Goal: Transaction & Acquisition: Purchase product/service

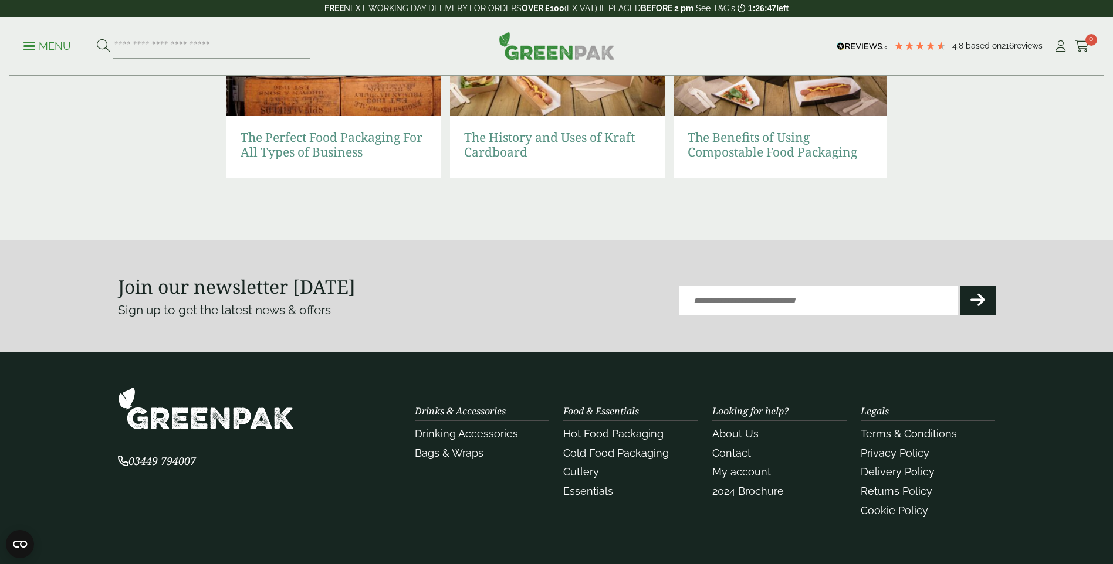
scroll to position [2619, 0]
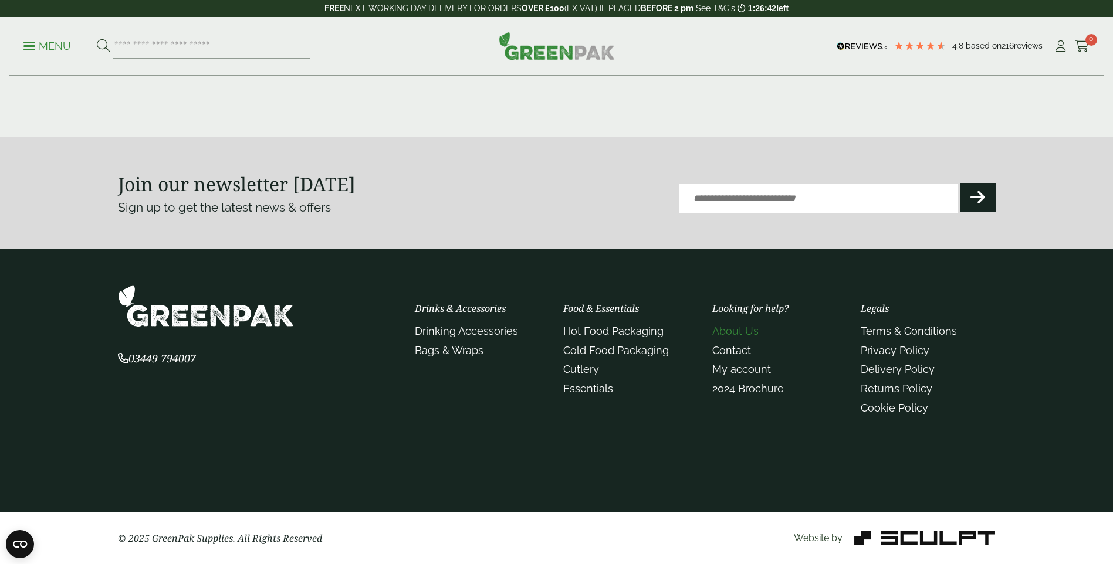
click at [735, 326] on link "About Us" at bounding box center [735, 331] width 46 height 12
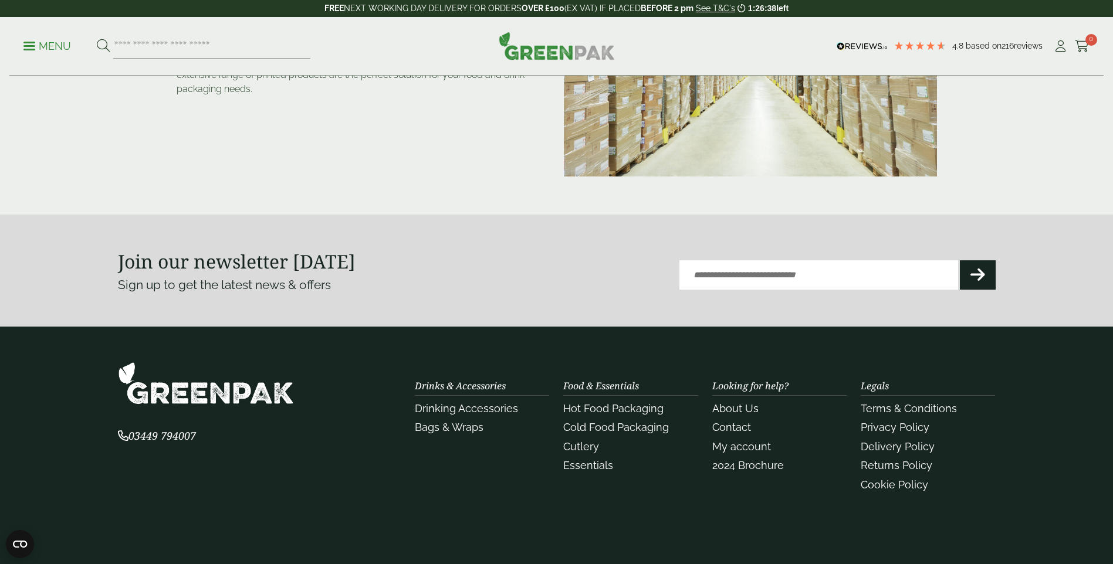
scroll to position [293, 0]
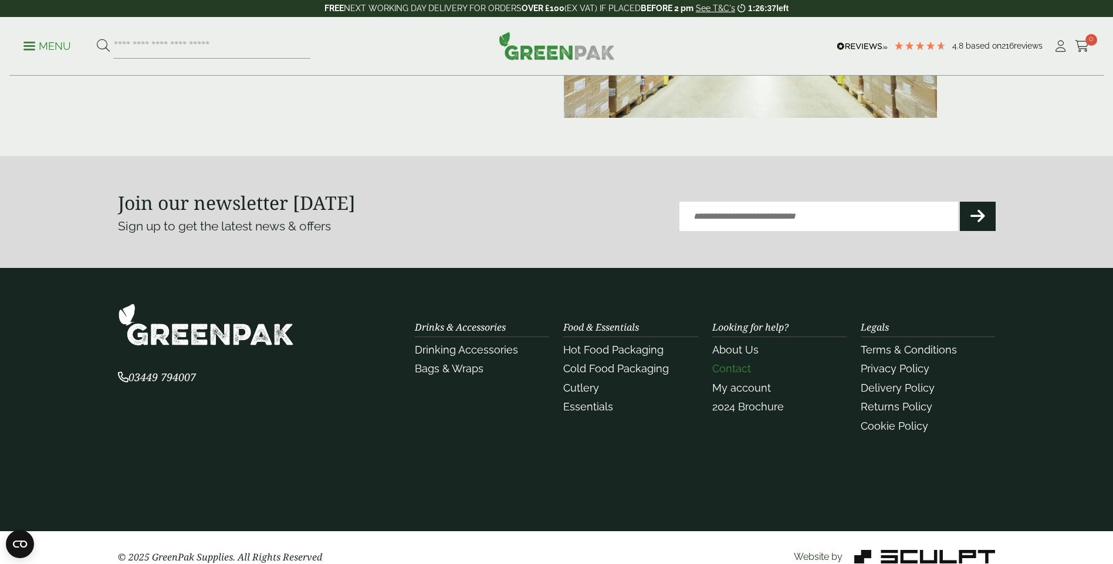
click at [725, 369] on link "Contact" at bounding box center [731, 368] width 39 height 12
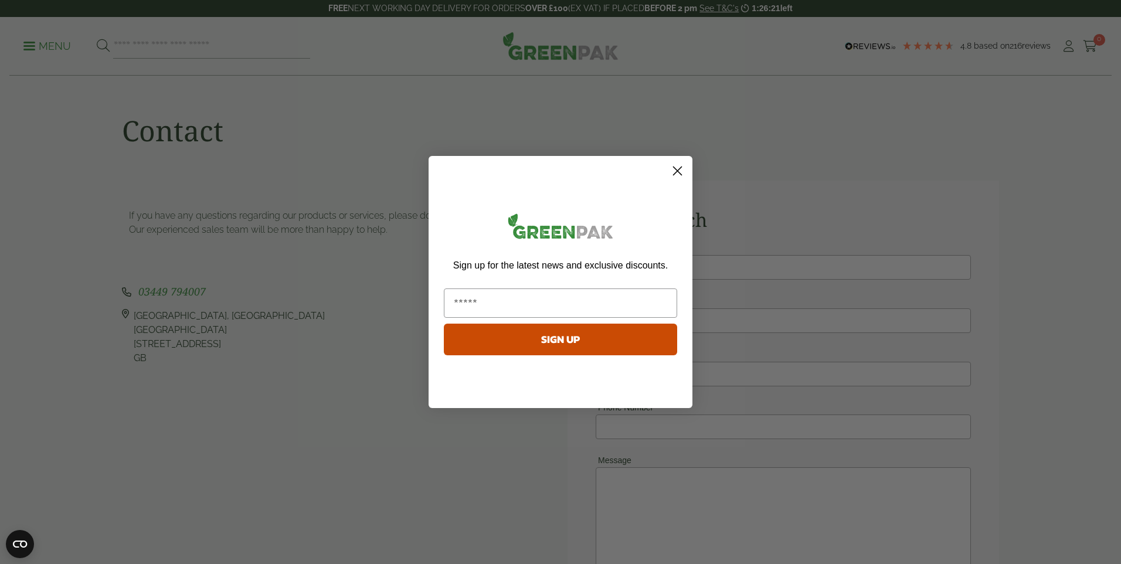
click at [670, 169] on circle "Close dialog" at bounding box center [677, 170] width 19 height 19
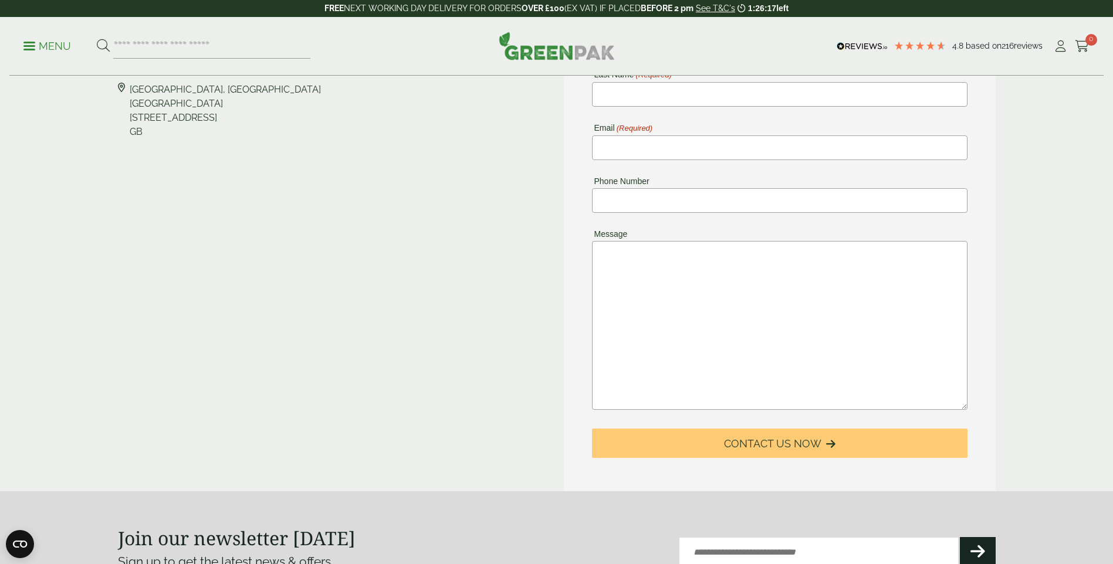
scroll to position [293, 0]
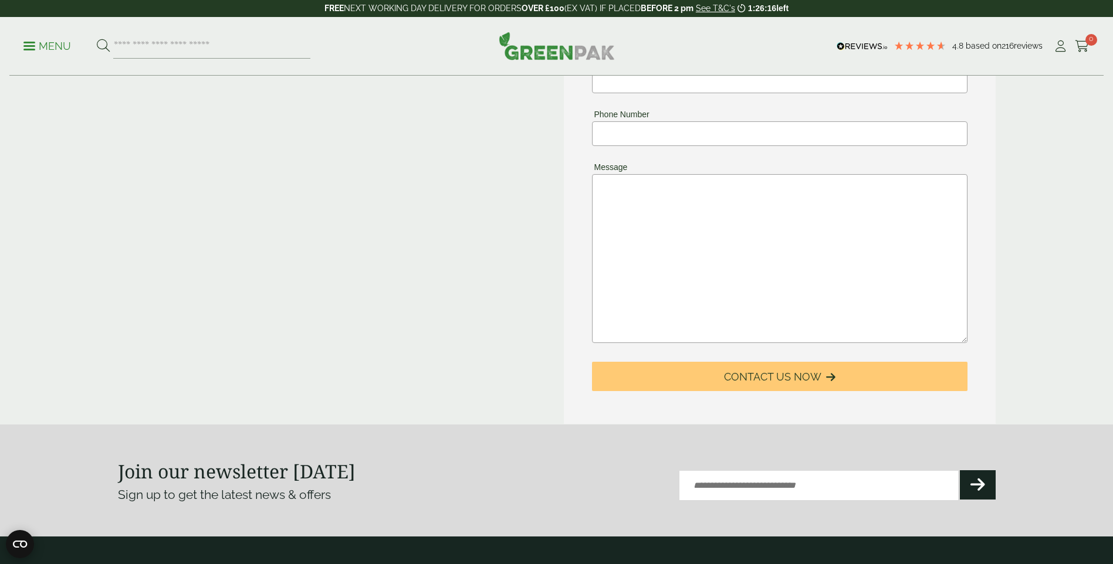
click at [12, 538] on circle "Open CMP widget" at bounding box center [20, 544] width 28 height 28
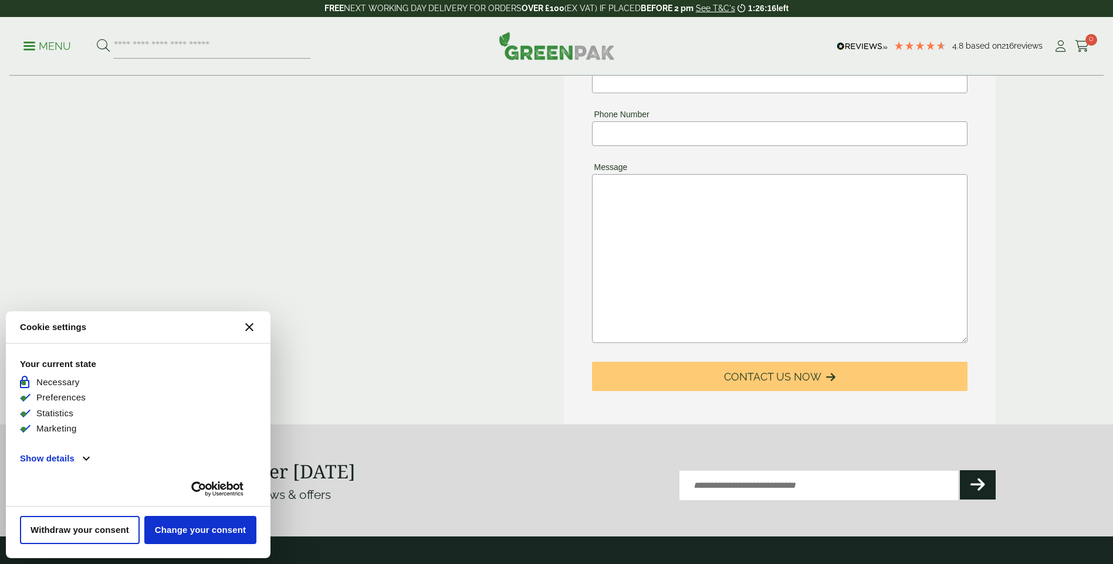
scroll to position [0, 0]
click at [253, 327] on icon "[#WIDGET_ICON_CROSS#]" at bounding box center [249, 327] width 8 height 8
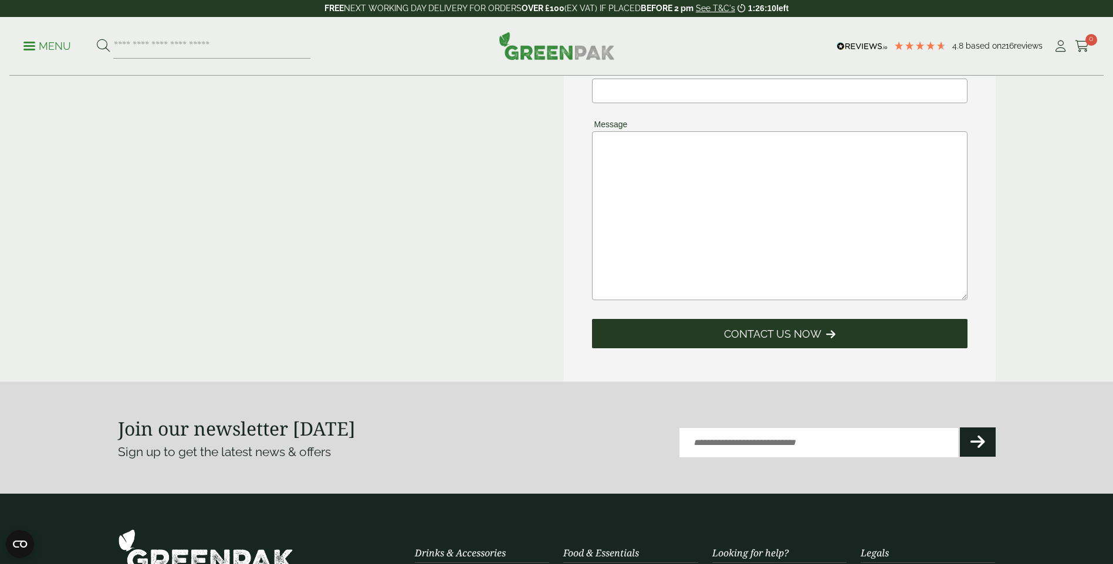
scroll to position [289, 0]
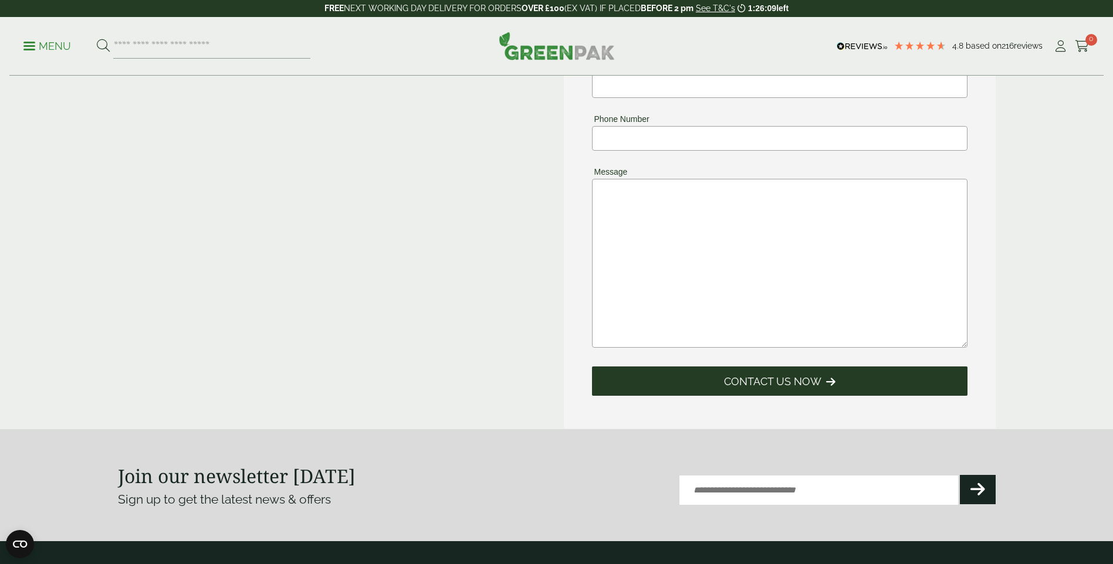
click at [793, 382] on span "Contact Us Now" at bounding box center [772, 381] width 97 height 13
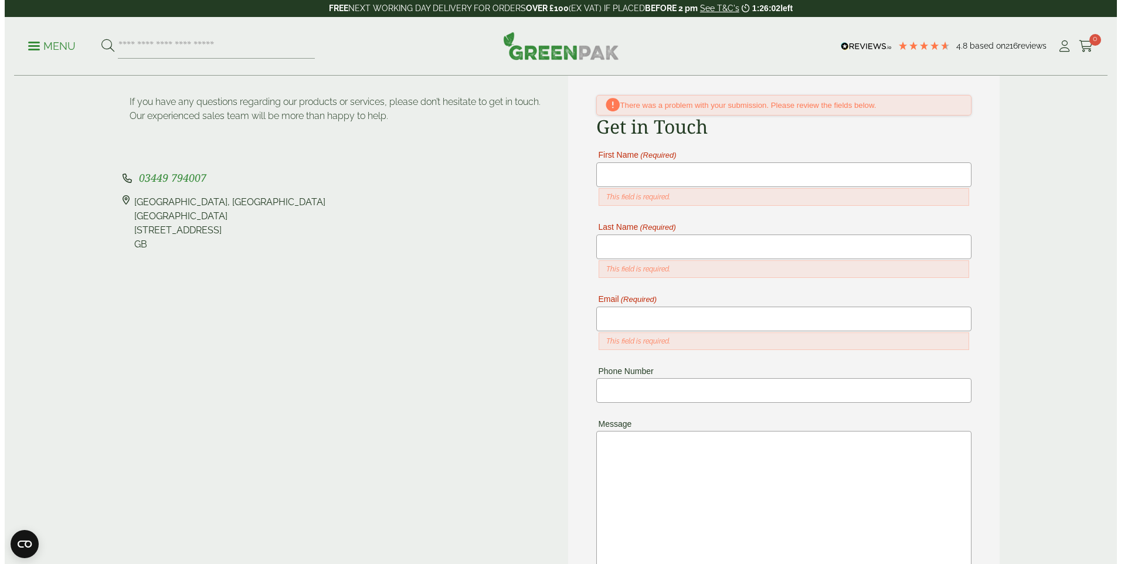
scroll to position [0, 0]
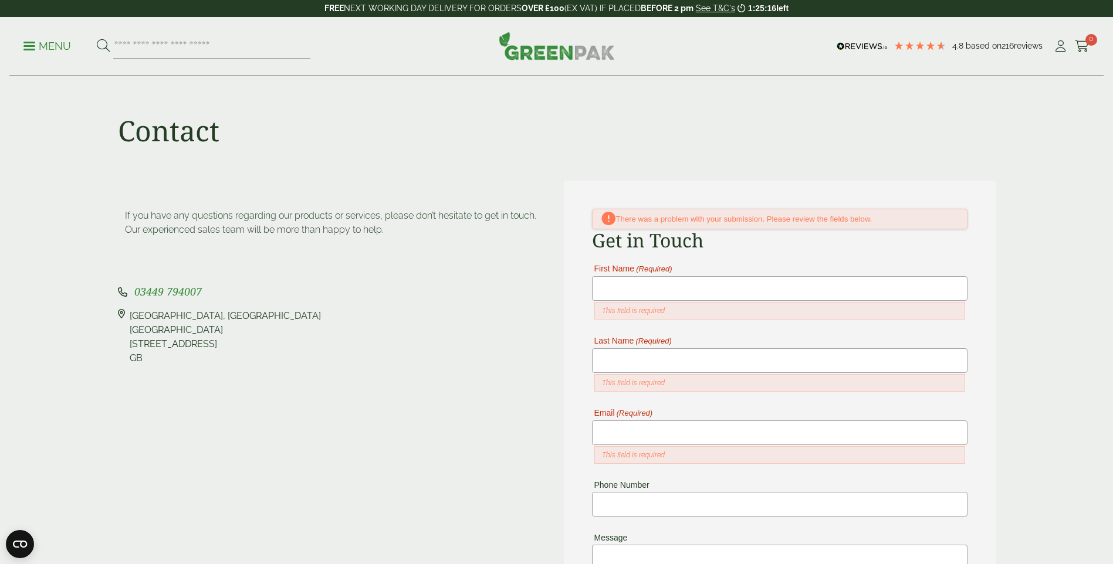
click at [52, 45] on p "Menu" at bounding box center [47, 46] width 48 height 14
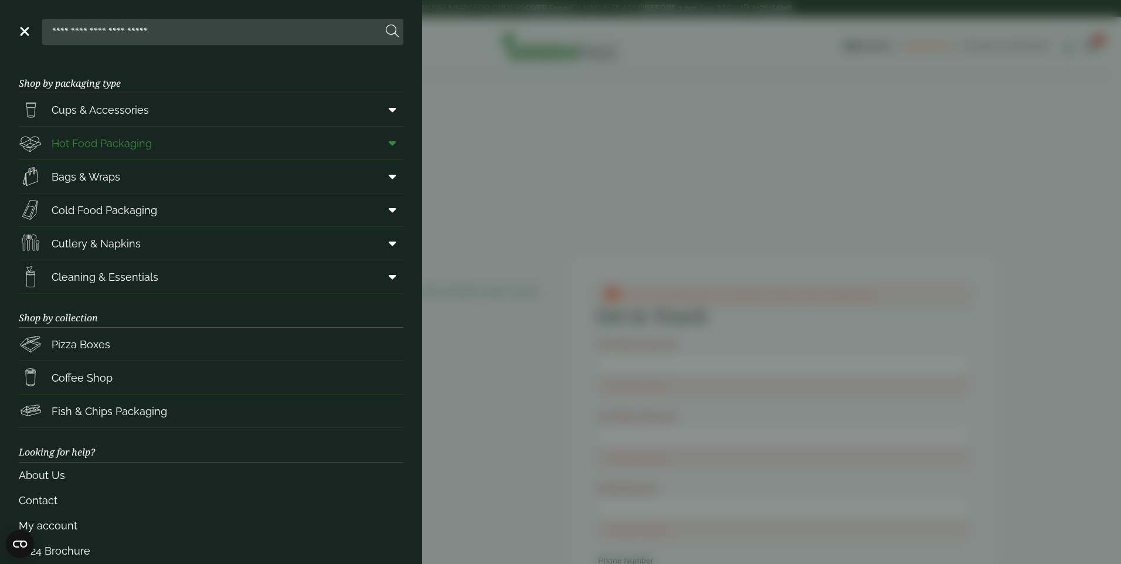
click at [77, 147] on span "Hot Food Packaging" at bounding box center [102, 143] width 100 height 16
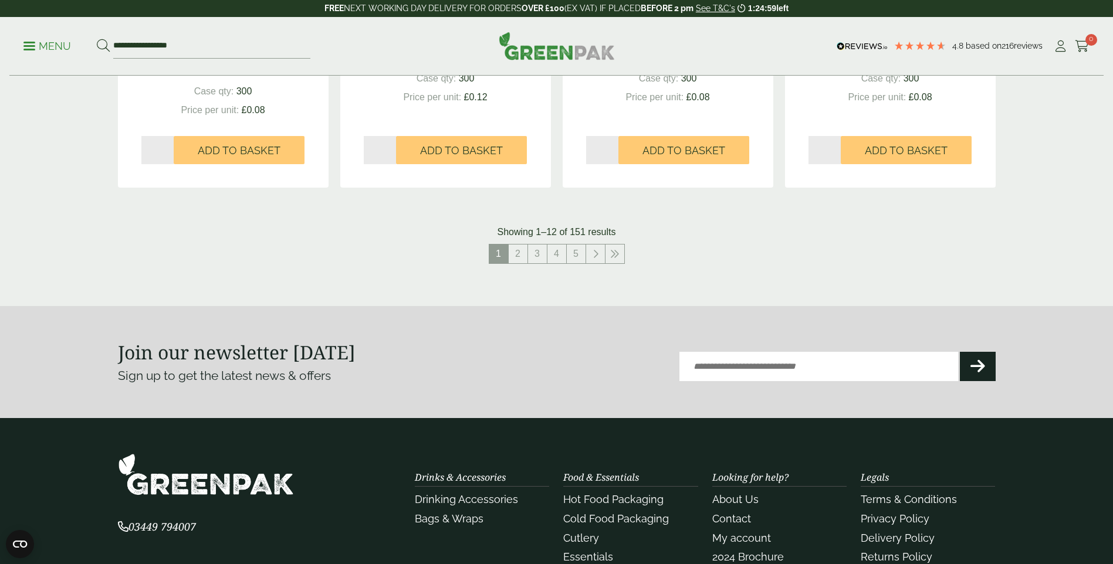
scroll to position [1290, 0]
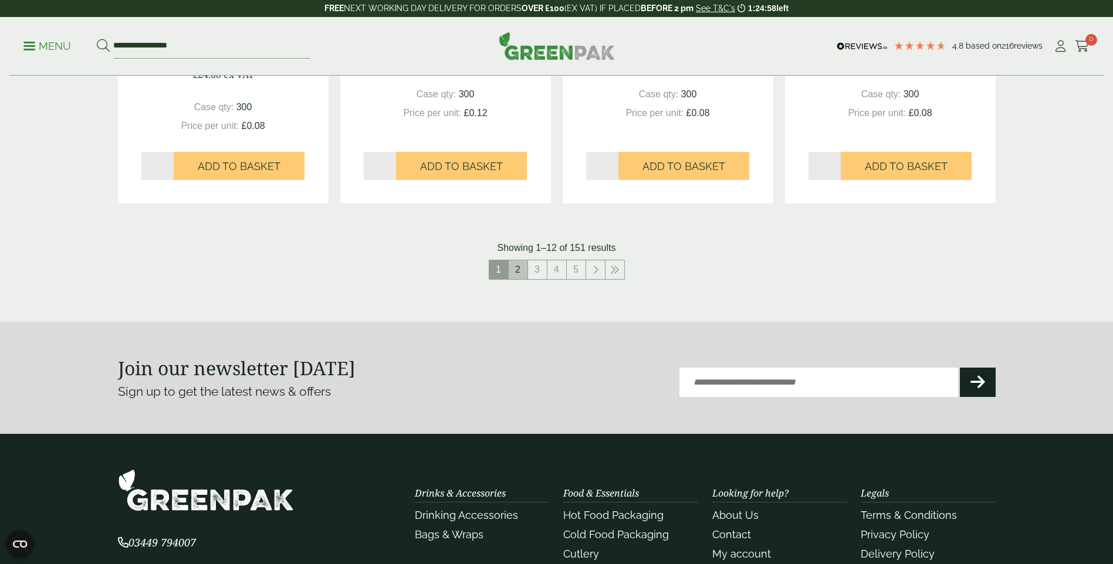
click at [518, 273] on link "2" at bounding box center [517, 269] width 19 height 19
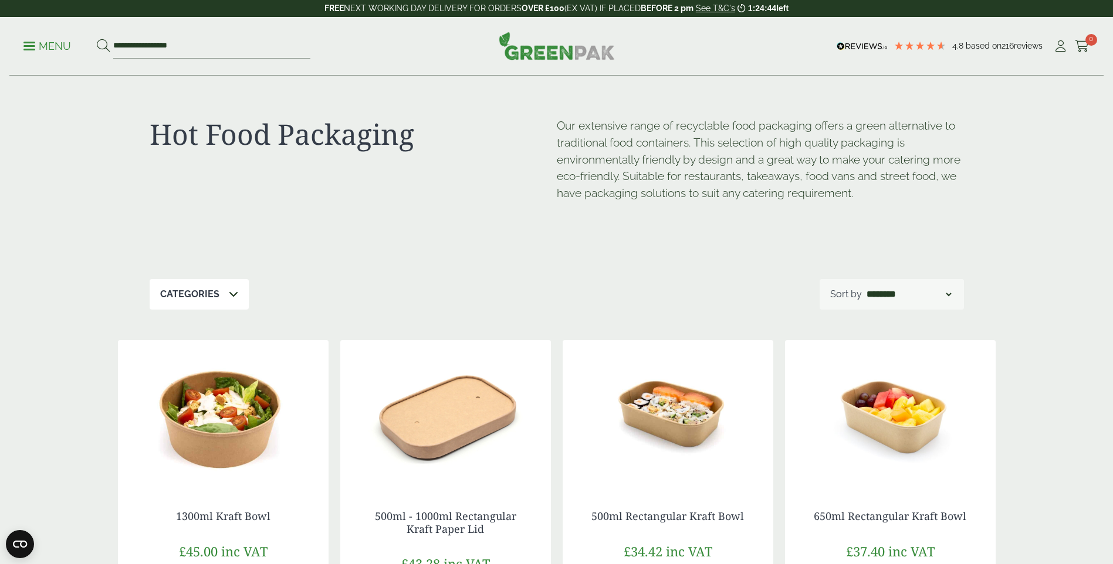
click at [216, 296] on p "Categories" at bounding box center [189, 294] width 59 height 14
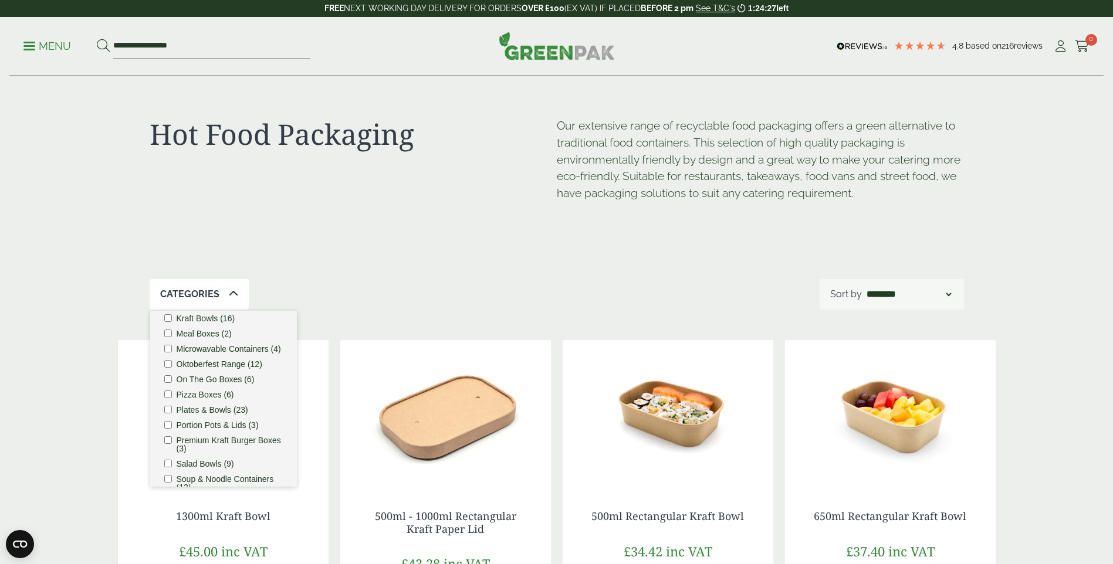
scroll to position [242, 0]
click at [192, 396] on label "Meal Boxes (2)" at bounding box center [204, 392] width 55 height 8
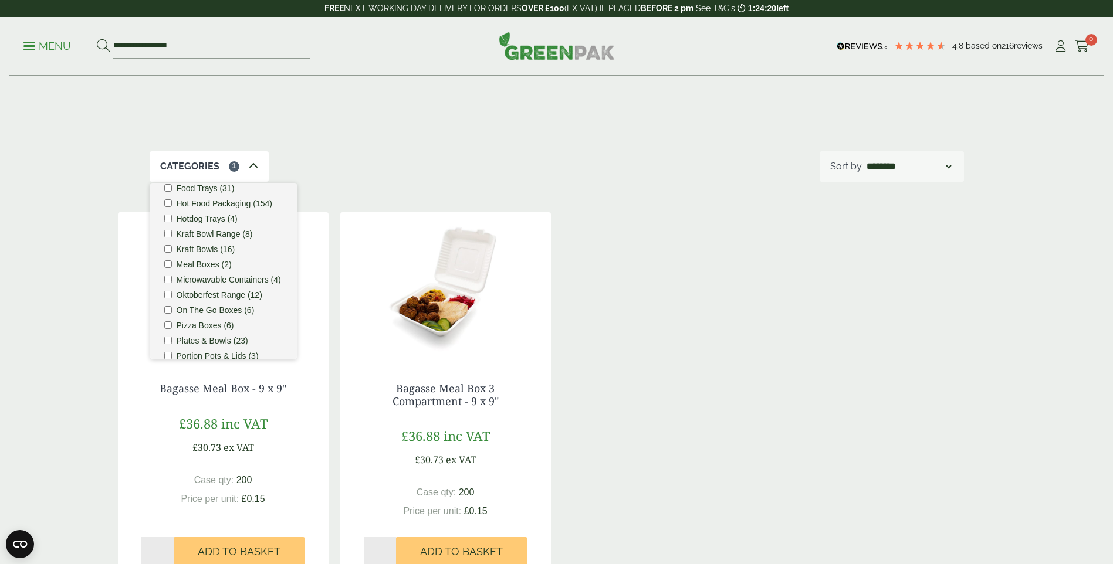
scroll to position [176, 0]
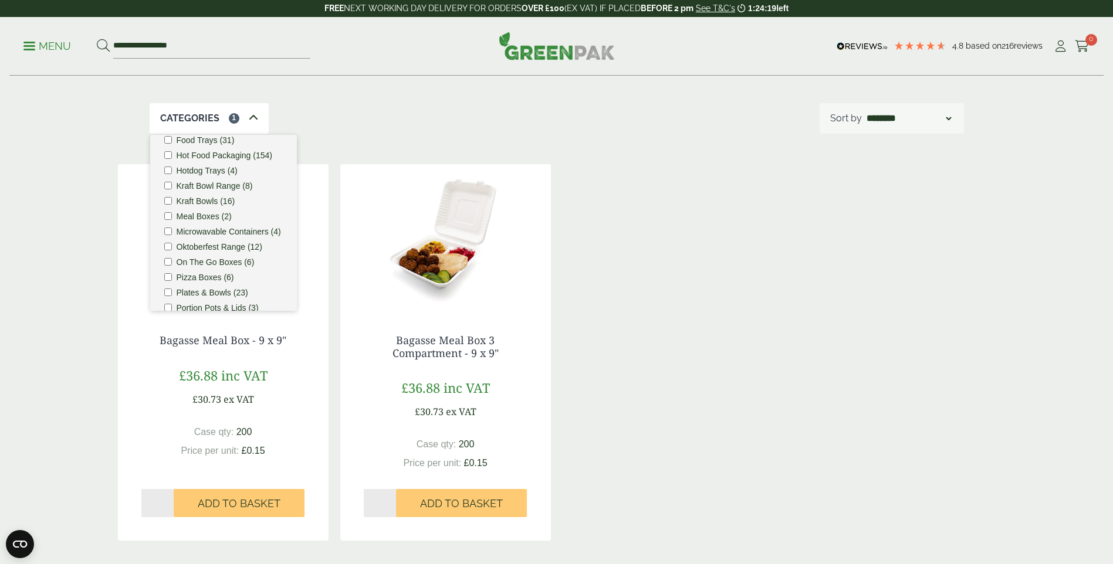
click at [420, 265] on img at bounding box center [445, 237] width 211 height 147
click at [222, 218] on label "Hot Food Packaging (154)" at bounding box center [225, 214] width 96 height 8
click at [230, 218] on label "Hot Food Packaging (154)" at bounding box center [225, 214] width 96 height 8
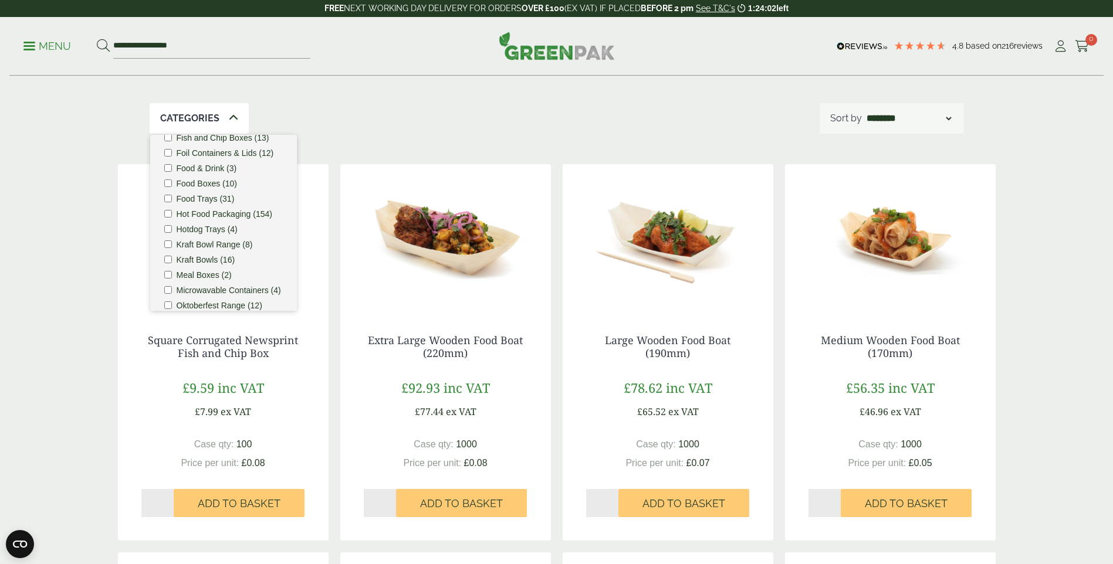
click at [240, 218] on label "Hot Food Packaging (154)" at bounding box center [225, 214] width 96 height 8
click at [206, 183] on label "Bestsellers (29)" at bounding box center [205, 183] width 57 height 8
click at [198, 167] on label "Hot Food Packaging (154)" at bounding box center [225, 162] width 96 height 8
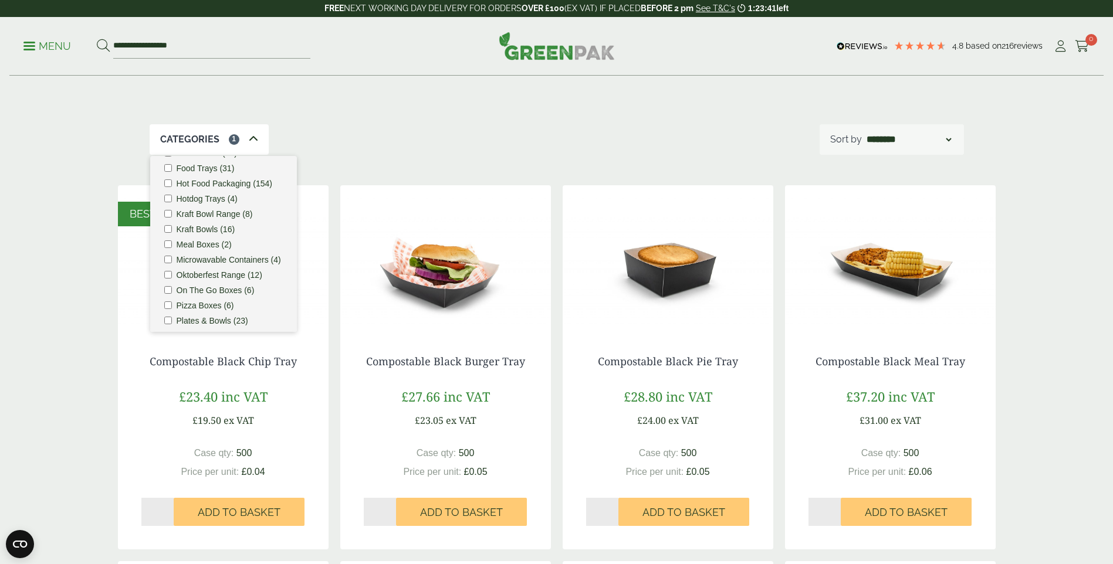
scroll to position [0, 0]
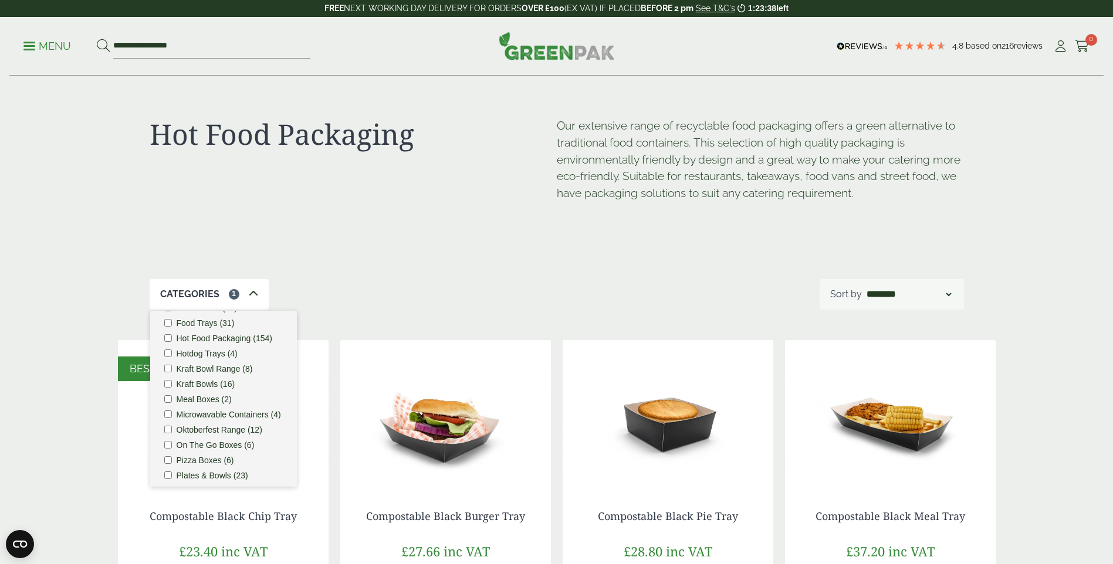
click at [198, 342] on label "Hot Food Packaging (154)" at bounding box center [225, 338] width 96 height 8
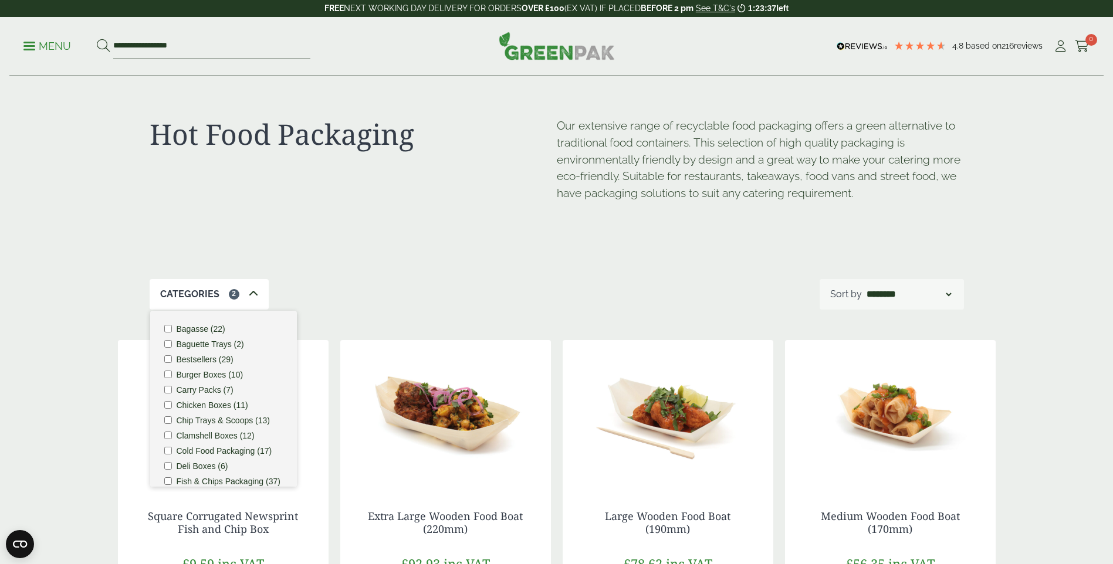
click at [205, 360] on label "Bestsellers (29)" at bounding box center [205, 359] width 57 height 8
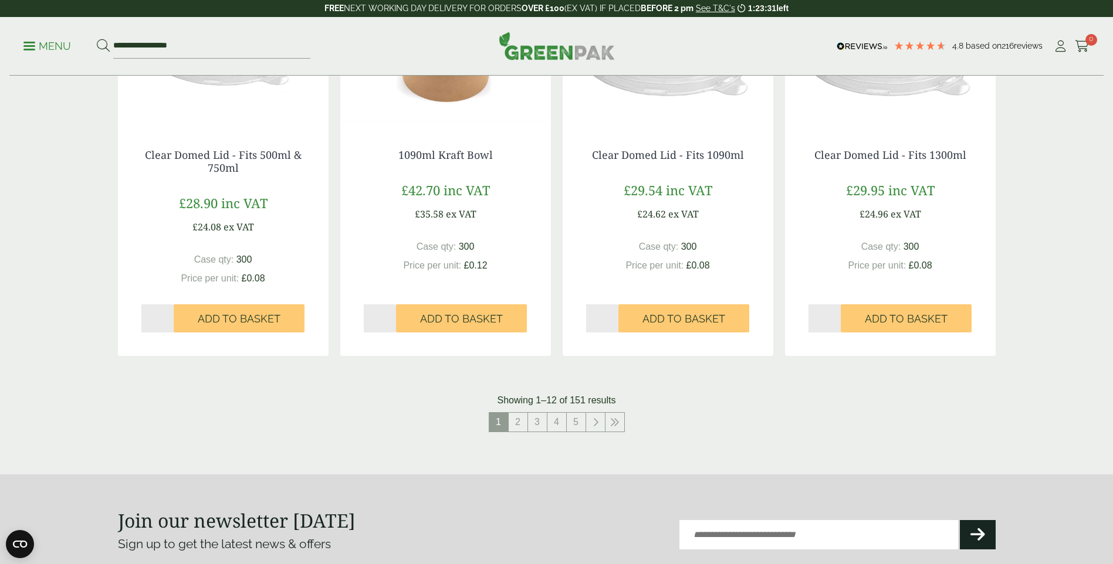
scroll to position [1114, 0]
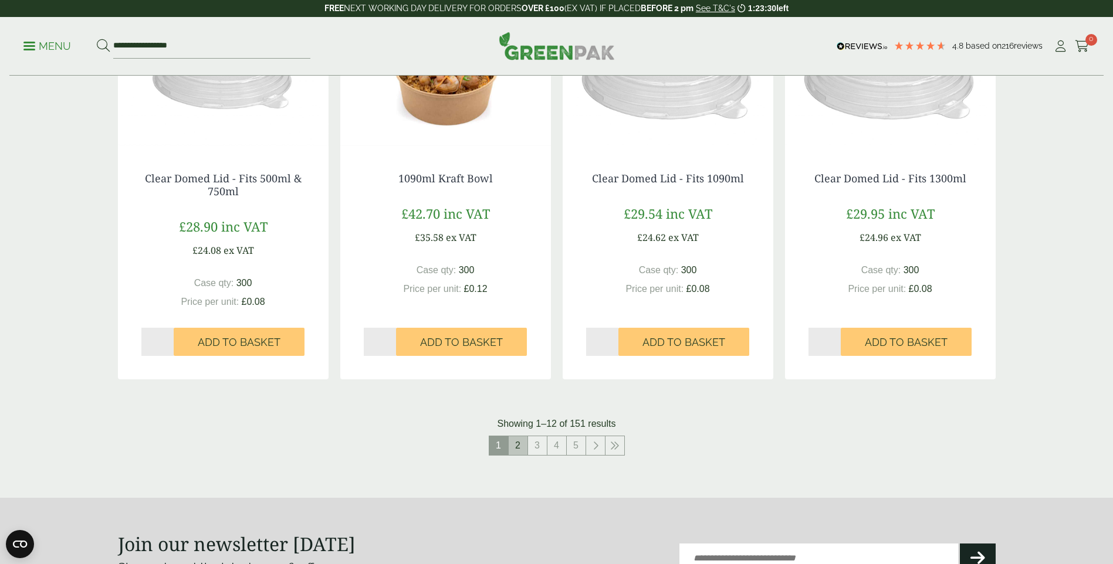
click at [521, 449] on link "2" at bounding box center [517, 445] width 19 height 19
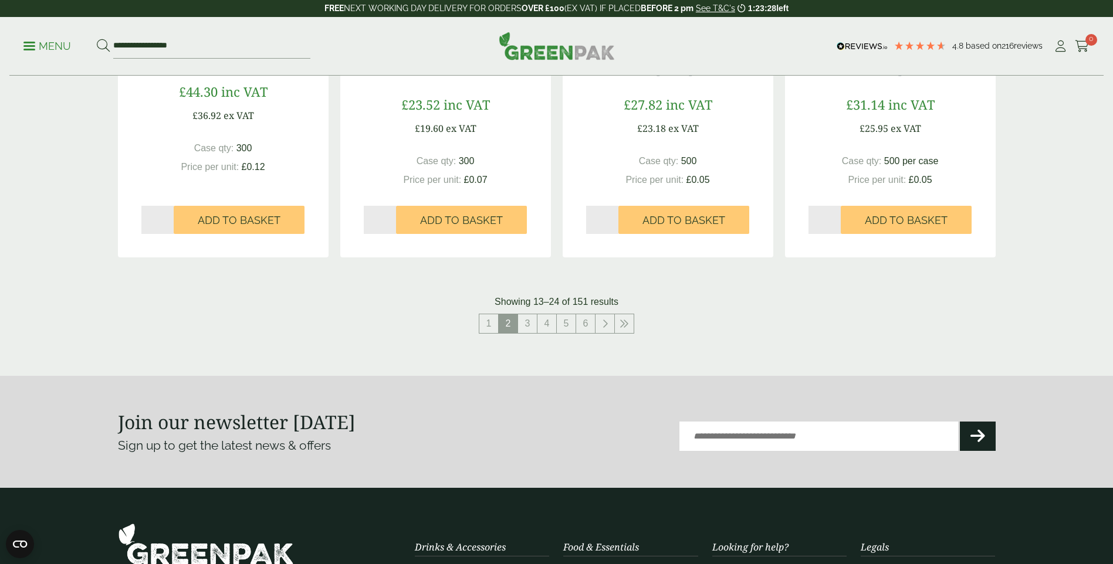
scroll to position [1232, 0]
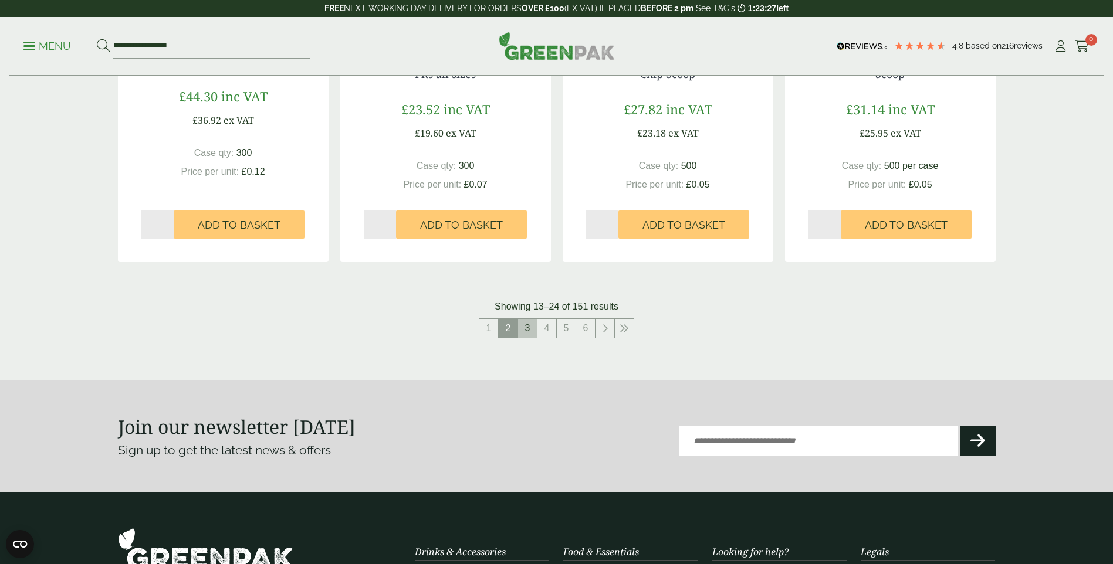
click at [532, 327] on link "3" at bounding box center [527, 328] width 19 height 19
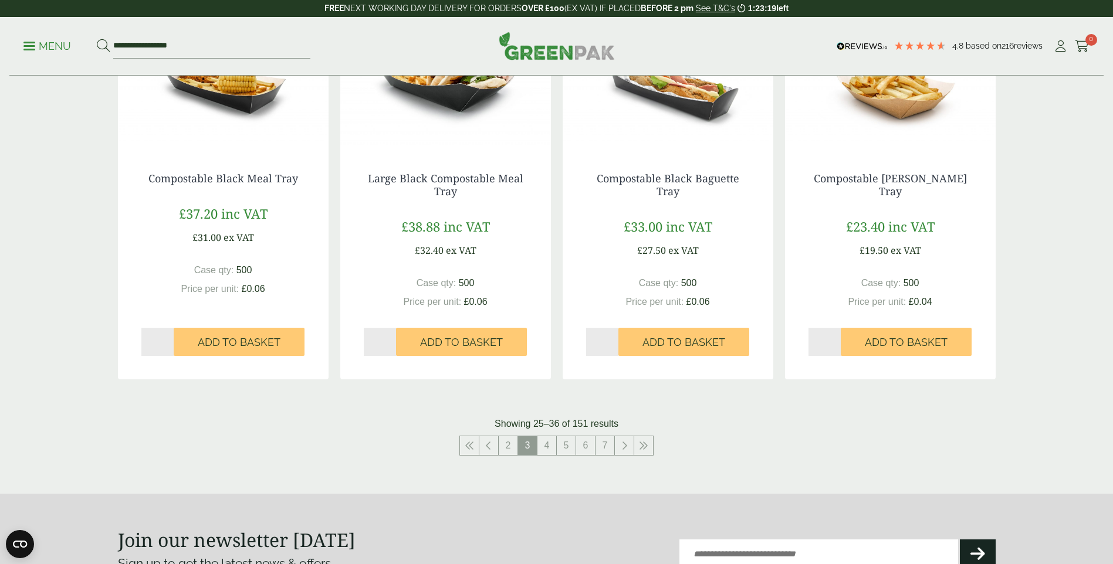
scroll to position [1232, 0]
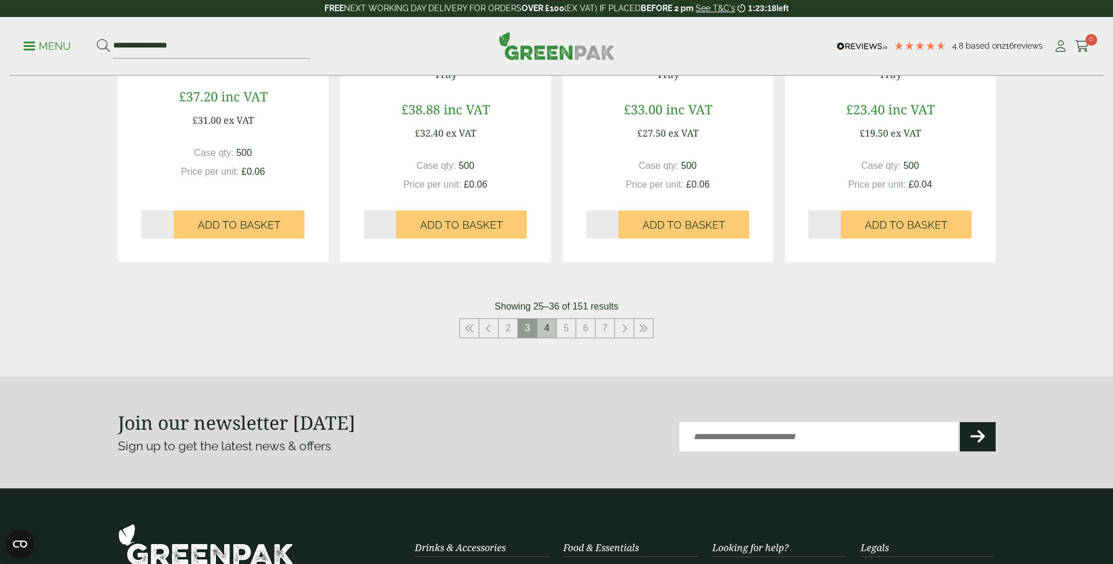
click at [543, 332] on link "4" at bounding box center [546, 328] width 19 height 19
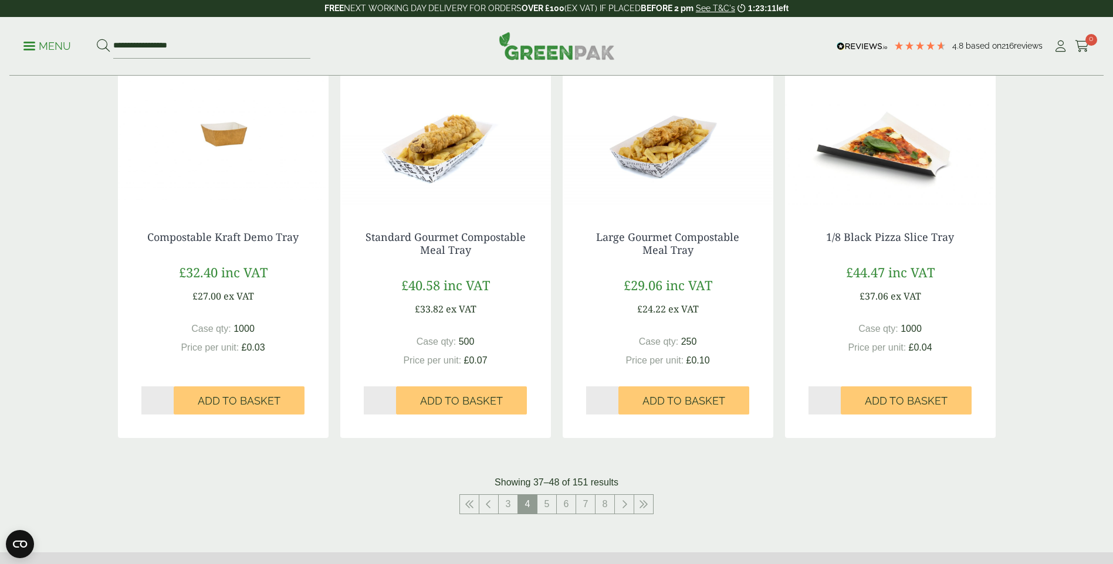
scroll to position [1349, 0]
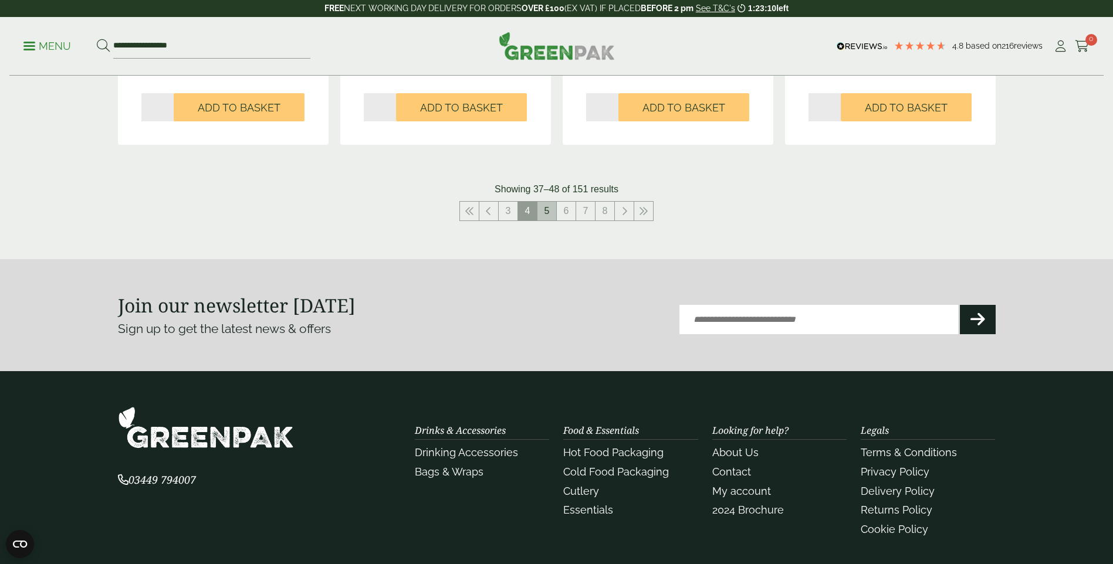
click at [553, 213] on link "5" at bounding box center [546, 211] width 19 height 19
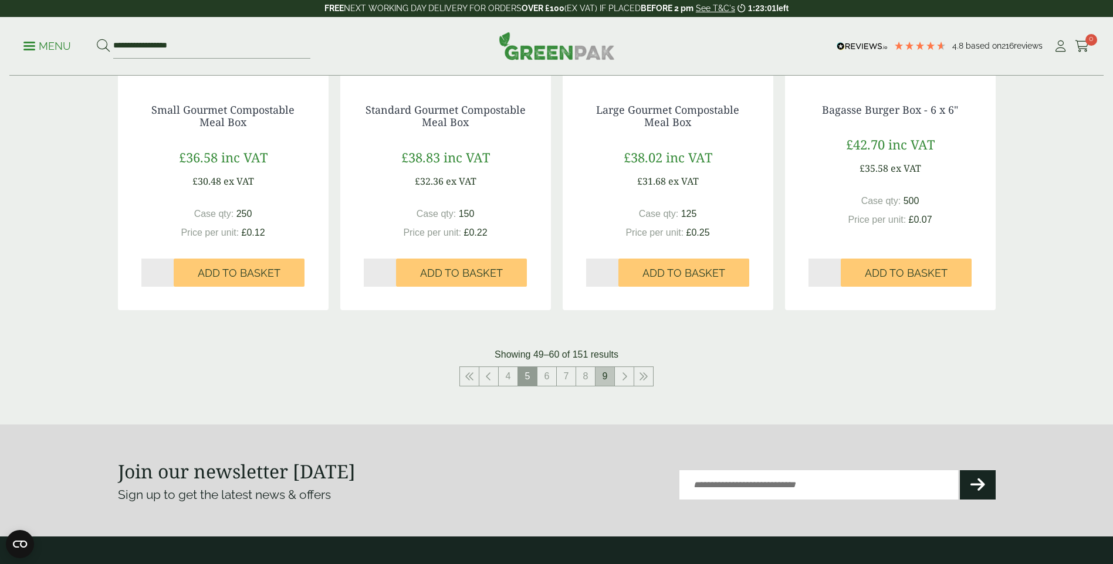
scroll to position [1173, 0]
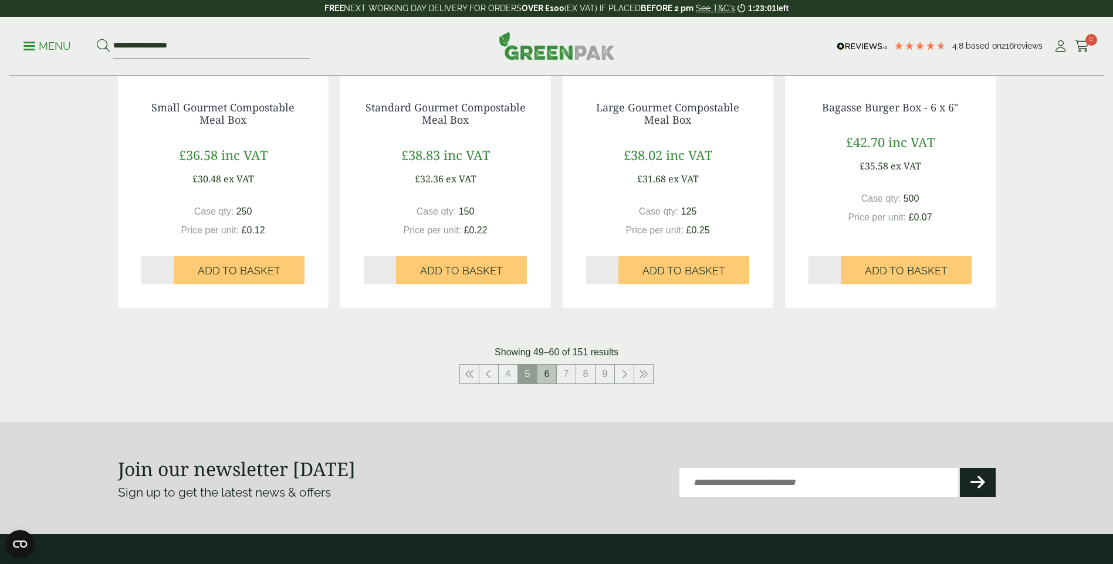
click at [545, 369] on link "6" at bounding box center [546, 374] width 19 height 19
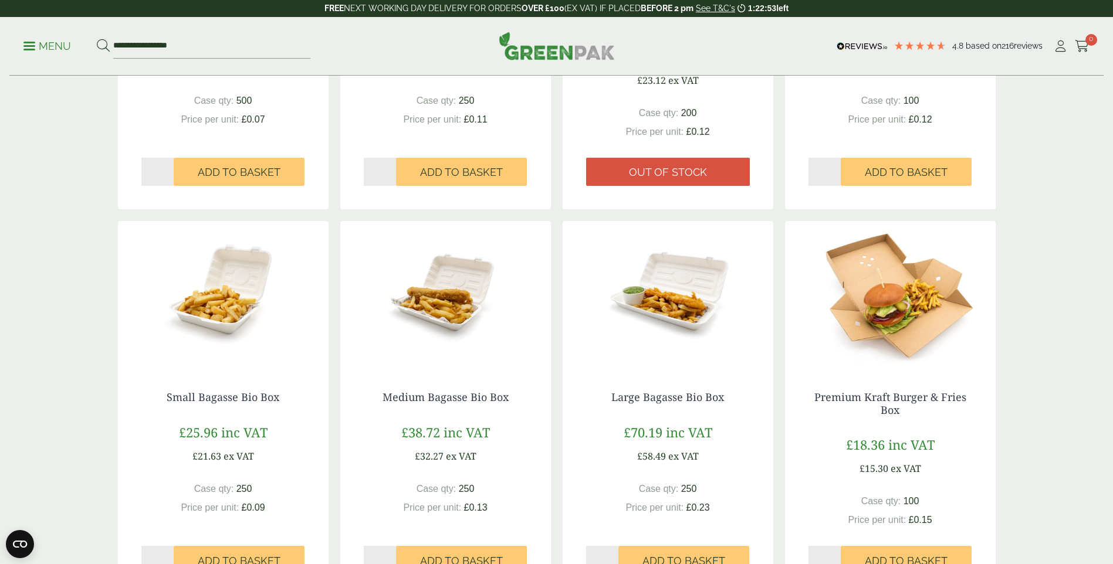
scroll to position [528, 0]
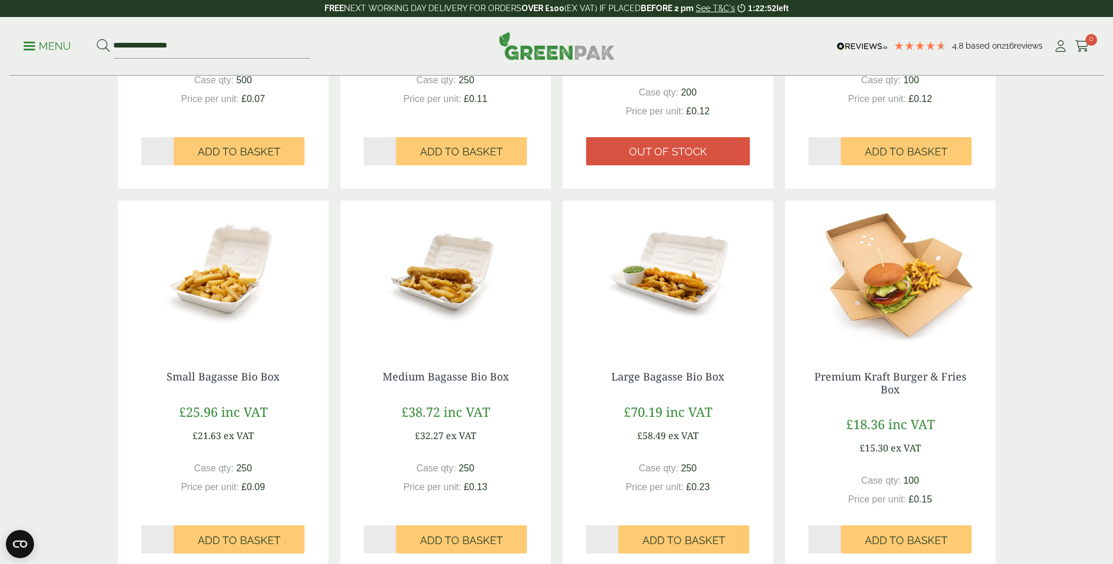
click at [675, 277] on img at bounding box center [667, 274] width 211 height 147
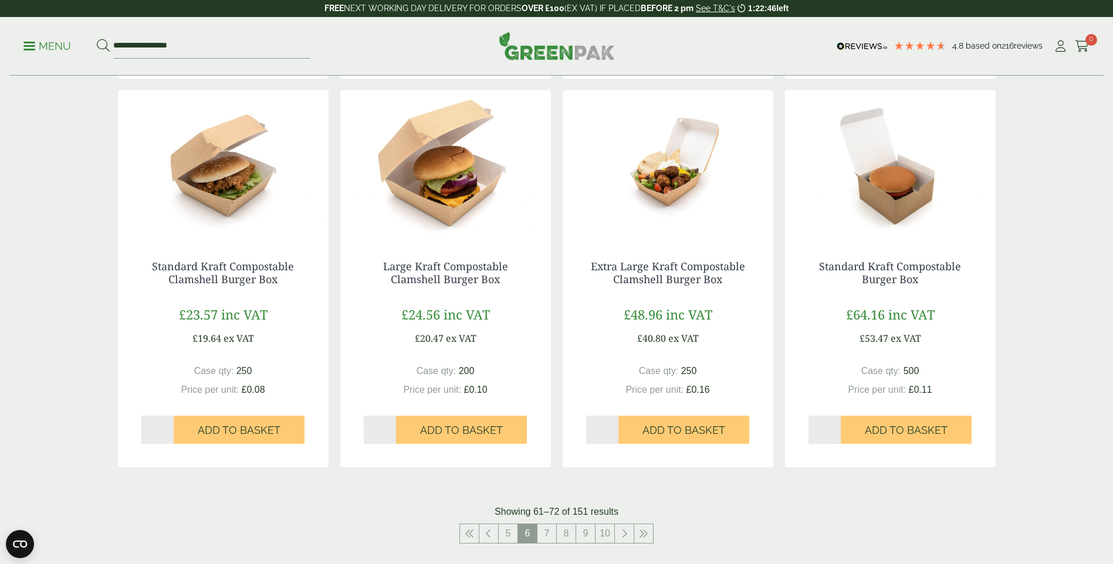
scroll to position [1173, 0]
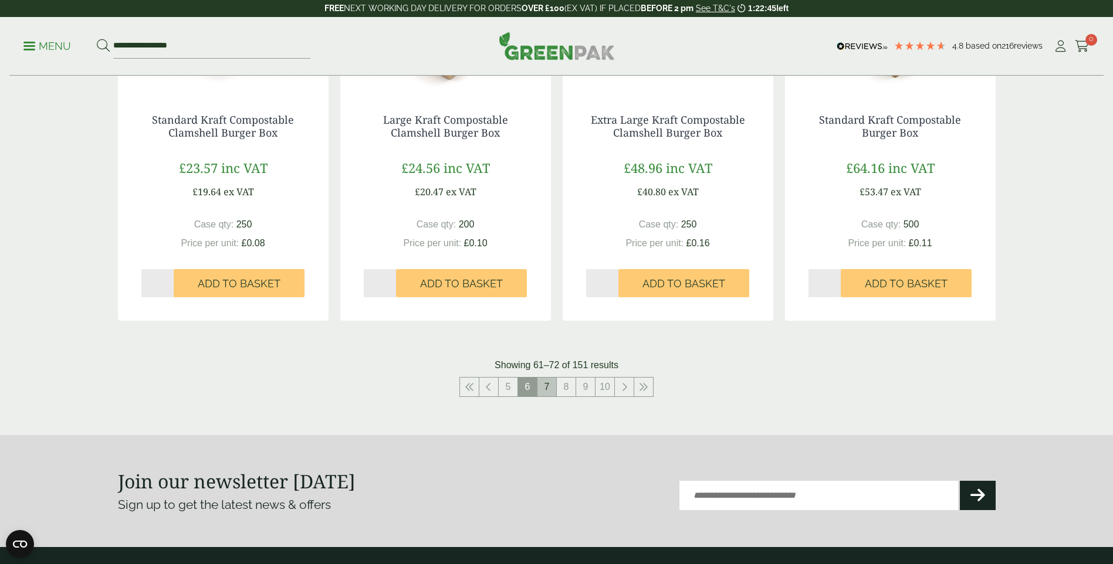
click at [547, 391] on link "7" at bounding box center [546, 387] width 19 height 19
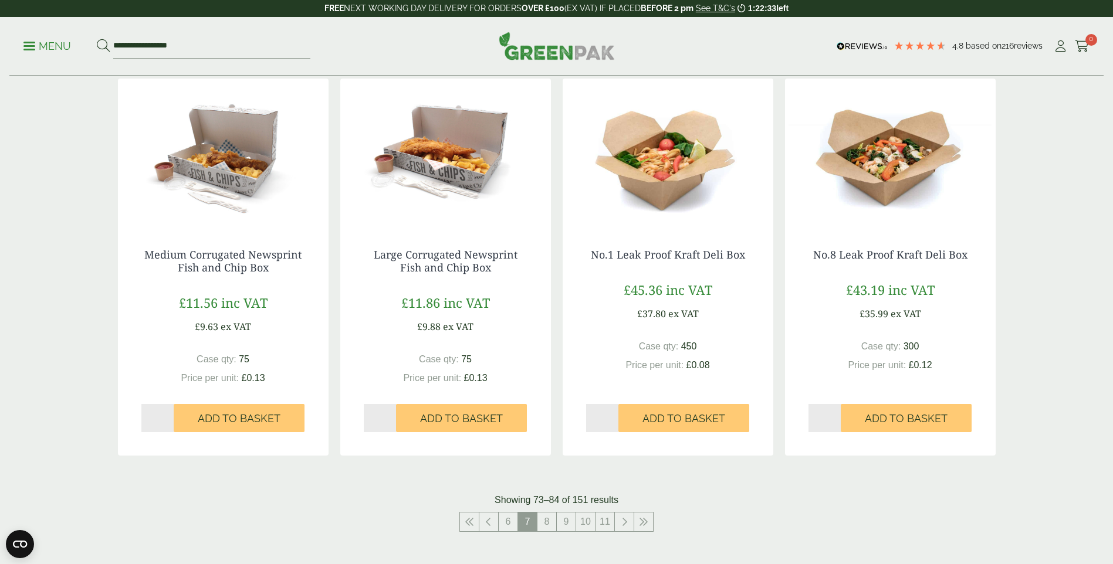
scroll to position [1056, 0]
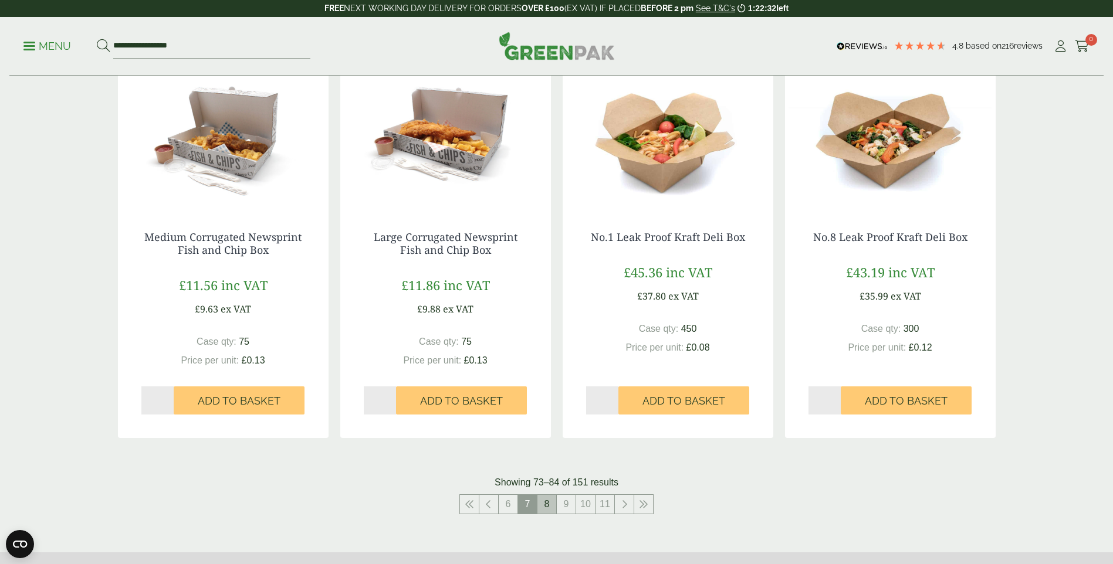
click at [548, 504] on link "8" at bounding box center [546, 504] width 19 height 19
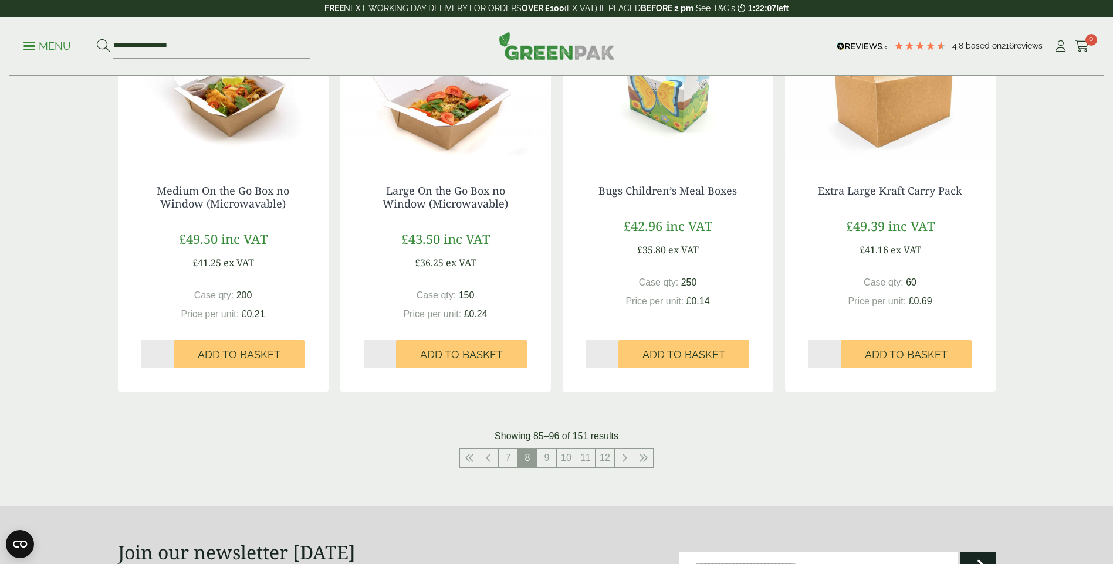
scroll to position [1114, 0]
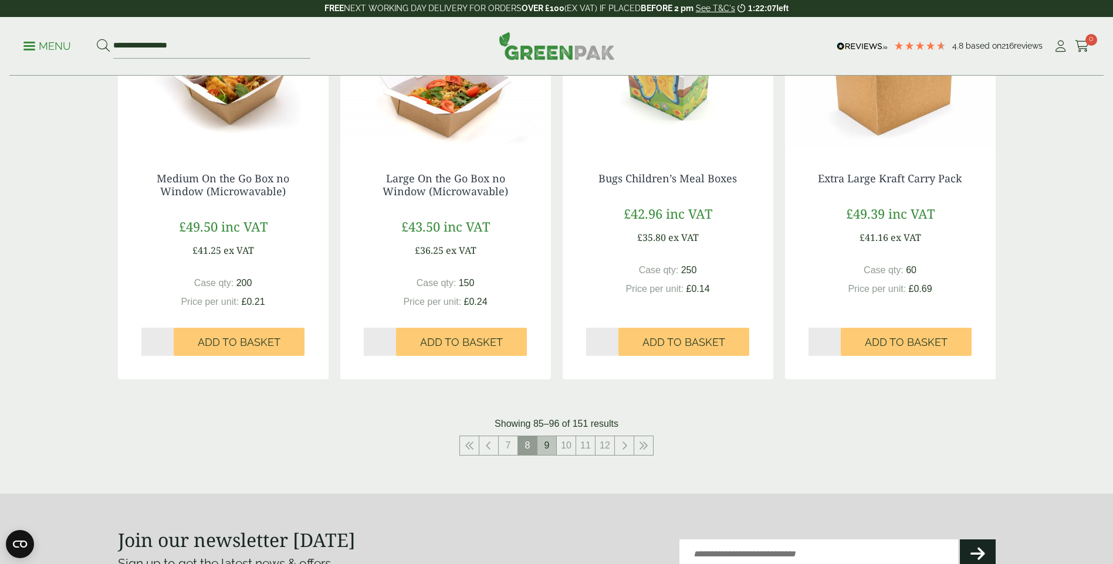
click at [545, 449] on link "9" at bounding box center [546, 445] width 19 height 19
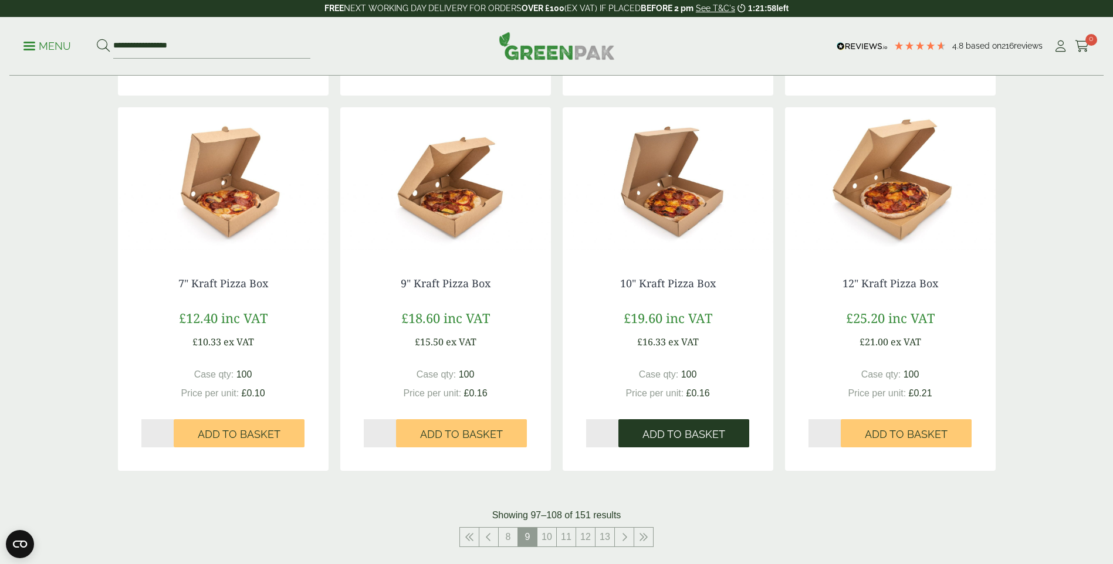
scroll to position [1056, 0]
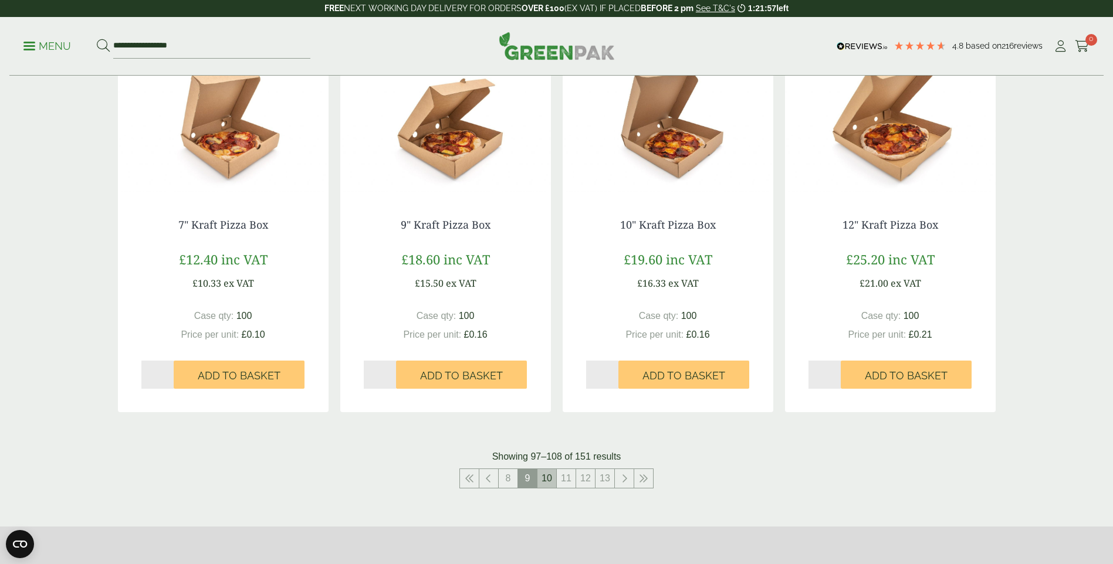
click at [545, 477] on link "10" at bounding box center [546, 478] width 19 height 19
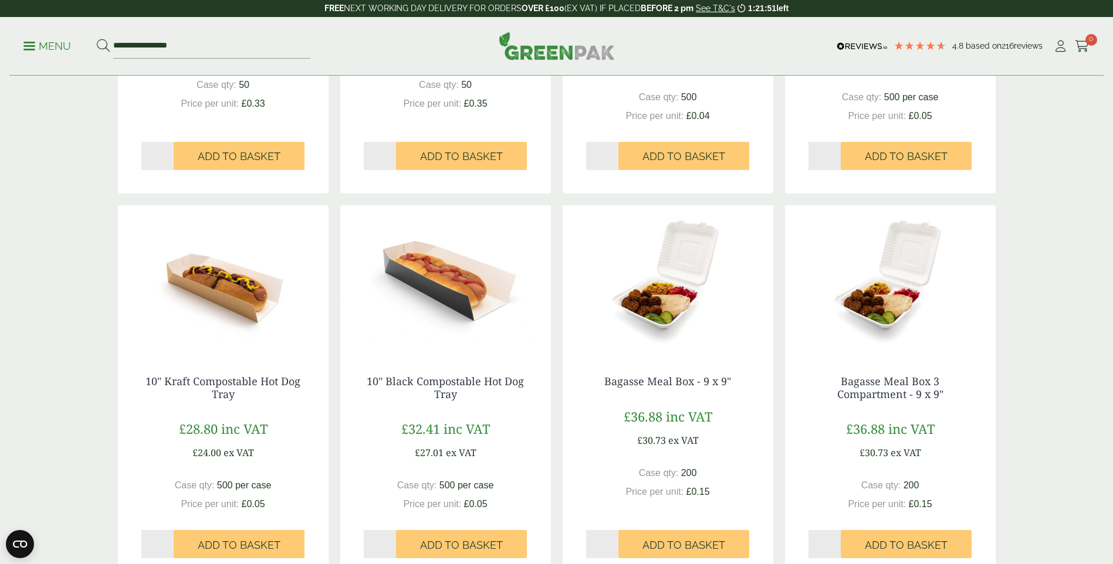
scroll to position [528, 0]
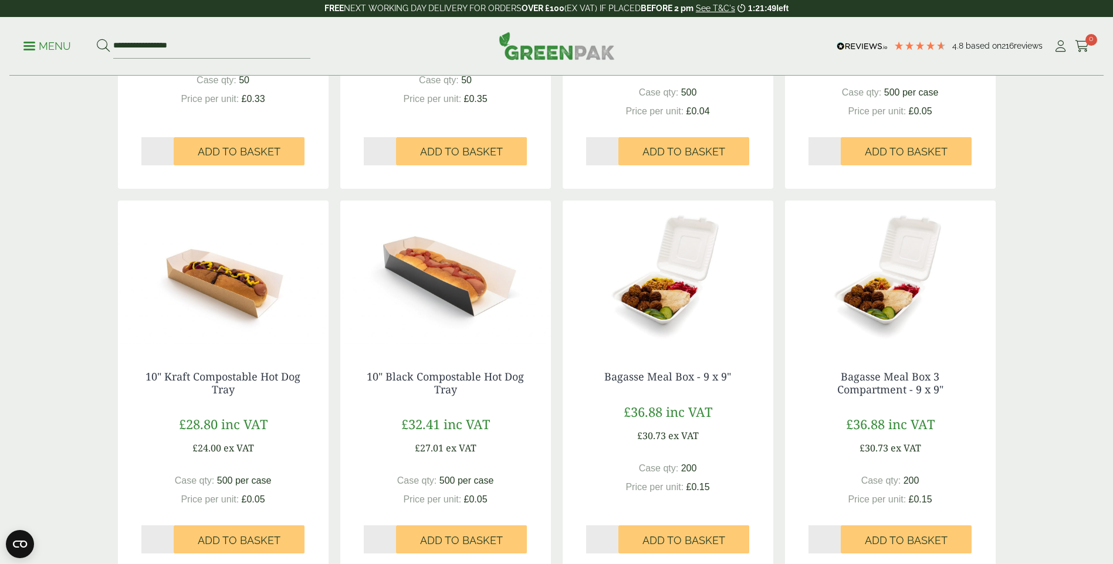
click at [652, 304] on img at bounding box center [667, 274] width 211 height 147
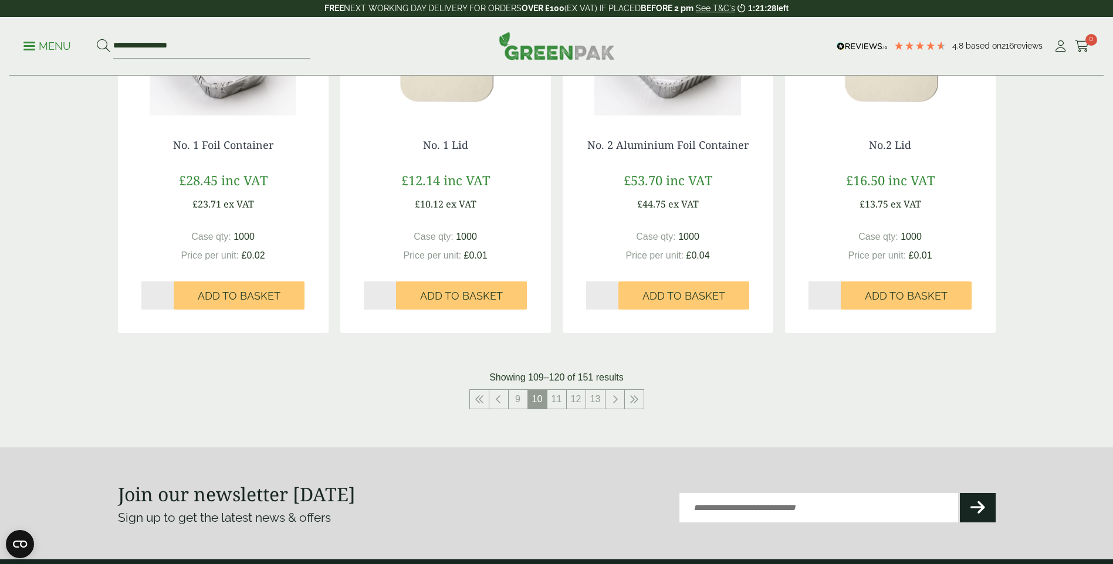
scroll to position [1290, 0]
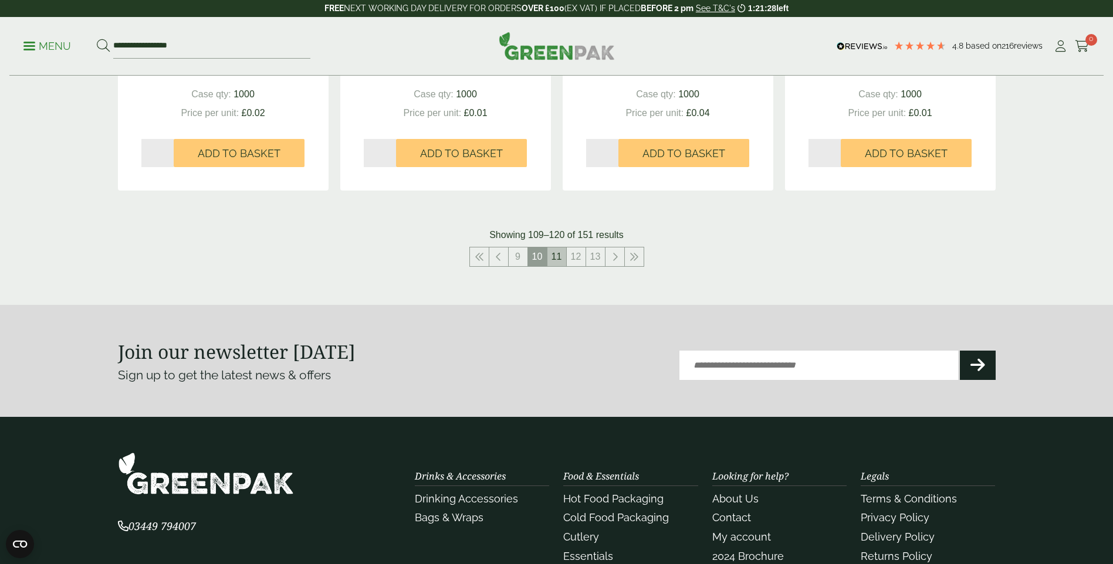
click at [557, 259] on link "11" at bounding box center [556, 256] width 19 height 19
click at [568, 260] on link "12" at bounding box center [566, 256] width 19 height 19
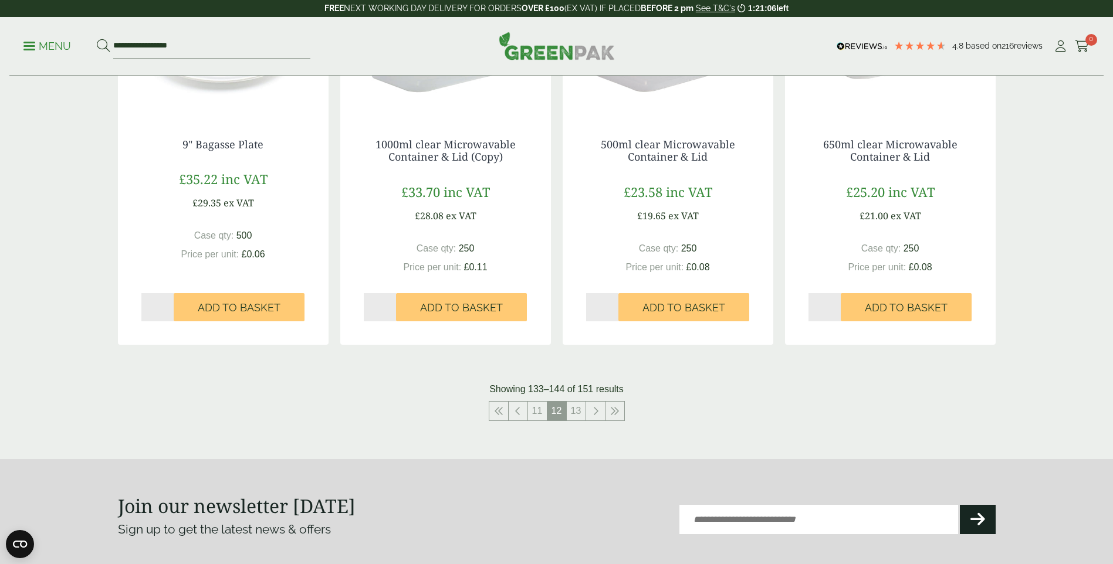
scroll to position [1173, 0]
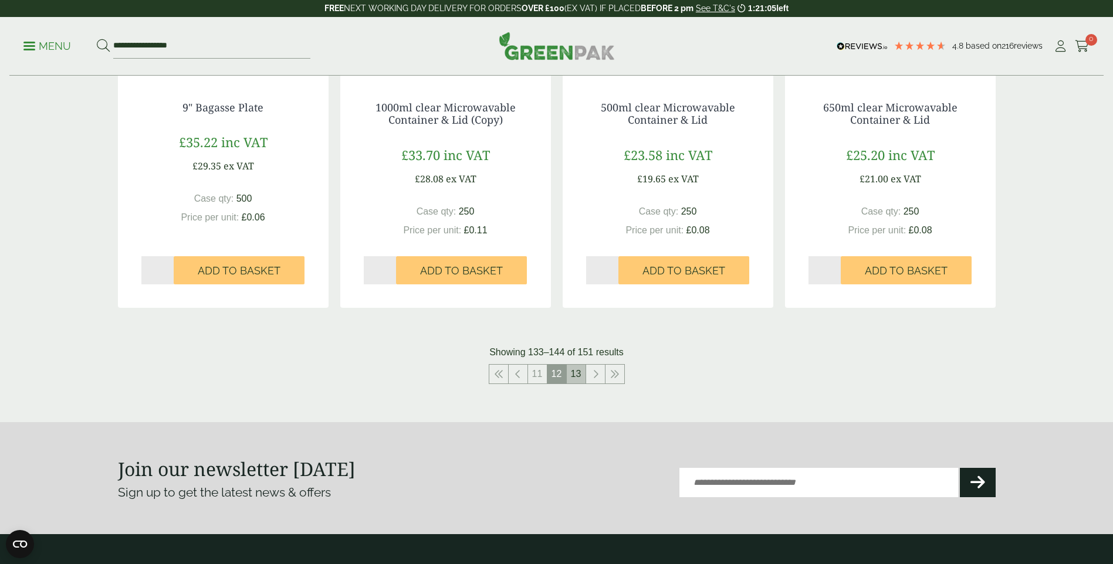
click at [579, 376] on link "13" at bounding box center [576, 374] width 19 height 19
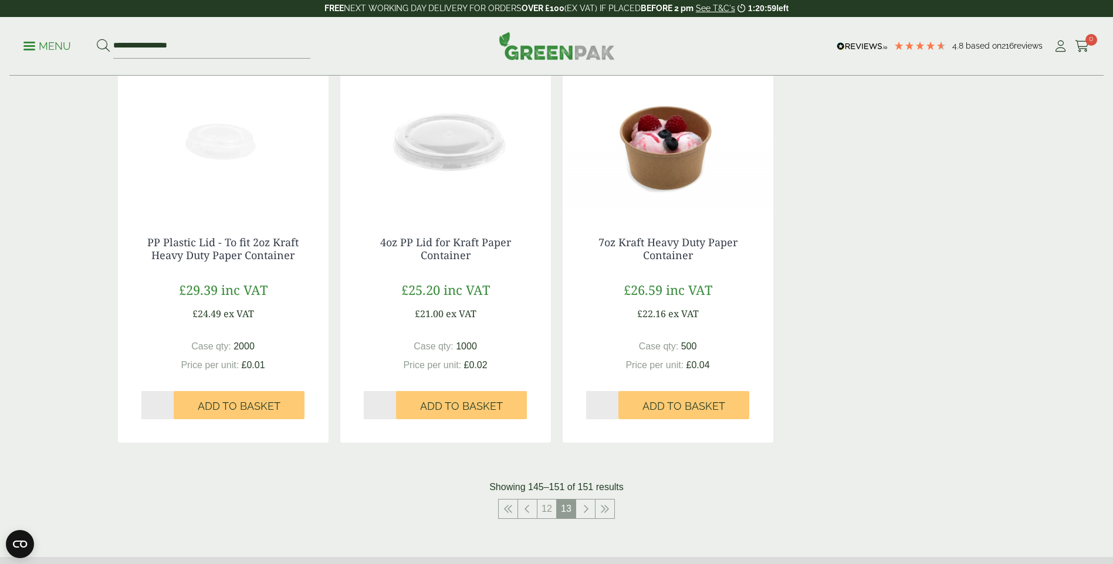
scroll to position [789, 0]
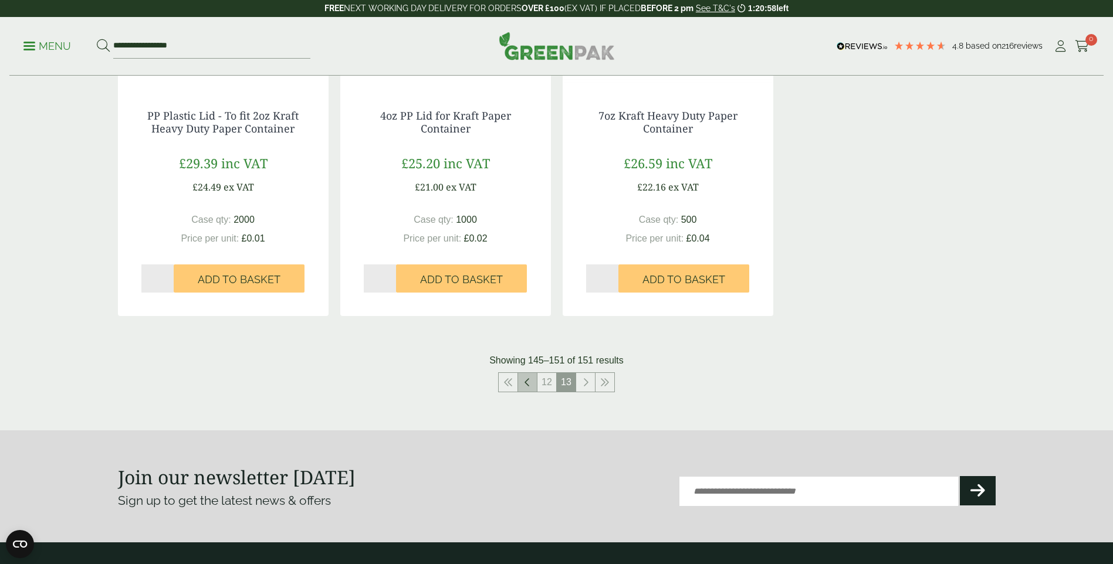
click at [527, 386] on icon at bounding box center [527, 382] width 6 height 9
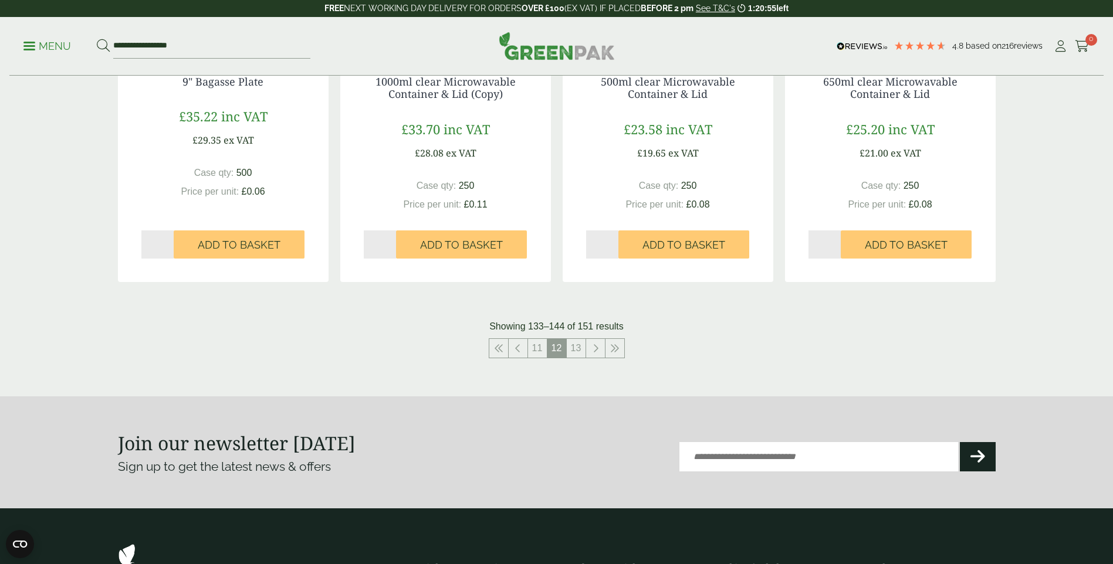
scroll to position [1199, 0]
click at [523, 350] on link at bounding box center [517, 347] width 19 height 19
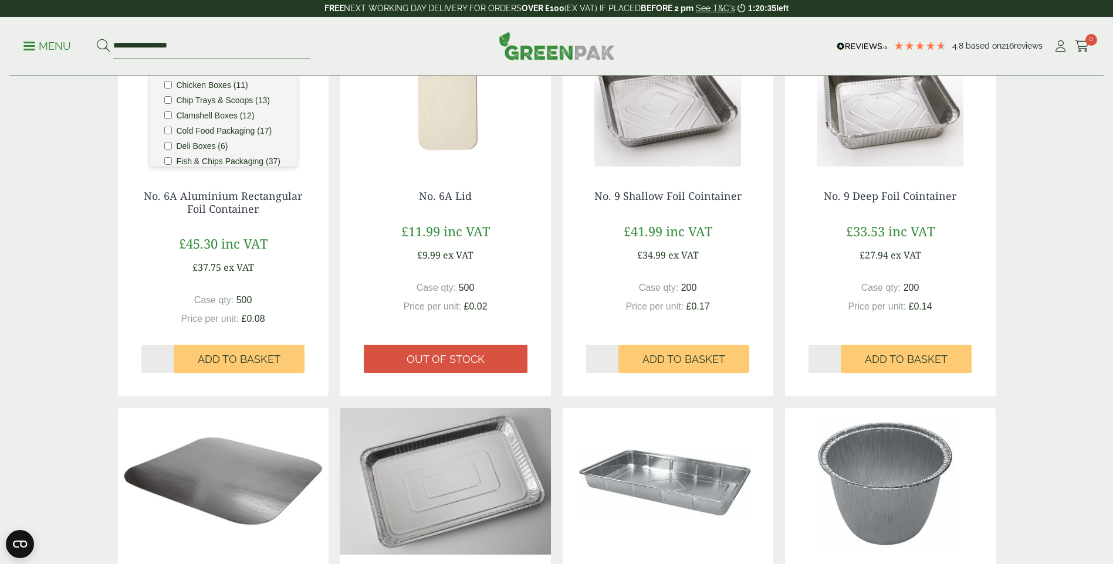
scroll to position [261, 0]
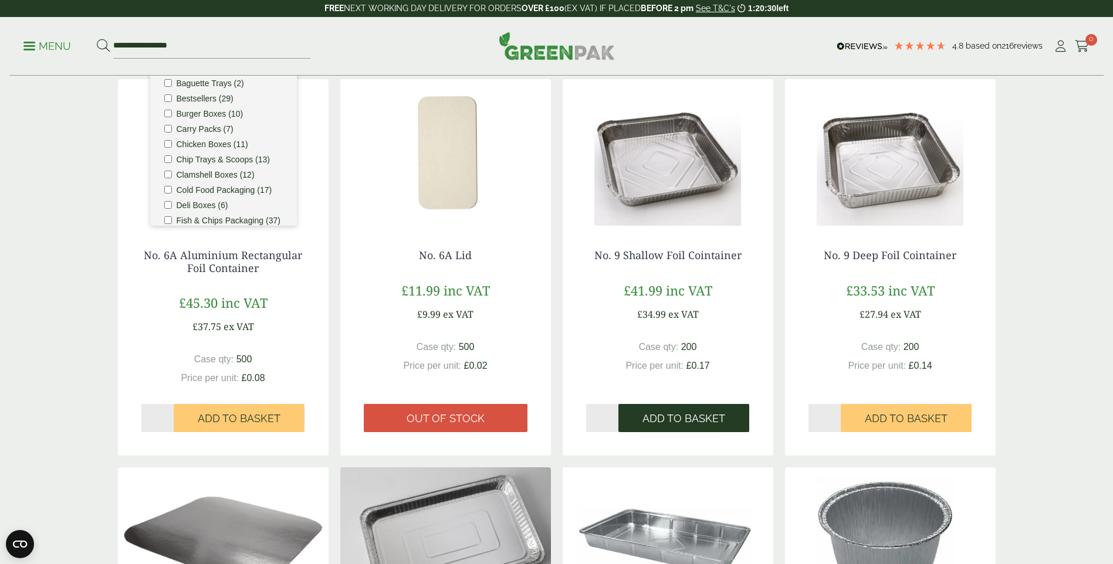
click at [688, 422] on span "Add to Basket" at bounding box center [683, 418] width 83 height 13
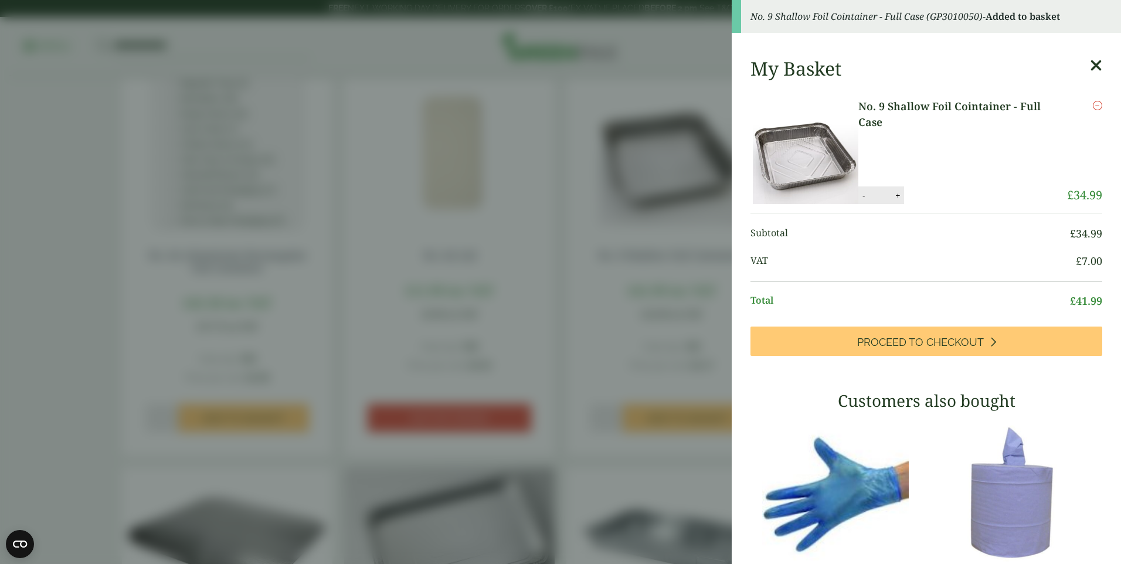
click at [1090, 66] on icon at bounding box center [1096, 65] width 12 height 16
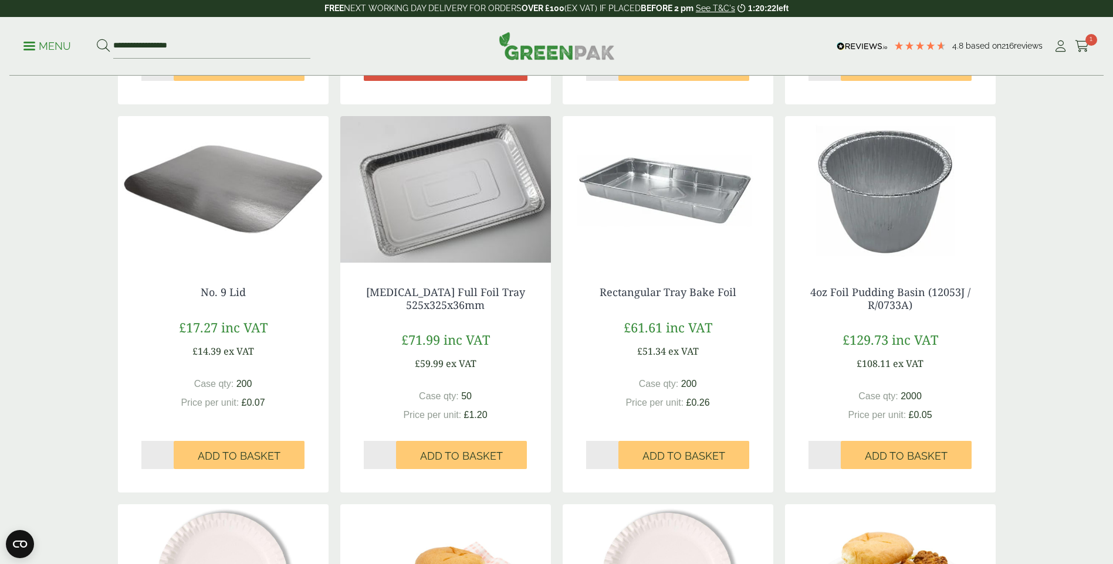
scroll to position [613, 0]
click at [217, 455] on span "Add to Basket" at bounding box center [239, 455] width 83 height 13
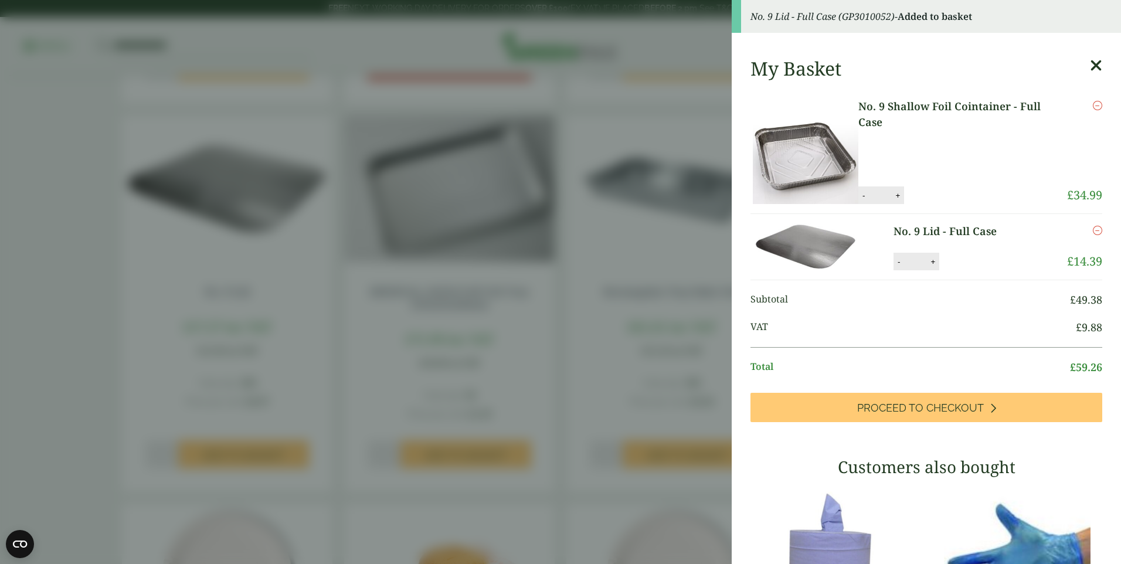
click at [1090, 65] on icon at bounding box center [1096, 65] width 12 height 16
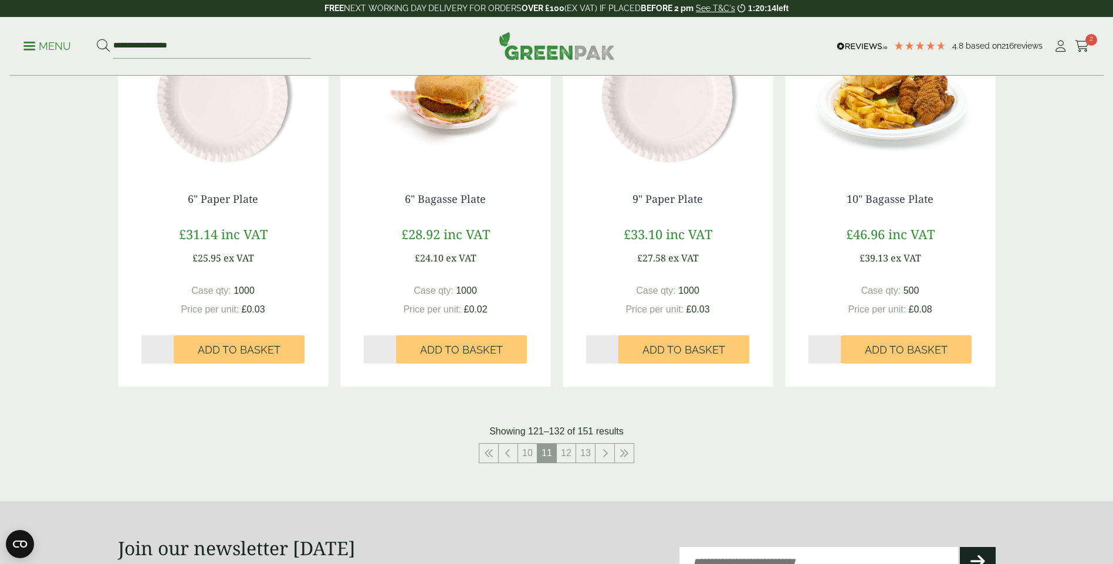
scroll to position [1199, 0]
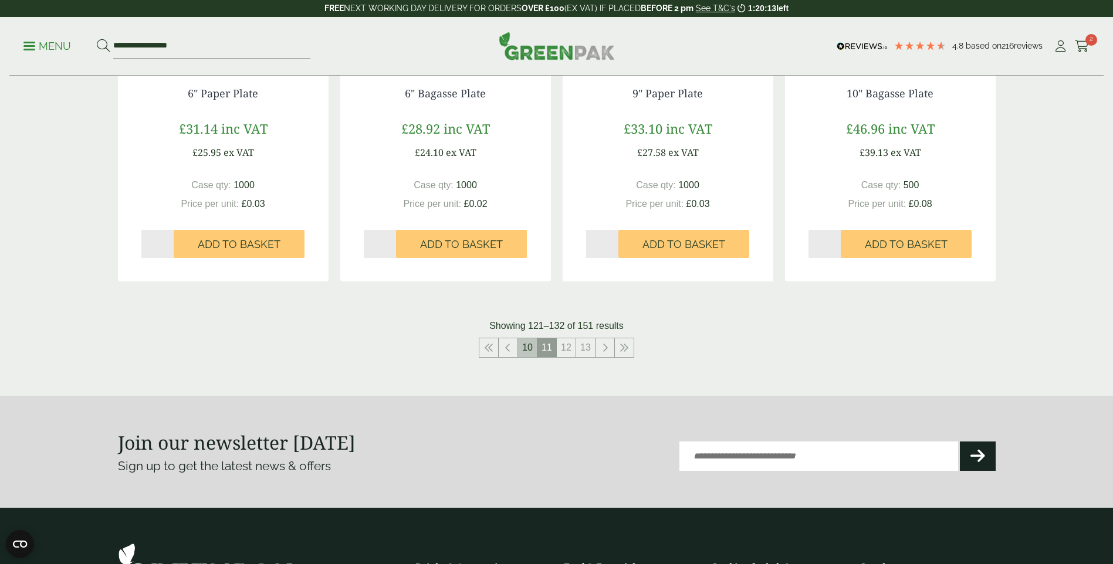
click at [528, 353] on link "10" at bounding box center [527, 347] width 19 height 19
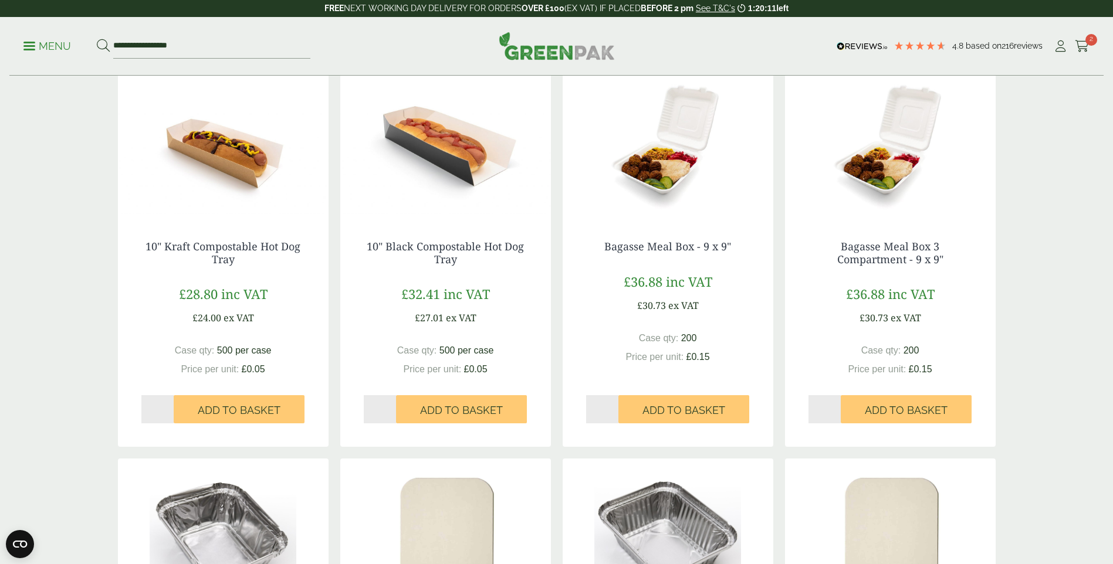
scroll to position [613, 0]
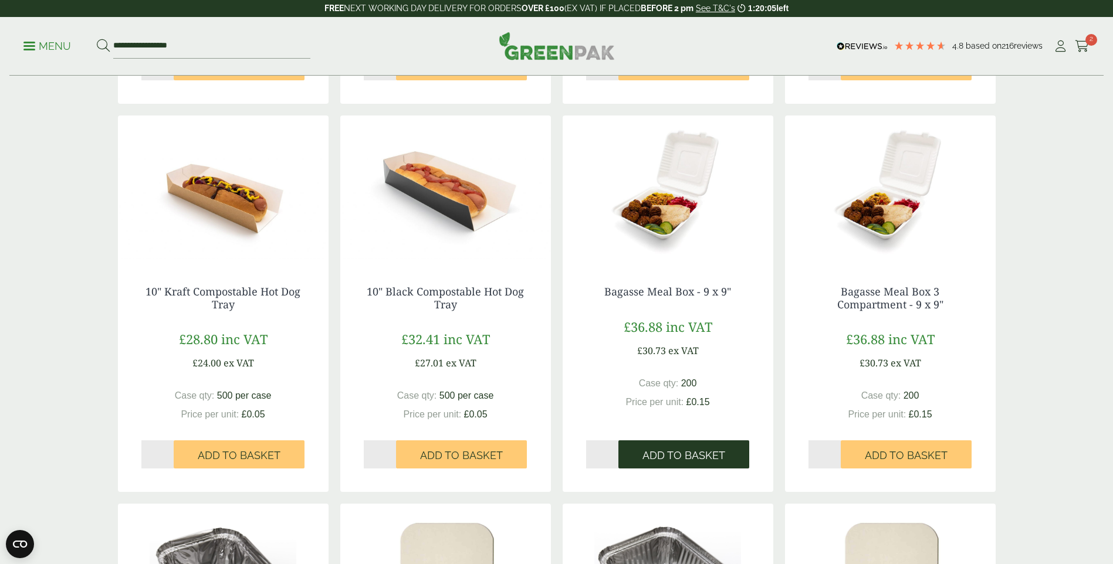
click at [668, 458] on span "Add to Basket" at bounding box center [683, 455] width 83 height 13
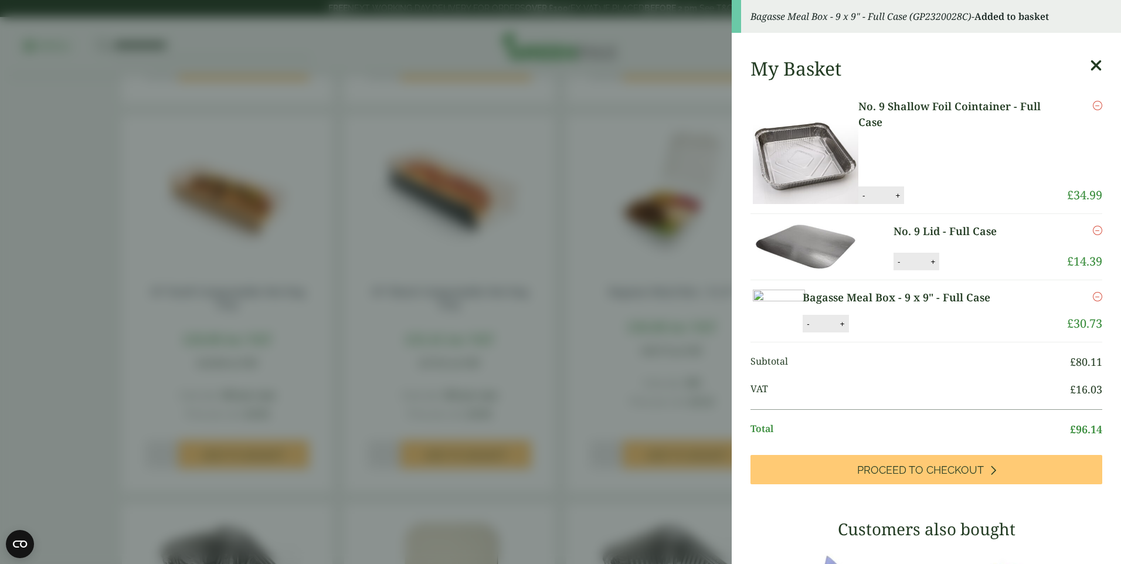
click at [1090, 63] on icon at bounding box center [1096, 65] width 12 height 16
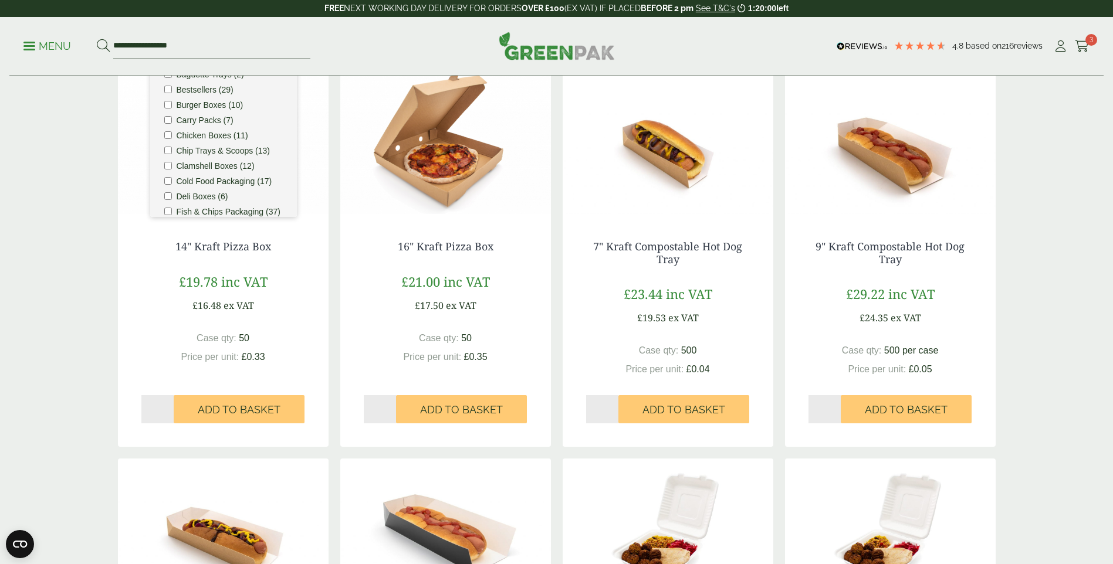
scroll to position [0, 0]
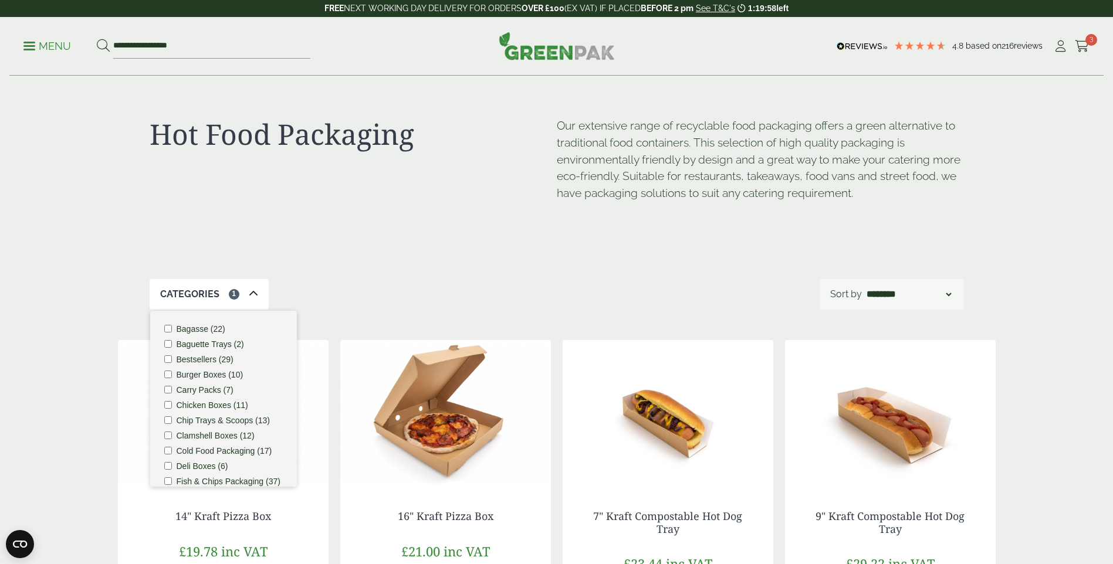
click at [202, 373] on label "Burger Boxes (10)" at bounding box center [210, 375] width 67 height 8
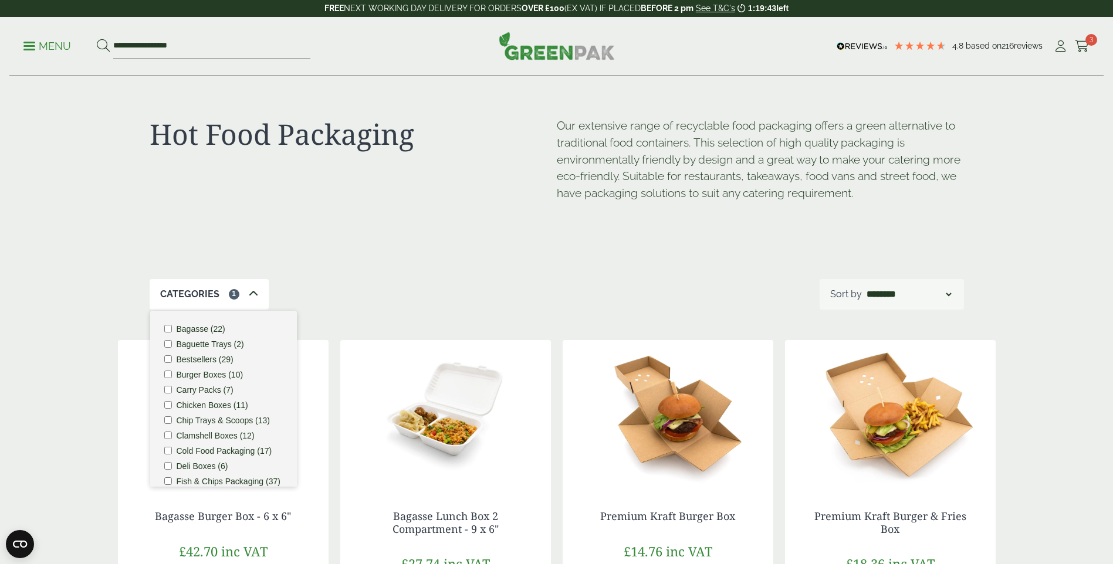
click at [436, 286] on div "Categories 1 Bagasse (22) Baguette Trays (2) Bestsellers (29) Burger Boxes (10)…" at bounding box center [557, 294] width 814 height 30
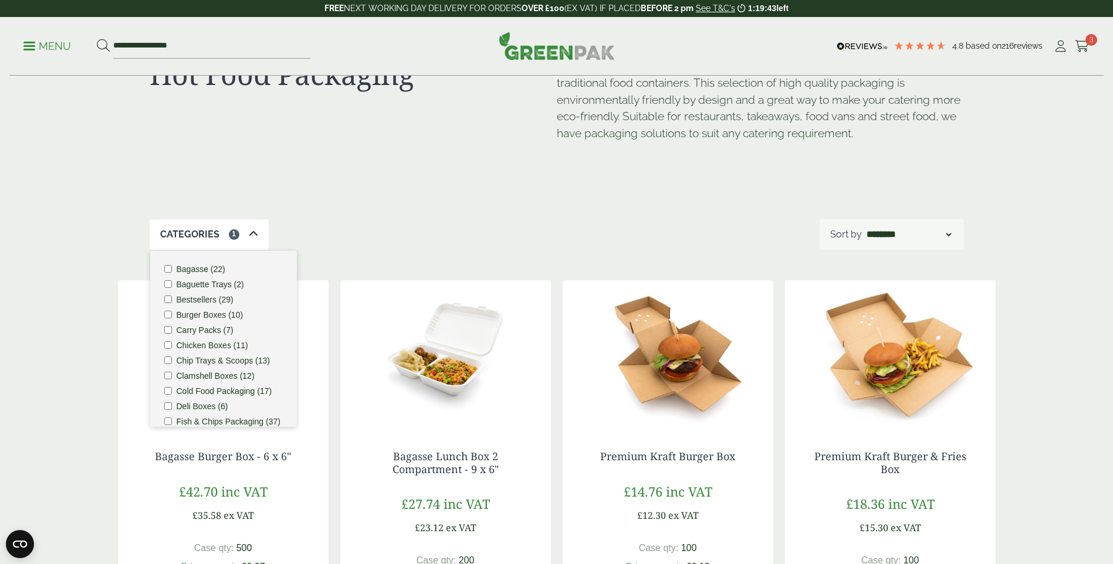
scroll to position [117, 0]
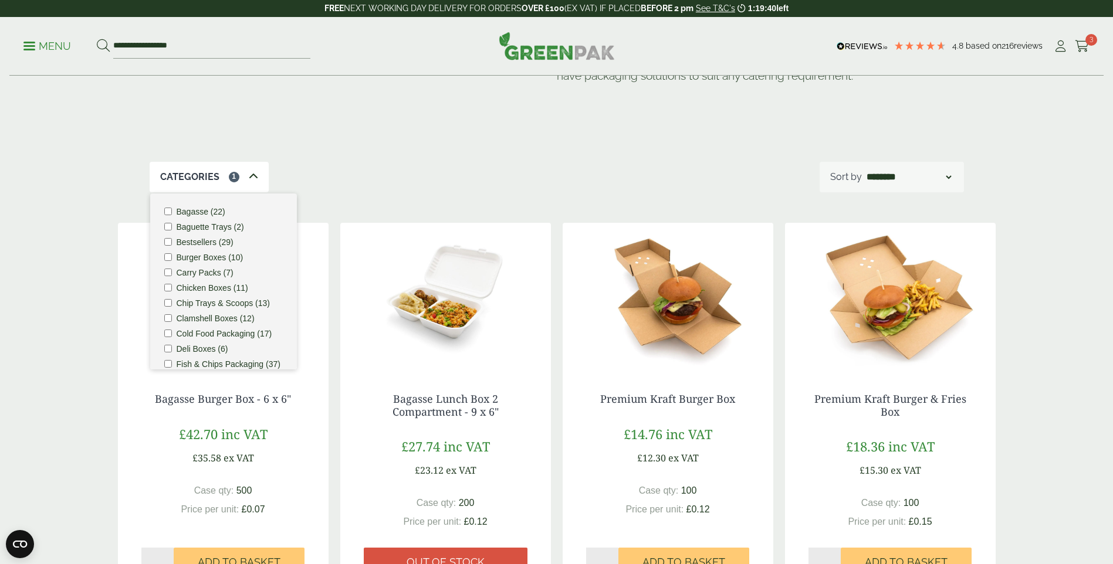
click at [369, 177] on div "Categories 1 Bagasse (22) Baguette Trays (2) Bestsellers (29) Burger Boxes (10)…" at bounding box center [557, 177] width 814 height 30
click at [380, 171] on div "Categories 1 Bagasse (22) Baguette Trays (2) Bestsellers (29) Burger Boxes (10)…" at bounding box center [557, 177] width 814 height 30
click at [391, 184] on div "Categories 1 Bagasse (22) Baguette Trays (2) Bestsellers (29) Burger Boxes (10)…" at bounding box center [557, 177] width 814 height 30
click at [384, 184] on div "Categories 1 Bagasse (22) Baguette Trays (2) Bestsellers (29) Burger Boxes (10)…" at bounding box center [557, 177] width 814 height 30
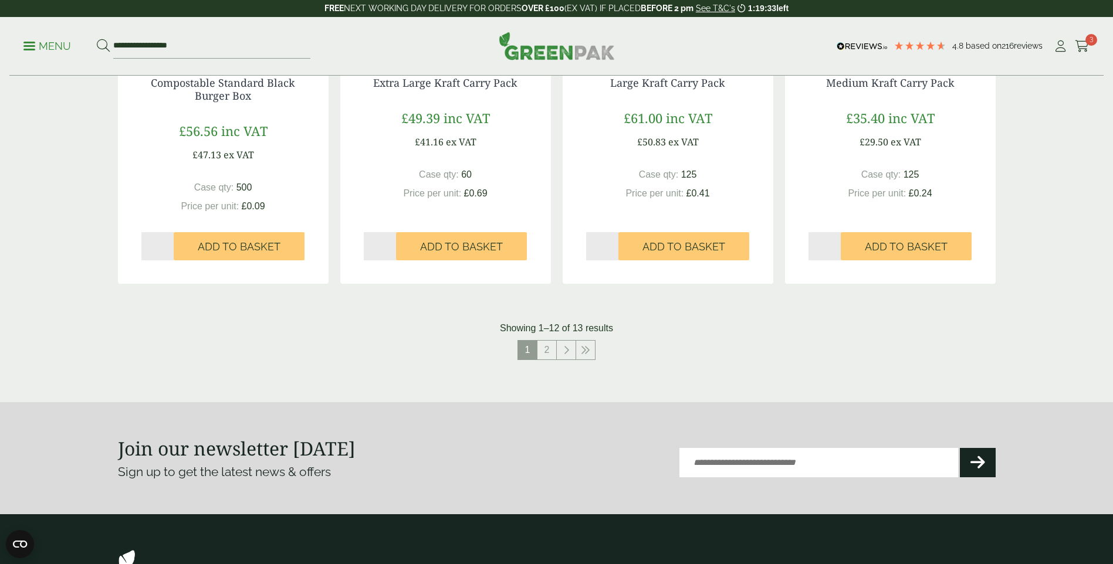
scroll to position [1232, 0]
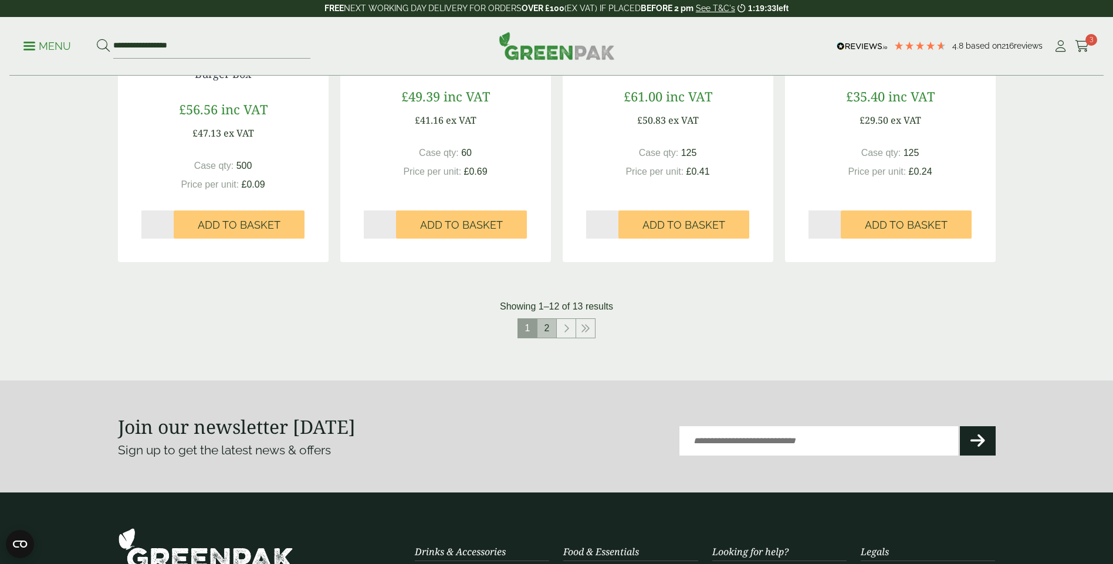
click at [549, 327] on link "2" at bounding box center [546, 328] width 19 height 19
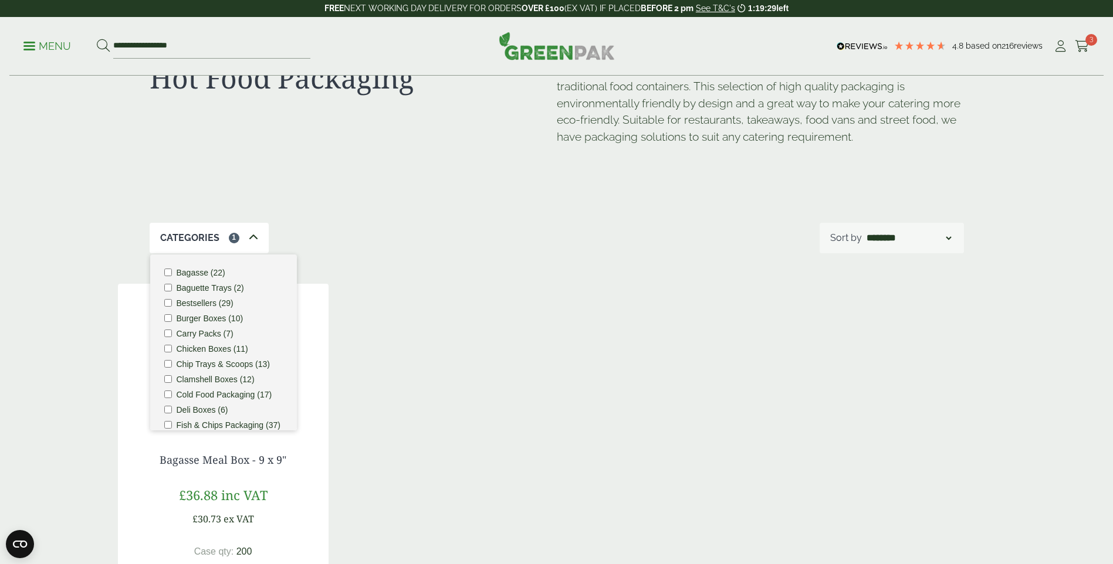
scroll to position [117, 0]
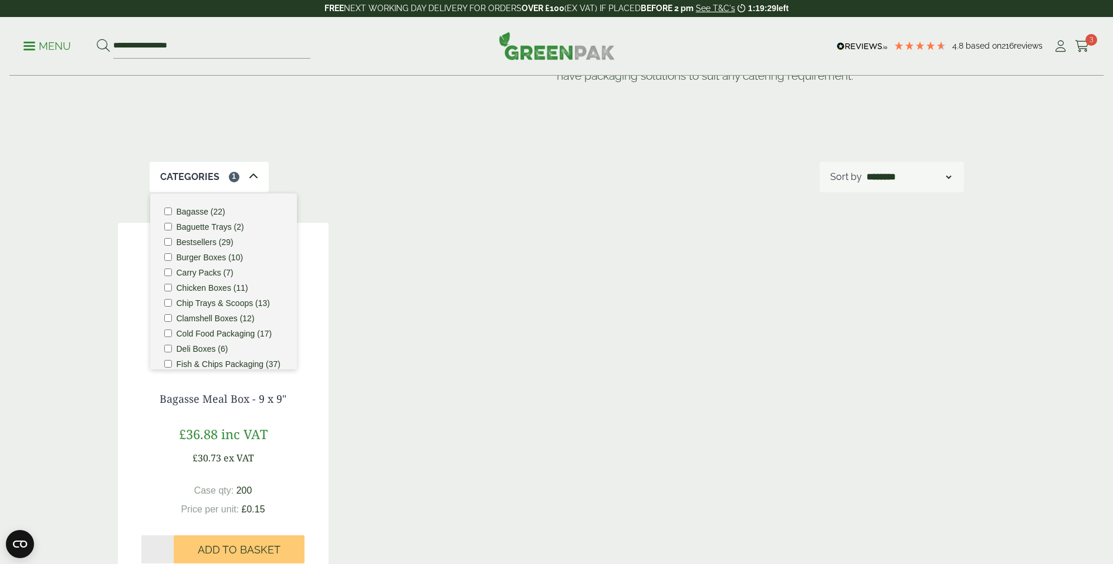
click at [535, 329] on div "Bagasse Meal Box - 9 x 9" £36.88 inc VAT £30.73 ex VAT Case qty: 200 Price per …" at bounding box center [556, 405] width 877 height 364
click at [319, 180] on div "Categories 1 Bagasse (22) Baguette Trays (2) Bestsellers (29) Burger Boxes (10)…" at bounding box center [557, 177] width 814 height 30
click at [320, 178] on div "Categories 1 Bagasse (22) Baguette Trays (2) Bestsellers (29) Burger Boxes (10)…" at bounding box center [557, 177] width 814 height 30
click at [318, 374] on div "Bagasse Meal Box - 9 x 9" £36.88 inc VAT £30.73 ex VAT Case qty: 200 Price per …" at bounding box center [223, 478] width 211 height 218
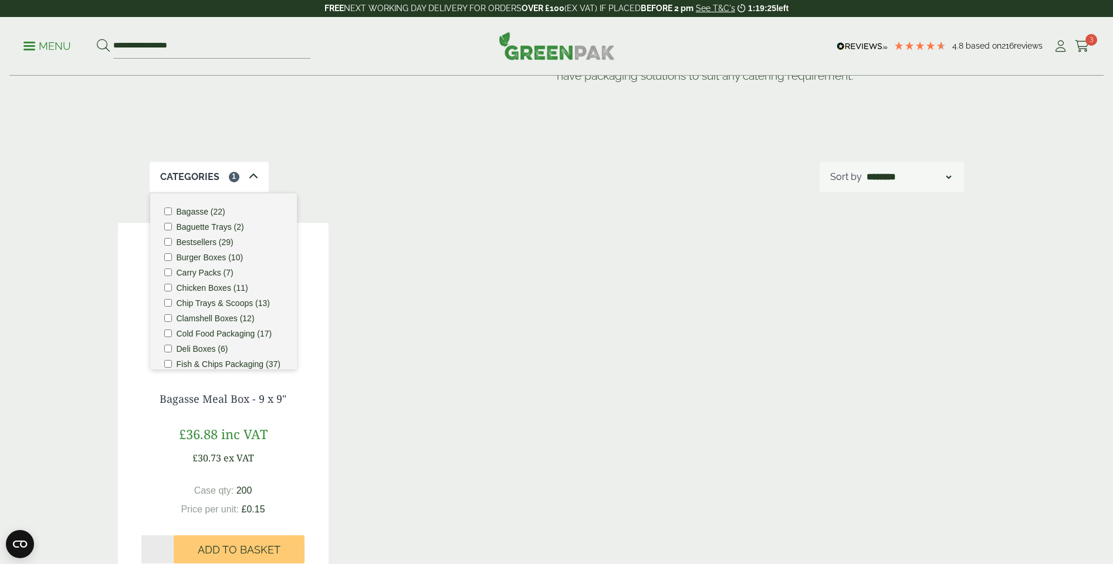
click at [254, 178] on icon at bounding box center [253, 176] width 9 height 9
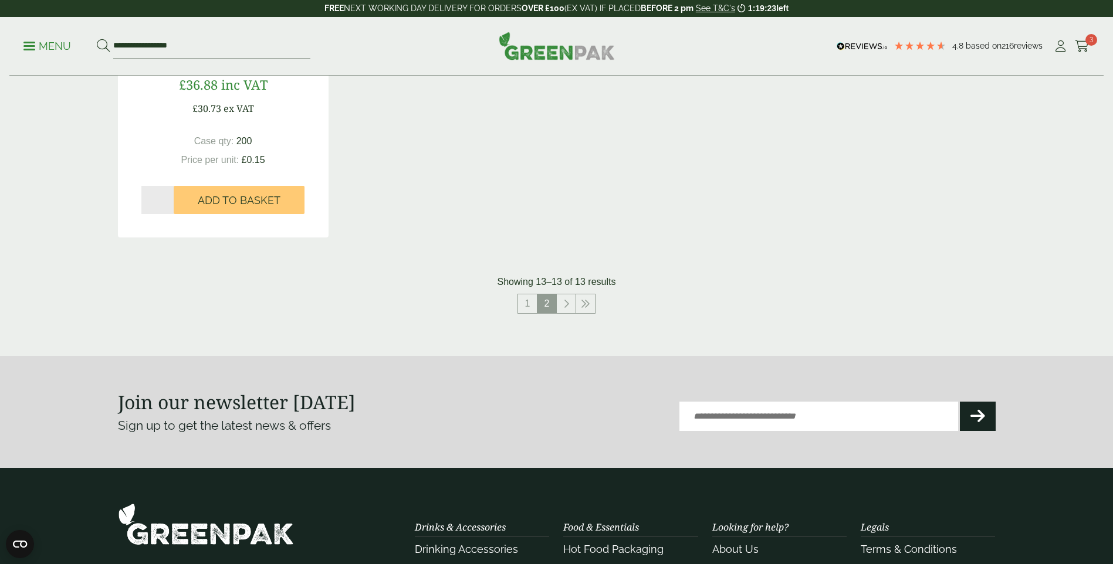
scroll to position [469, 0]
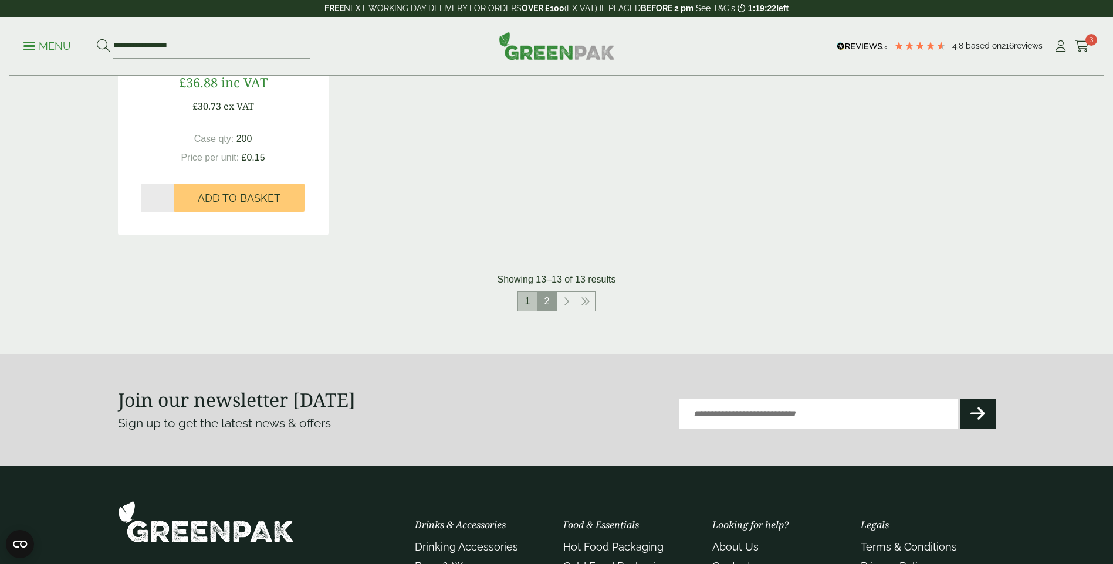
click at [529, 304] on link "1" at bounding box center [527, 301] width 19 height 19
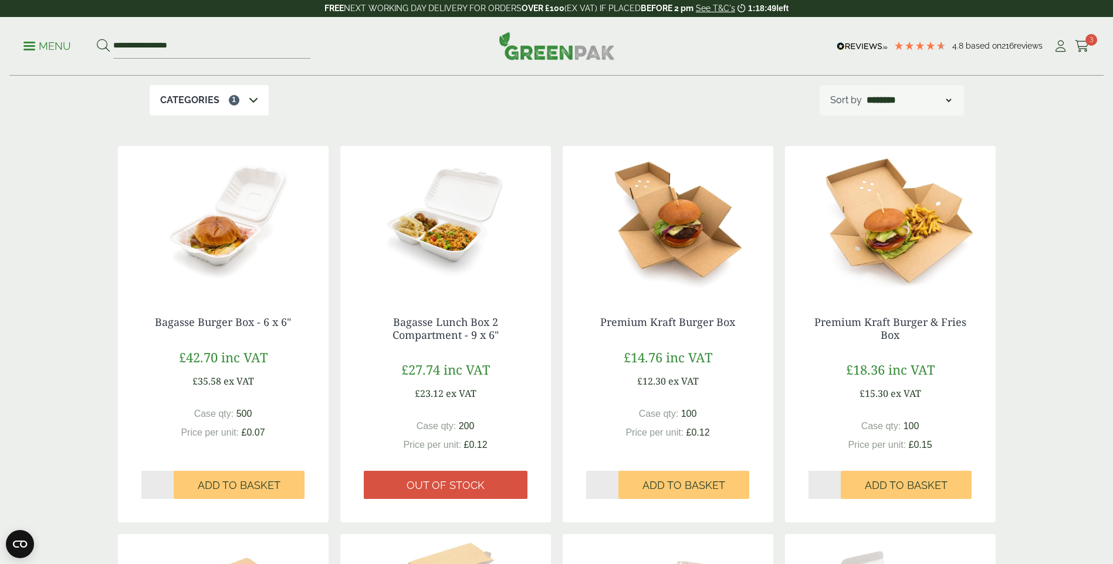
scroll to position [176, 0]
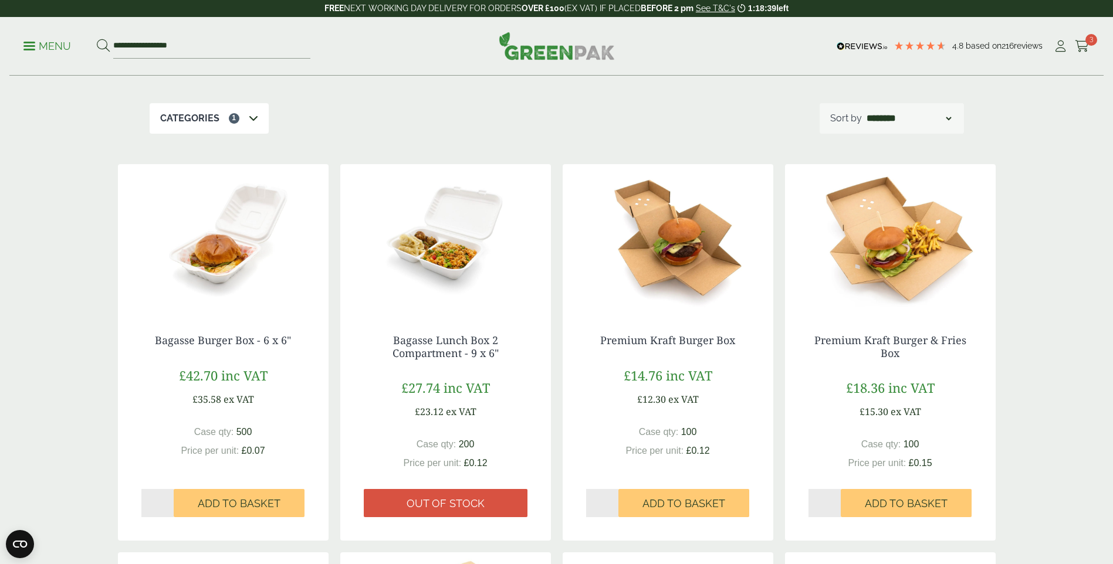
click at [888, 256] on img at bounding box center [890, 237] width 211 height 147
click at [660, 260] on img at bounding box center [667, 237] width 211 height 147
click at [660, 259] on img at bounding box center [667, 237] width 211 height 147
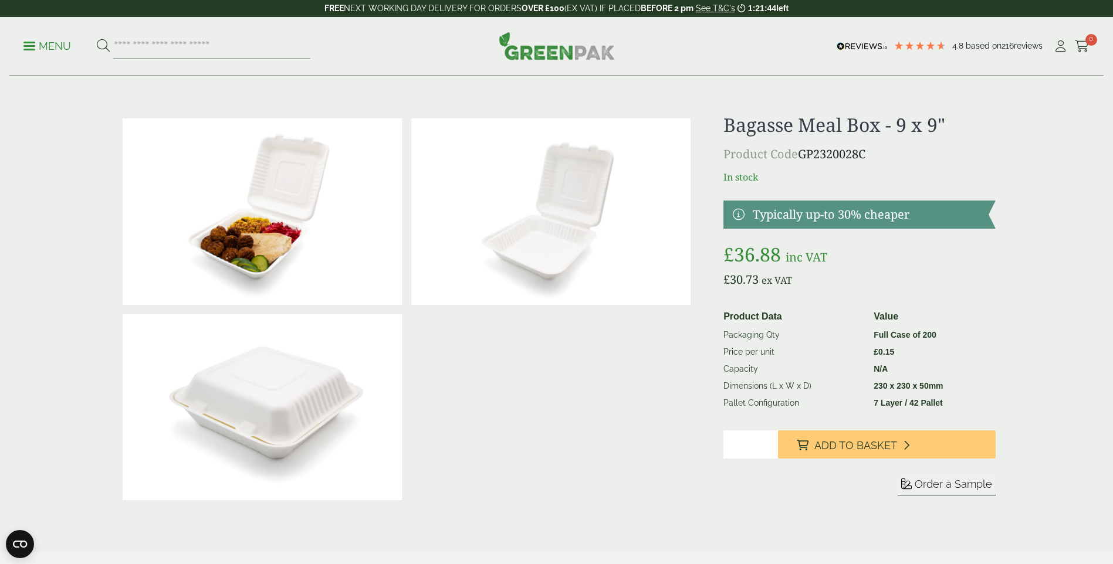
click at [230, 228] on img at bounding box center [262, 211] width 279 height 186
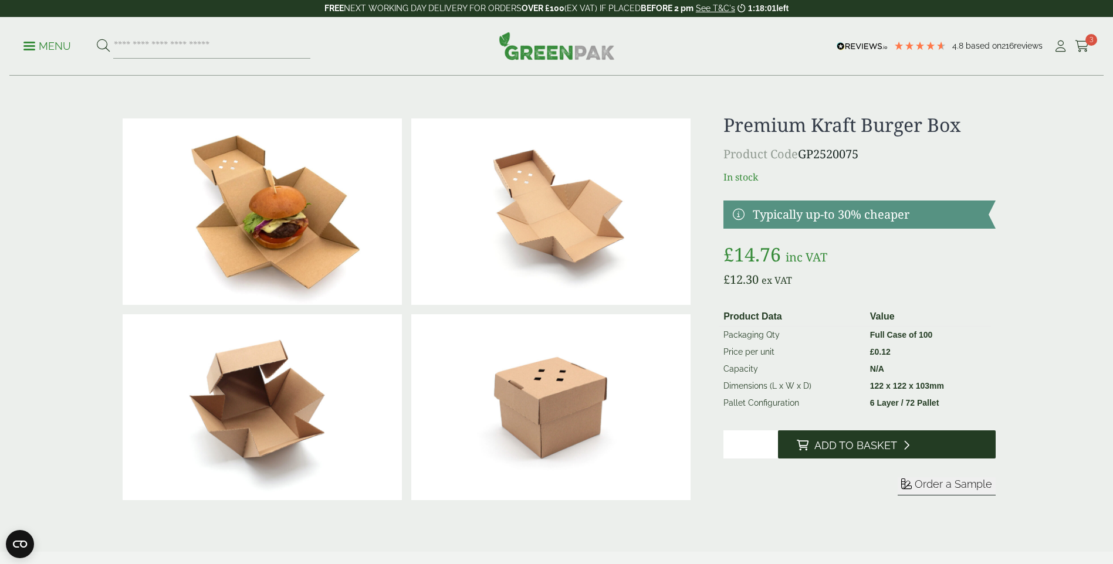
click at [870, 442] on span "Add to Basket" at bounding box center [855, 445] width 83 height 13
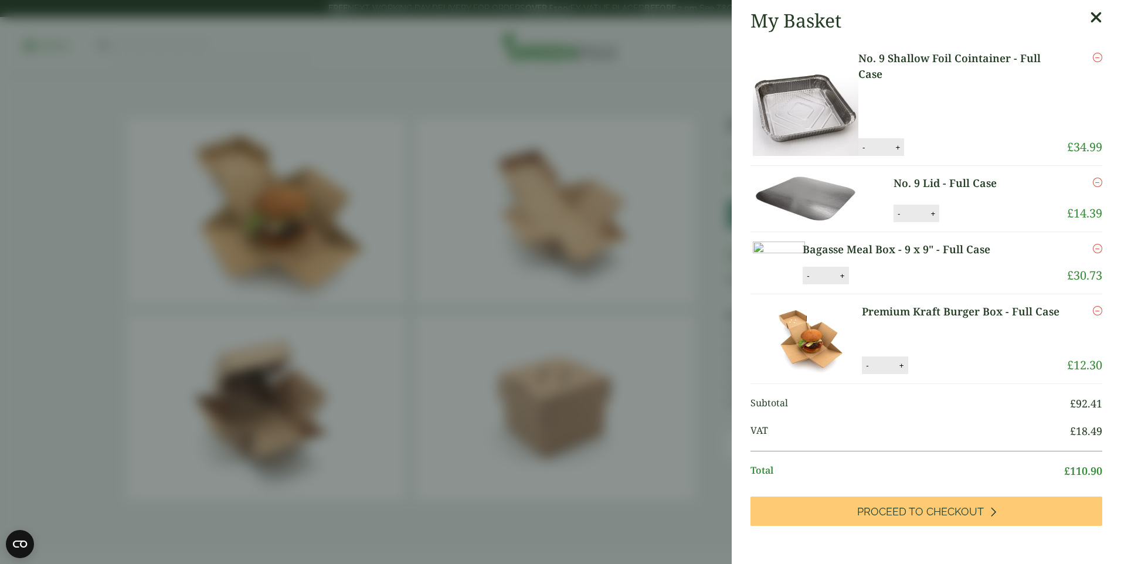
click at [795, 277] on img at bounding box center [779, 259] width 52 height 35
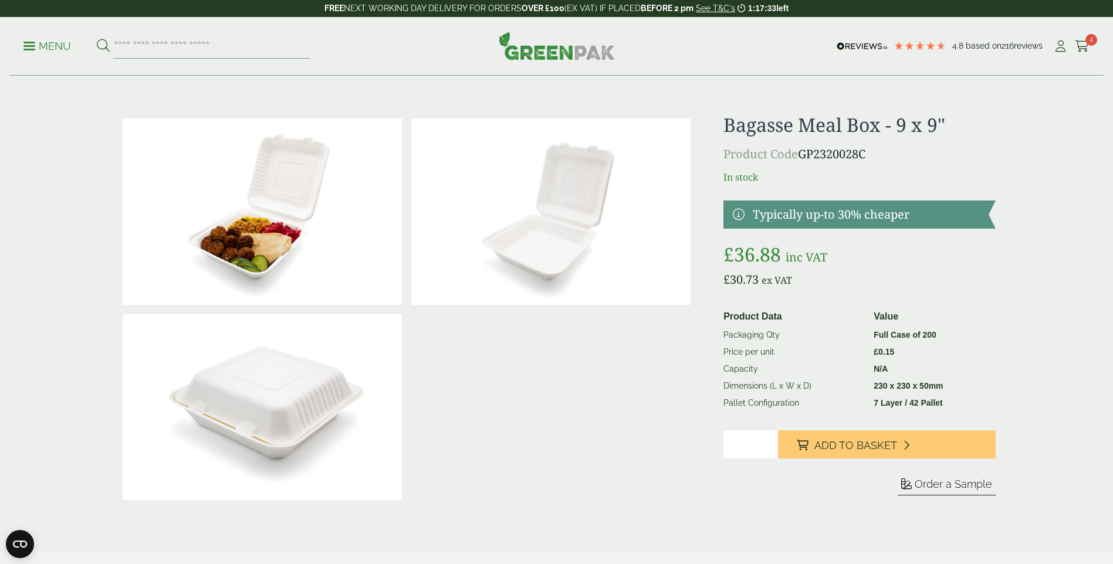
click at [1079, 46] on icon at bounding box center [1081, 46] width 15 height 12
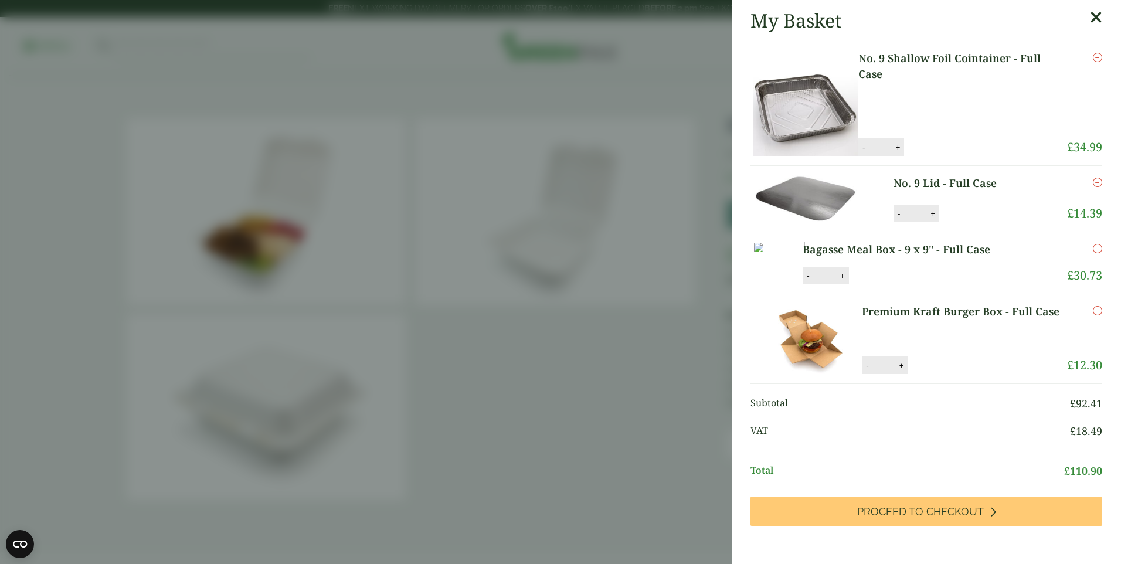
click at [805, 256] on img at bounding box center [779, 259] width 52 height 35
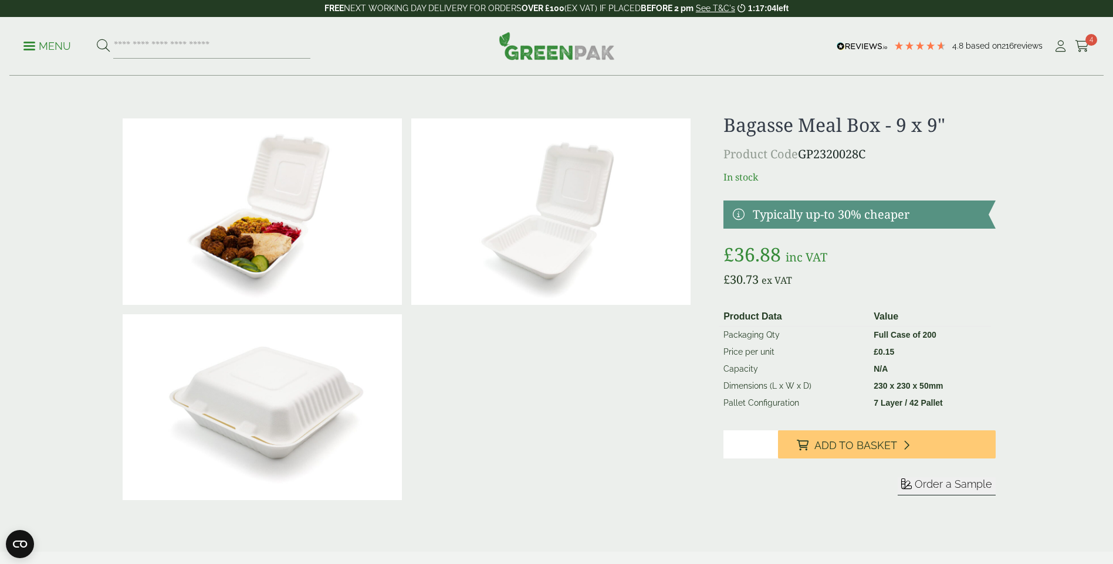
click at [558, 211] on img at bounding box center [550, 211] width 279 height 186
click at [1089, 45] on span "4" at bounding box center [1091, 40] width 12 height 12
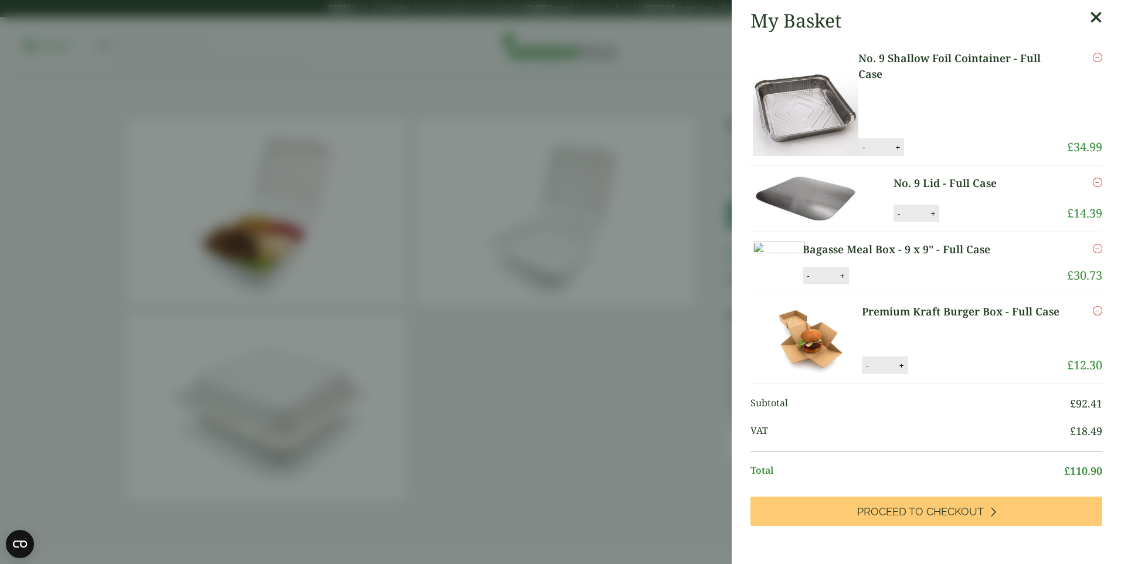
click at [1090, 17] on icon at bounding box center [1096, 17] width 12 height 16
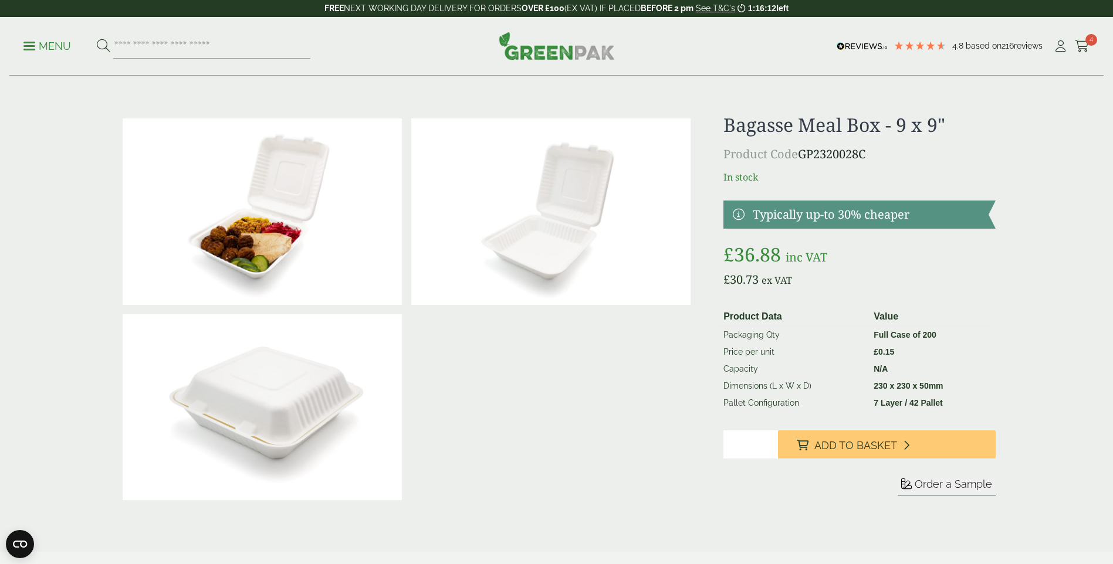
click at [43, 52] on p "Menu" at bounding box center [47, 46] width 48 height 14
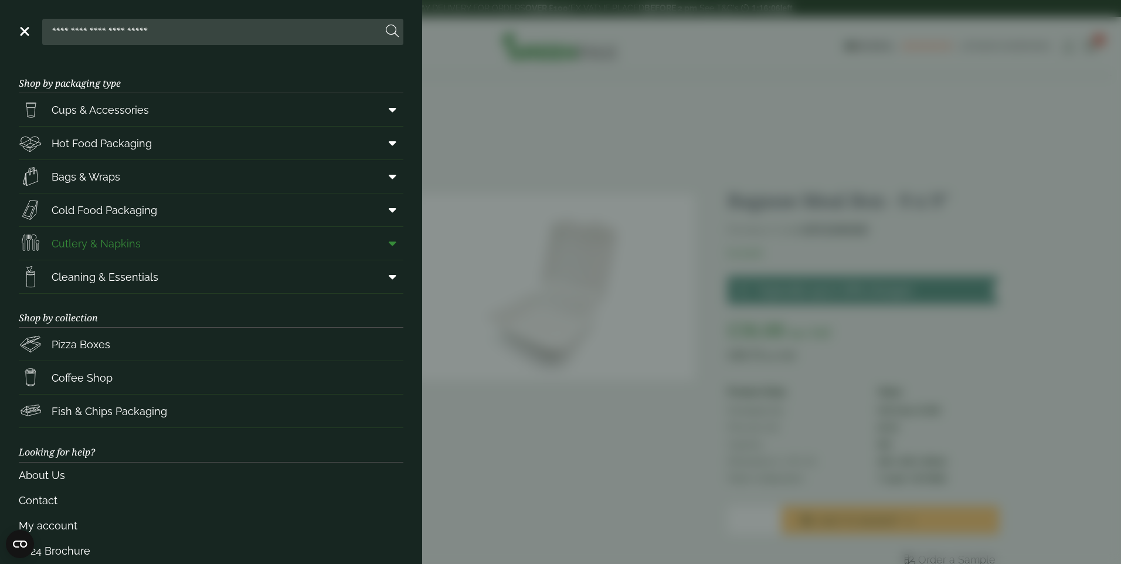
click at [110, 247] on span "Cutlery & Napkins" at bounding box center [96, 244] width 89 height 16
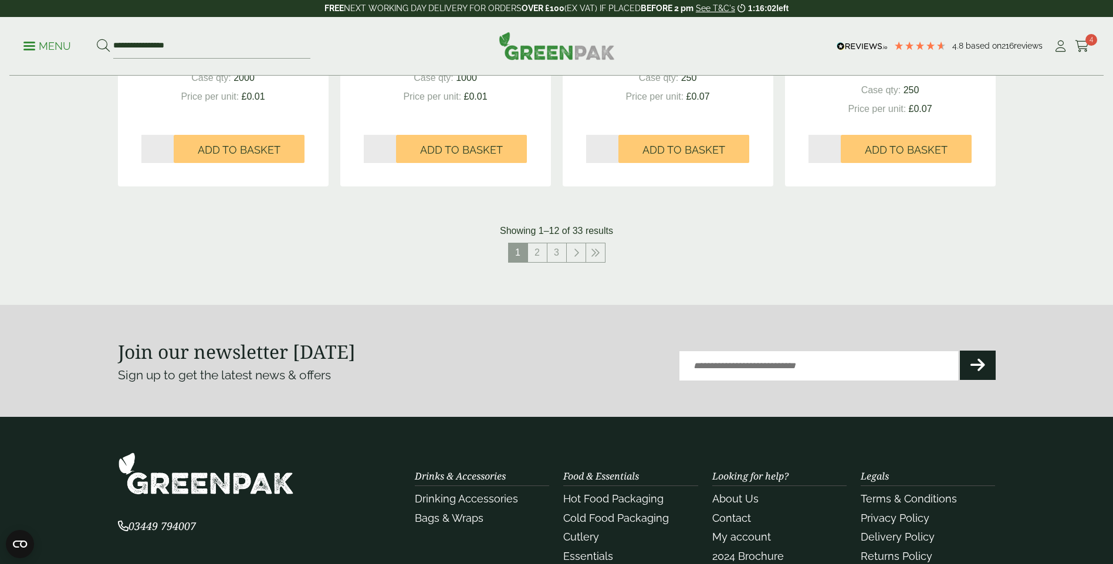
scroll to position [1290, 0]
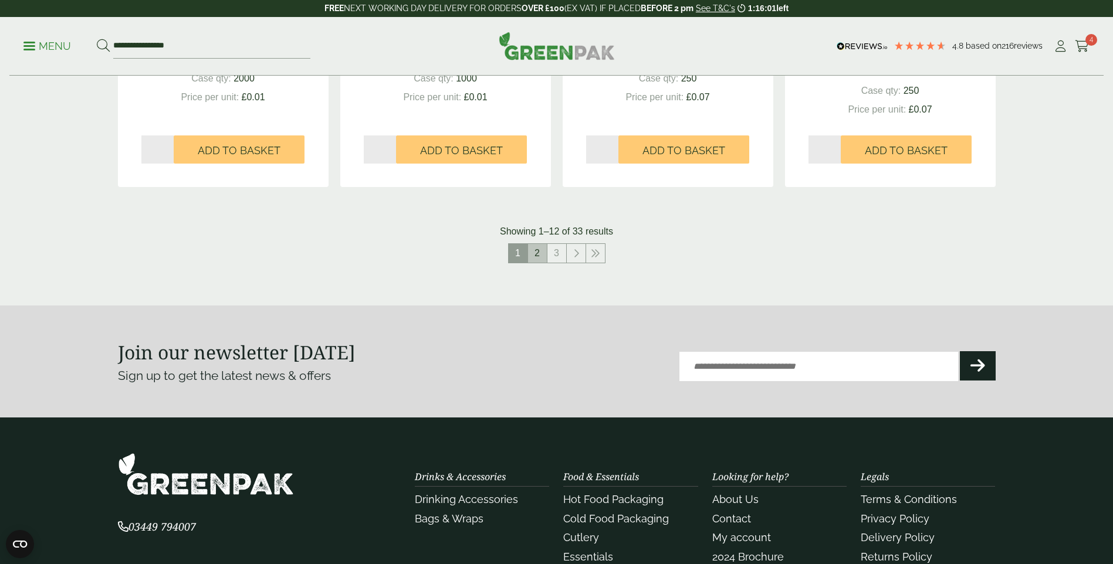
click at [533, 256] on link "2" at bounding box center [537, 253] width 19 height 19
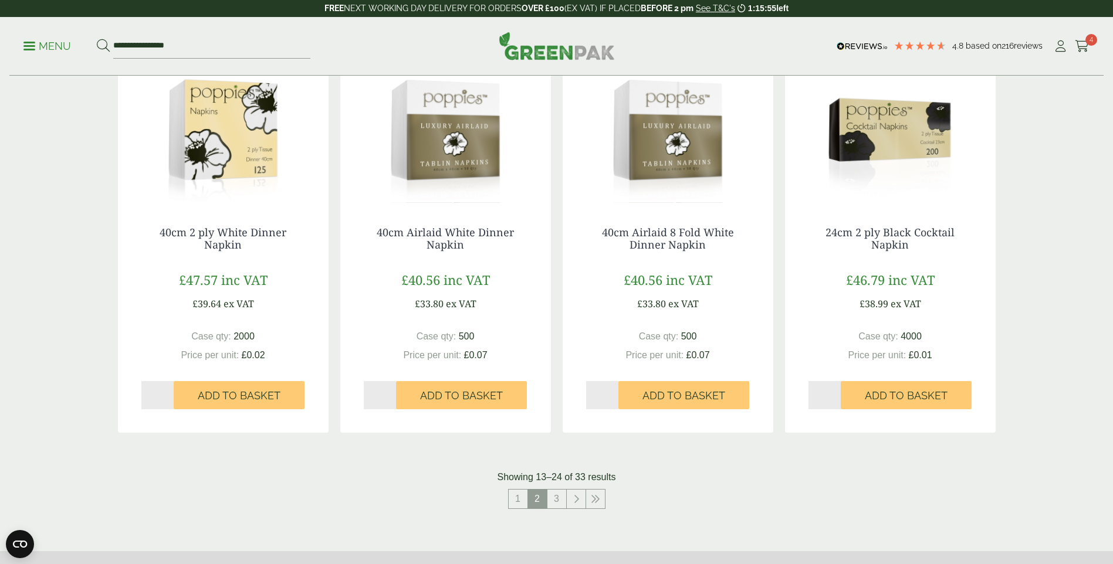
scroll to position [1056, 0]
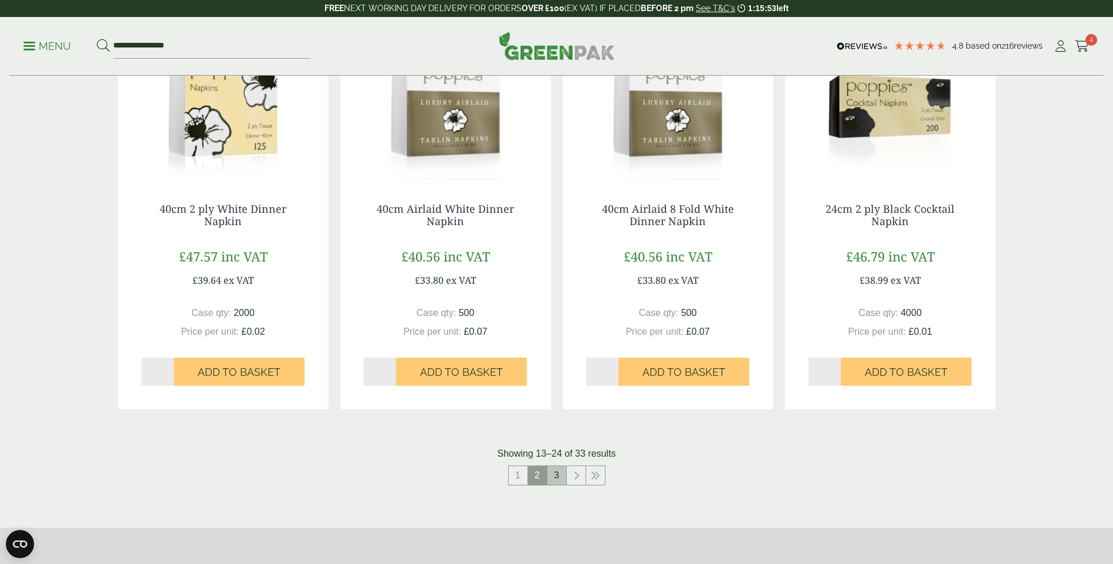
click at [560, 478] on link "3" at bounding box center [556, 475] width 19 height 19
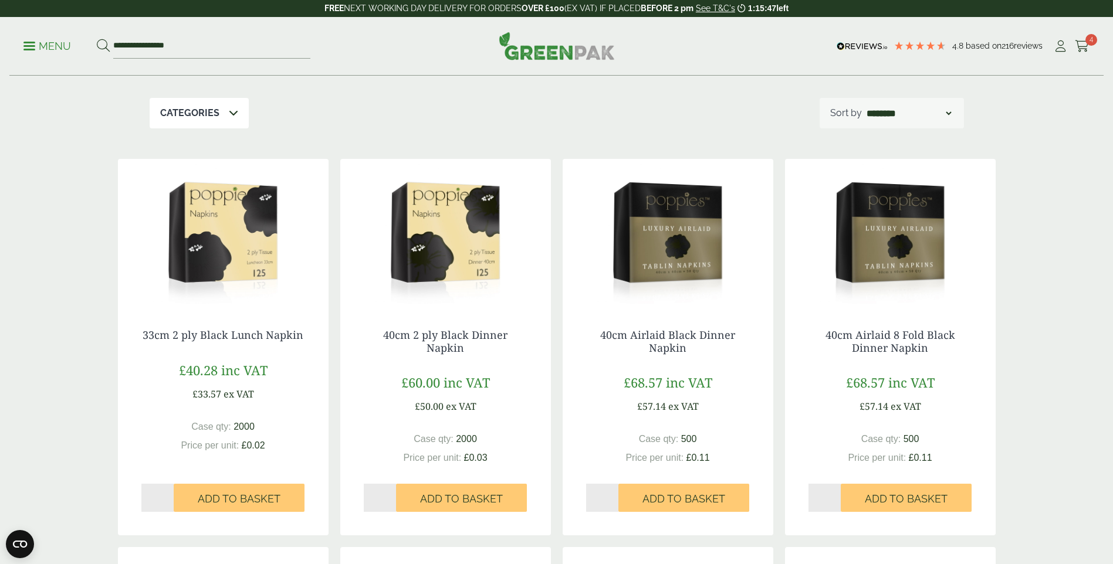
scroll to position [117, 0]
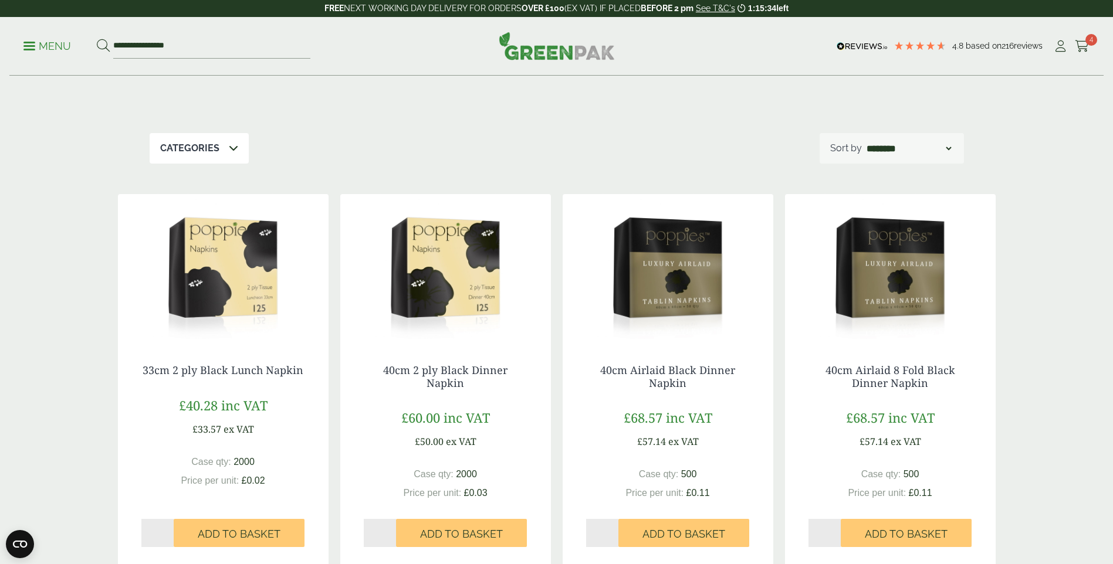
click at [938, 279] on img at bounding box center [890, 267] width 211 height 147
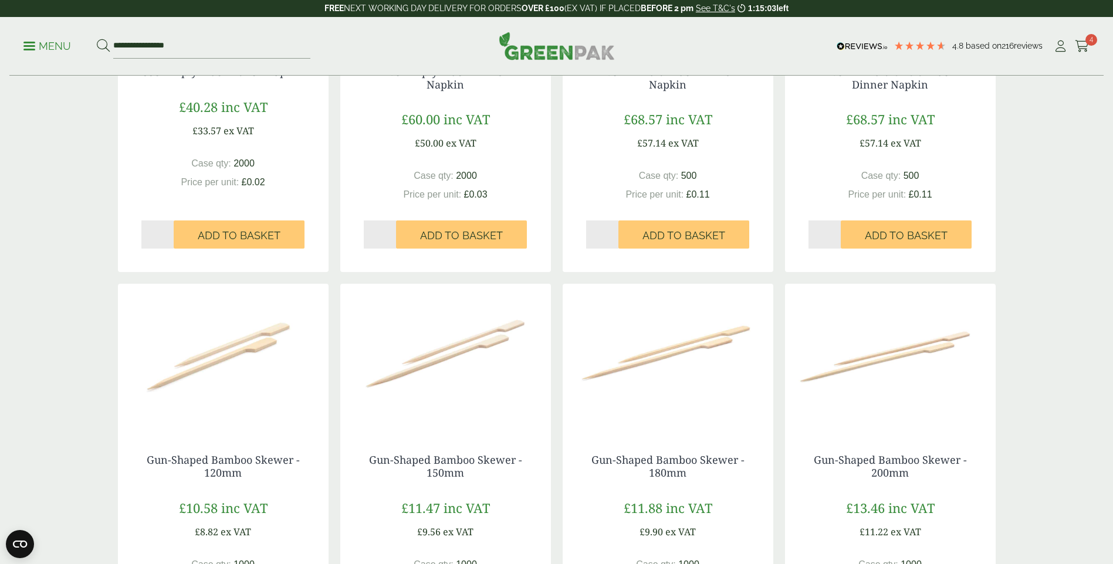
scroll to position [411, 0]
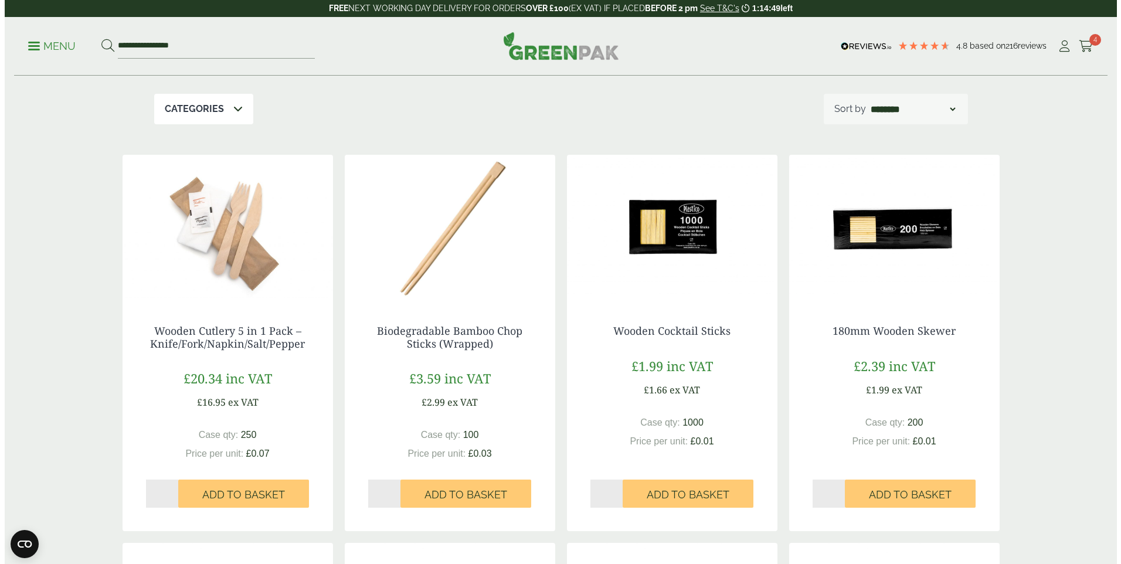
scroll to position [176, 0]
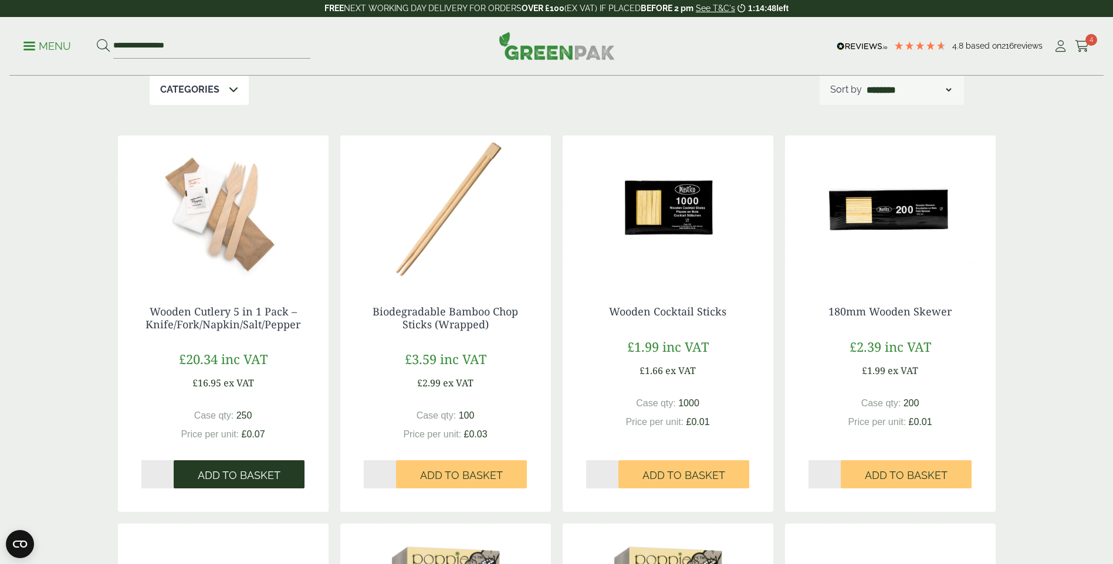
click at [250, 474] on span "Add to Basket" at bounding box center [239, 475] width 83 height 13
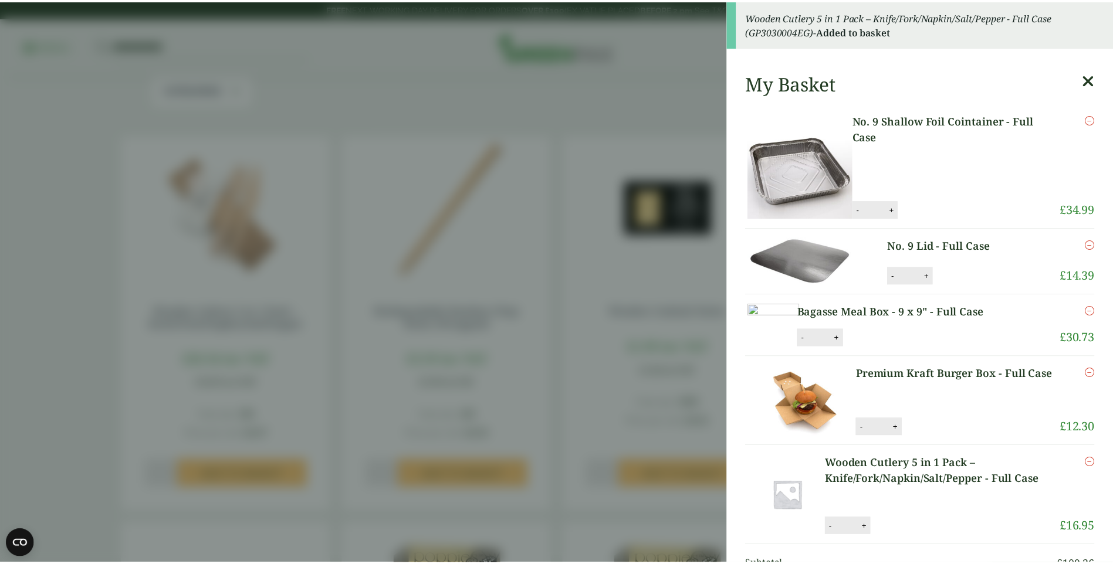
scroll to position [1290, 0]
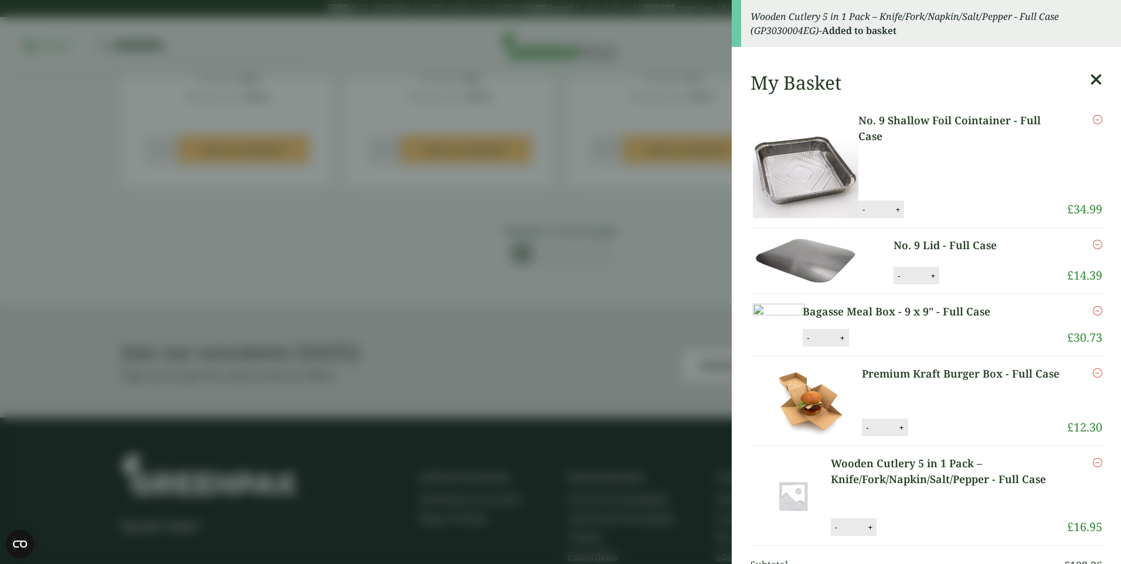
click at [1090, 80] on icon at bounding box center [1096, 80] width 12 height 16
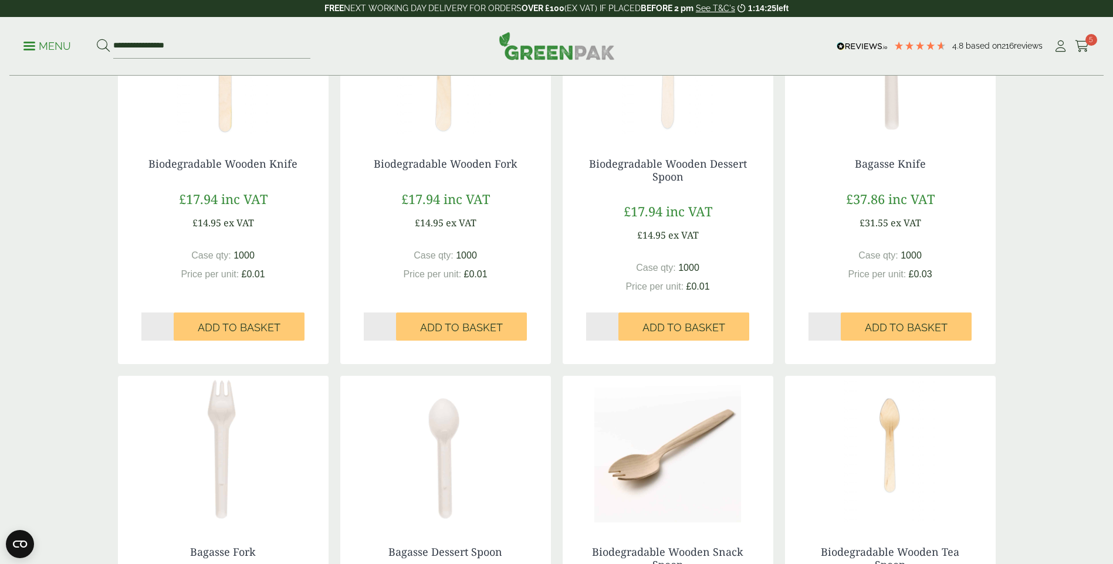
scroll to position [411, 0]
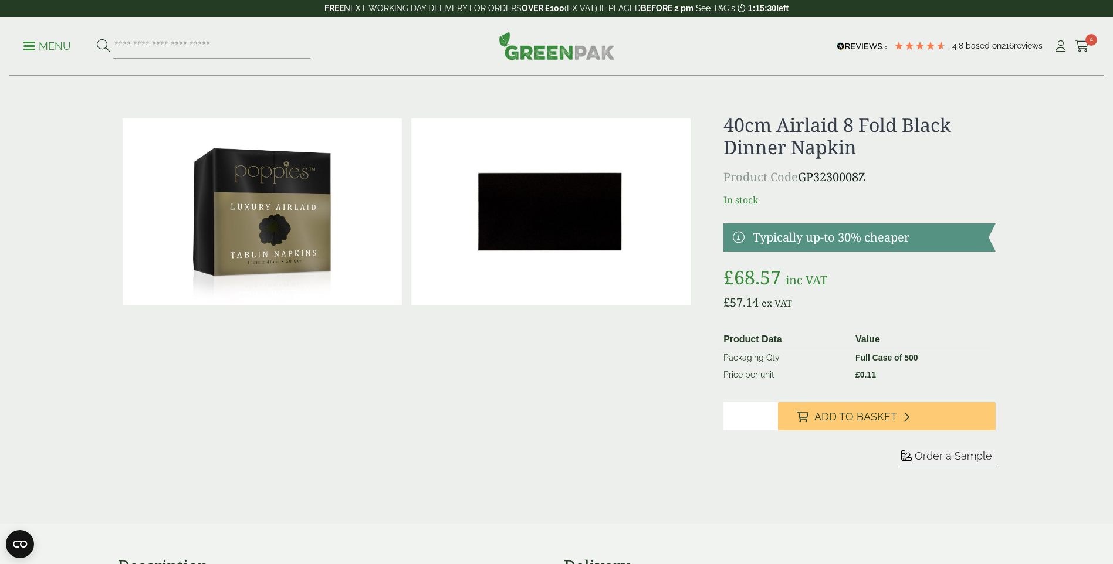
click at [574, 229] on img at bounding box center [550, 211] width 279 height 186
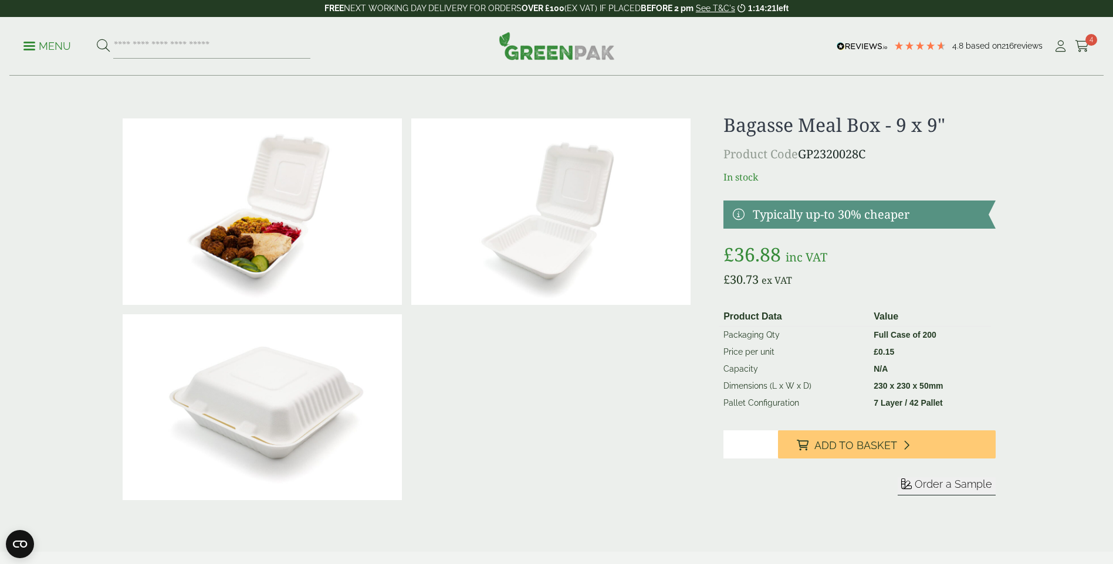
click at [42, 49] on p "Menu" at bounding box center [47, 46] width 48 height 14
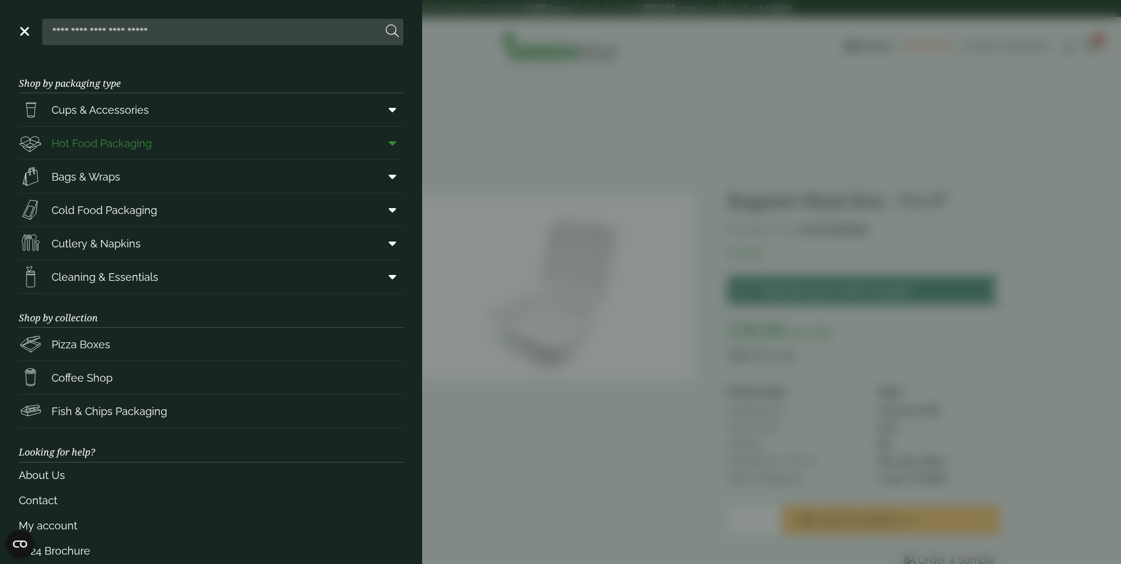
click at [113, 146] on span "Hot Food Packaging" at bounding box center [102, 143] width 100 height 16
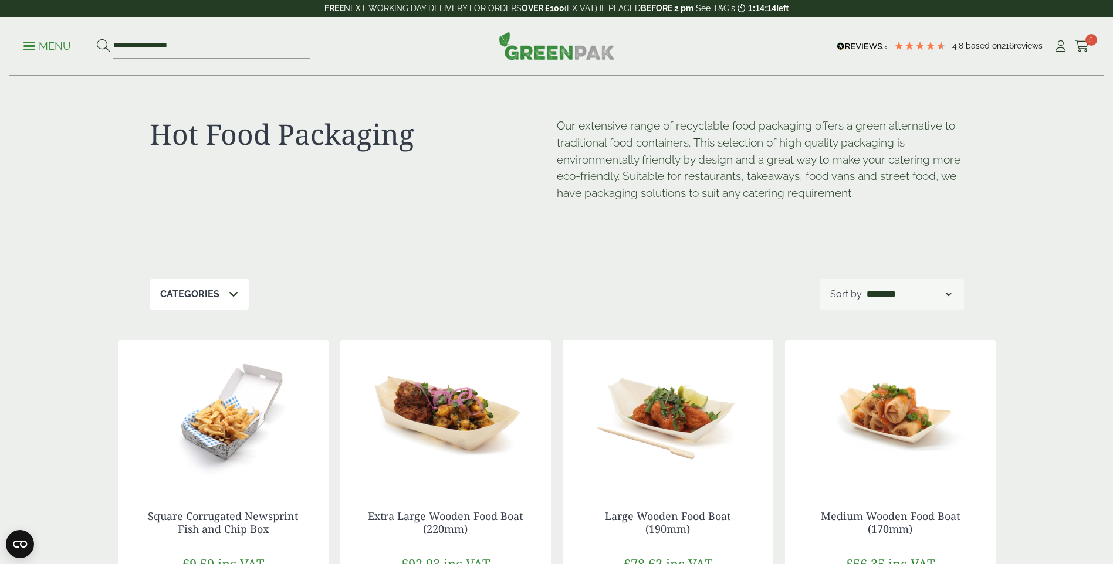
click at [209, 285] on div "Categories" at bounding box center [199, 294] width 99 height 30
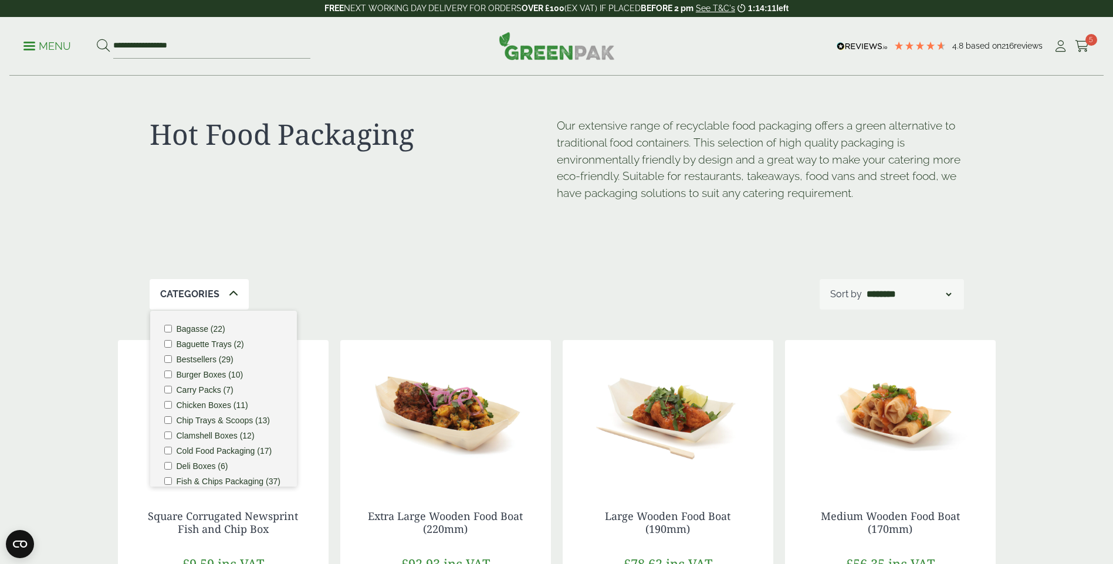
click at [220, 344] on label "Baguette Trays (2)" at bounding box center [210, 344] width 67 height 8
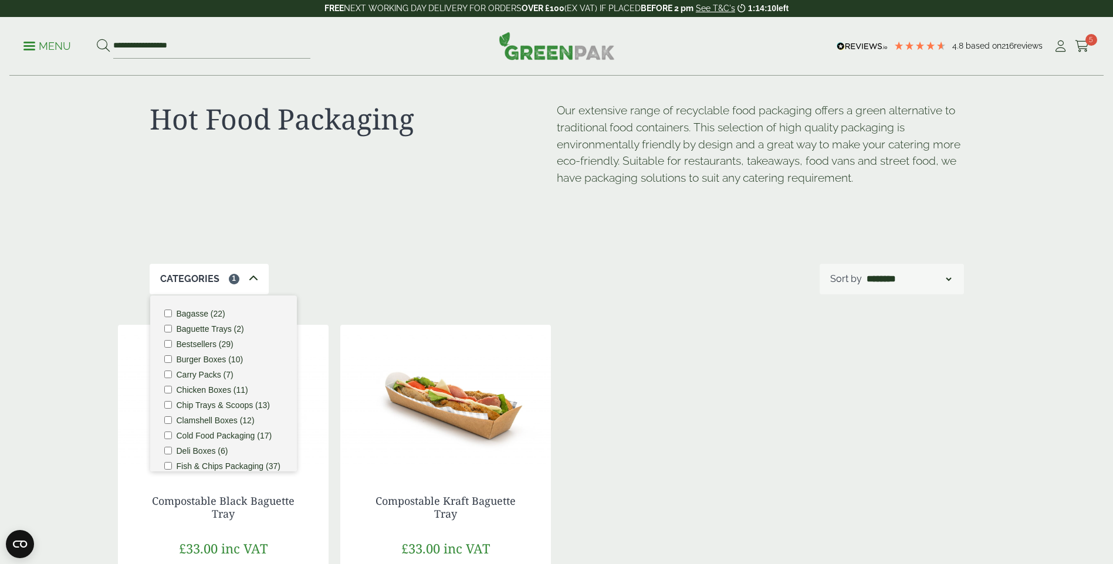
scroll to position [59, 0]
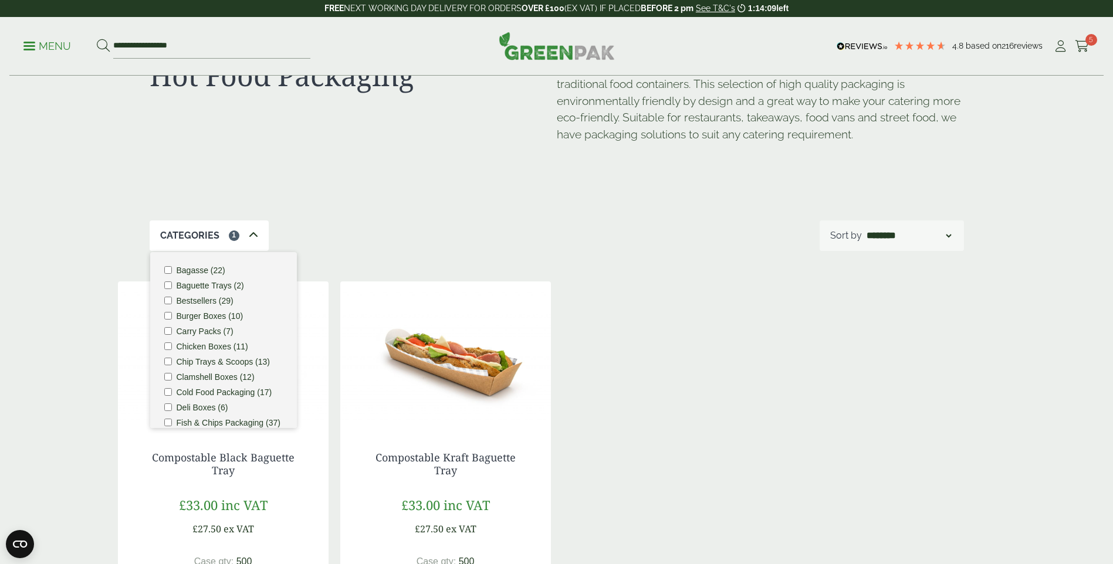
click at [409, 238] on div "Categories 1 Bagasse (22) Baguette Trays (2) Bestsellers (29) Burger Boxes (10)…" at bounding box center [557, 236] width 814 height 30
click at [361, 256] on div "Hot Food Packaging Our extensive range of recyclable food packaging offers a gr…" at bounding box center [556, 373] width 891 height 711
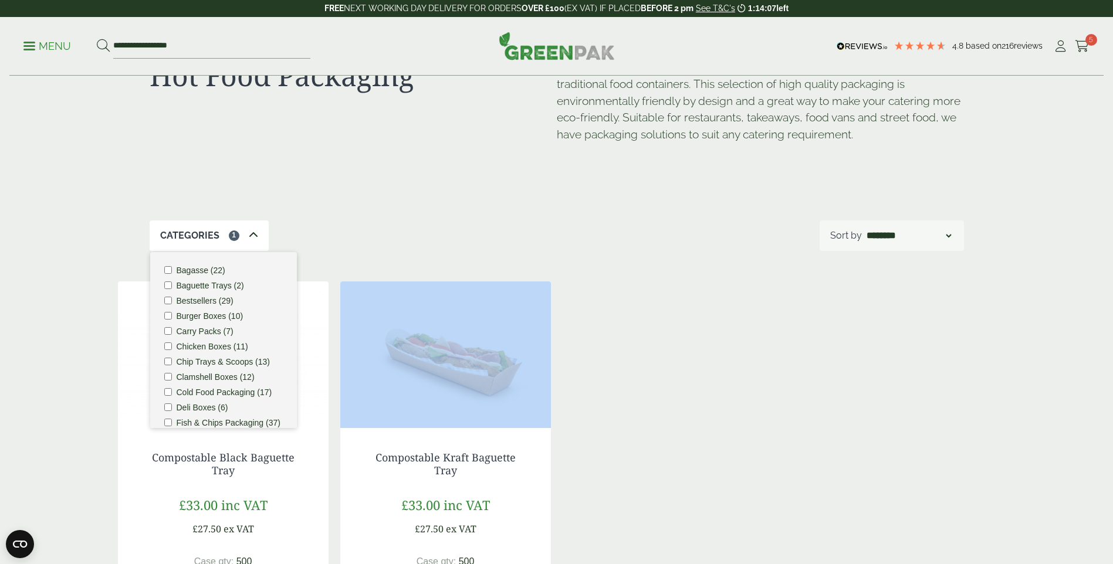
click at [361, 255] on div "Hot Food Packaging Our extensive range of recyclable food packaging offers a gr…" at bounding box center [556, 373] width 891 height 711
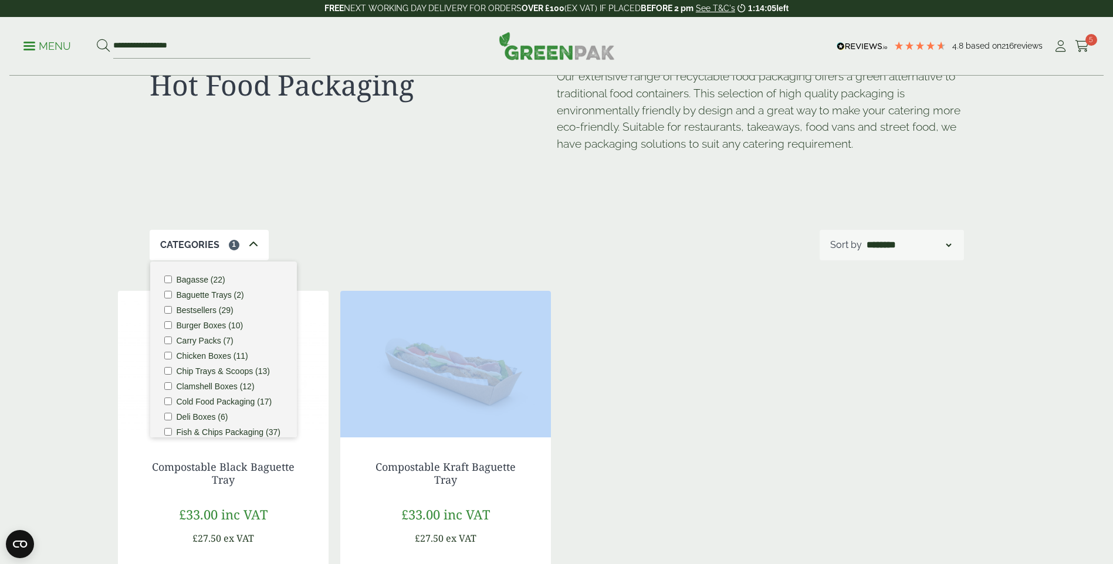
scroll to position [0, 0]
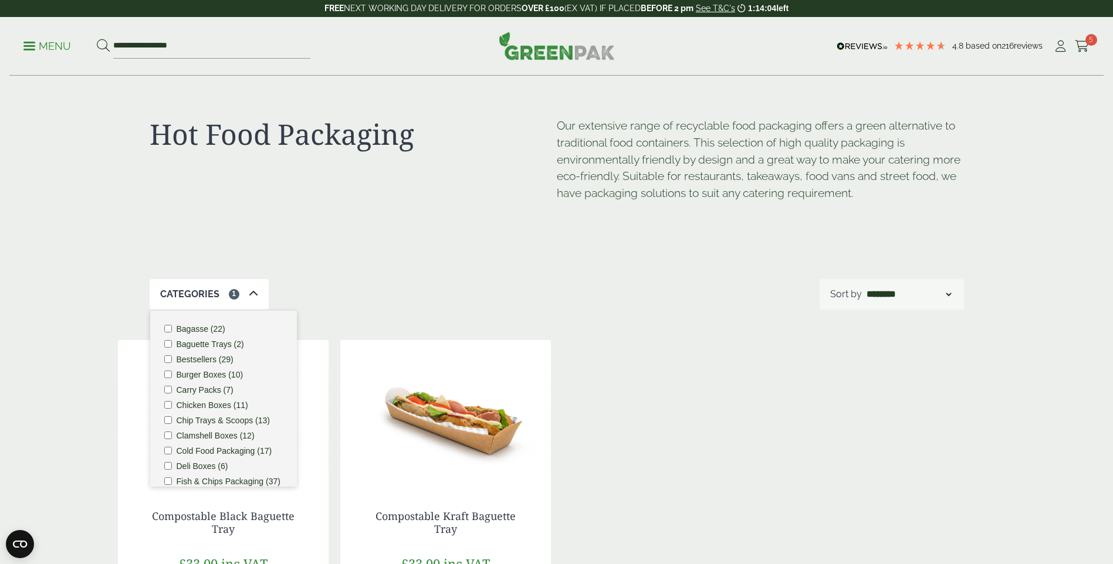
click at [252, 297] on icon at bounding box center [253, 293] width 9 height 9
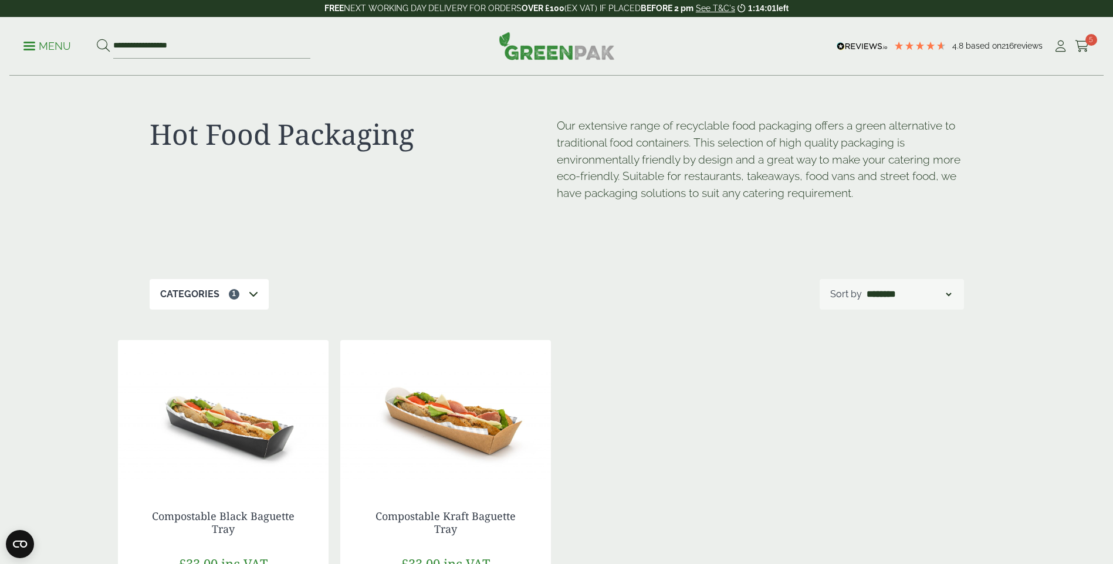
click at [249, 295] on icon at bounding box center [253, 293] width 9 height 9
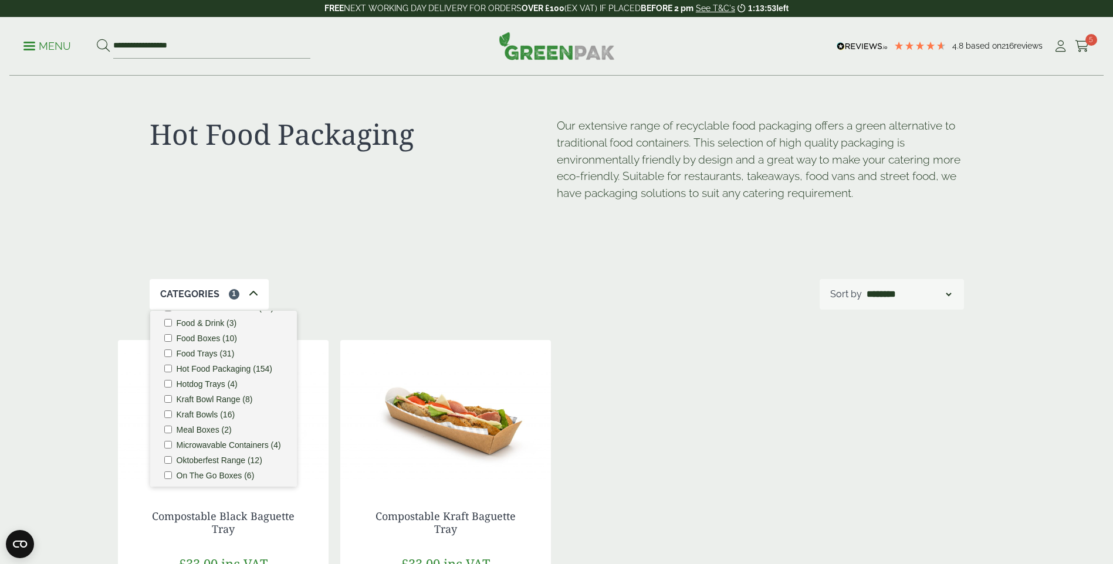
scroll to position [176, 0]
click at [212, 340] on label "Foil Containers & Lids (12)" at bounding box center [225, 336] width 97 height 8
click at [197, 343] on label "Baguette Trays (2)" at bounding box center [210, 344] width 67 height 8
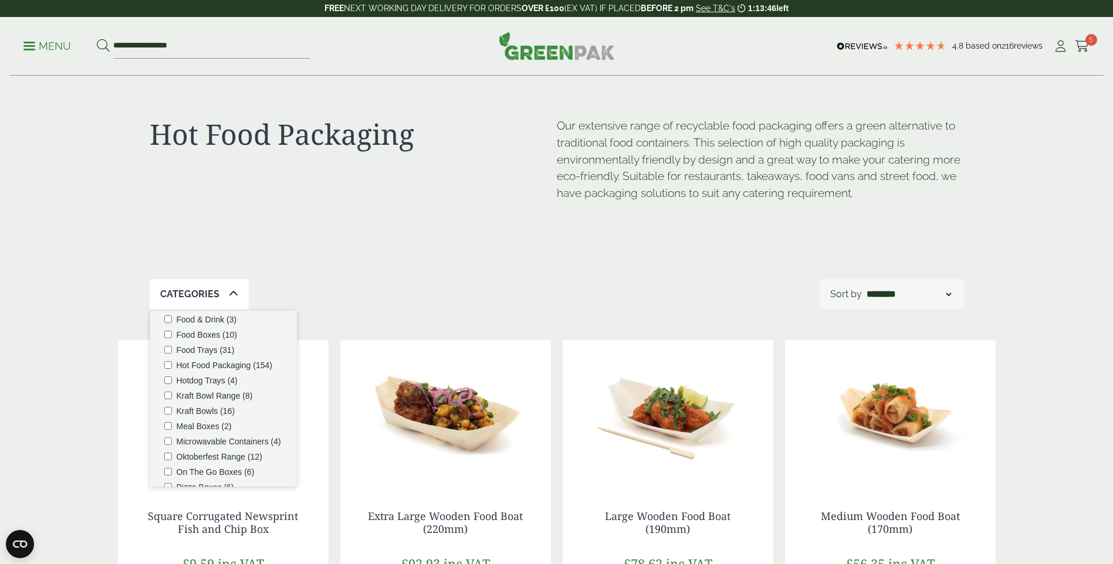
scroll to position [235, 0]
click at [204, 358] on label "Hotdog Trays (4)" at bounding box center [207, 354] width 61 height 8
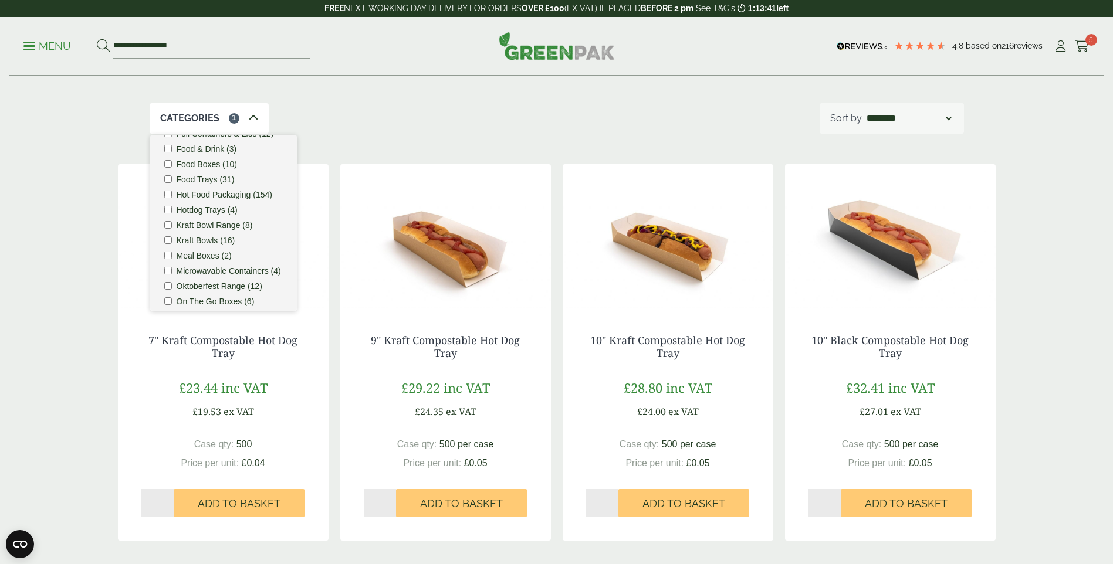
scroll to position [176, 0]
click at [198, 240] on label "Hotdog Trays (4)" at bounding box center [207, 236] width 61 height 8
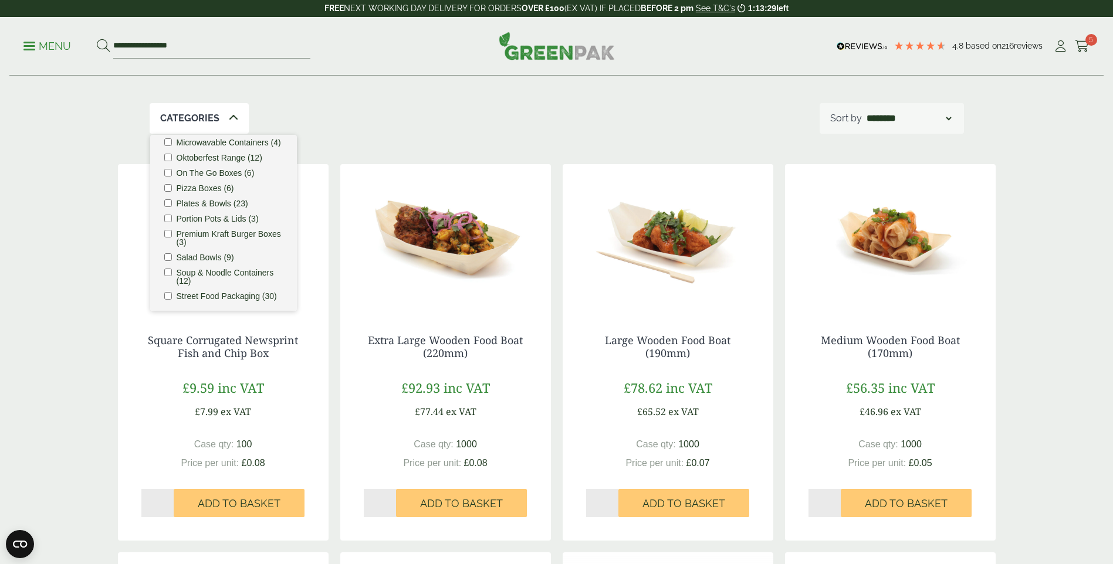
scroll to position [359, 0]
click at [240, 289] on label "Street Food Packaging (30)" at bounding box center [227, 293] width 100 height 8
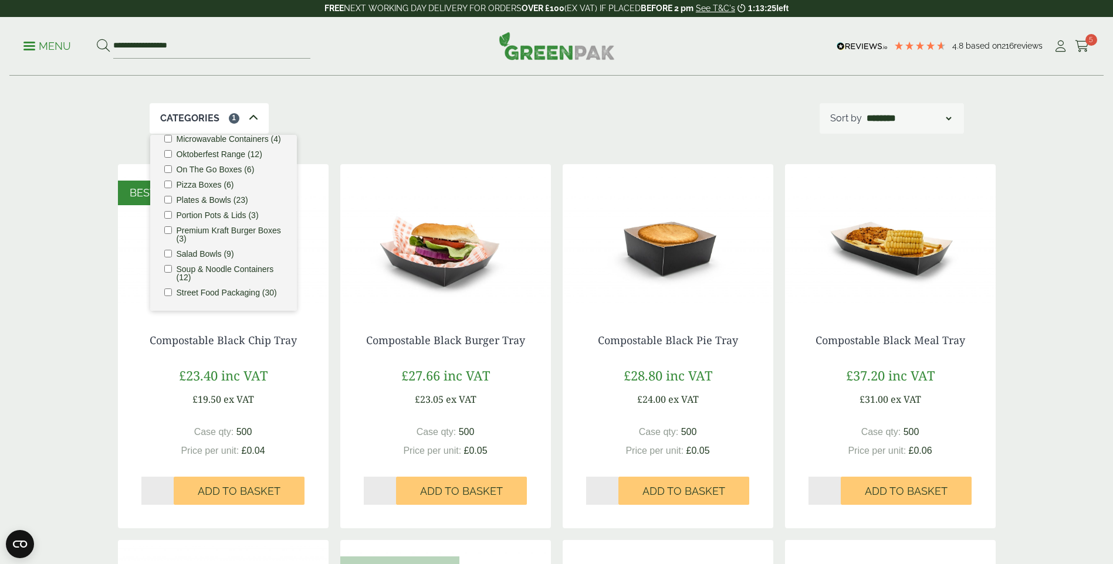
click at [212, 289] on label "Street Food Packaging (30)" at bounding box center [227, 293] width 100 height 8
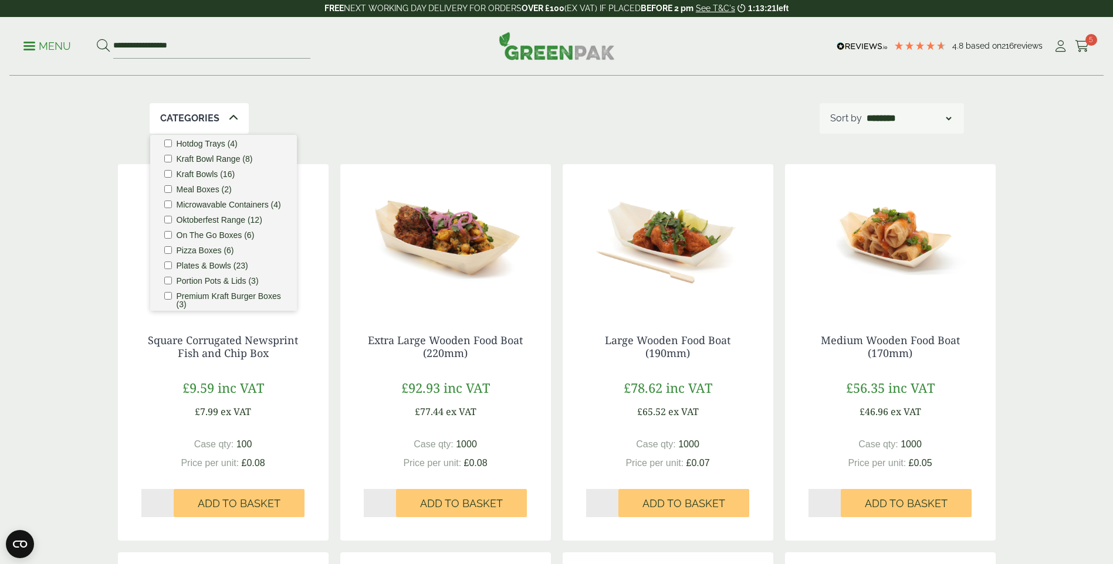
scroll to position [242, 0]
click at [240, 251] on label "Oktoberfest Range (12)" at bounding box center [220, 247] width 86 height 8
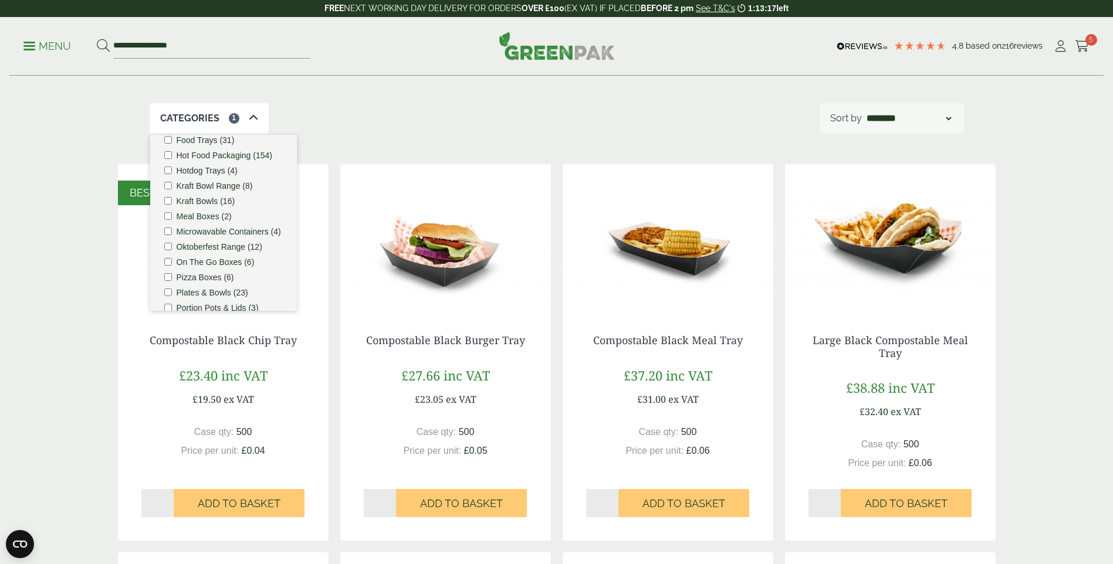
click at [347, 103] on div "Categories 1 Bagasse (22) Baguette Trays (2) Bestsellers (29) Burger Boxes (10)…" at bounding box center [557, 118] width 814 height 30
click at [196, 251] on label "Oktoberfest Range (12)" at bounding box center [220, 247] width 86 height 8
click at [197, 251] on label "Oktoberfest Range (12)" at bounding box center [220, 247] width 86 height 8
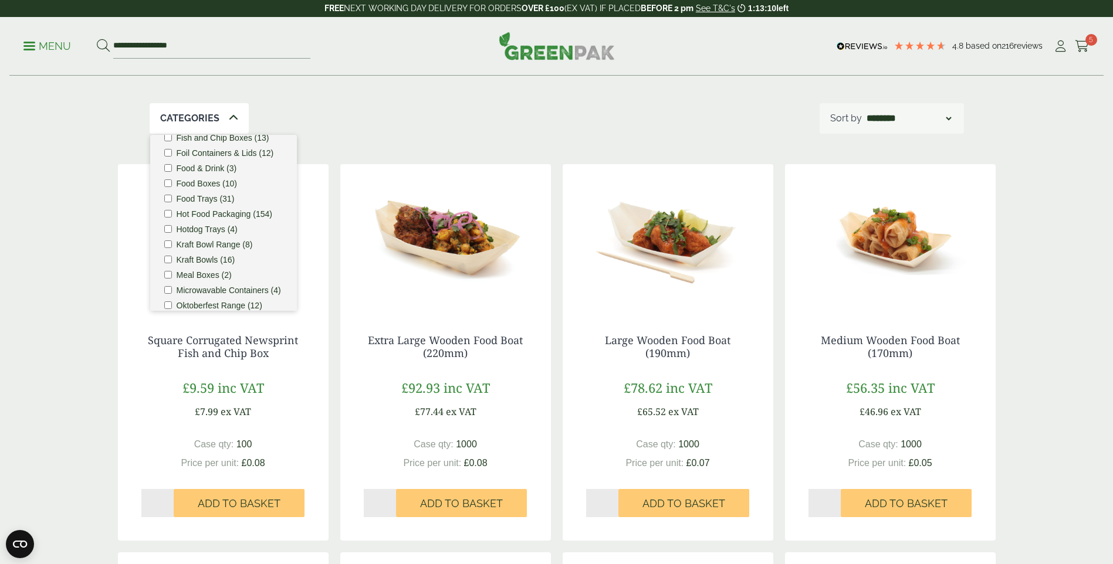
click at [200, 279] on label "Meal Boxes (2)" at bounding box center [204, 275] width 55 height 8
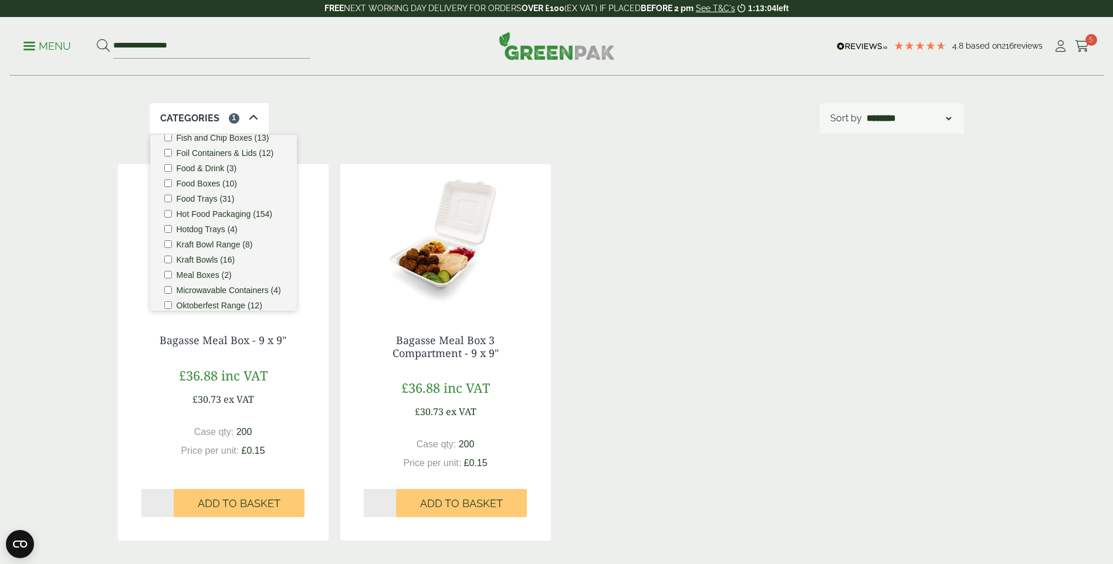
click at [200, 203] on label "Food Trays (31)" at bounding box center [206, 199] width 58 height 8
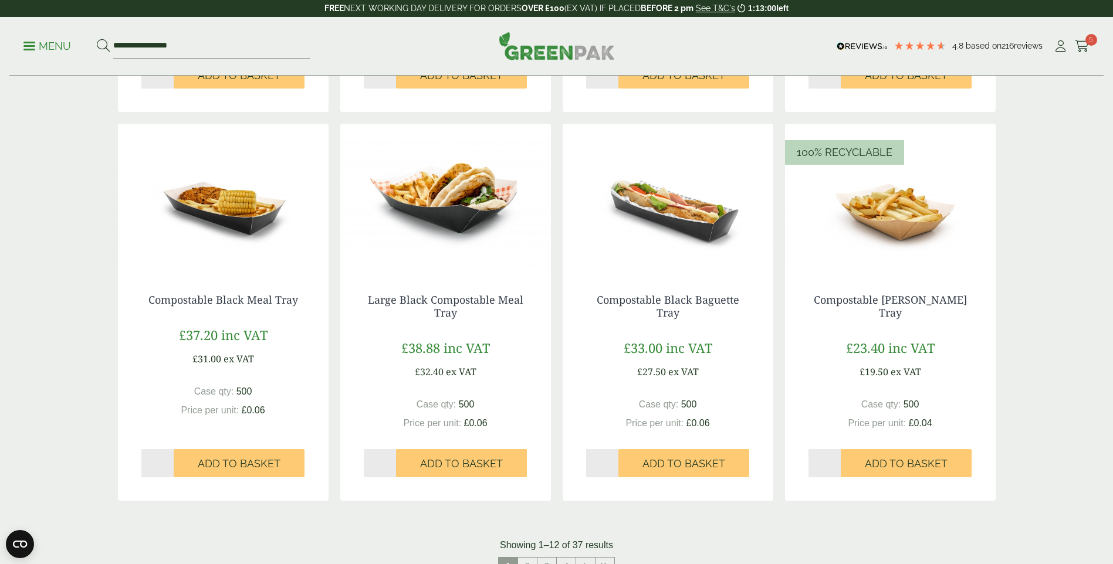
scroll to position [997, 0]
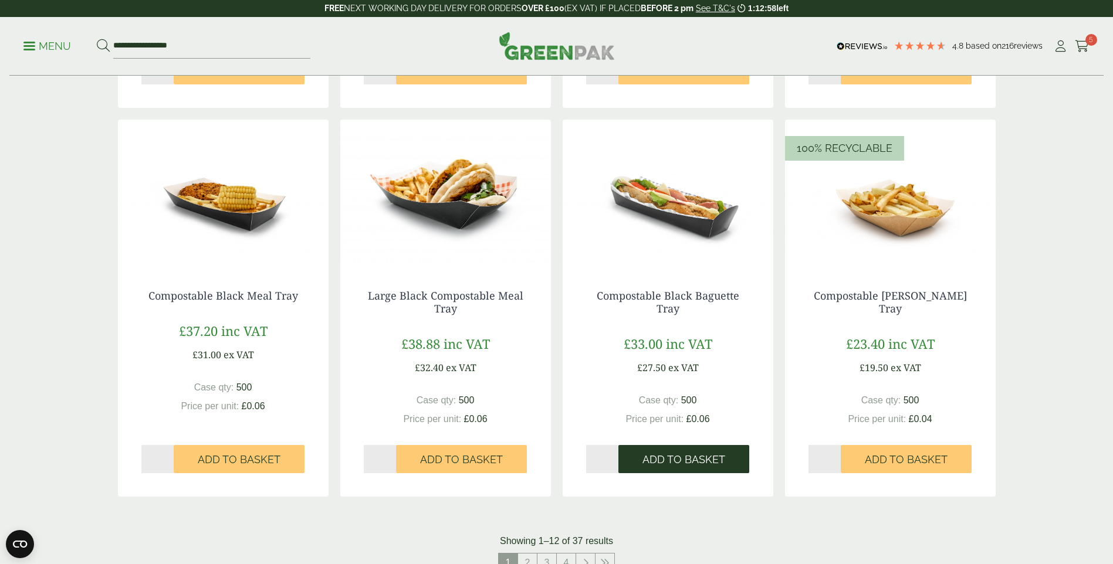
click at [703, 465] on span "Add to Basket" at bounding box center [683, 459] width 83 height 13
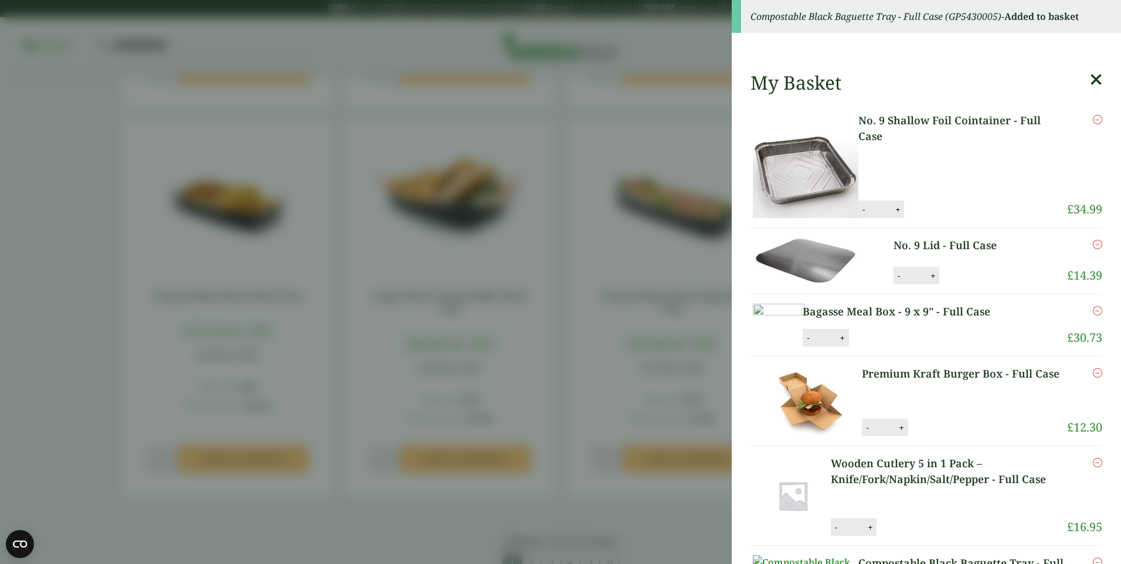
click at [1090, 77] on icon at bounding box center [1096, 80] width 12 height 16
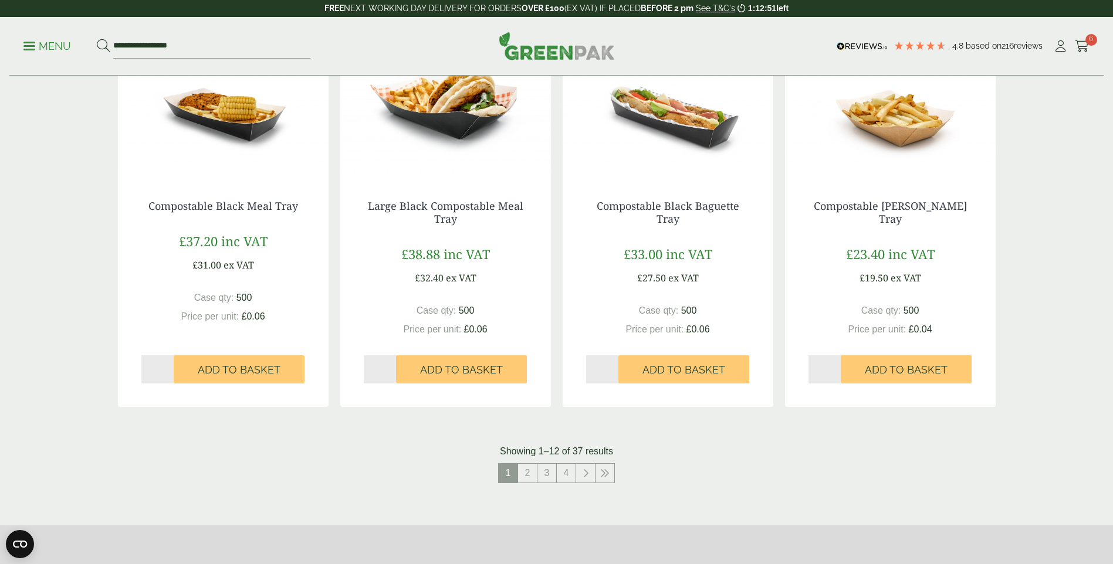
scroll to position [1114, 0]
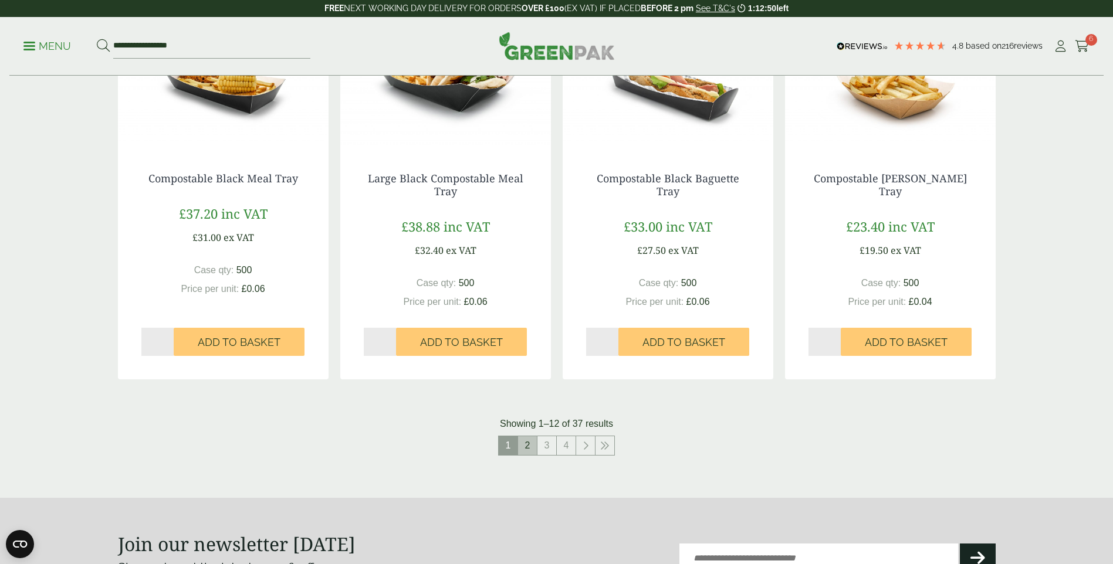
click at [526, 448] on link "2" at bounding box center [527, 445] width 19 height 19
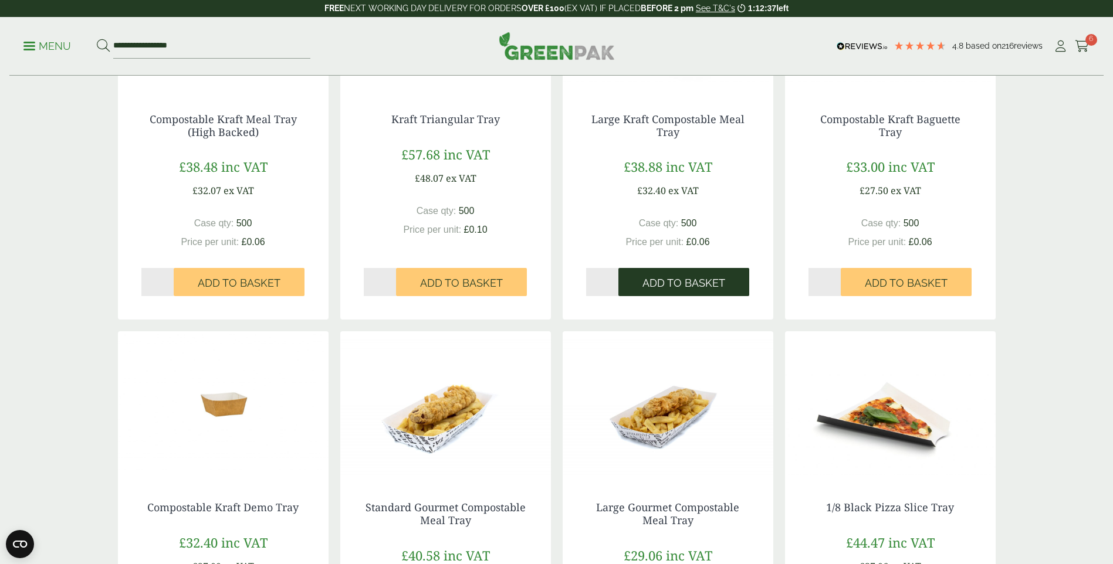
scroll to position [1056, 0]
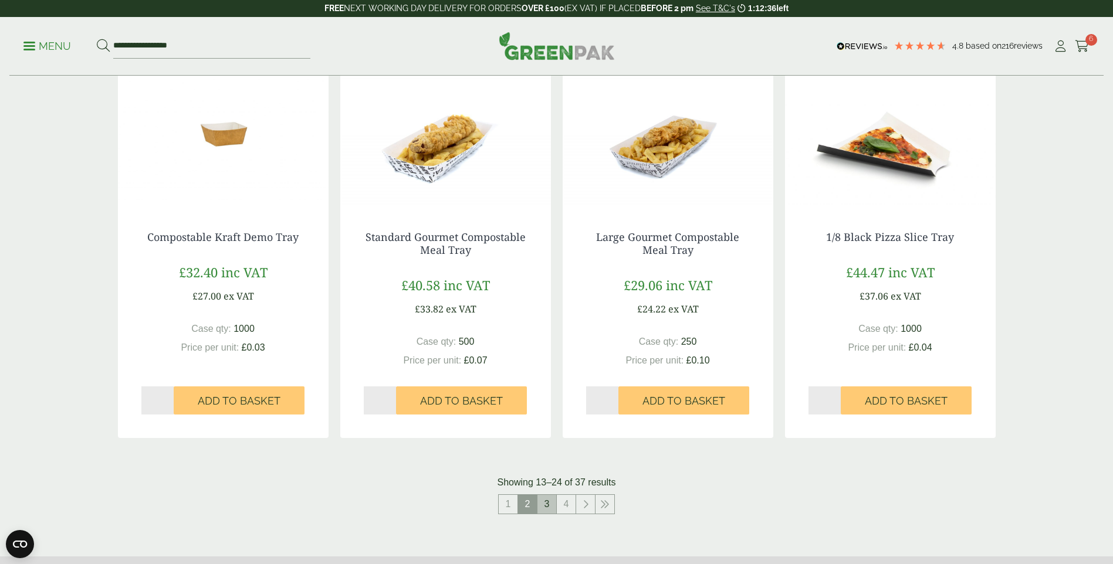
click at [548, 504] on link "3" at bounding box center [546, 504] width 19 height 19
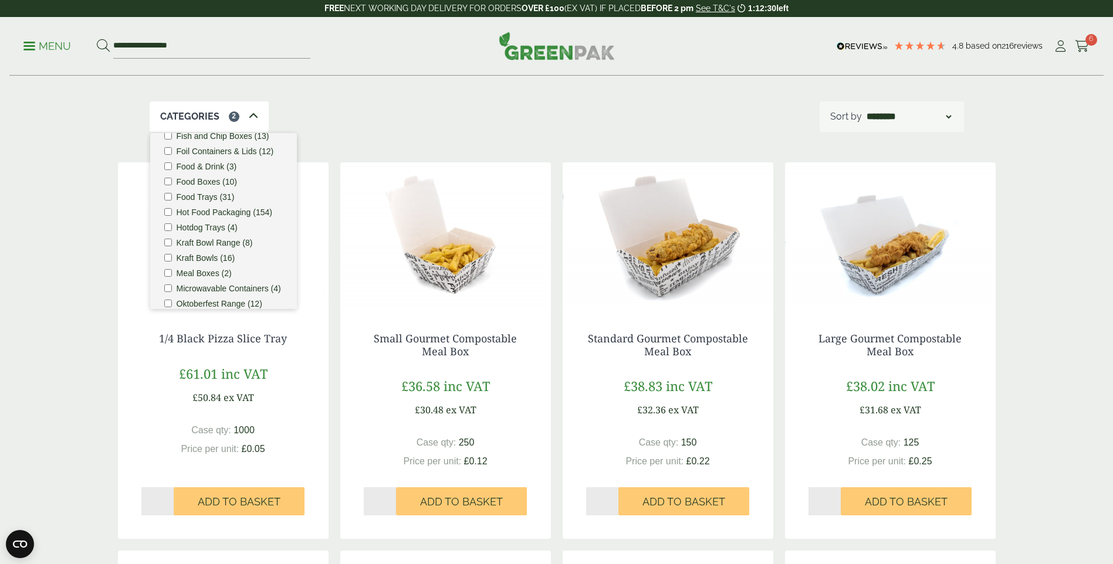
scroll to position [176, 0]
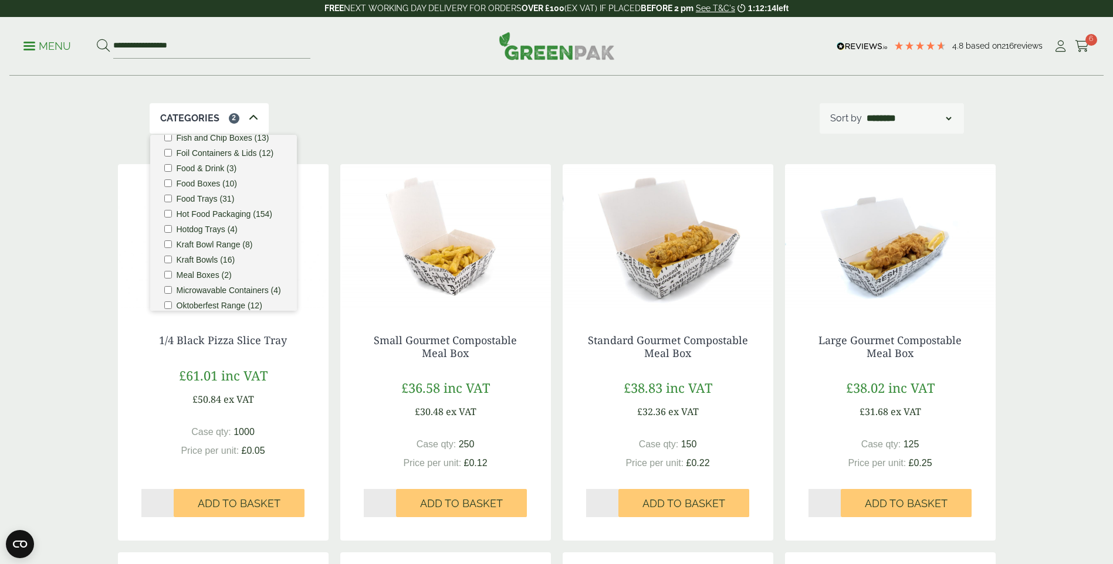
click at [903, 255] on img at bounding box center [890, 237] width 211 height 147
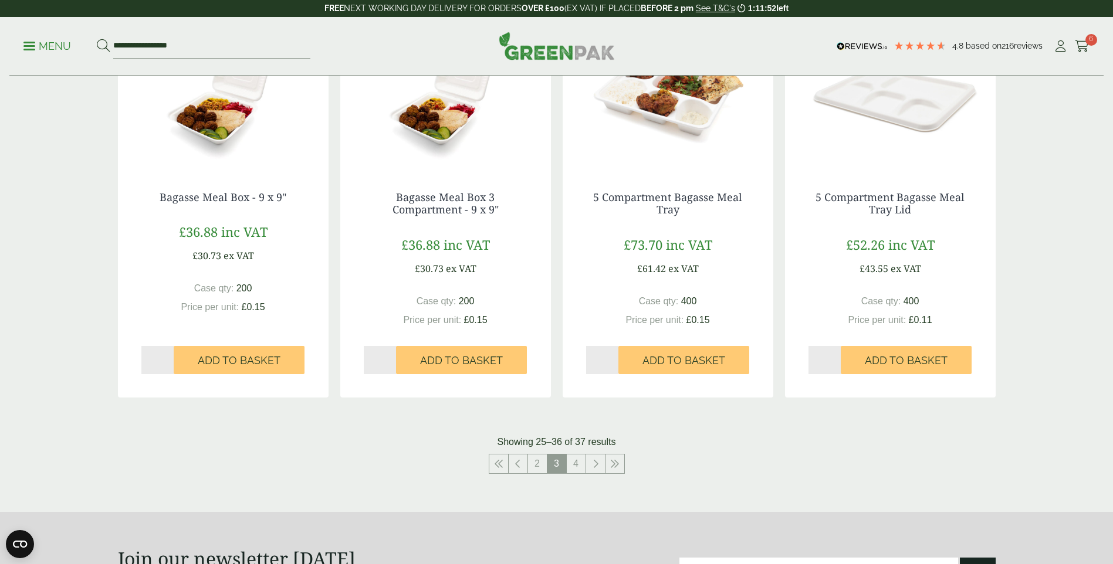
scroll to position [1114, 0]
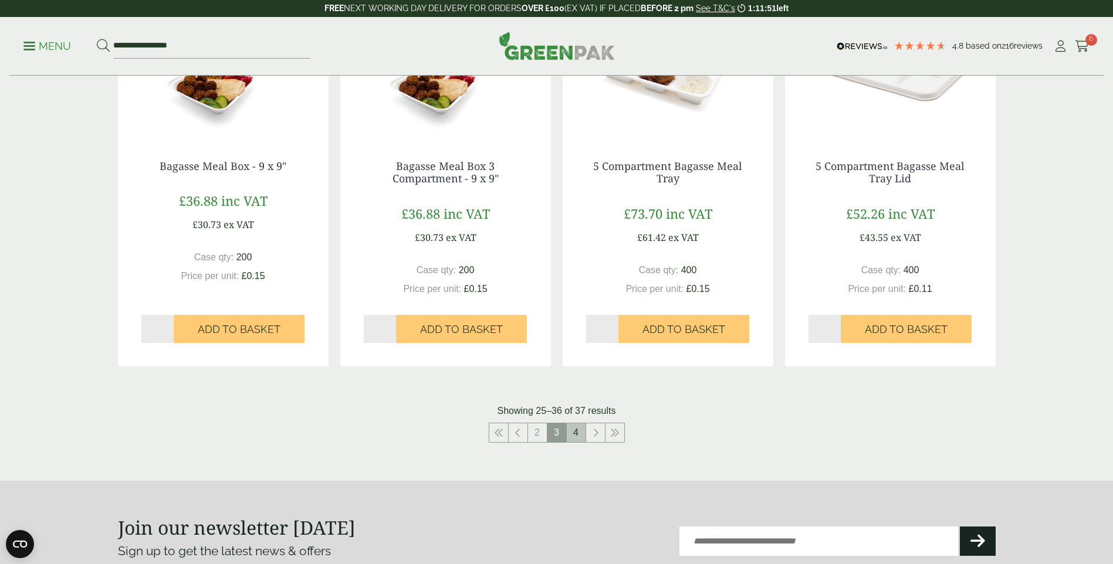
click at [580, 427] on link "4" at bounding box center [576, 432] width 19 height 19
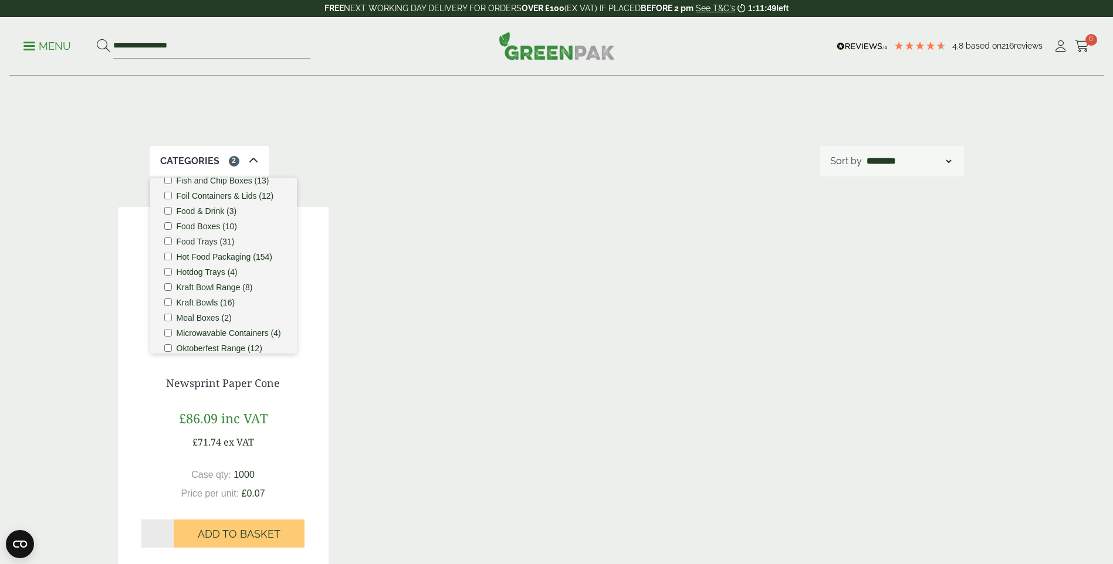
scroll to position [94, 0]
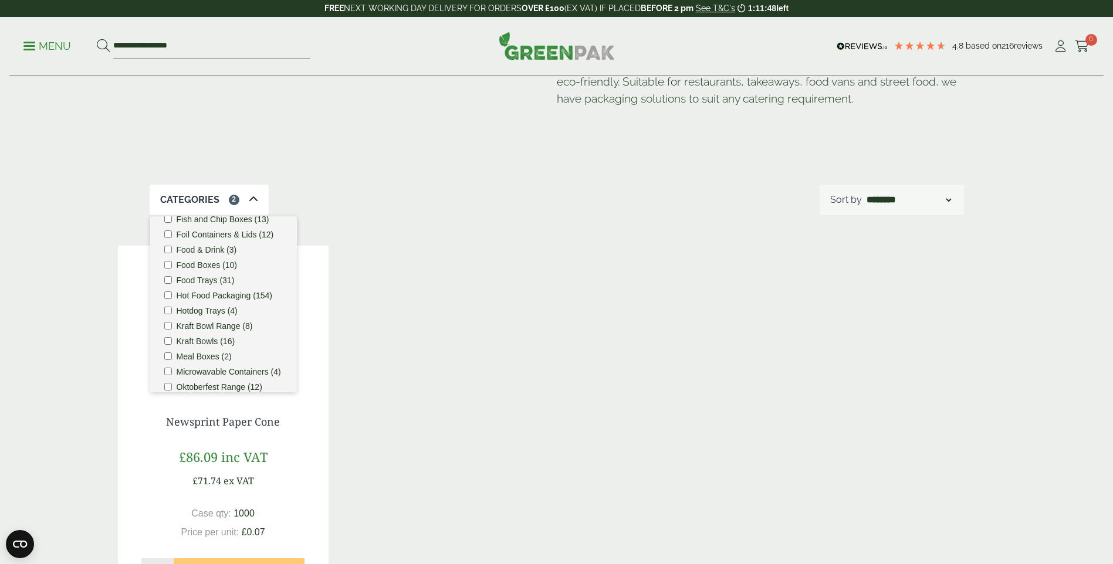
click at [452, 344] on div "Newsprint Paper Cone £86.09 inc VAT £71.74 ex VAT Case qty: 1000 Price per unit…" at bounding box center [556, 428] width 877 height 364
click at [324, 204] on div "Categories 2 Bagasse (22) Baguette Trays (2) Bestsellers (29) Burger Boxes (10)…" at bounding box center [557, 200] width 814 height 30
click at [249, 197] on icon at bounding box center [253, 199] width 9 height 9
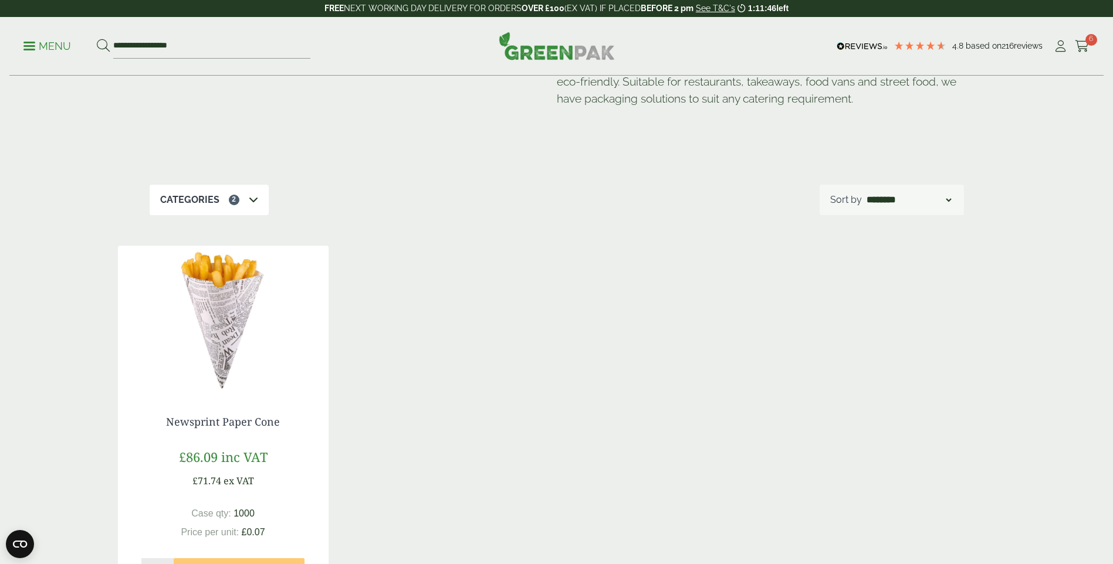
click at [246, 200] on div "Categories 2" at bounding box center [209, 200] width 119 height 30
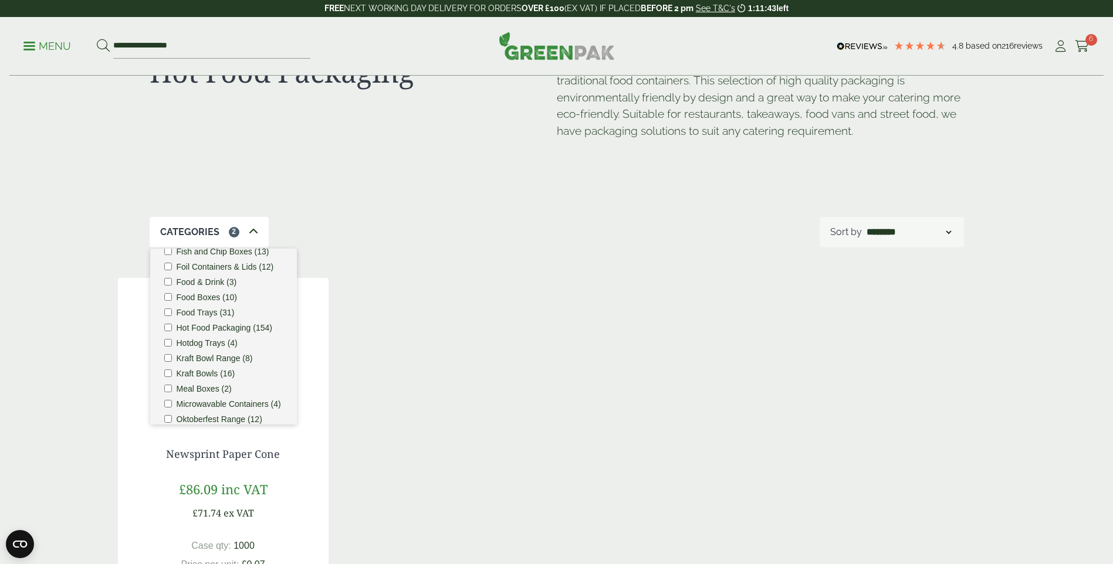
scroll to position [36, 0]
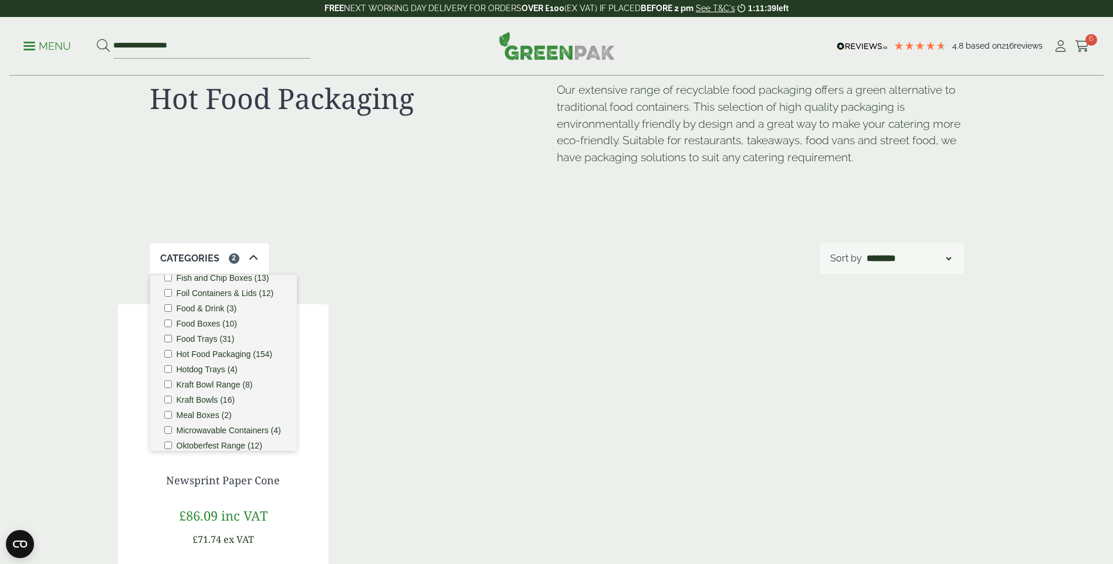
click at [186, 389] on label "Kraft Bowl Range (8)" at bounding box center [215, 385] width 76 height 8
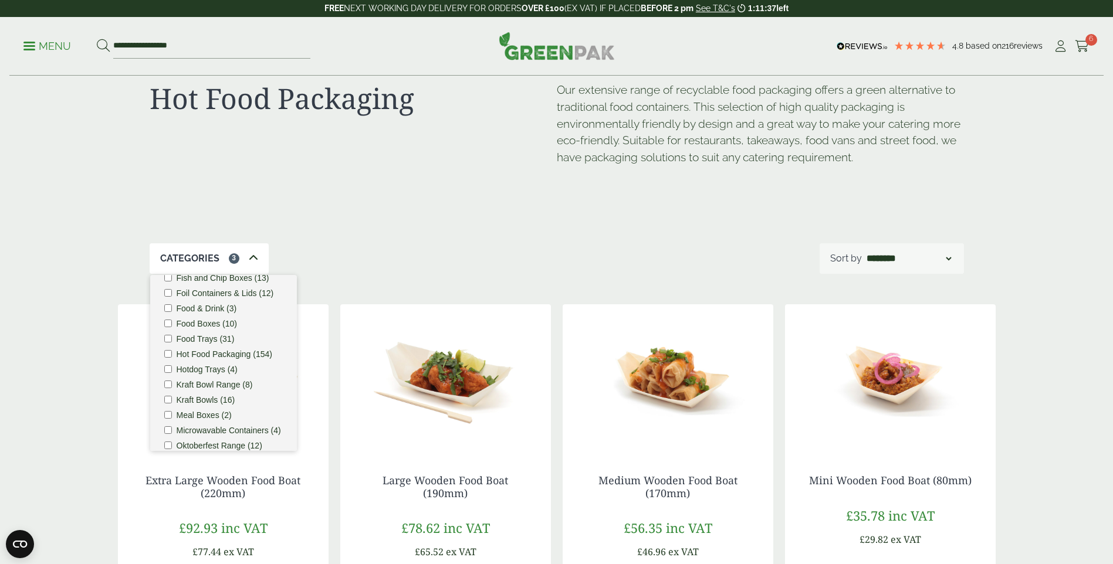
click at [177, 343] on label "Food Trays (31)" at bounding box center [206, 339] width 58 height 8
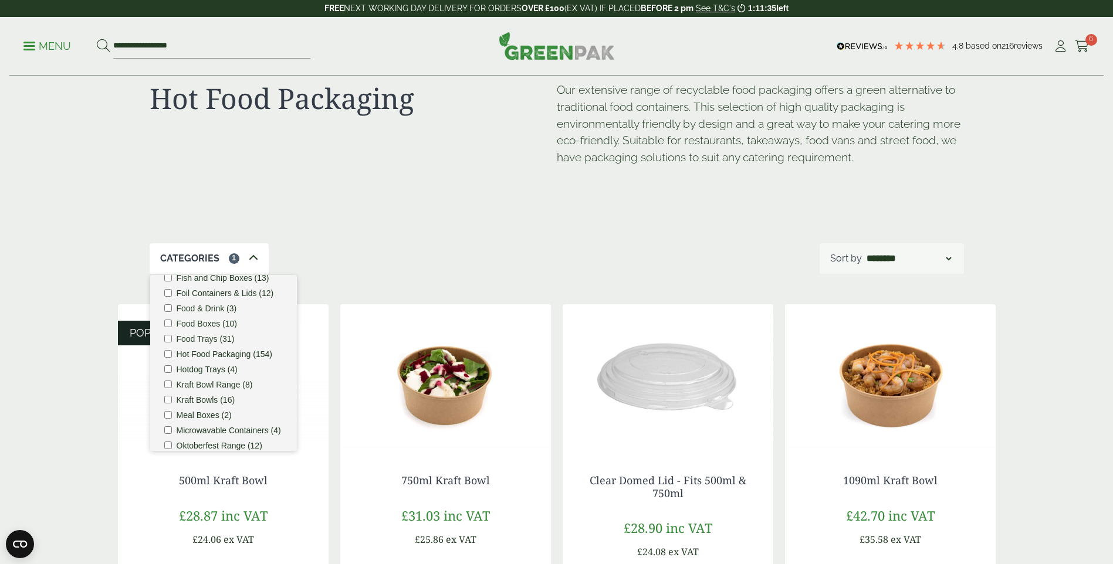
click at [498, 262] on div "Categories 1 Bagasse (22) Baguette Trays (2) Bestsellers (29) Burger Boxes (10)…" at bounding box center [557, 258] width 814 height 30
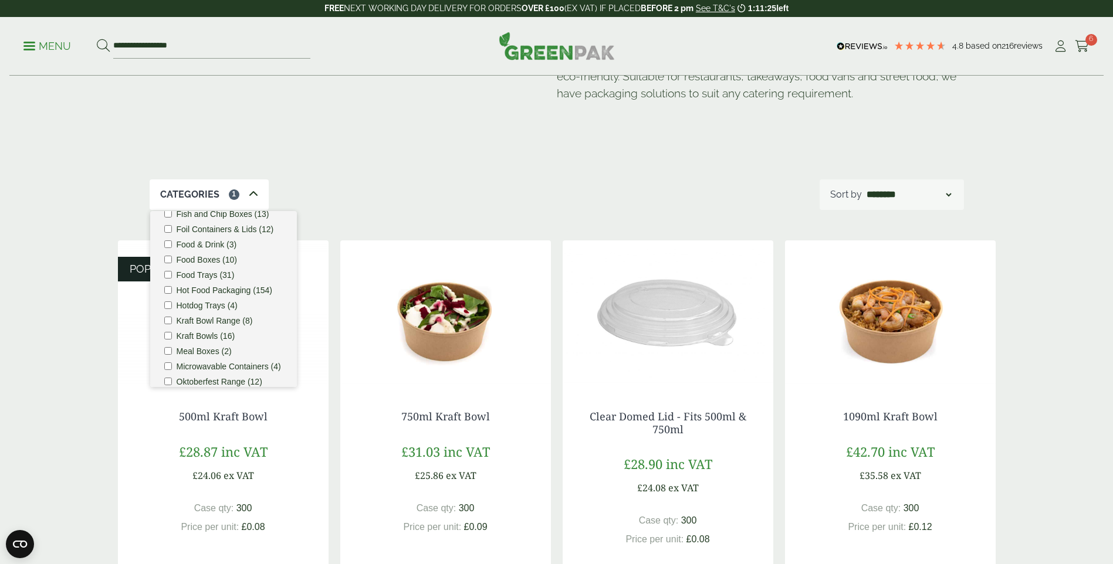
scroll to position [36, 0]
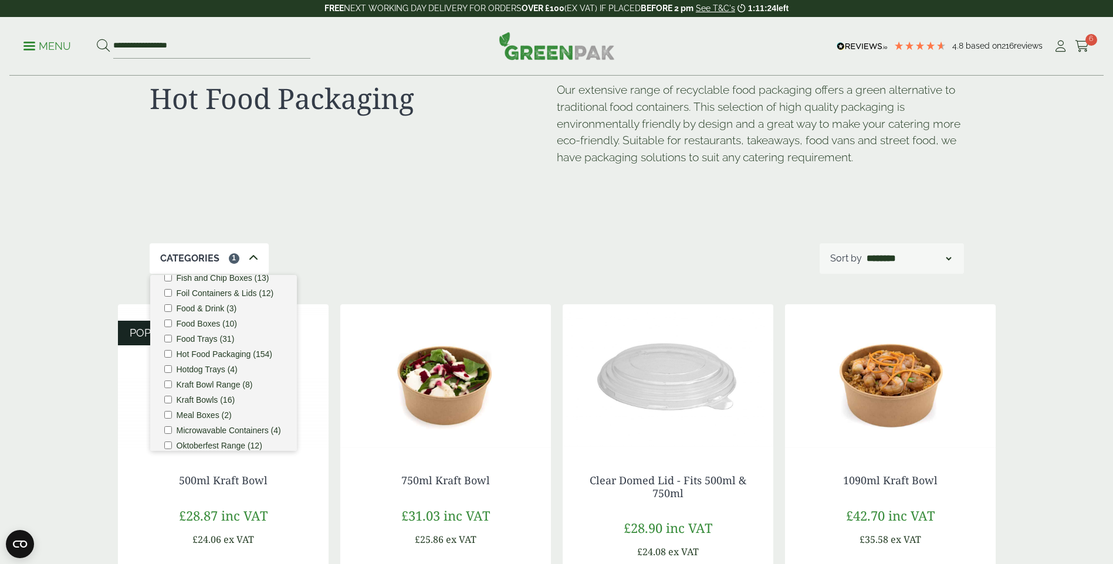
click at [250, 258] on icon at bounding box center [253, 257] width 9 height 9
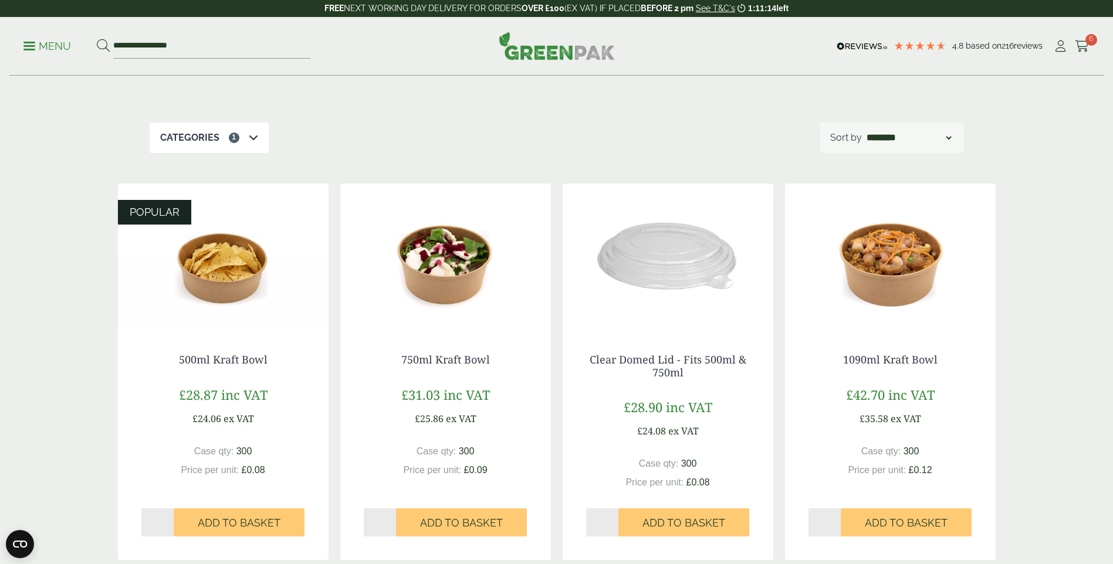
scroll to position [153, 0]
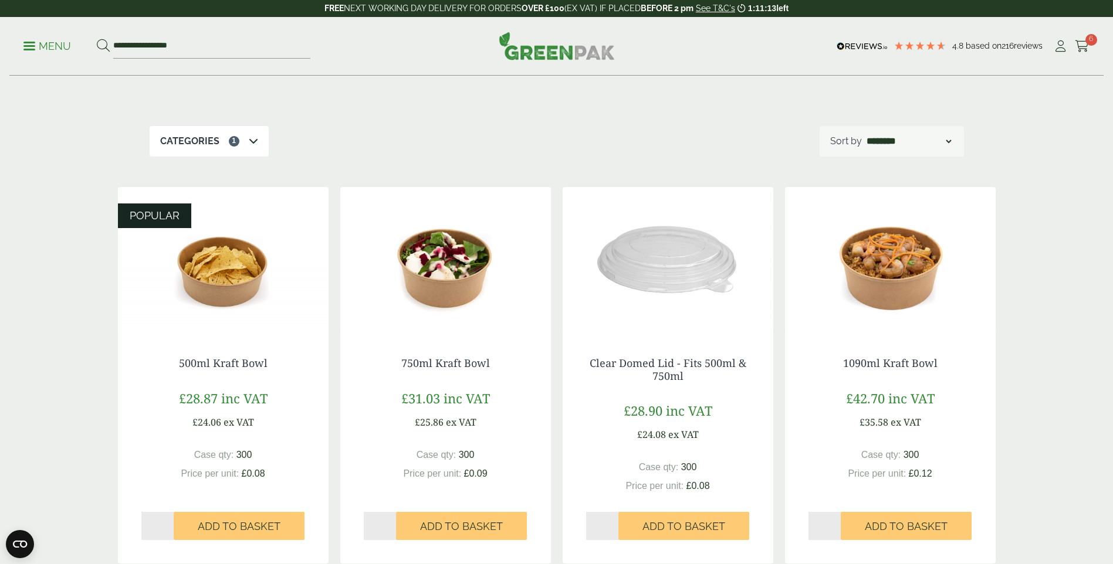
click at [221, 138] on div "Categories 1" at bounding box center [209, 141] width 119 height 30
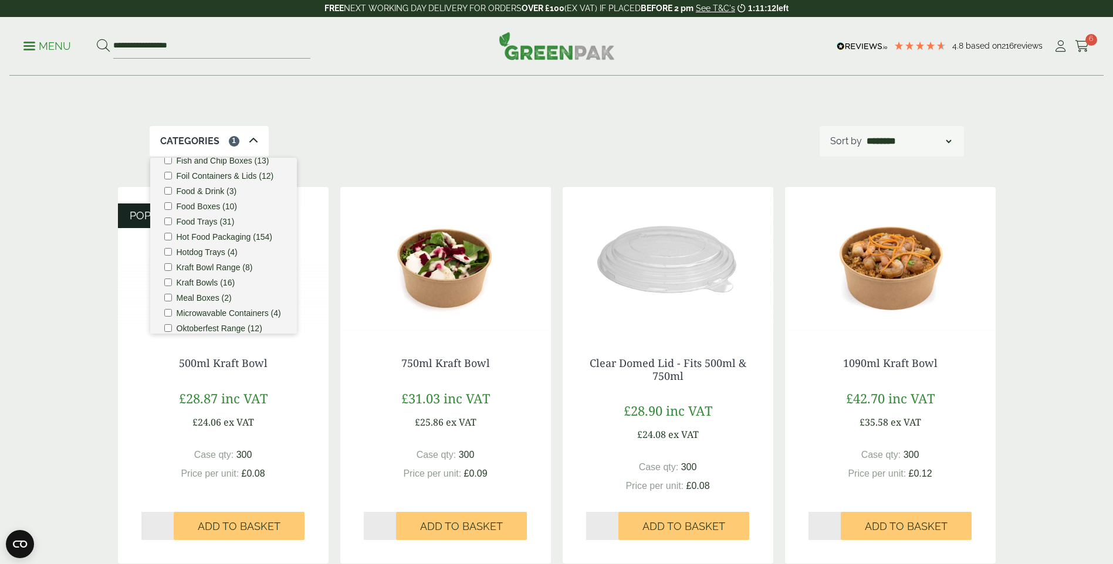
click at [182, 272] on label "Kraft Bowl Range (8)" at bounding box center [215, 267] width 76 height 8
click at [179, 287] on label "Kraft Bowls (16)" at bounding box center [206, 283] width 59 height 8
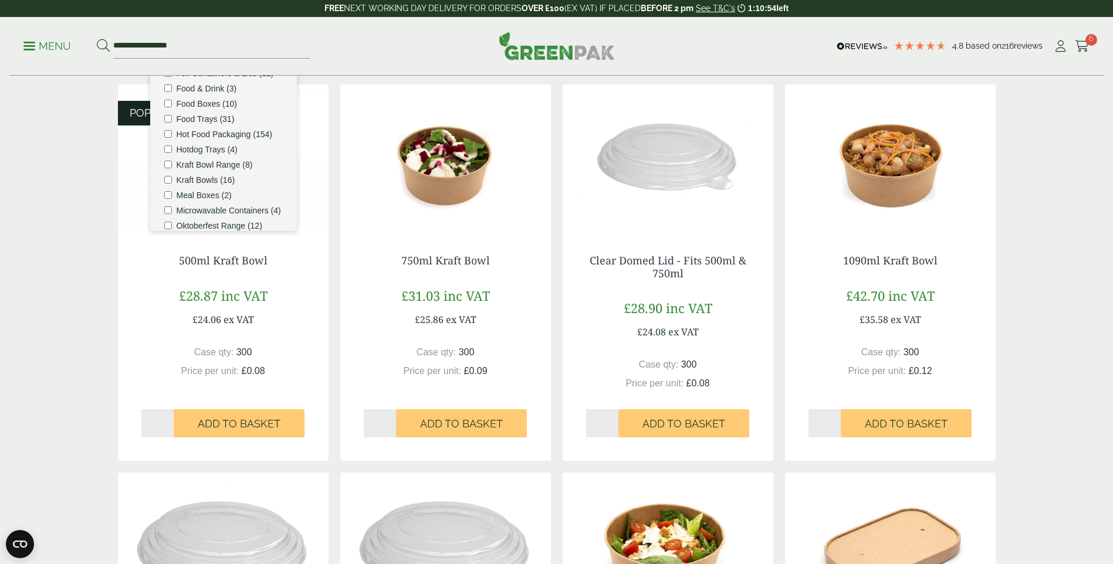
scroll to position [94, 0]
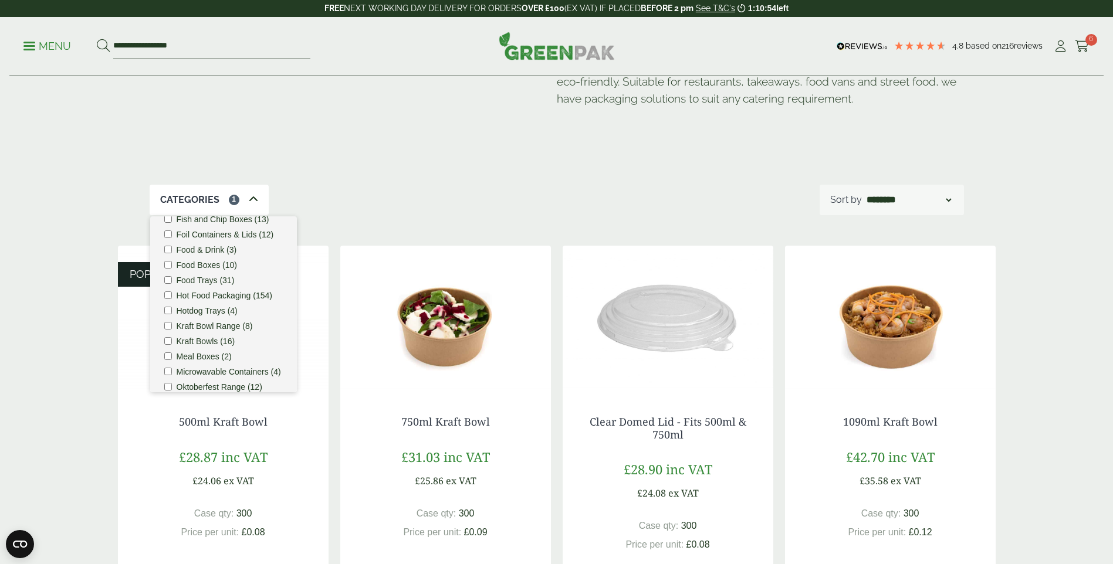
click at [249, 195] on icon at bounding box center [253, 199] width 9 height 9
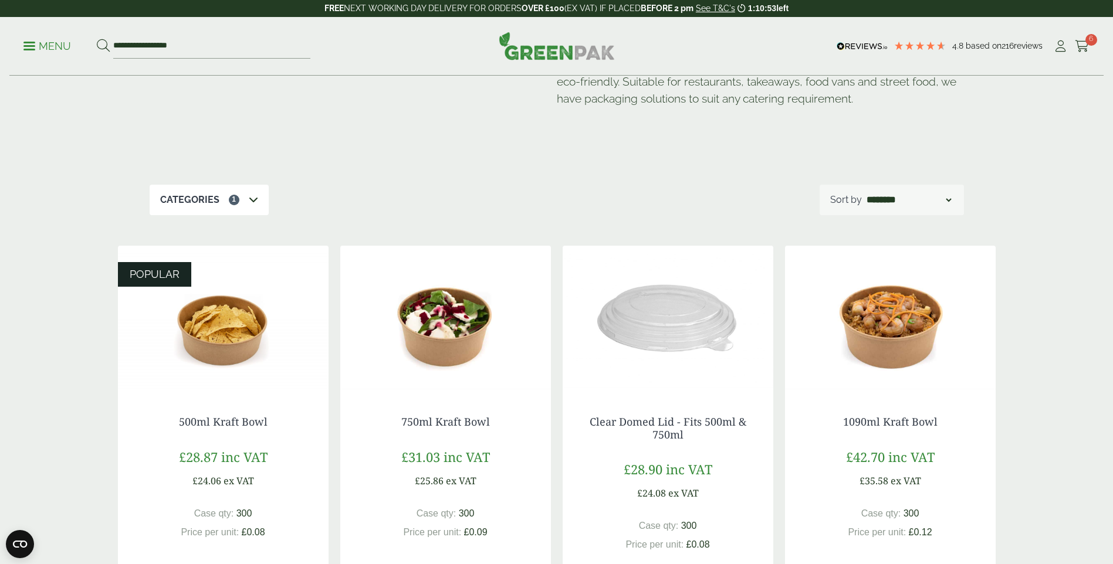
click at [237, 201] on span "1" at bounding box center [234, 200] width 11 height 11
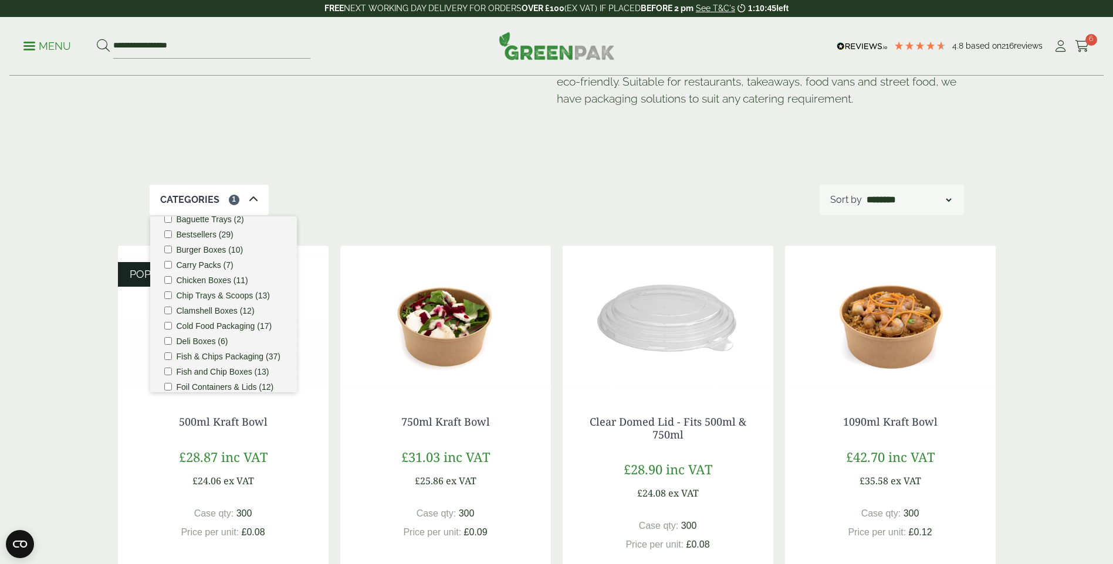
scroll to position [0, 0]
click at [195, 234] on label "Bagasse (22)" at bounding box center [201, 234] width 49 height 8
click at [413, 214] on div "Categories 2 Bagasse (22) Baguette Trays (2) Bestsellers (29) Burger Boxes (10)…" at bounding box center [557, 200] width 814 height 30
click at [352, 196] on div "Categories 2 Bagasse (22) Baguette Trays (2) Bestsellers (29) Burger Boxes (10)…" at bounding box center [557, 200] width 814 height 30
click at [235, 195] on span "2" at bounding box center [234, 200] width 11 height 11
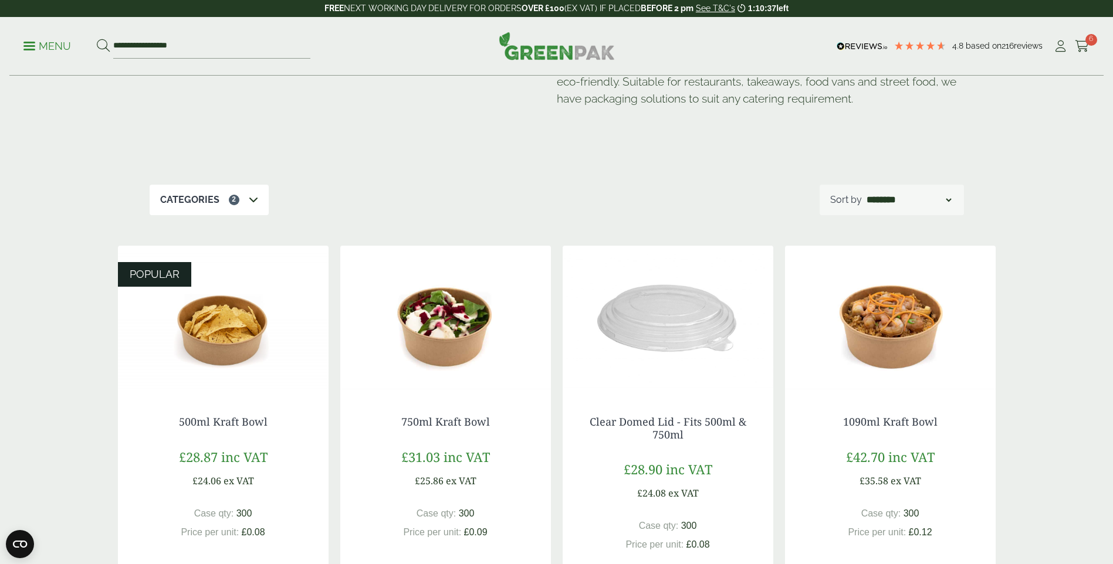
click at [392, 205] on div "Categories 2 Bagasse (22) Baguette Trays (2) Bestsellers (29) Burger Boxes (10)…" at bounding box center [557, 200] width 814 height 30
click at [249, 201] on icon at bounding box center [253, 199] width 9 height 9
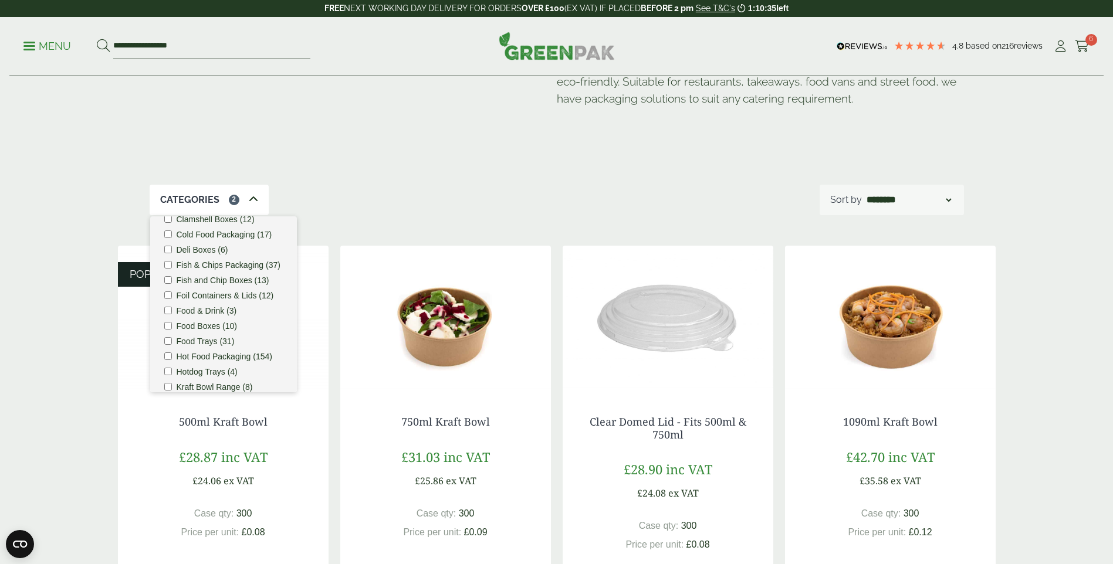
scroll to position [293, 0]
click at [175, 235] on li "Kraft Bowls (16)" at bounding box center [223, 231] width 118 height 8
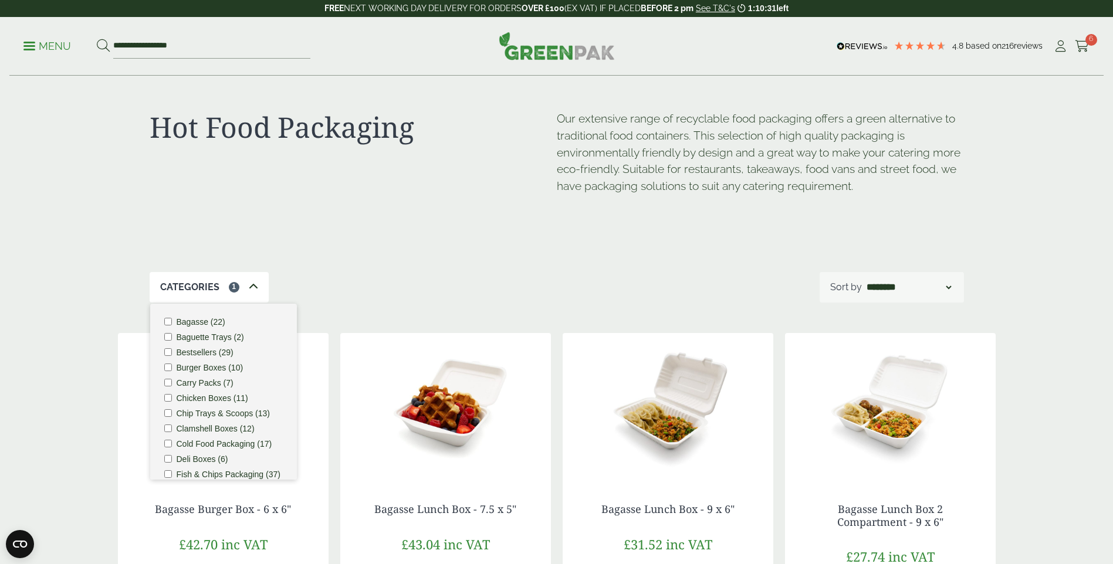
scroll to position [0, 0]
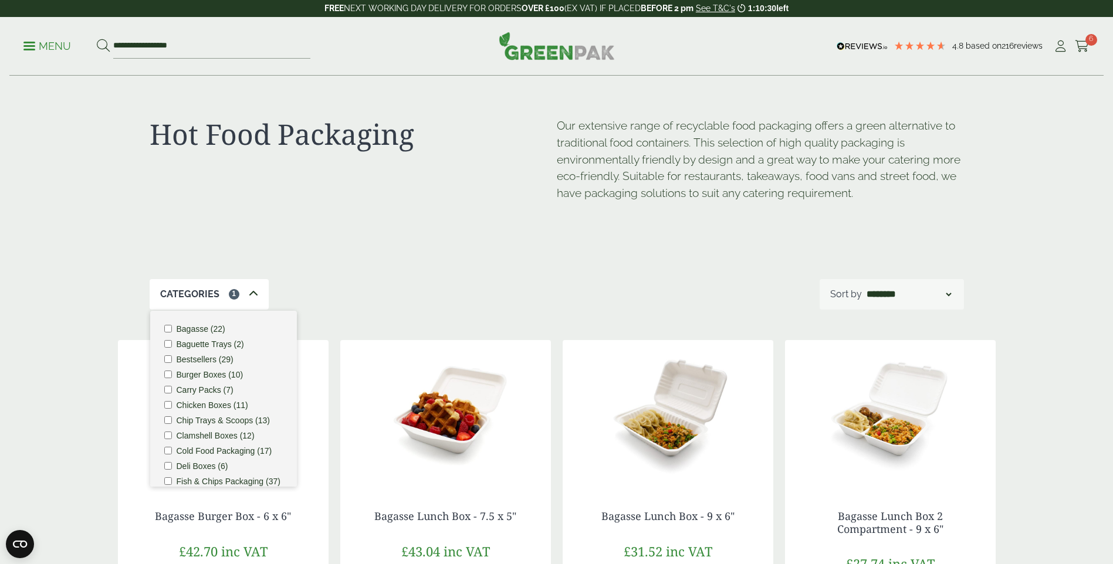
click at [420, 226] on div "Hot Food Packaging" at bounding box center [353, 174] width 407 height 115
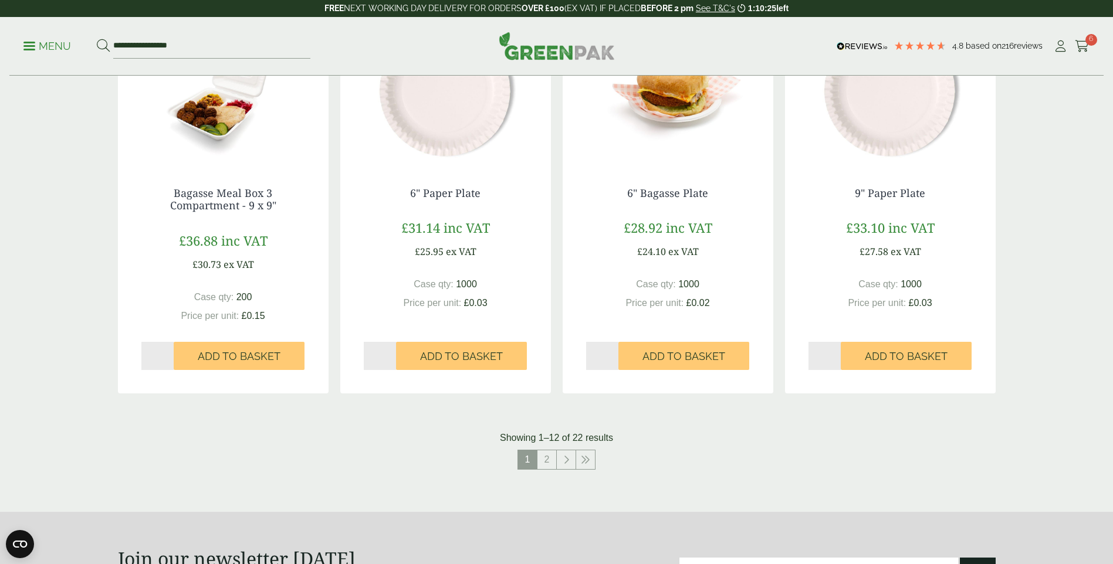
scroll to position [1114, 0]
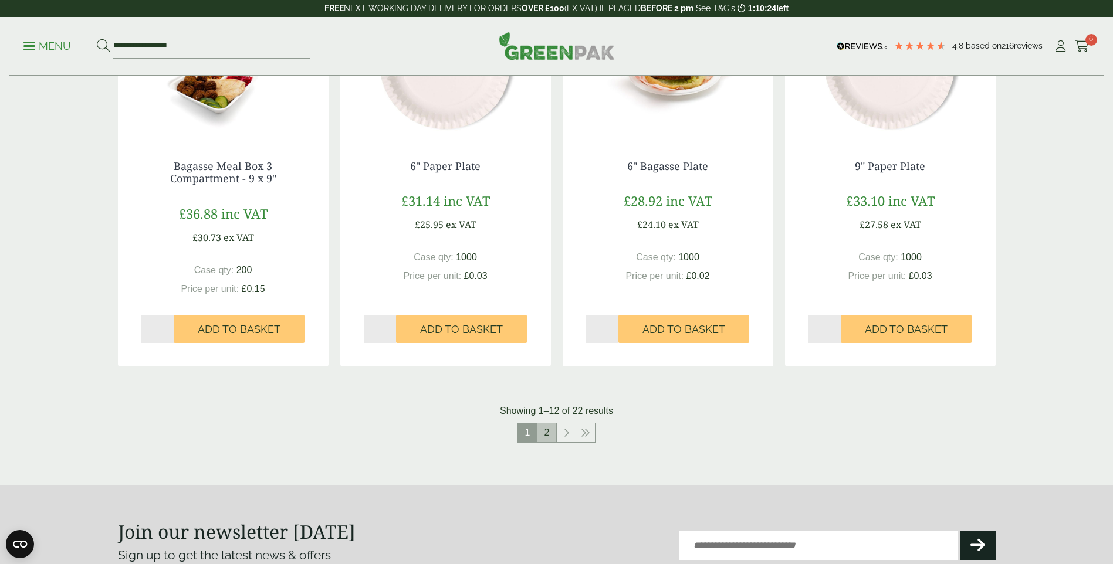
click at [544, 429] on link "2" at bounding box center [546, 432] width 19 height 19
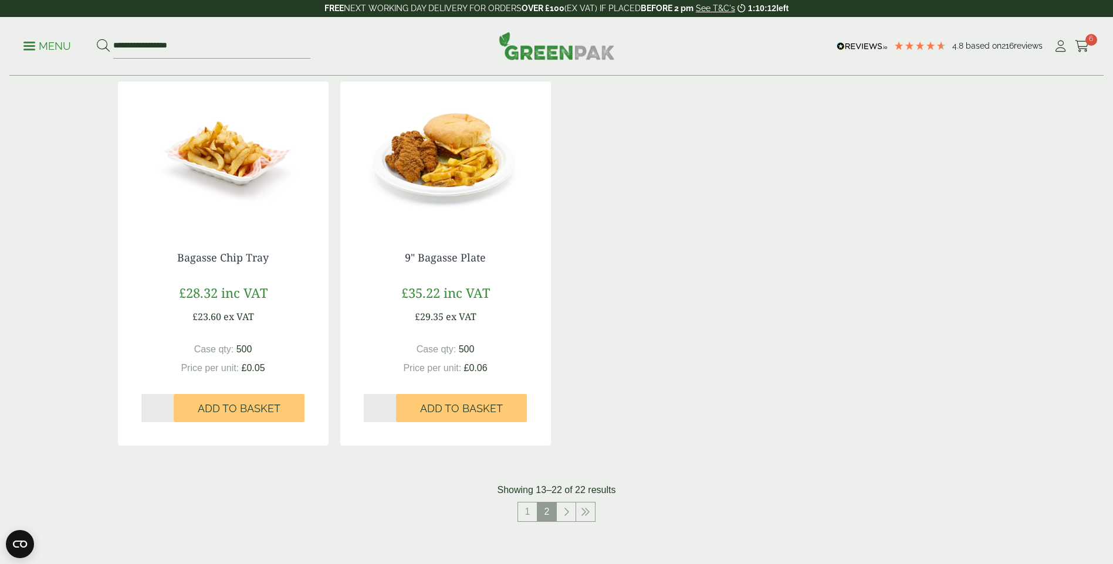
scroll to position [1056, 0]
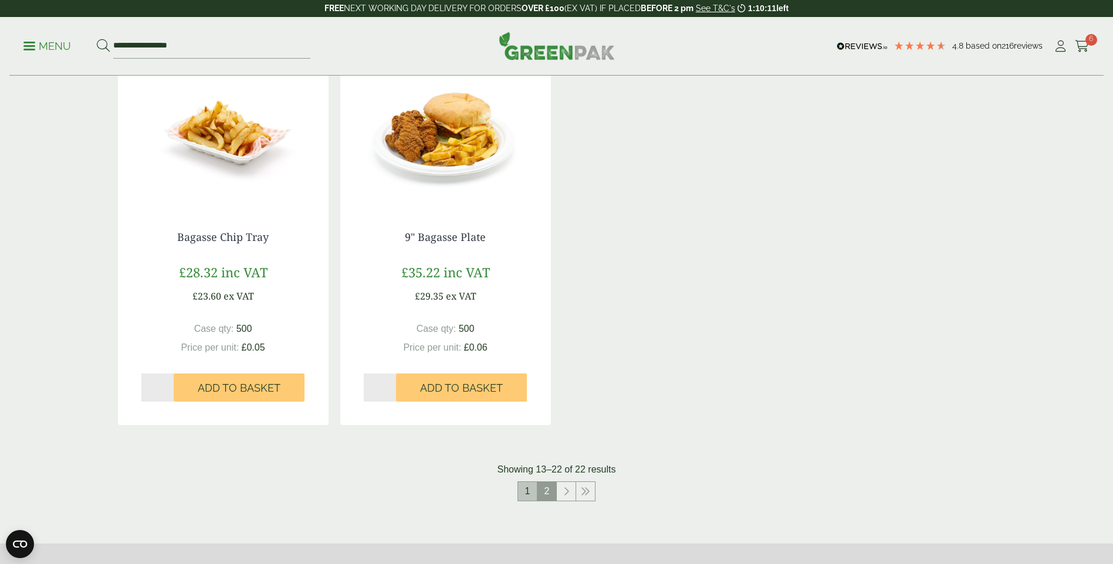
click at [521, 490] on link "1" at bounding box center [527, 491] width 19 height 19
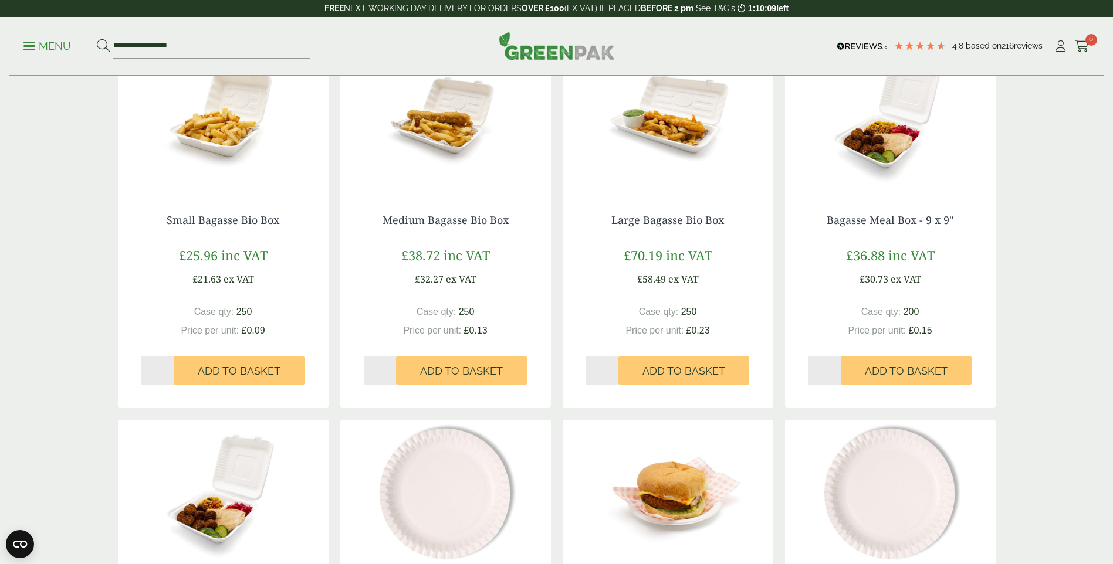
scroll to position [645, 0]
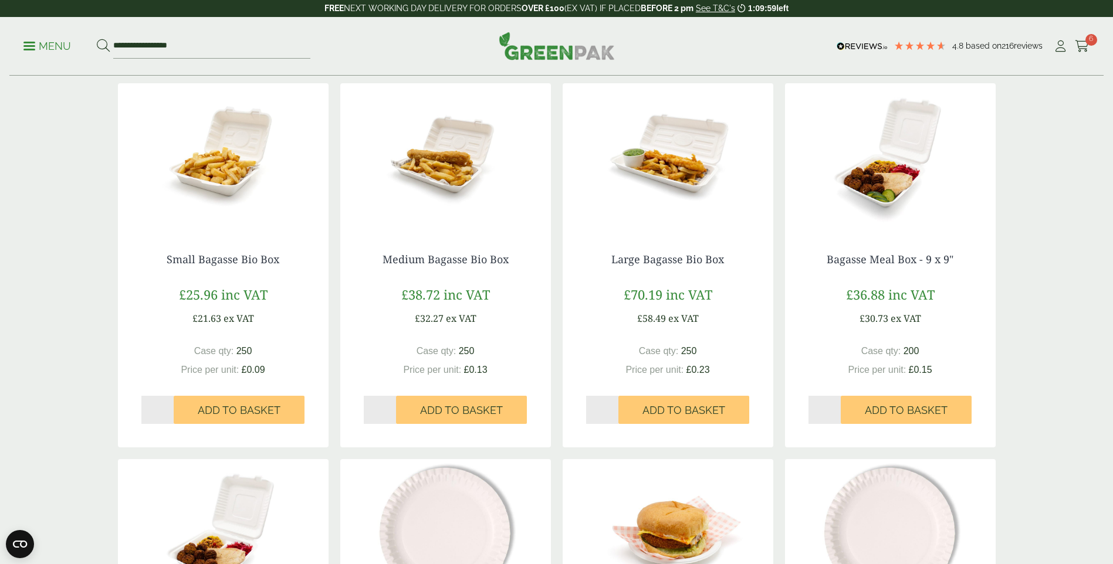
click at [456, 178] on img at bounding box center [445, 156] width 211 height 147
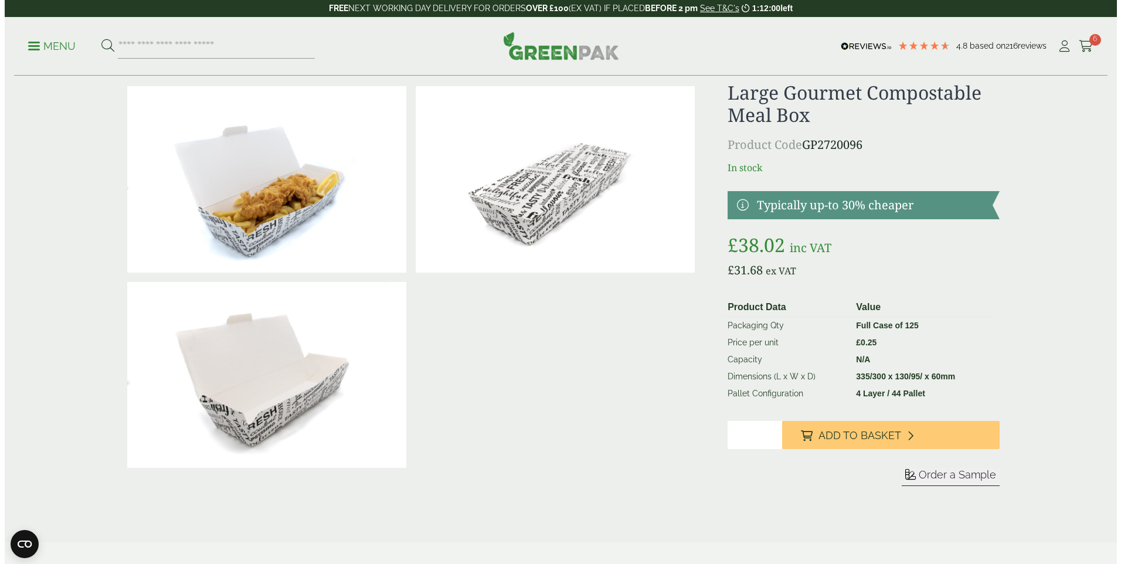
scroll to position [59, 0]
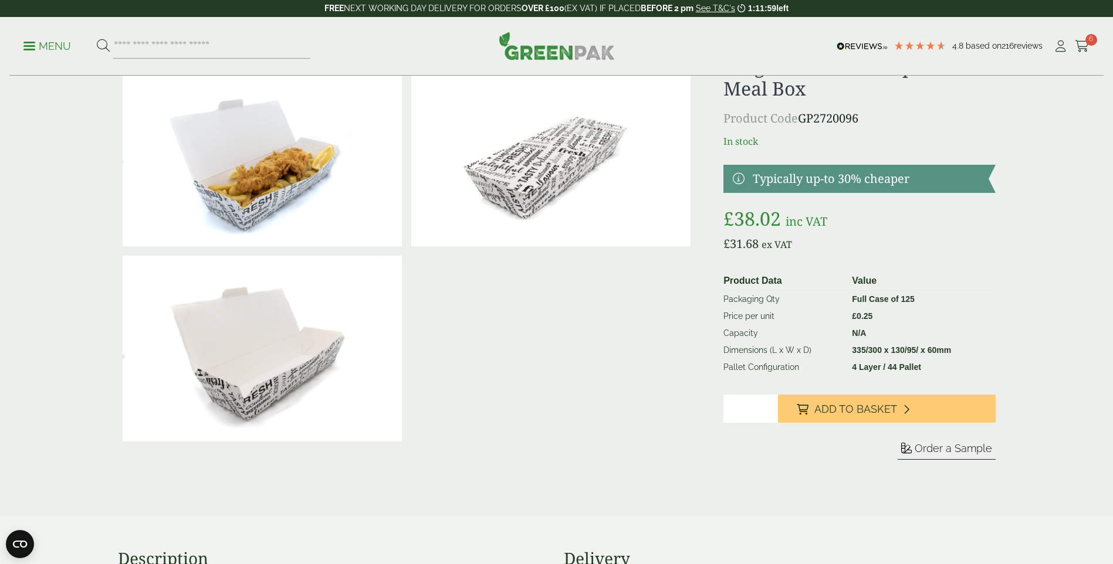
drag, startPoint x: 825, startPoint y: 408, endPoint x: 774, endPoint y: 396, distance: 53.1
click at [825, 409] on span "Add to Basket" at bounding box center [855, 409] width 83 height 13
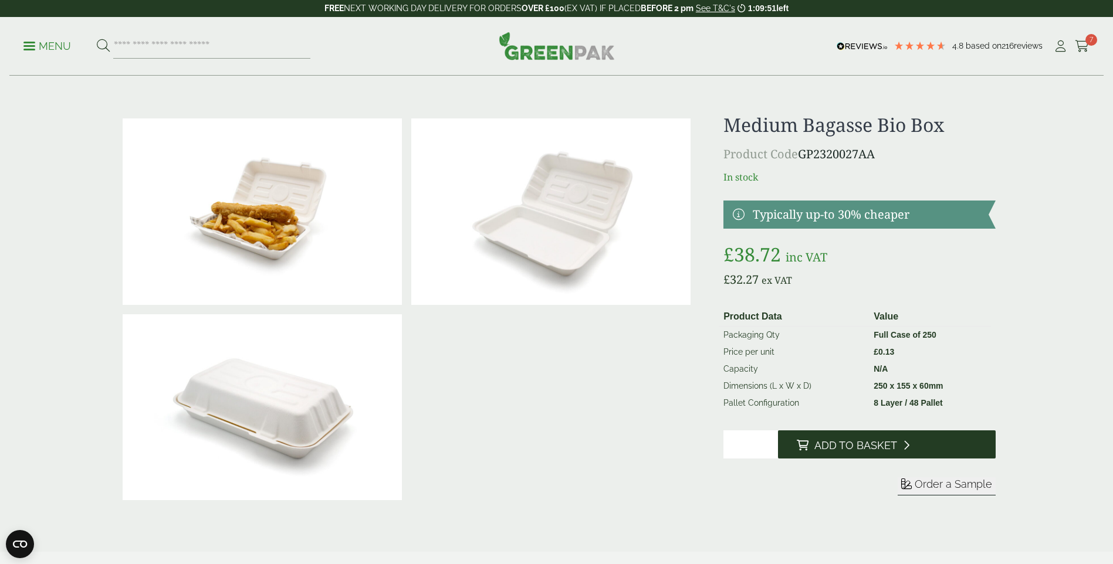
click at [867, 441] on span "Add to Basket" at bounding box center [855, 445] width 83 height 13
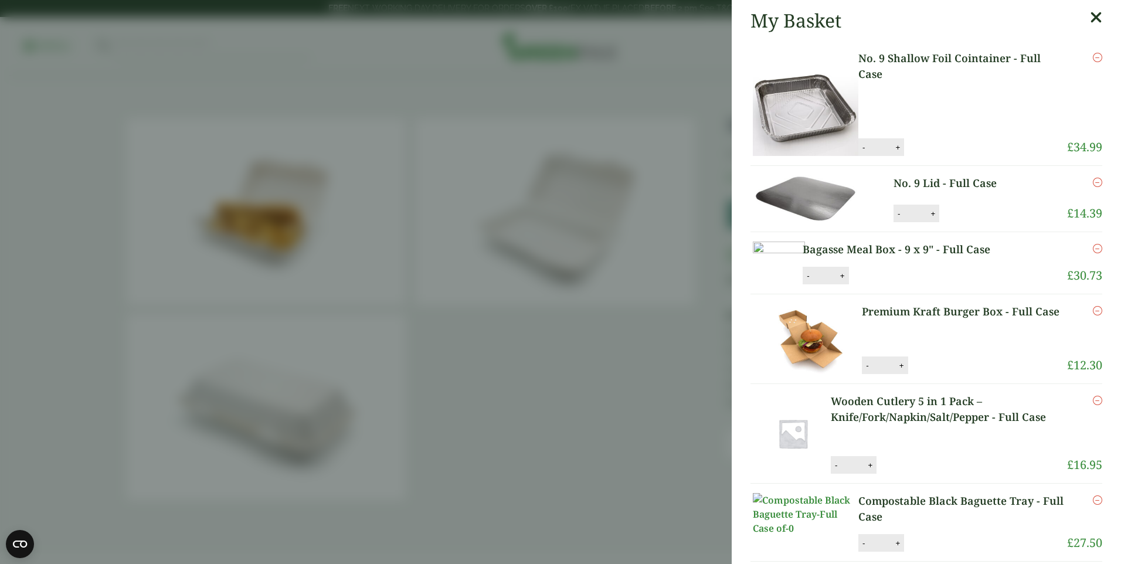
click at [1090, 13] on icon at bounding box center [1096, 17] width 12 height 16
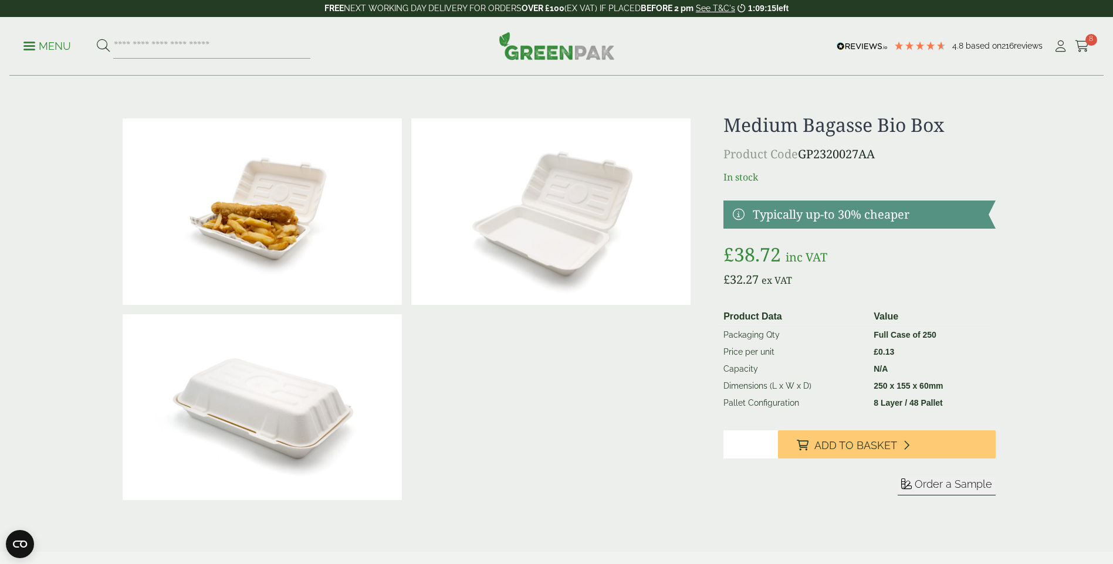
click at [30, 46] on span at bounding box center [29, 46] width 12 height 2
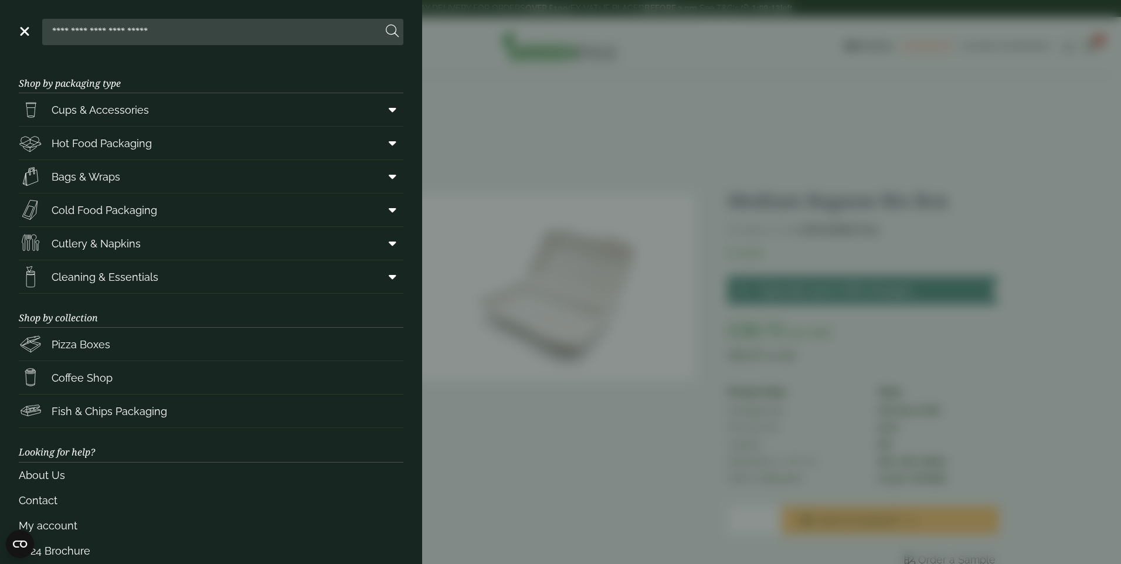
scroll to position [18, 0]
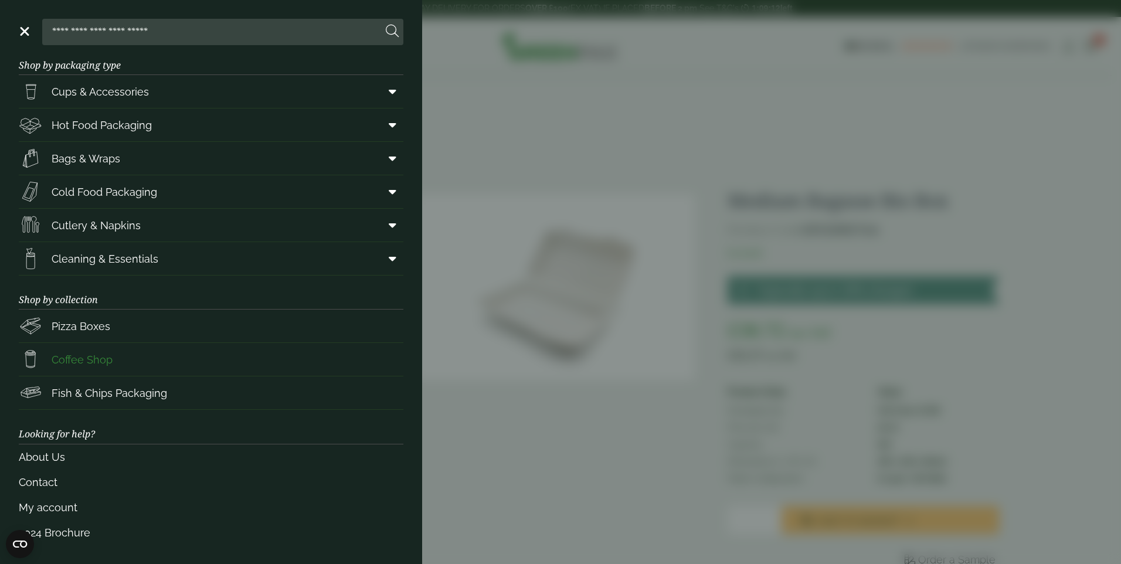
click at [80, 363] on span "Coffee Shop" at bounding box center [82, 360] width 61 height 16
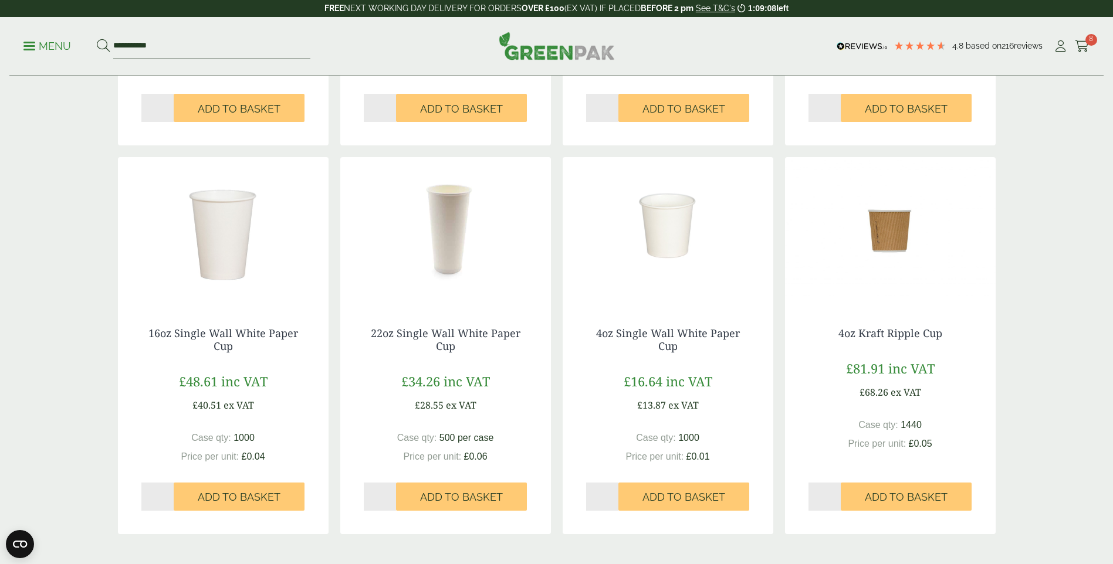
scroll to position [1290, 0]
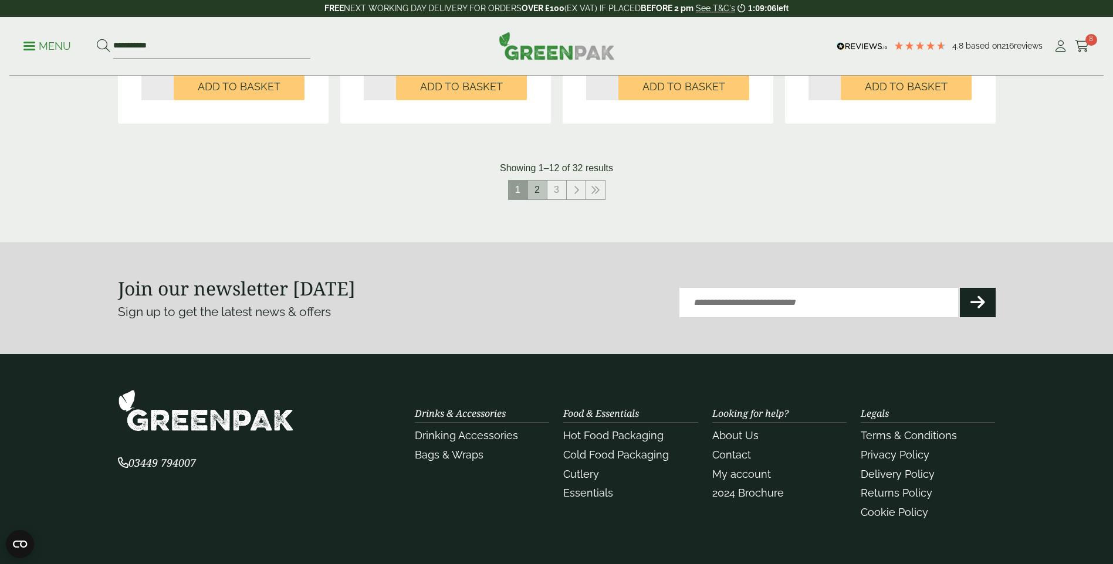
click at [544, 192] on link "2" at bounding box center [537, 190] width 19 height 19
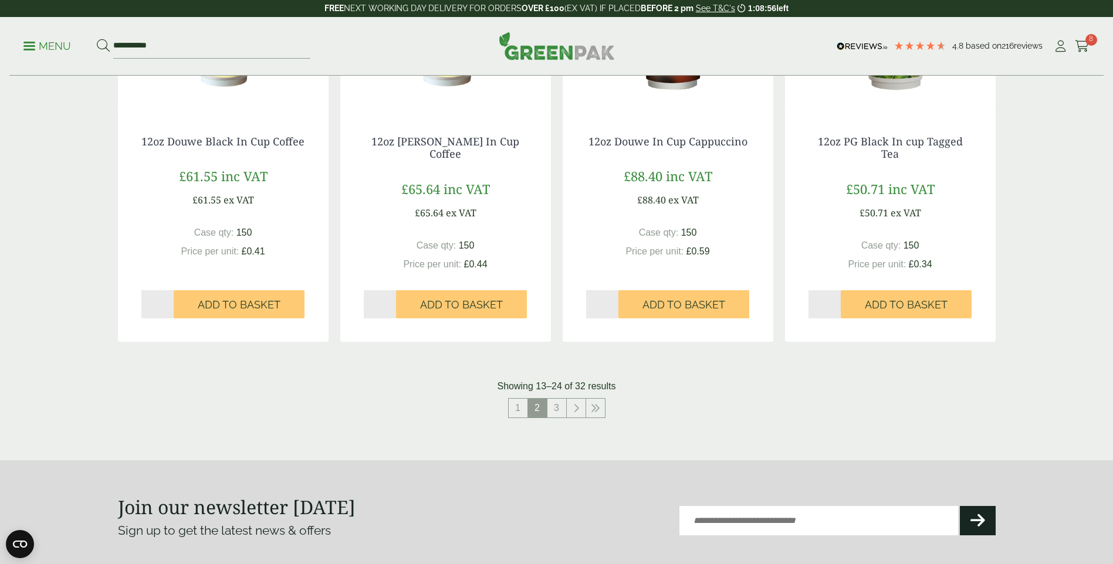
scroll to position [1089, 0]
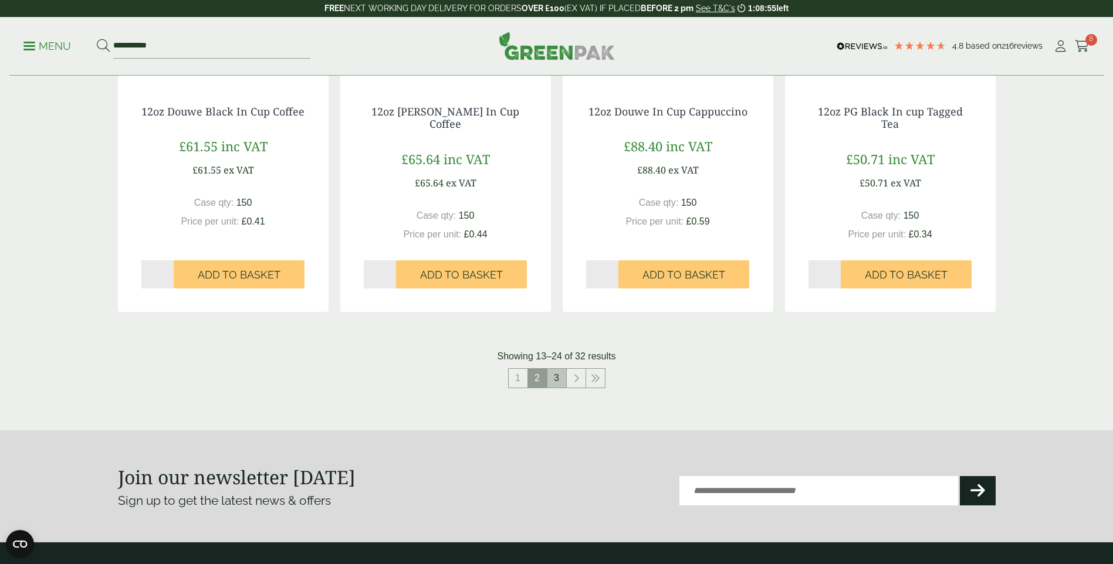
click at [556, 371] on link "3" at bounding box center [556, 378] width 19 height 19
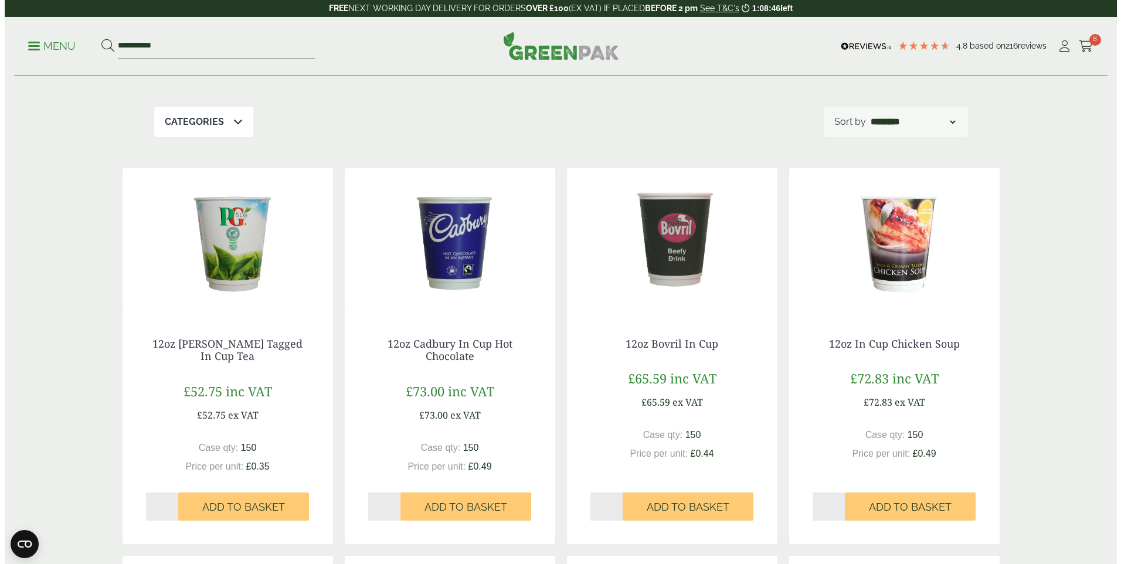
scroll to position [59, 0]
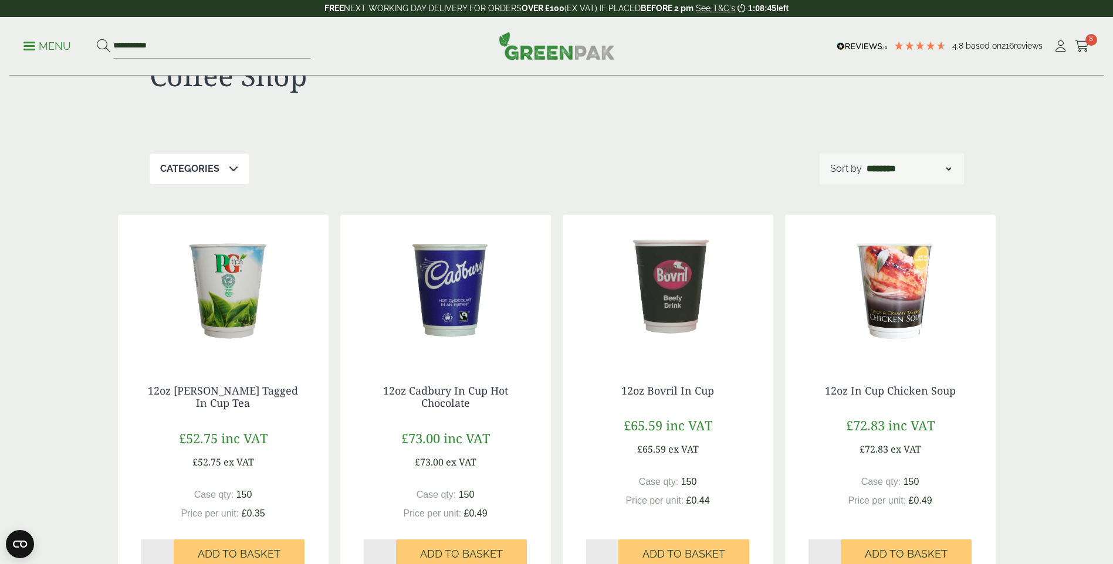
click at [29, 40] on p "Menu" at bounding box center [47, 46] width 48 height 14
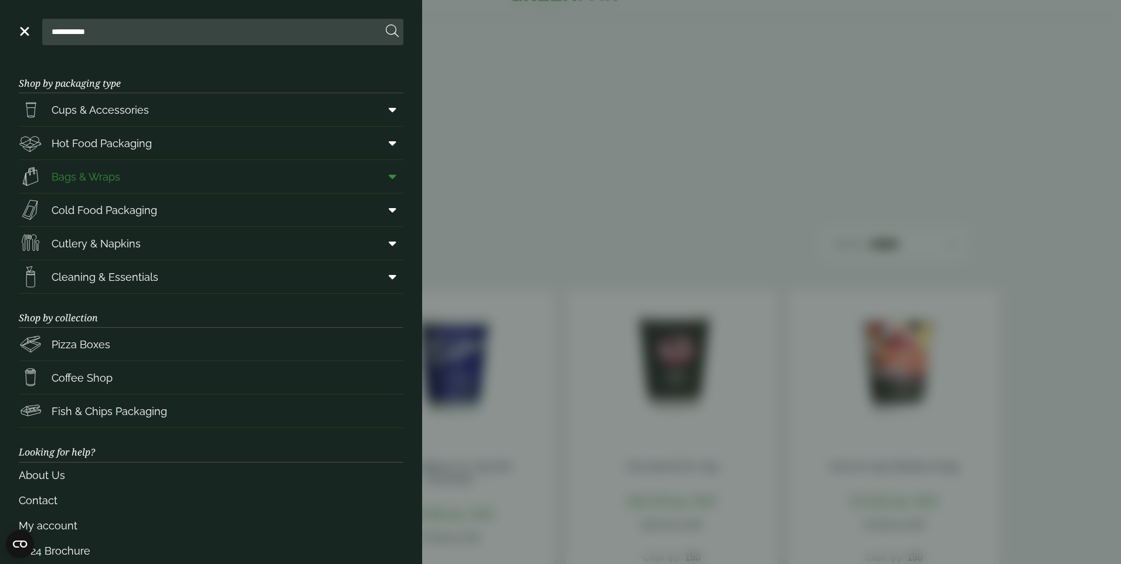
click at [74, 178] on span "Bags & Wraps" at bounding box center [86, 177] width 69 height 16
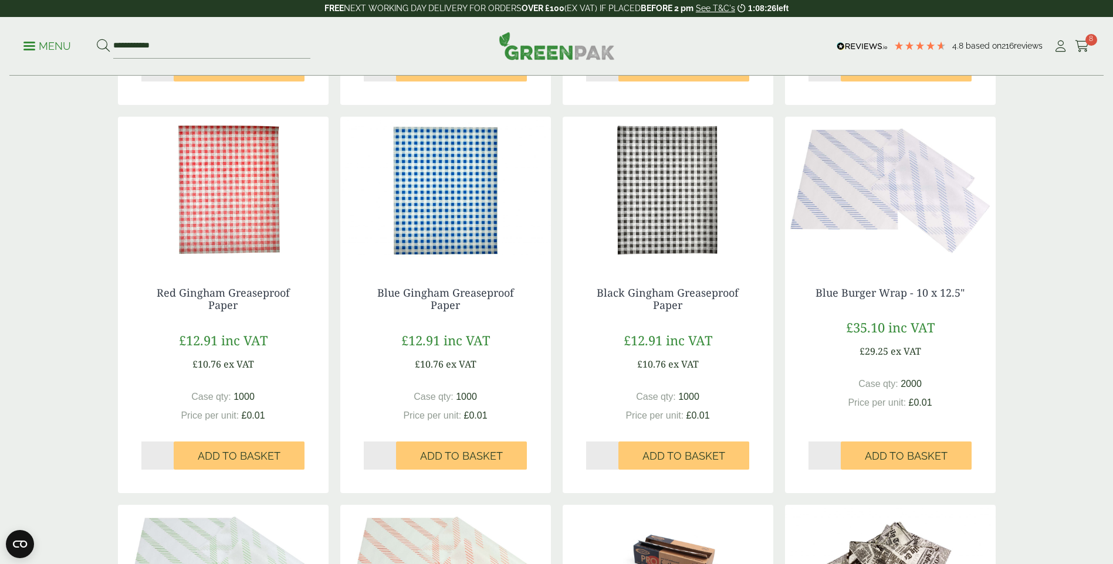
scroll to position [586, 0]
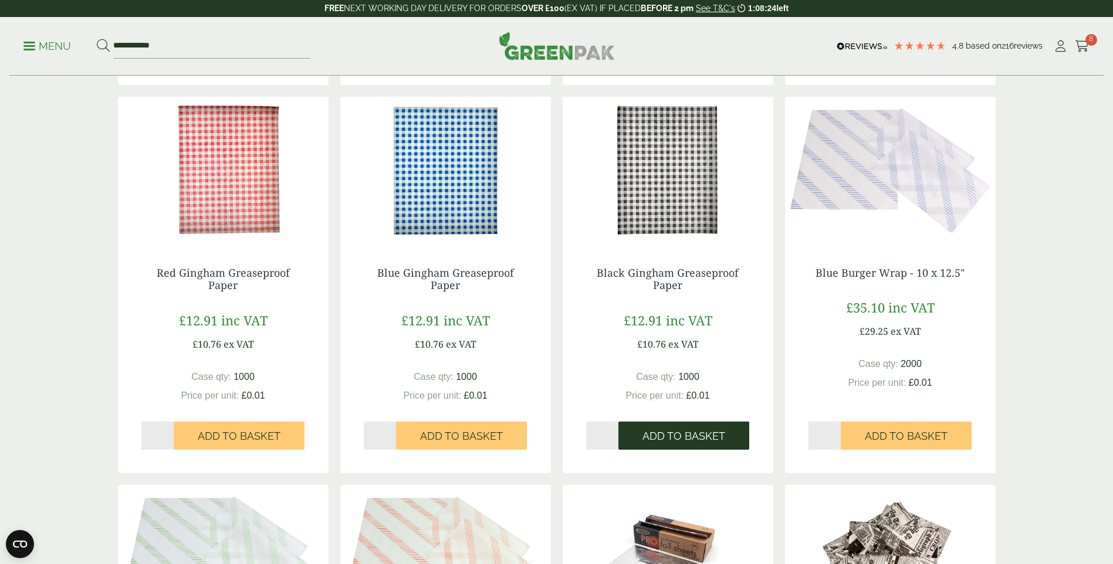
click at [654, 442] on span "Add to Basket" at bounding box center [683, 436] width 83 height 13
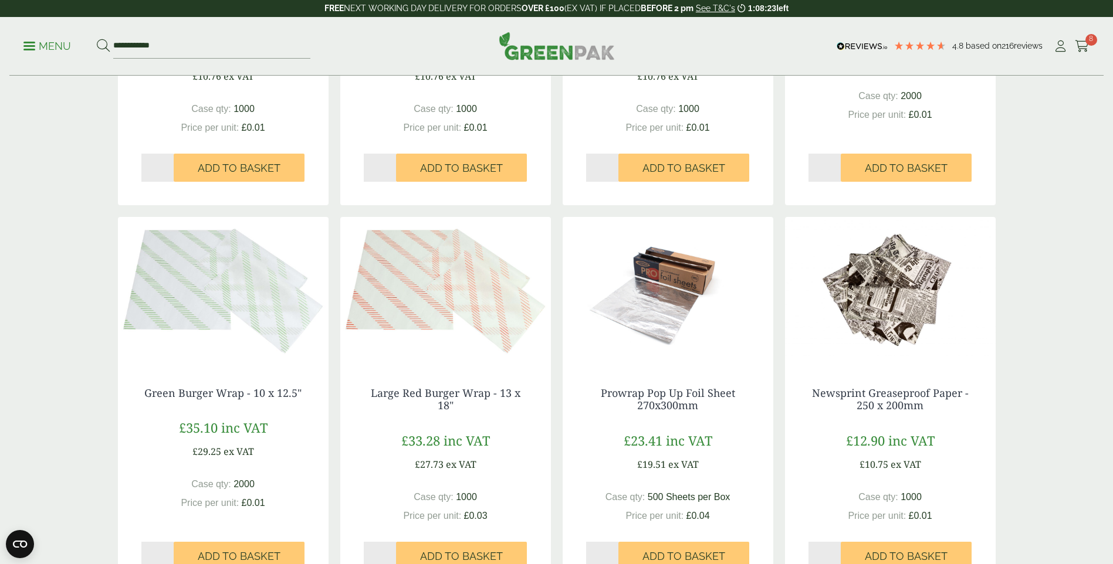
scroll to position [880, 0]
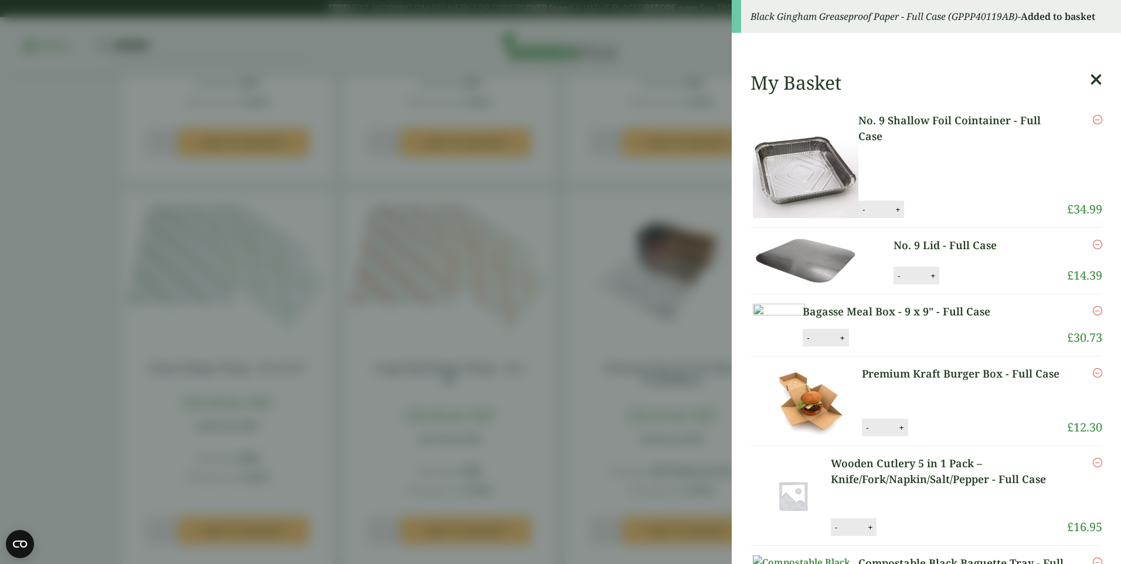
click at [1090, 82] on icon at bounding box center [1096, 80] width 12 height 16
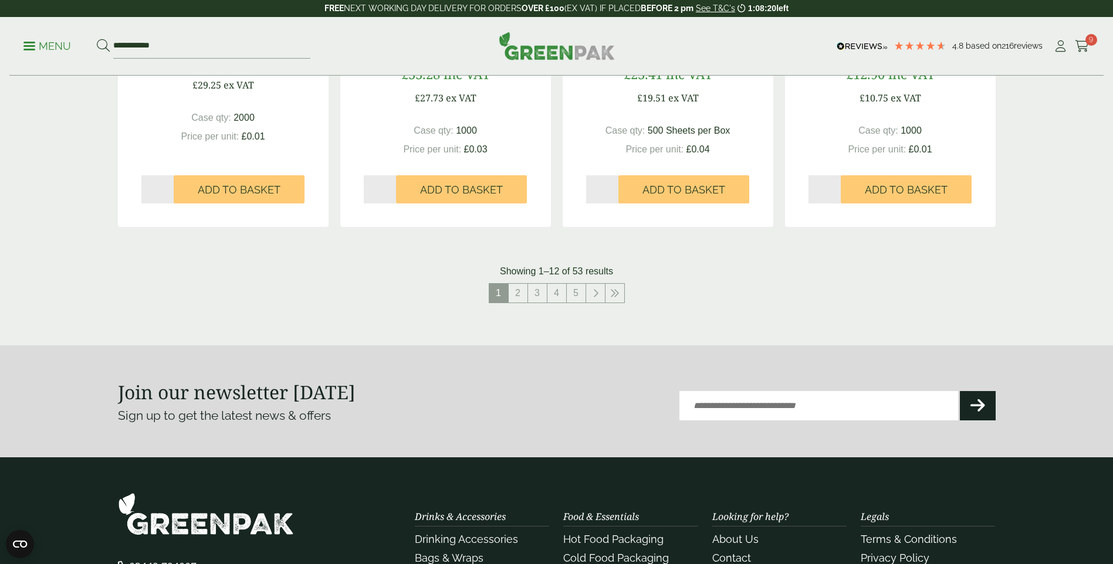
scroll to position [1232, 0]
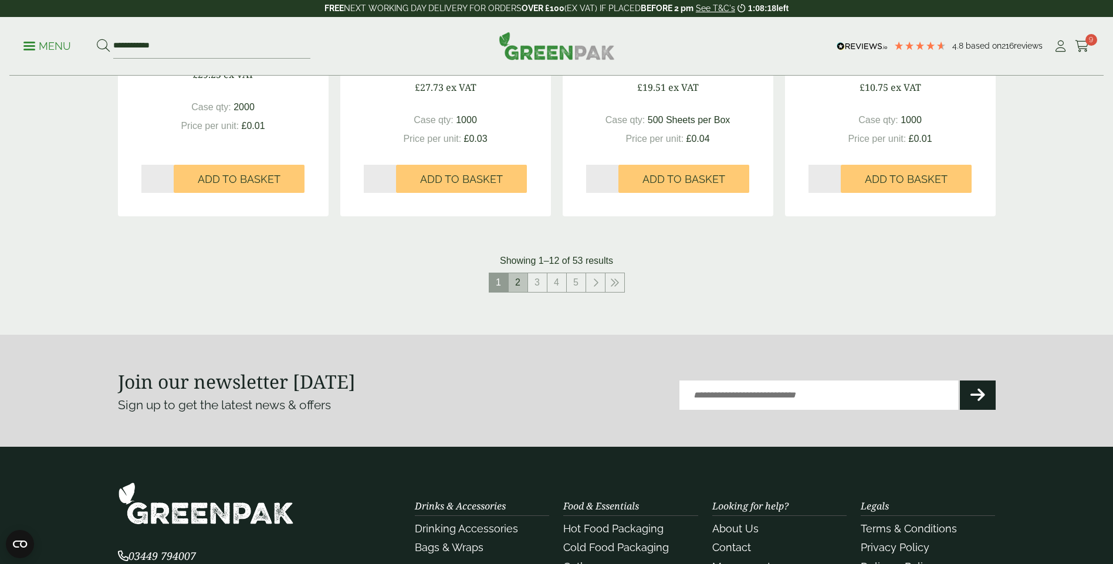
click at [521, 282] on link "2" at bounding box center [517, 282] width 19 height 19
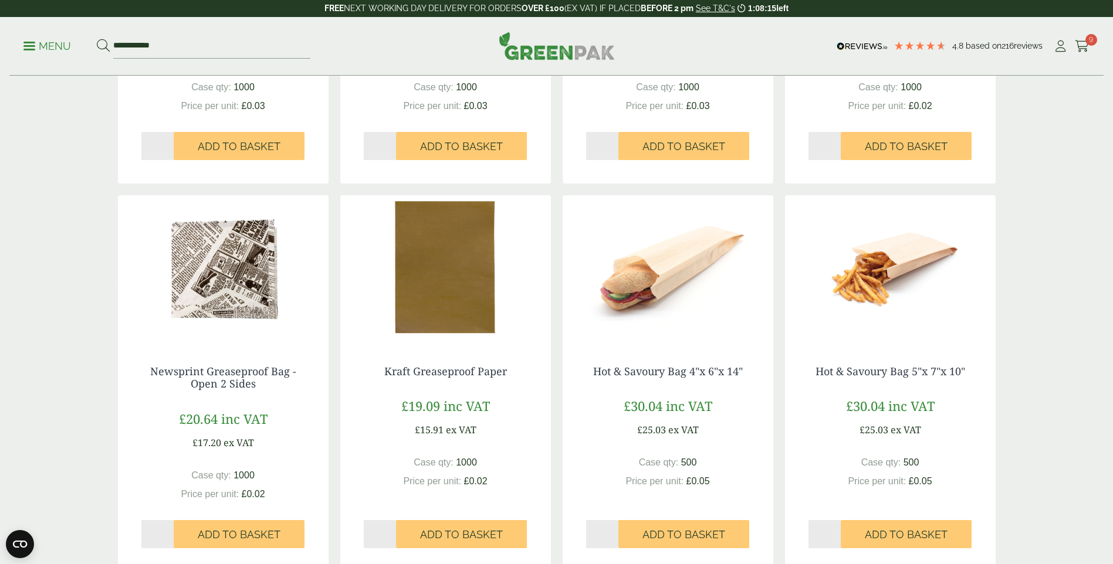
scroll to position [880, 0]
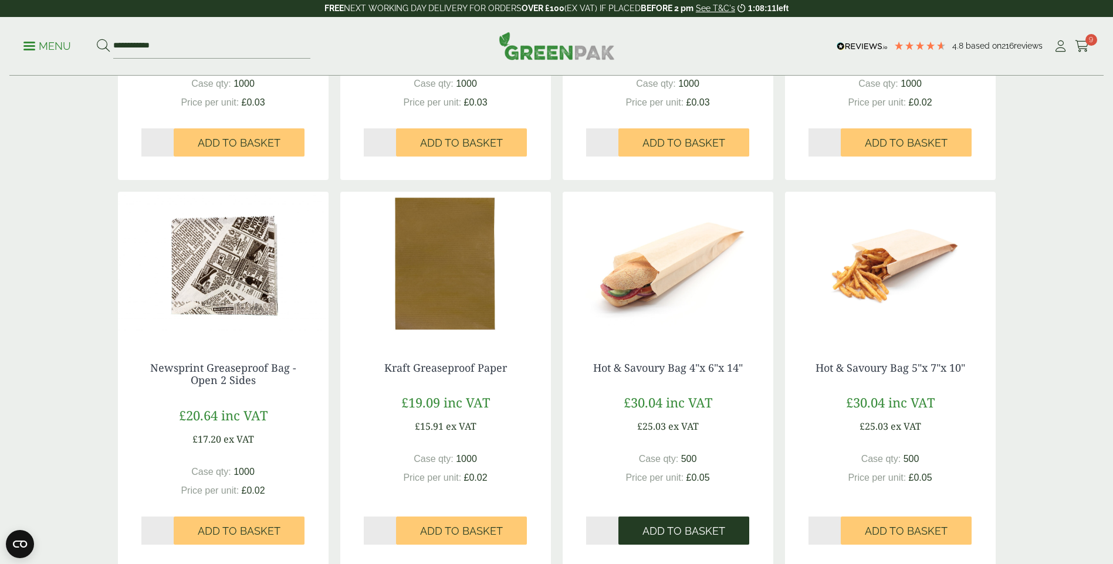
click at [666, 528] on span "Add to Basket" at bounding box center [683, 531] width 83 height 13
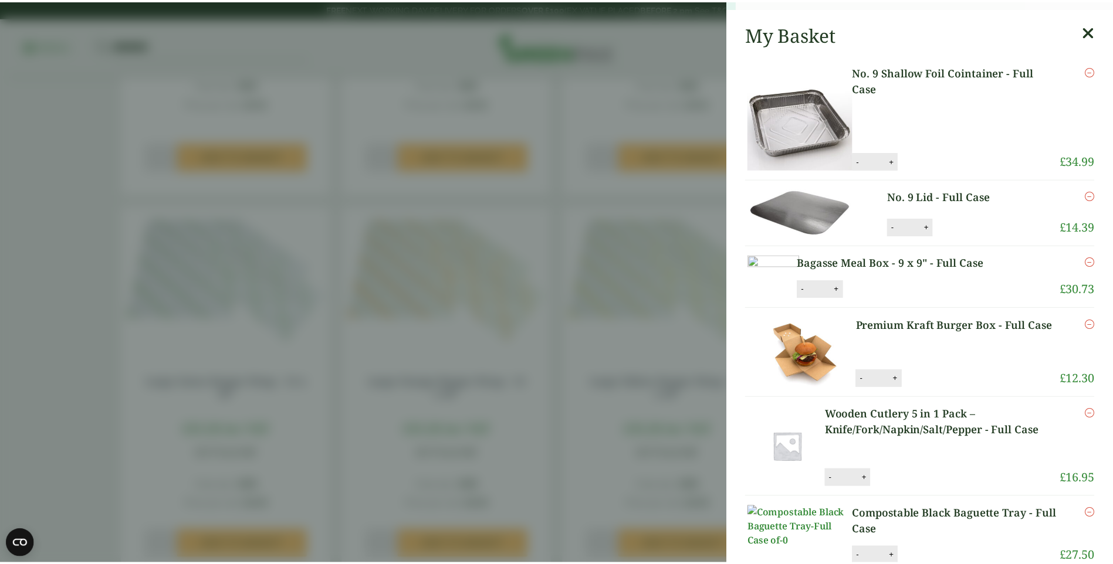
scroll to position [411, 0]
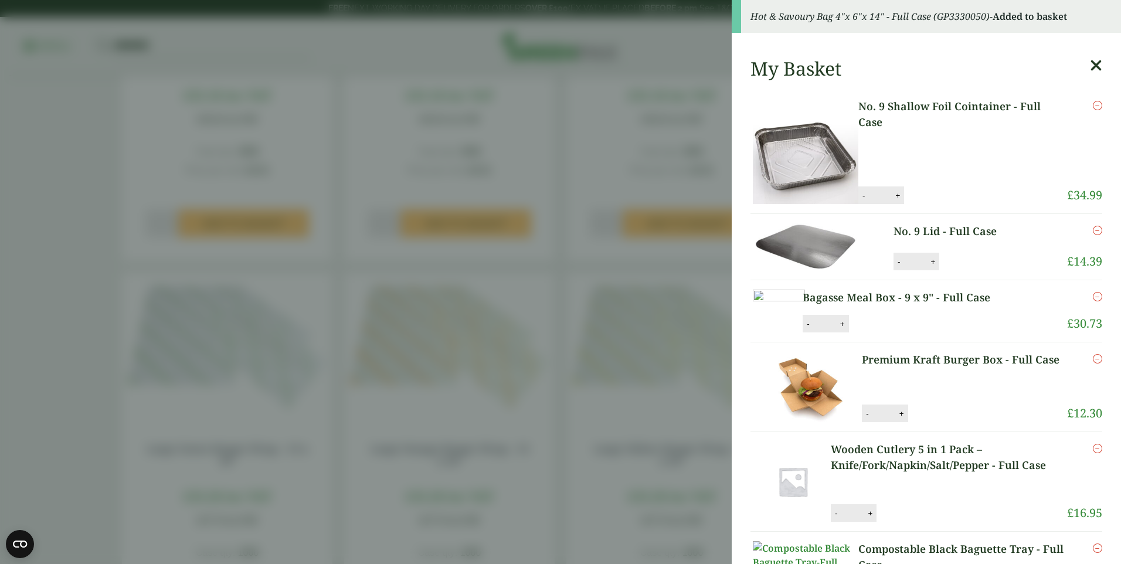
click at [1090, 65] on icon at bounding box center [1096, 65] width 12 height 16
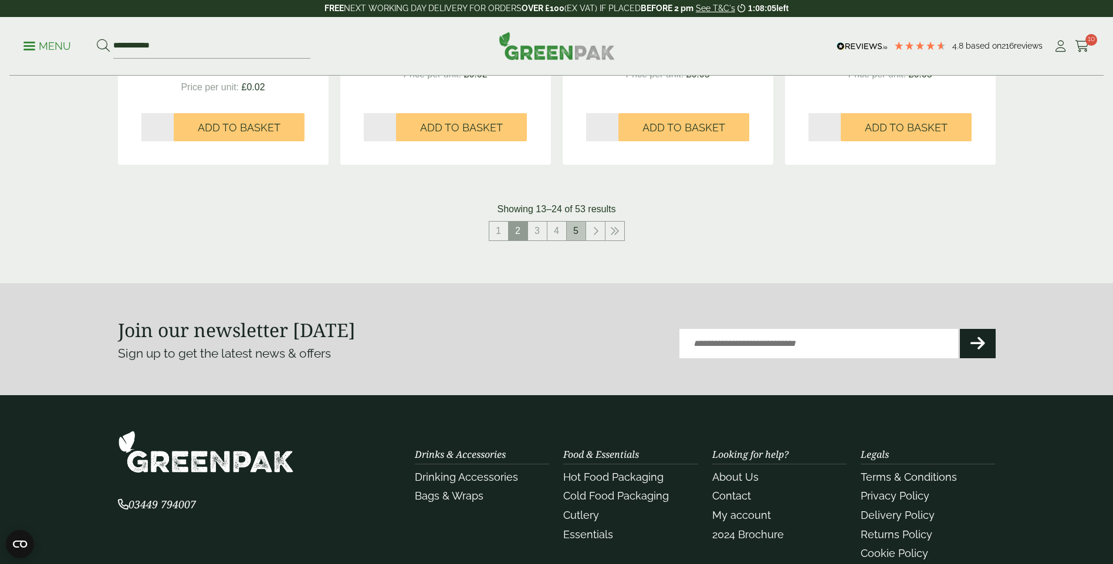
scroll to position [1290, 0]
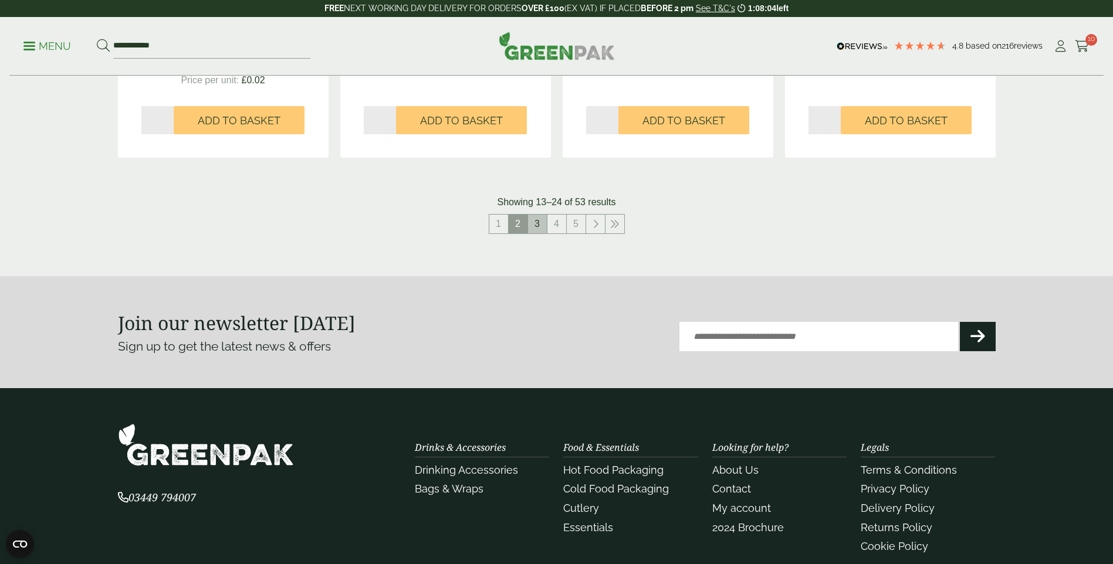
click at [534, 222] on link "3" at bounding box center [537, 224] width 19 height 19
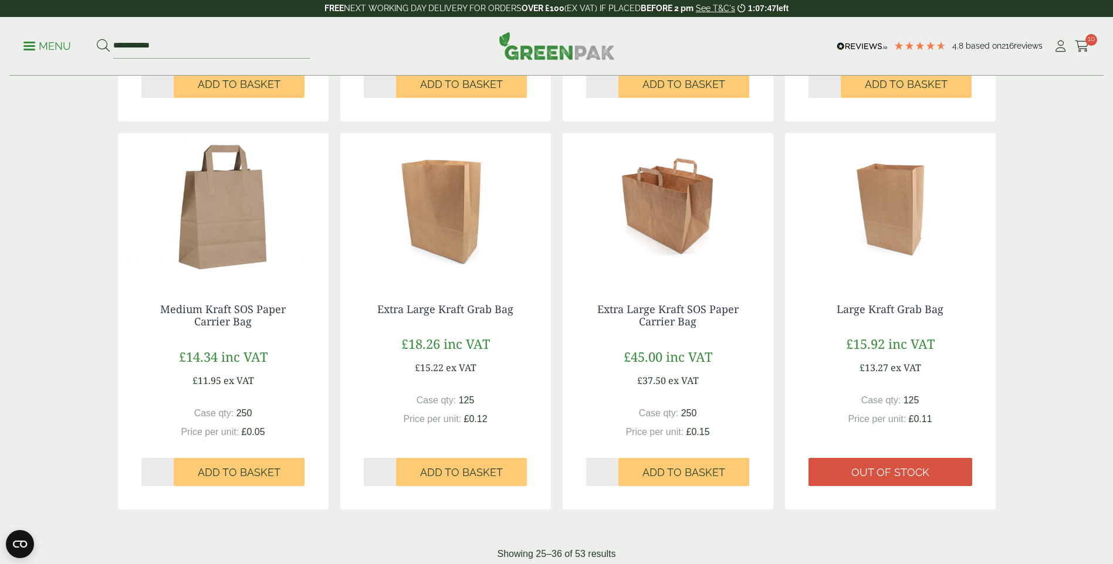
scroll to position [997, 0]
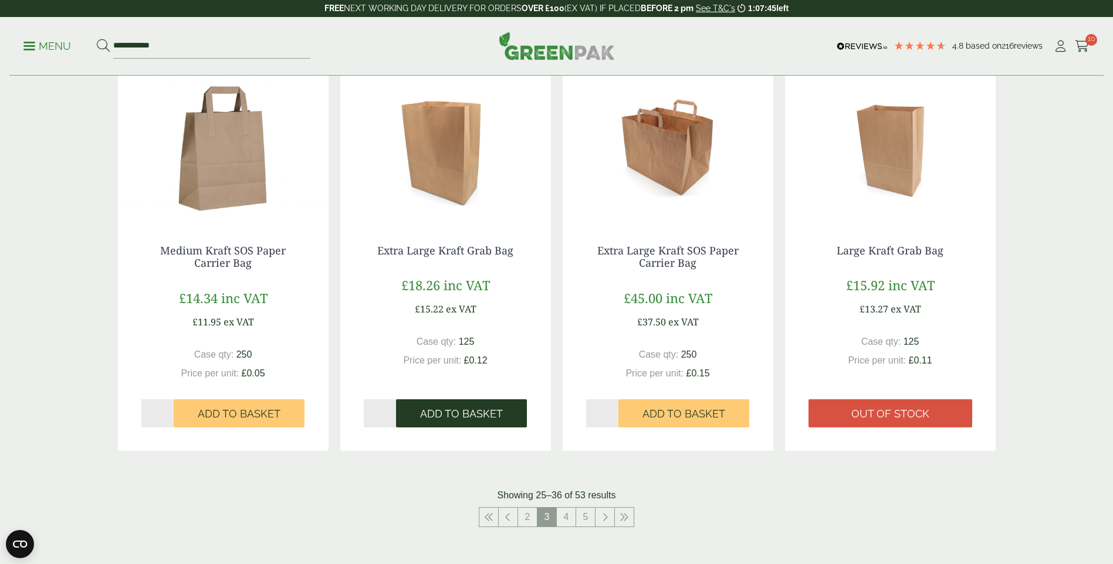
click at [457, 412] on span "Add to Basket" at bounding box center [461, 414] width 83 height 13
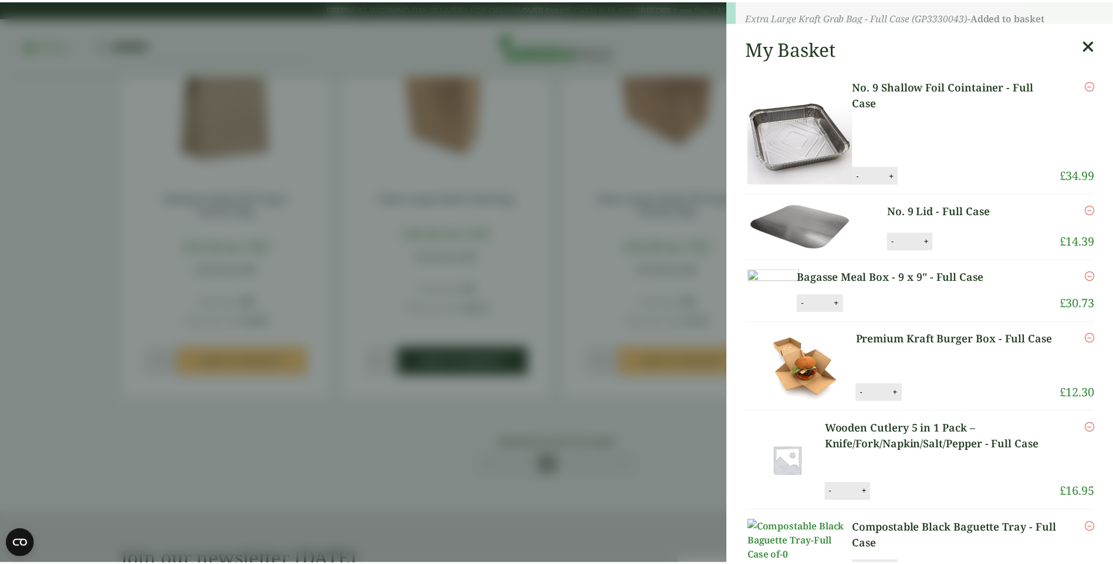
scroll to position [1056, 0]
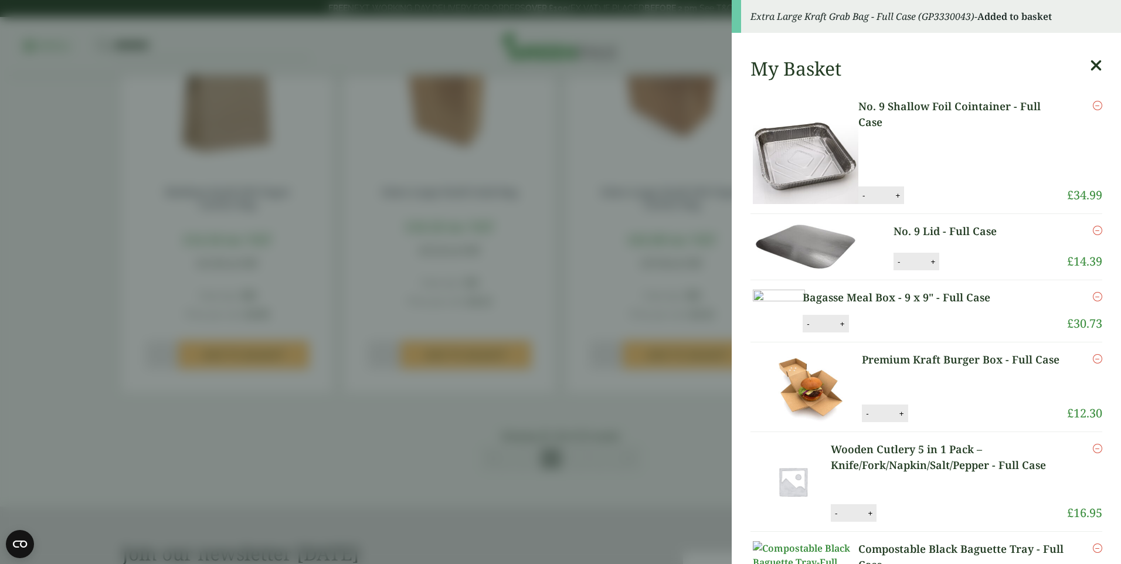
click at [1090, 63] on icon at bounding box center [1096, 65] width 12 height 16
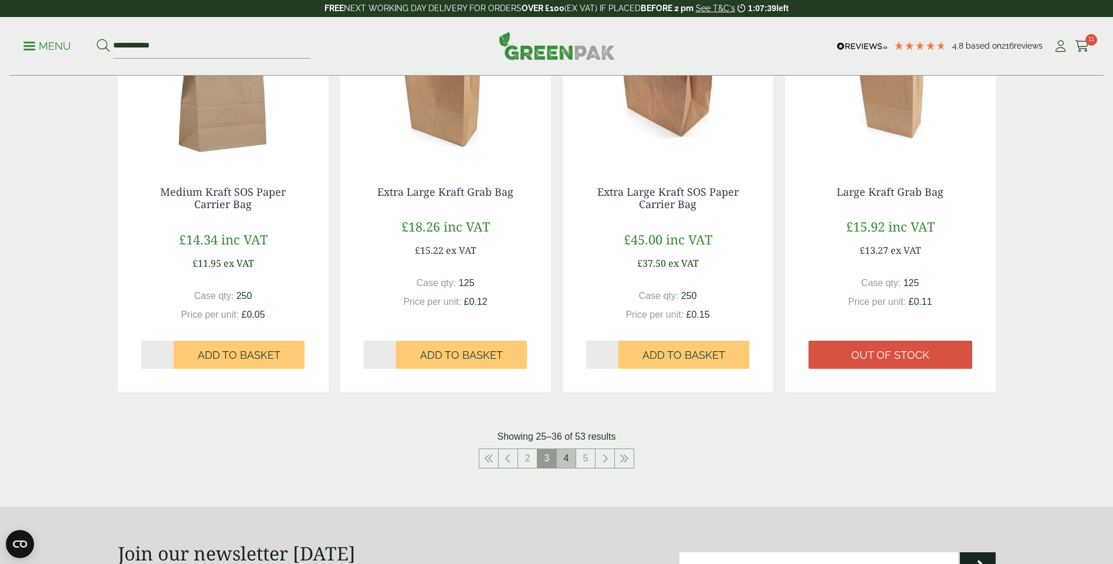
click at [565, 459] on link "4" at bounding box center [566, 458] width 19 height 19
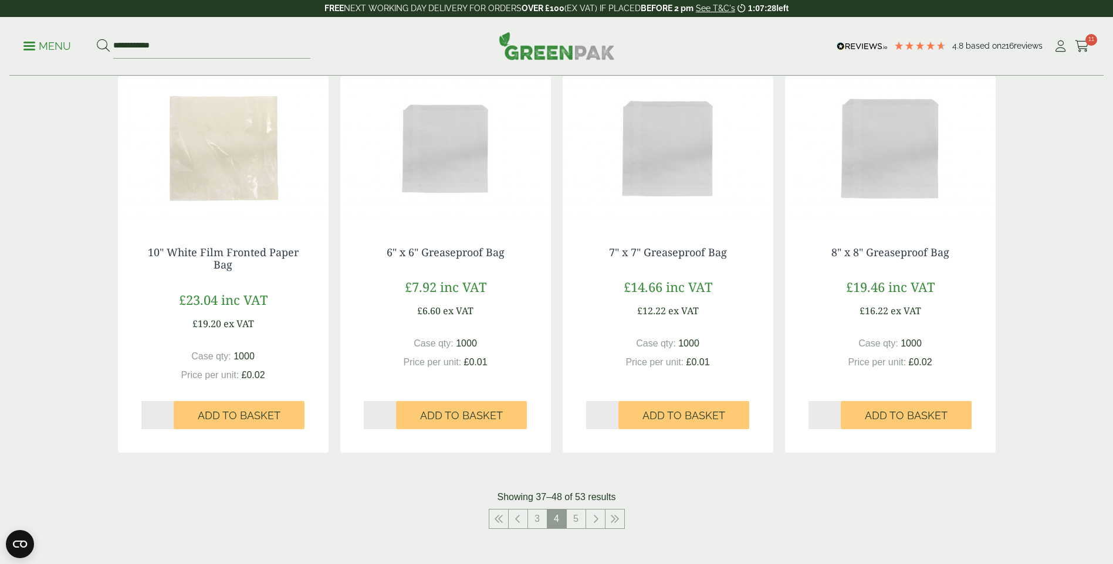
scroll to position [1114, 0]
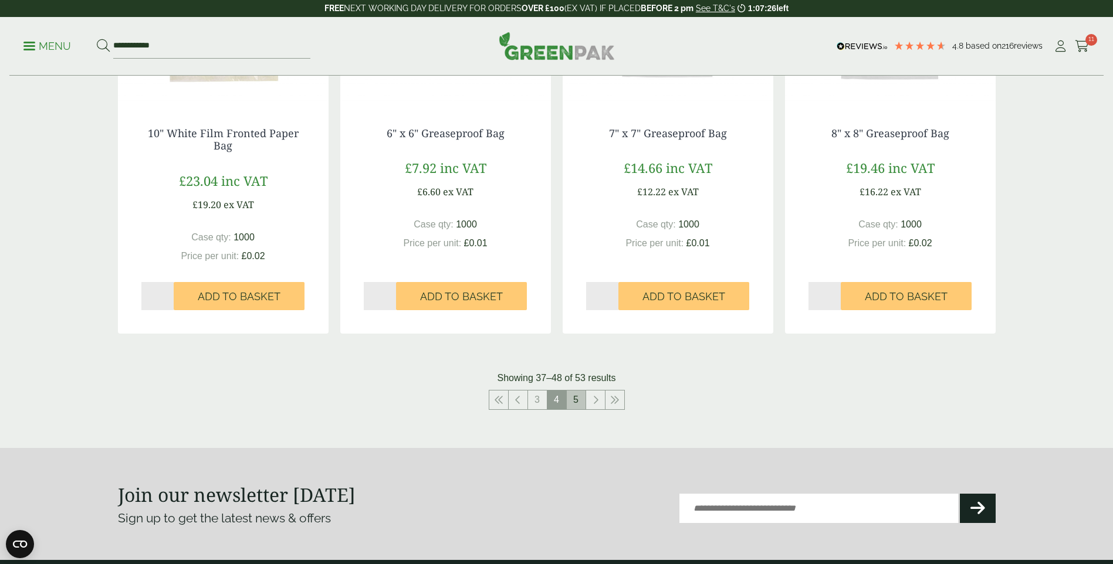
click at [581, 398] on link "5" at bounding box center [576, 400] width 19 height 19
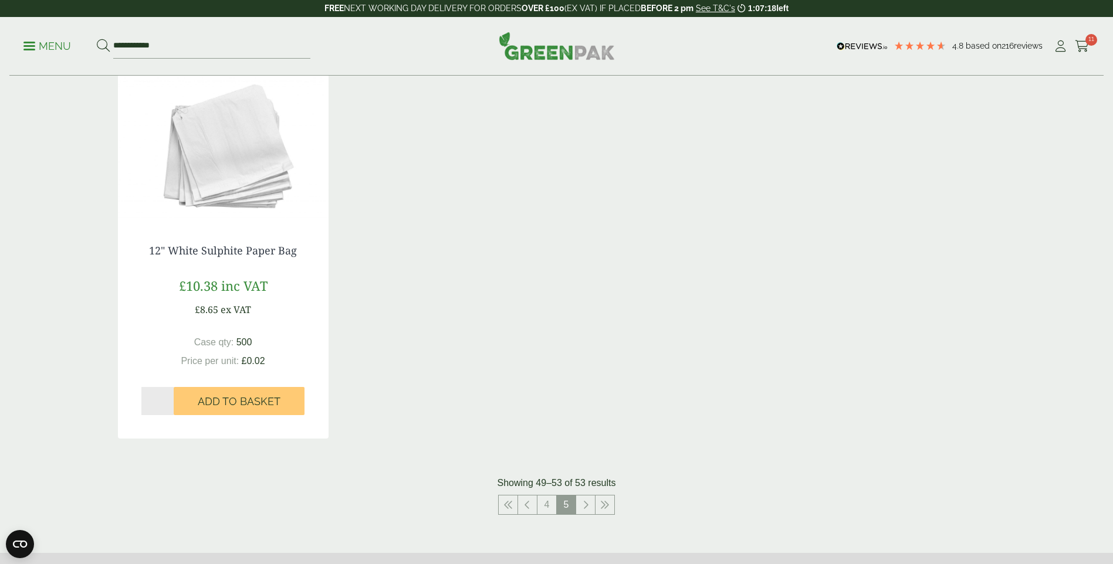
scroll to position [821, 0]
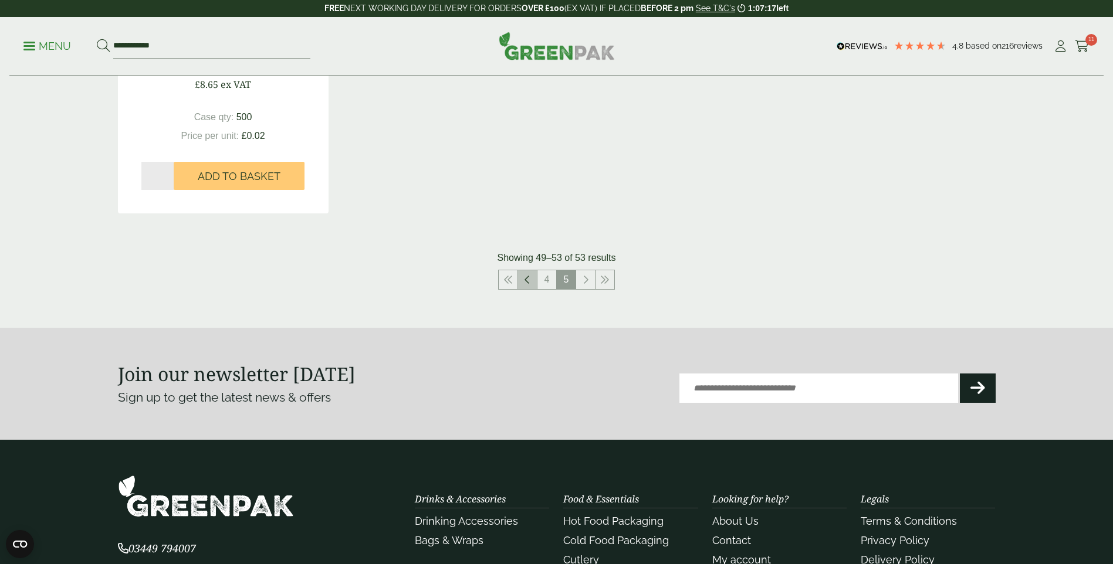
click at [528, 282] on icon at bounding box center [527, 279] width 6 height 9
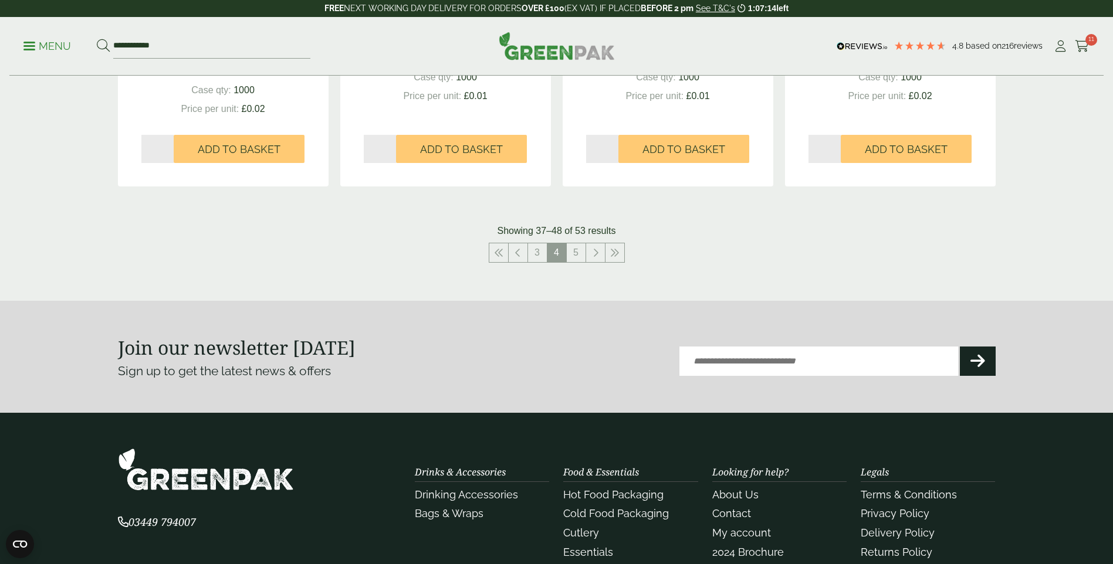
scroll to position [1114, 0]
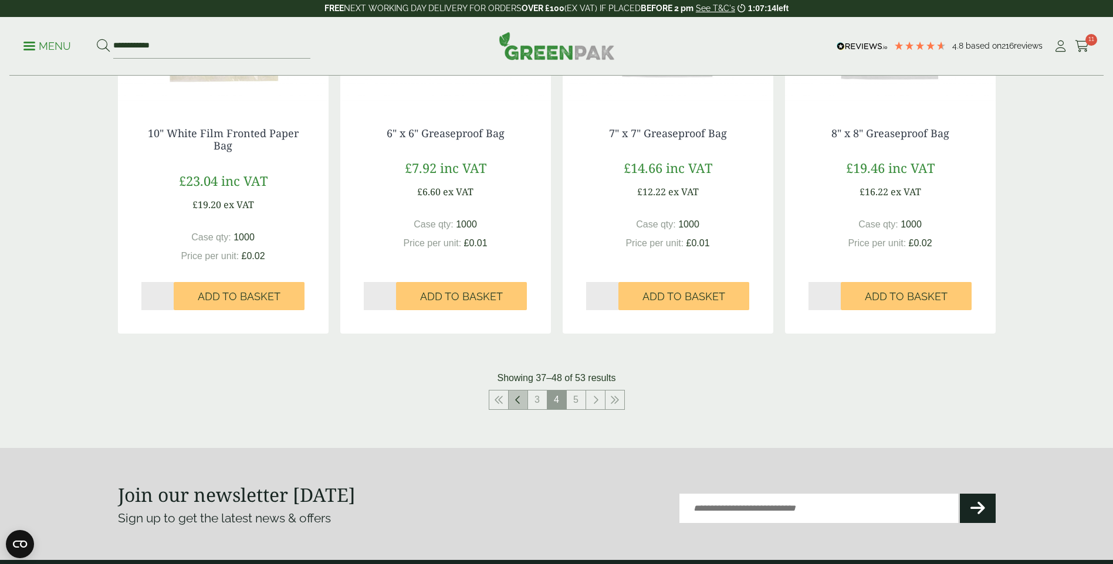
click at [516, 401] on icon at bounding box center [518, 399] width 6 height 9
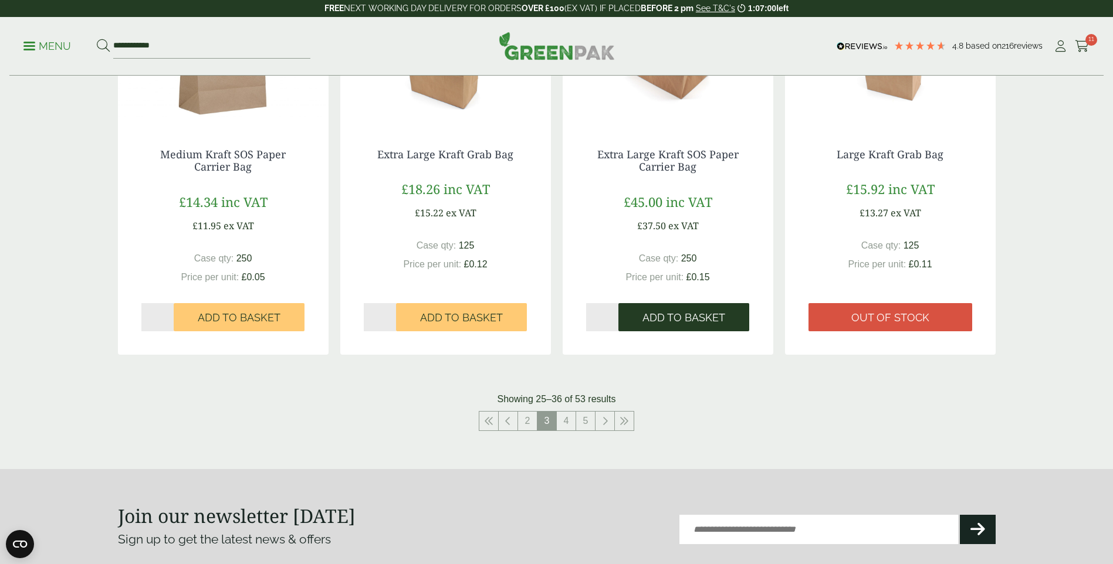
scroll to position [1114, 0]
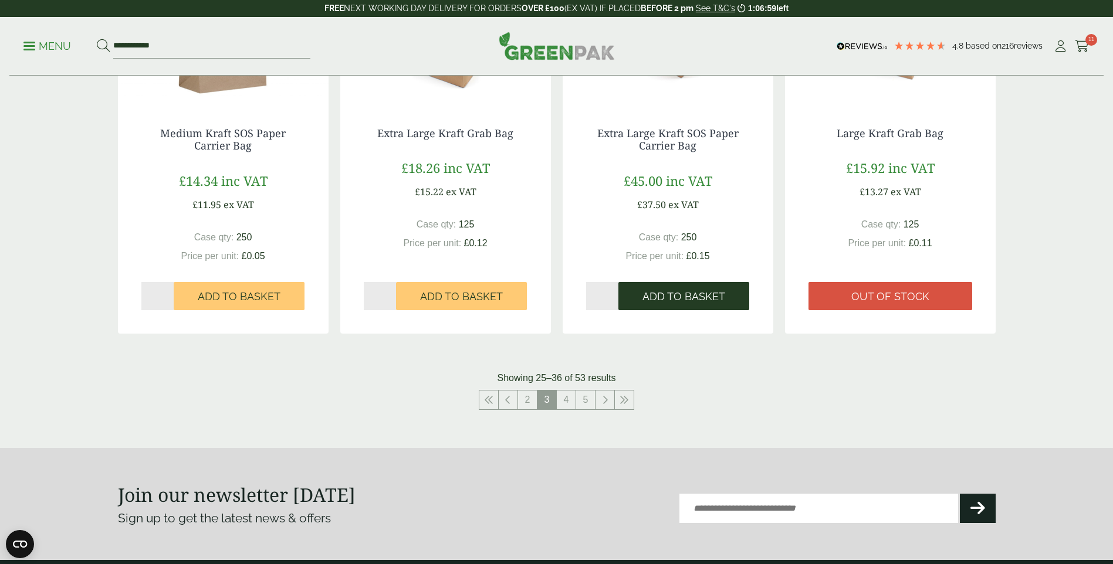
click at [696, 294] on span "Add to Basket" at bounding box center [683, 296] width 83 height 13
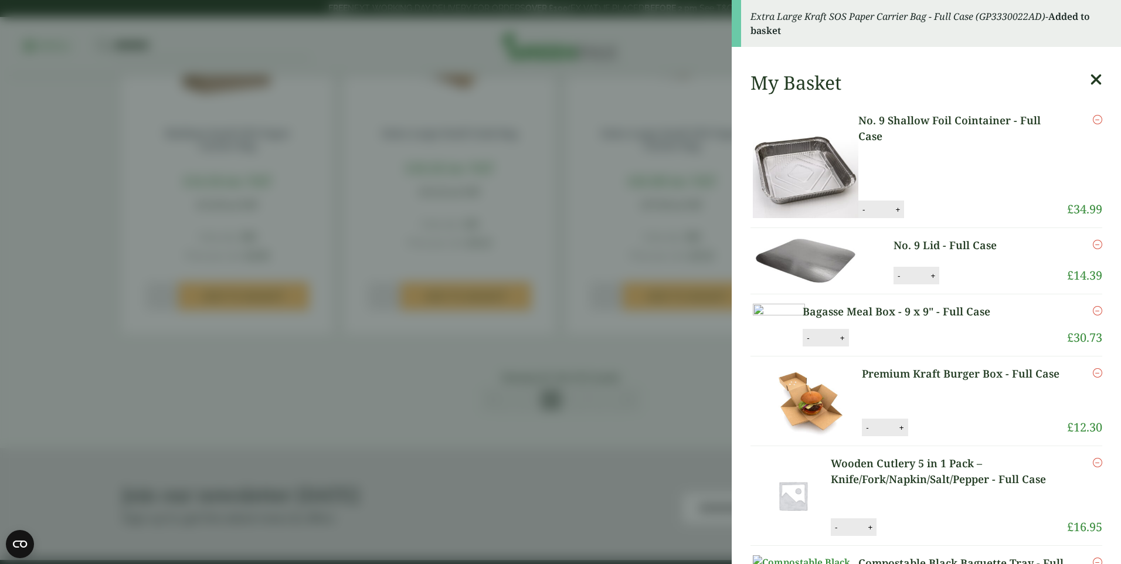
click at [1090, 78] on icon at bounding box center [1096, 80] width 12 height 16
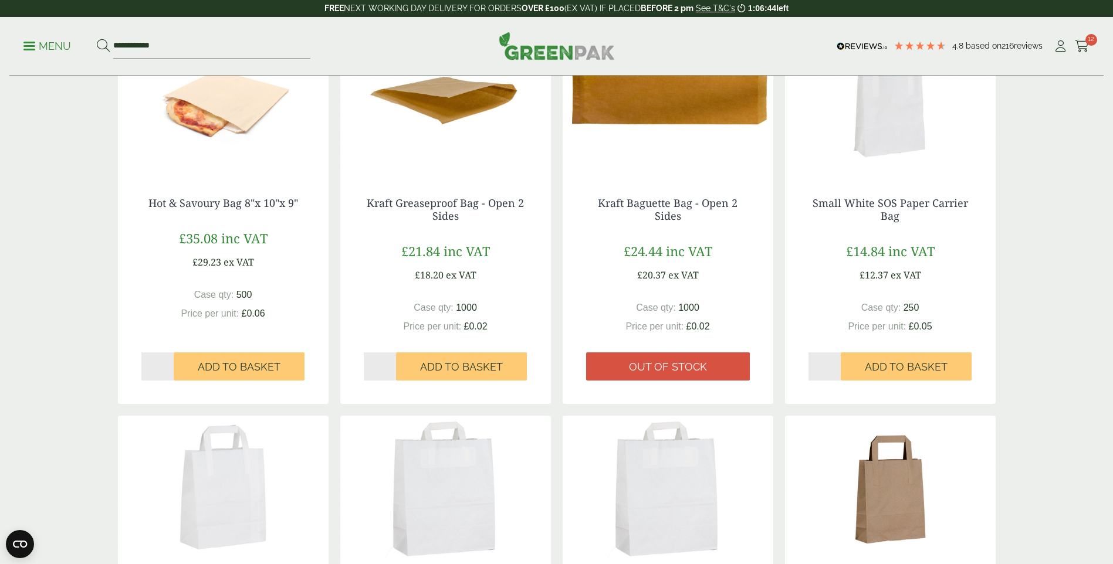
scroll to position [0, 0]
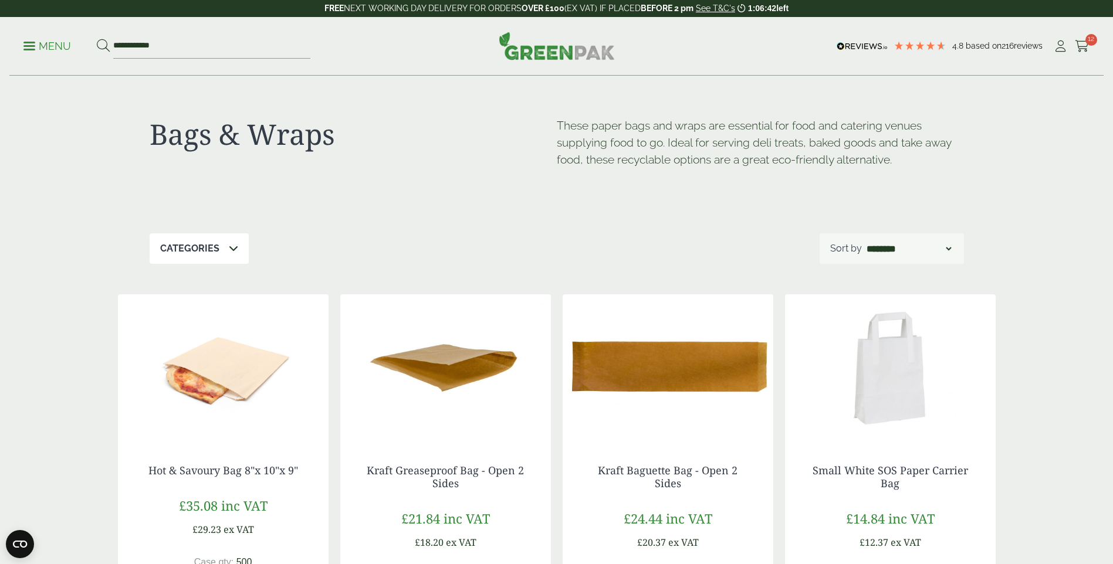
click at [199, 253] on p "Categories" at bounding box center [189, 249] width 59 height 14
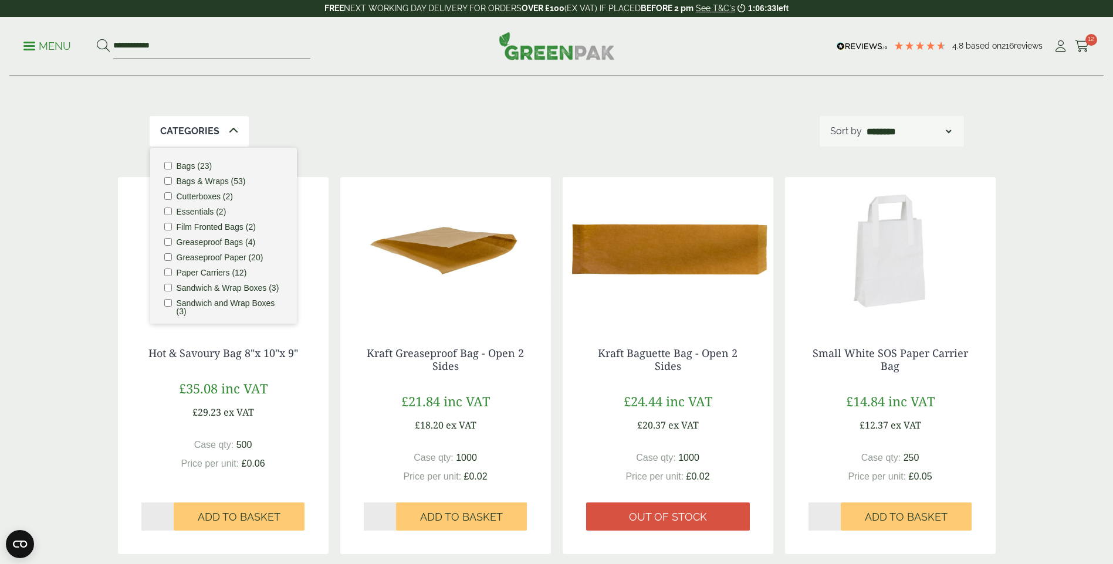
click at [348, 143] on div "Categories Bags (23) Bags & Wraps (53) Cutterboxes (2) Essentials (2) Film Fron…" at bounding box center [557, 131] width 814 height 30
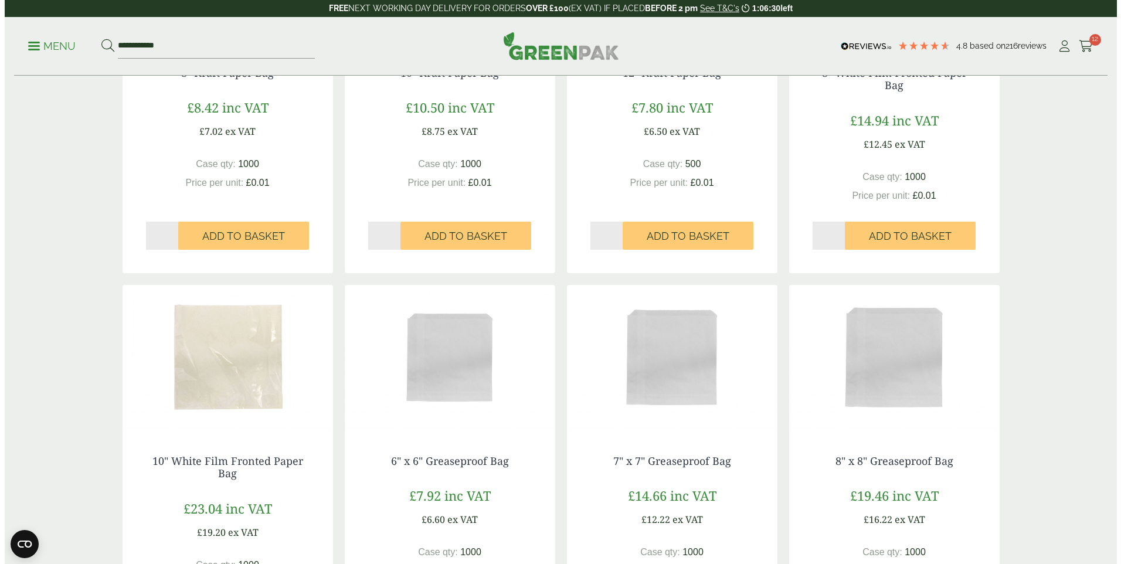
scroll to position [762, 0]
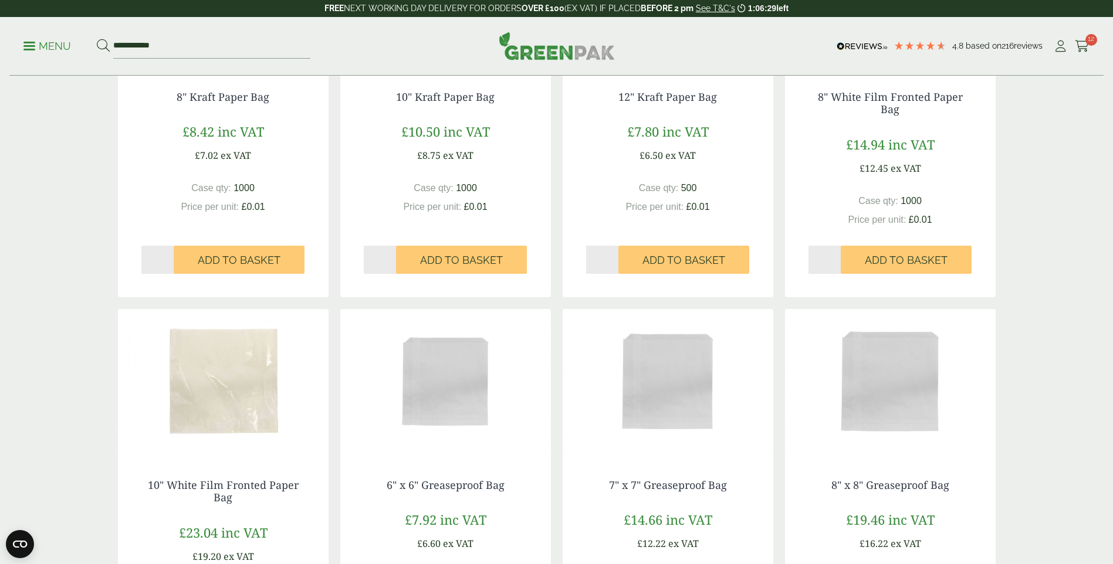
click at [50, 48] on p "Menu" at bounding box center [47, 46] width 48 height 14
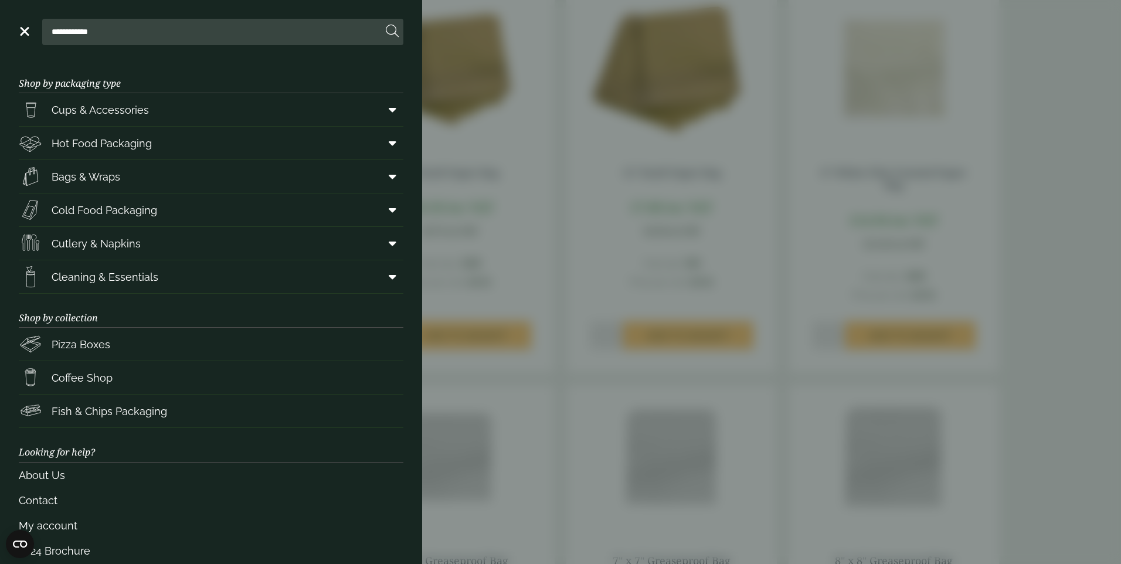
click at [135, 36] on input "**********" at bounding box center [214, 31] width 335 height 25
drag, startPoint x: 128, startPoint y: 34, endPoint x: 7, endPoint y: 50, distance: 121.9
click at [7, 50] on header "**********" at bounding box center [211, 29] width 422 height 59
type input "****"
click at [386, 24] on button at bounding box center [392, 31] width 13 height 15
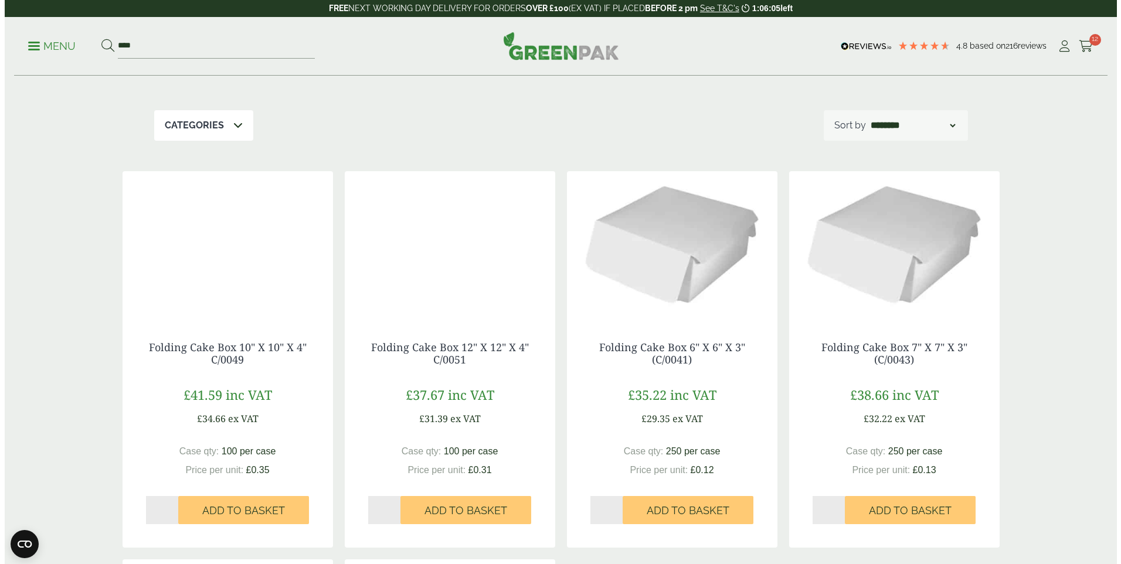
scroll to position [117, 0]
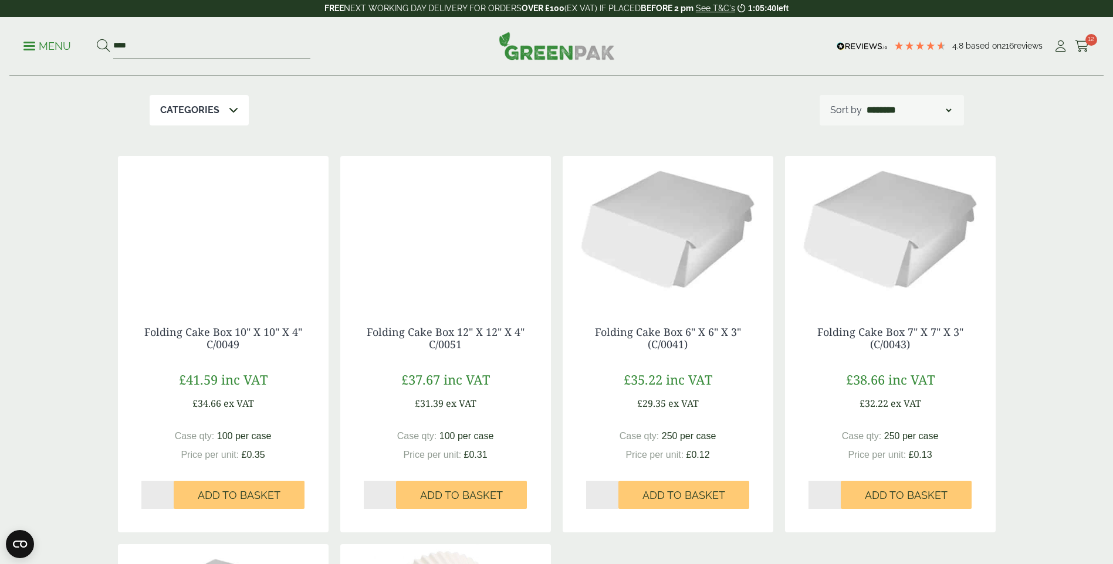
click at [42, 46] on p "Menu" at bounding box center [47, 46] width 48 height 14
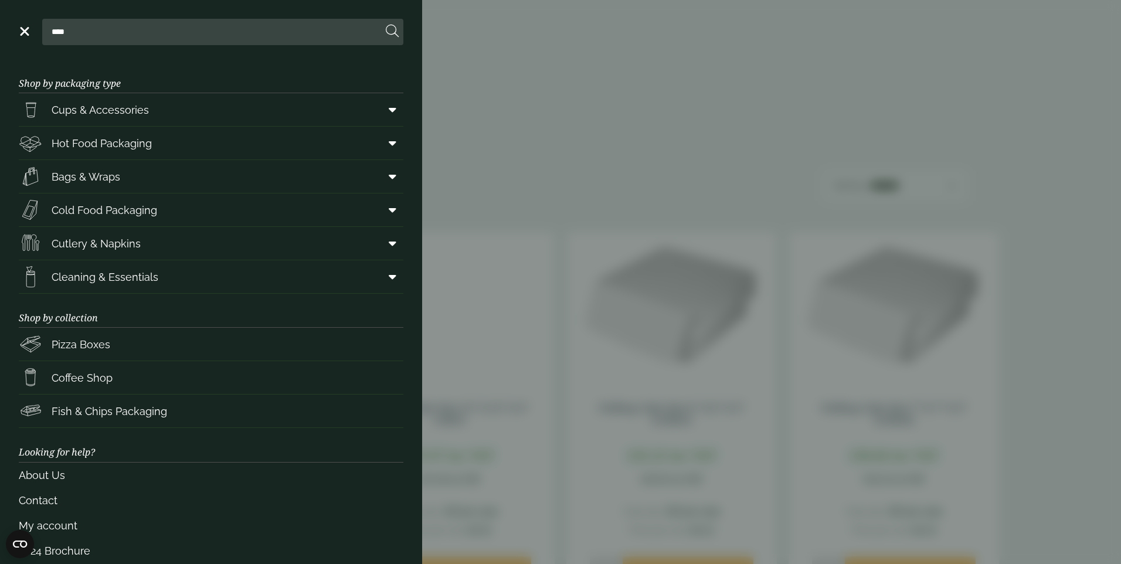
click at [716, 120] on aside "Close **** Shop by packaging type Cups & Accessories Hot Drink Paper Cups Smoot…" at bounding box center [560, 282] width 1121 height 564
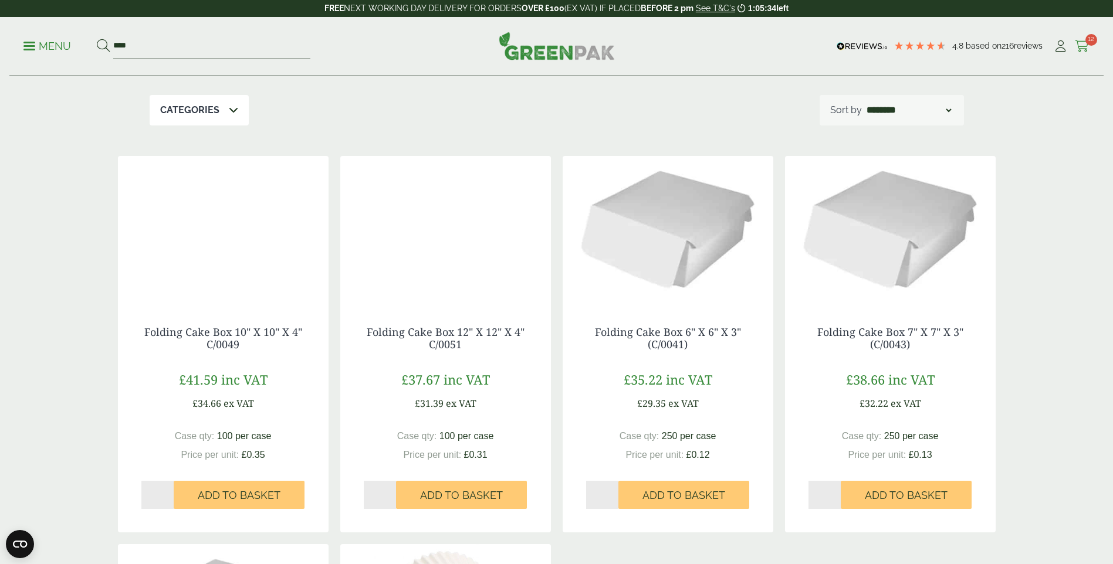
click at [1087, 45] on span "12" at bounding box center [1091, 40] width 12 height 12
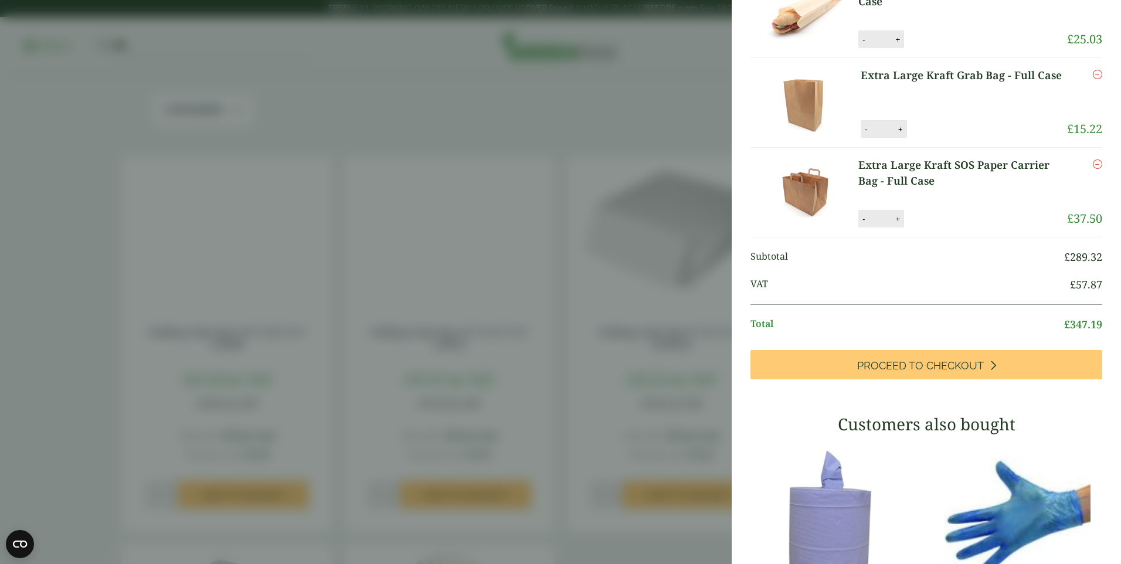
scroll to position [645, 0]
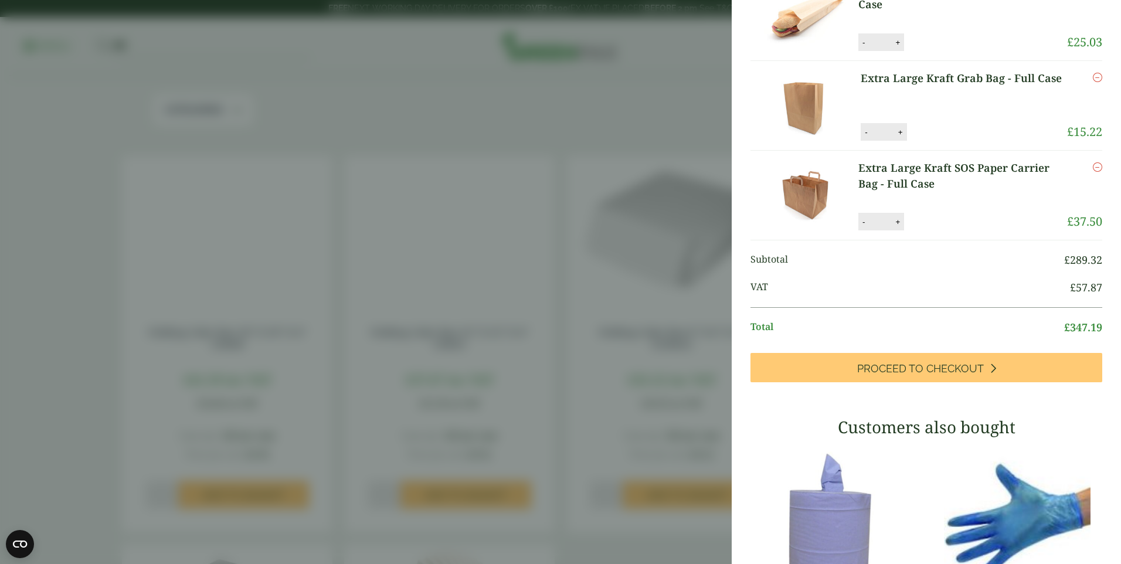
click at [1093, 172] on icon "Remove this item" at bounding box center [1097, 166] width 9 height 9
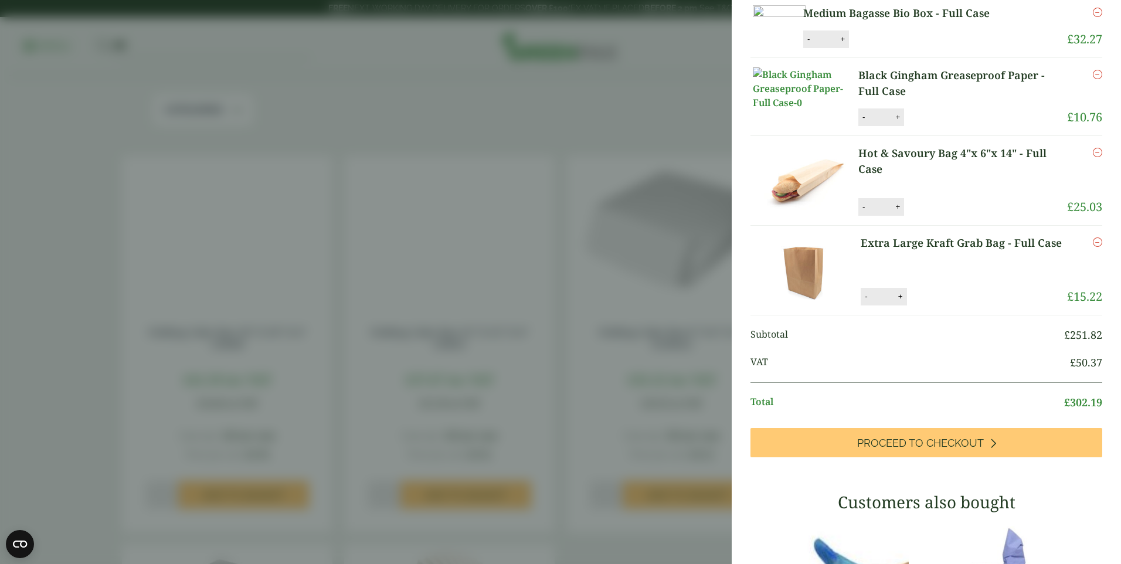
scroll to position [693, 0]
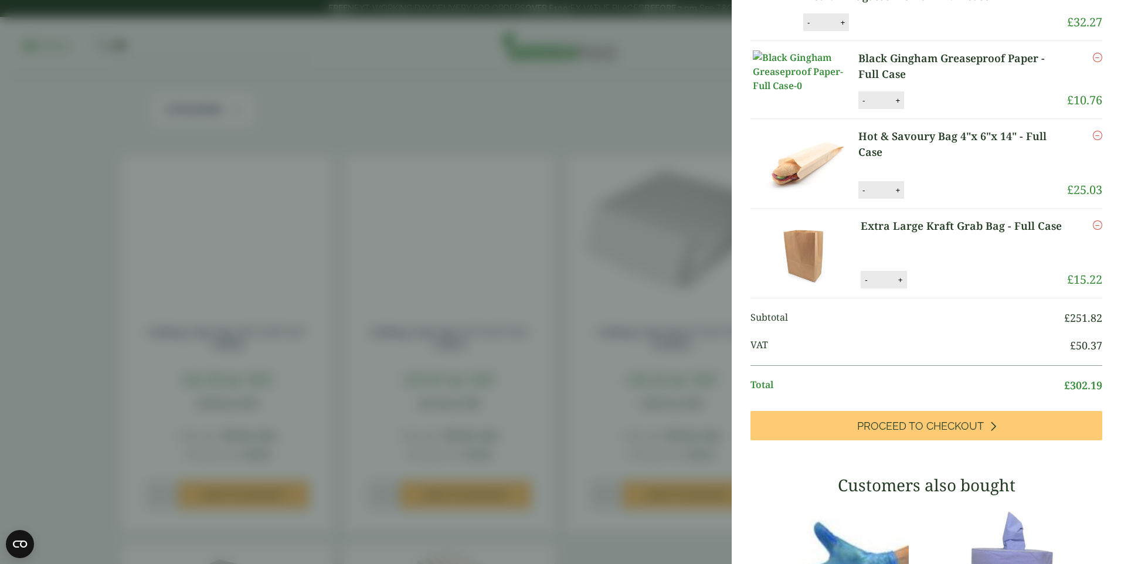
click at [625, 413] on aside "Item removed My Basket No. 9 Shallow Foil Cointainer - Full Case No. 9 Shallow …" at bounding box center [560, 282] width 1121 height 564
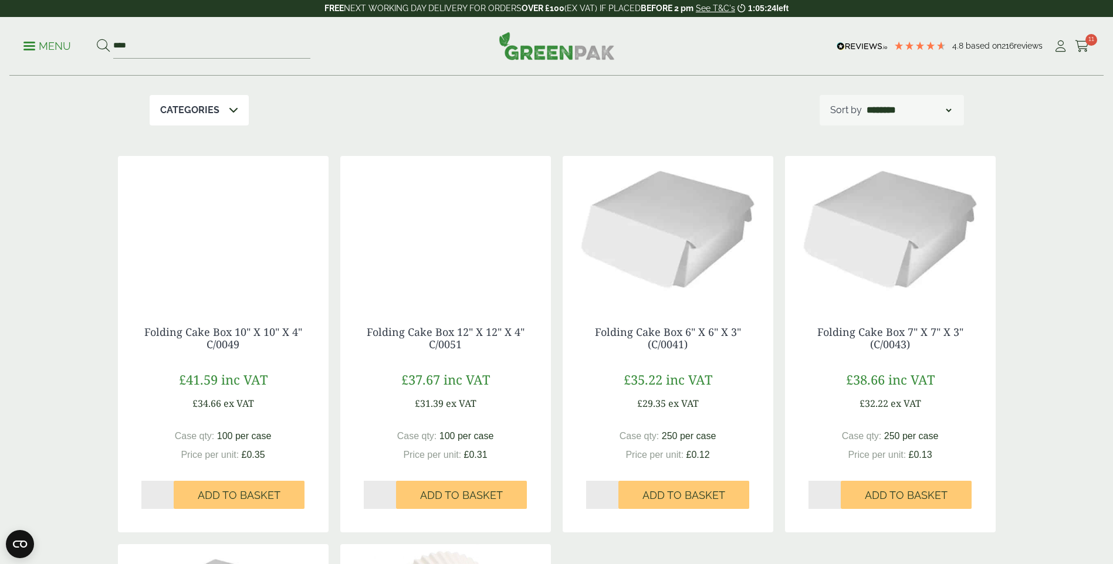
click at [38, 37] on ul "Menu ****" at bounding box center [166, 46] width 287 height 25
click at [38, 49] on p "Menu" at bounding box center [47, 46] width 48 height 14
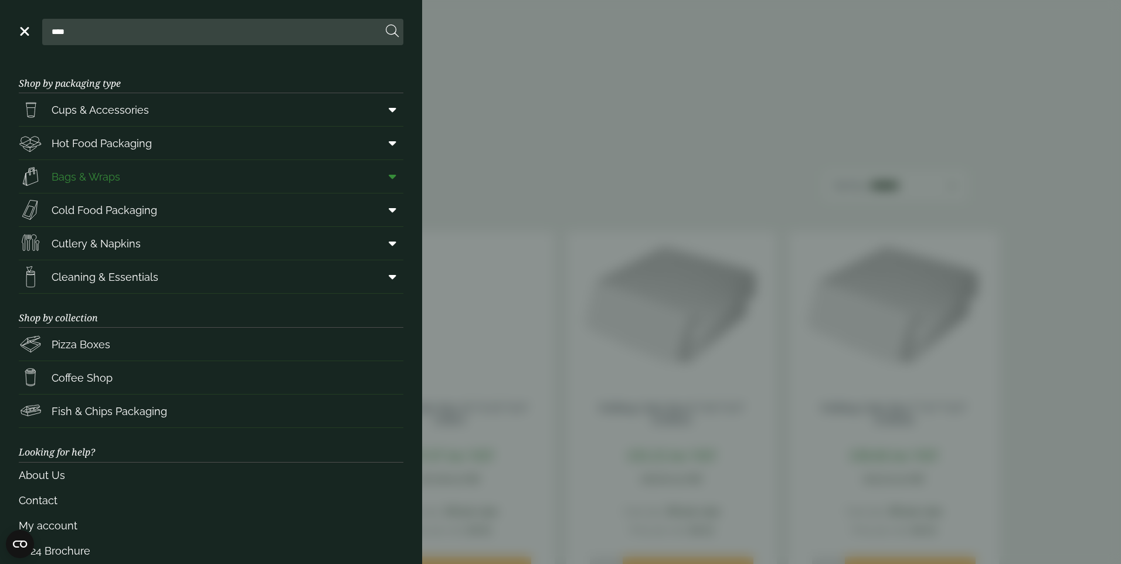
click at [75, 174] on span "Bags & Wraps" at bounding box center [86, 177] width 69 height 16
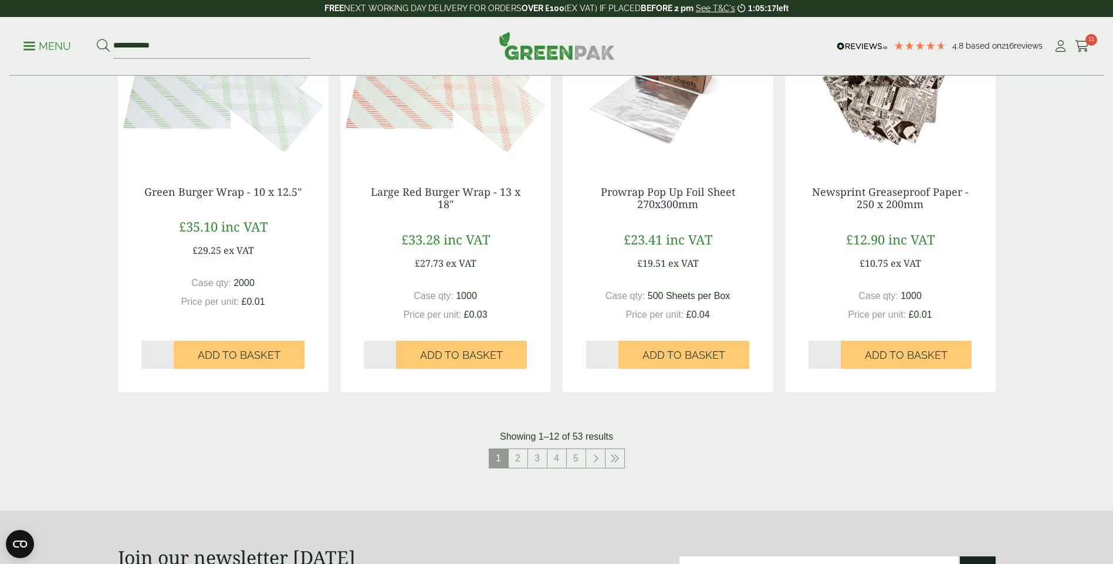
scroll to position [1232, 0]
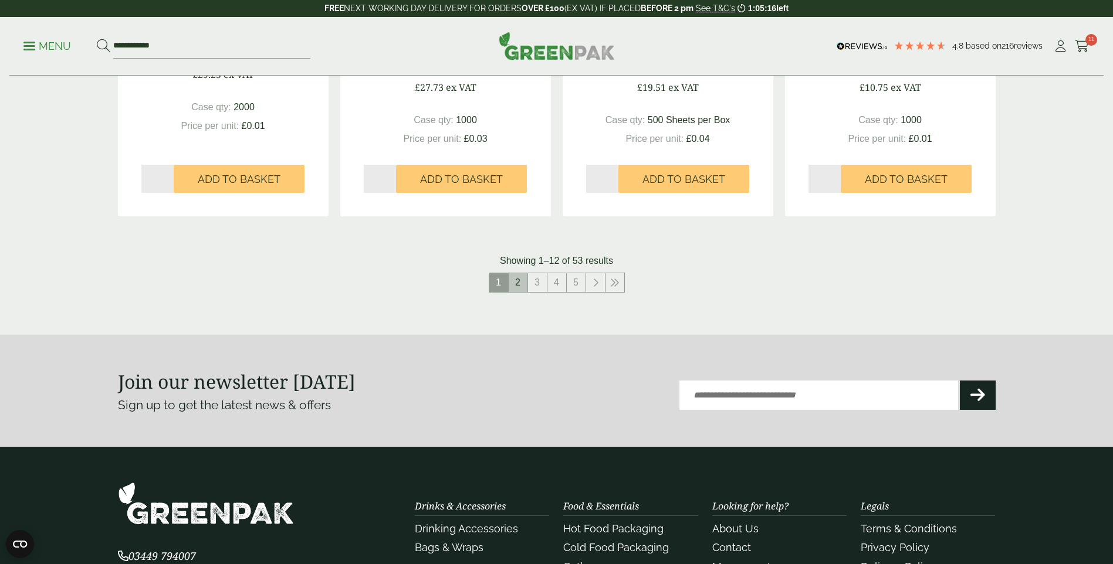
click at [518, 291] on link "2" at bounding box center [517, 282] width 19 height 19
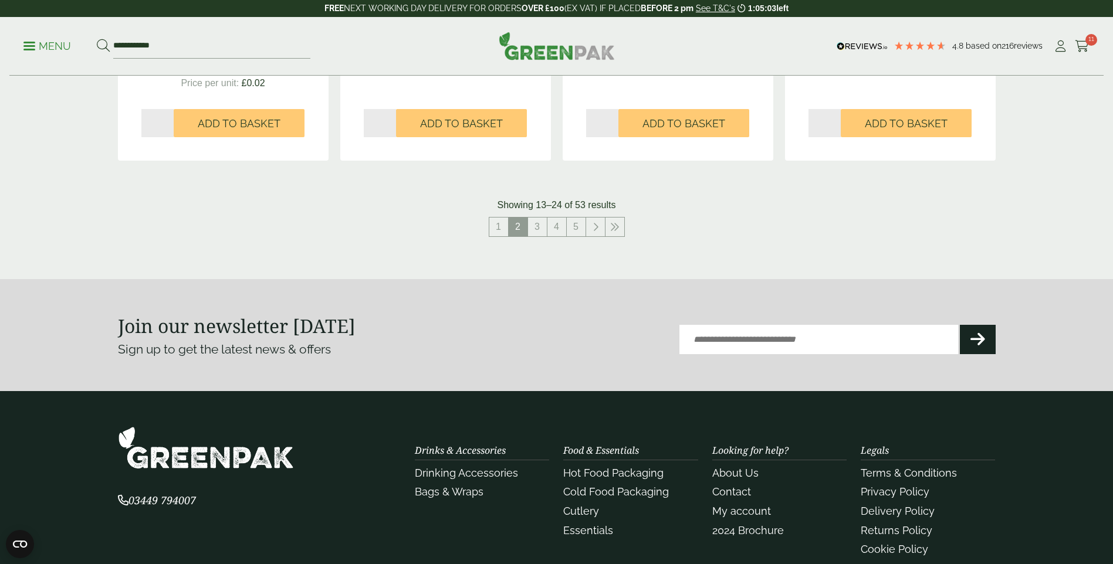
scroll to position [1290, 0]
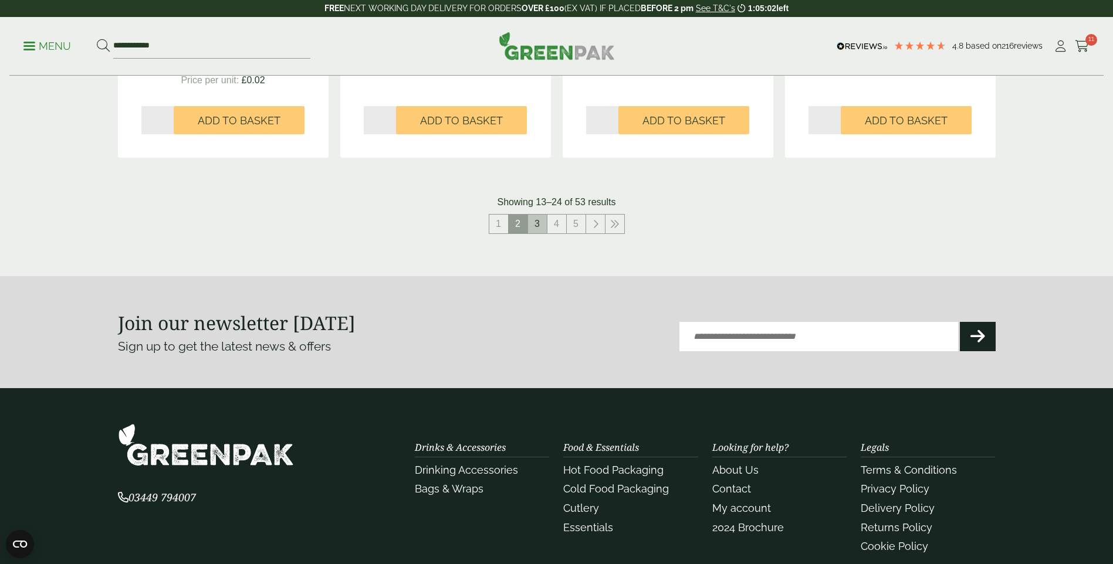
click at [536, 224] on link "3" at bounding box center [537, 224] width 19 height 19
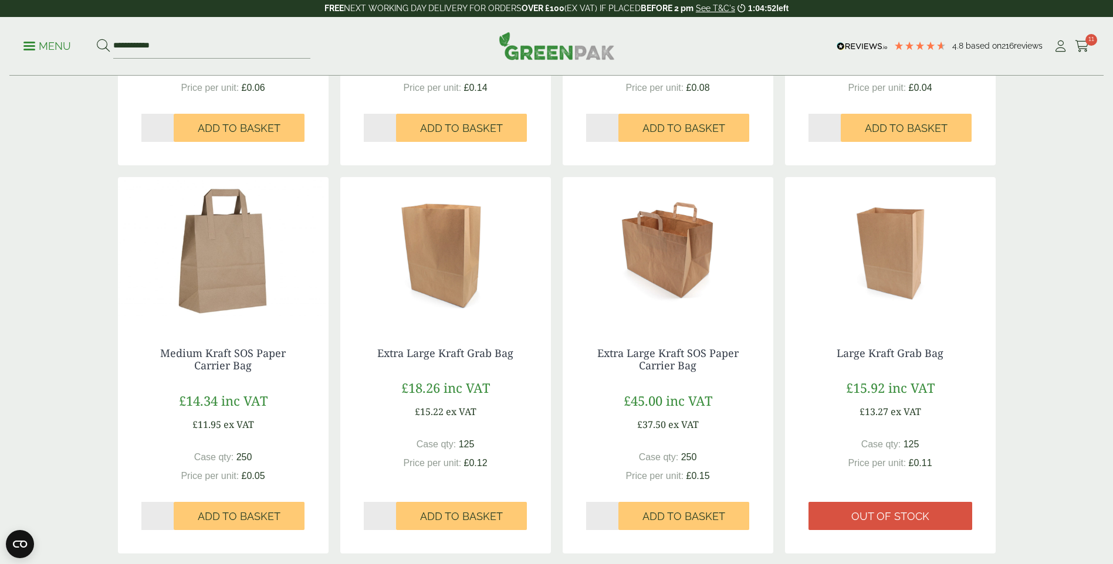
scroll to position [897, 0]
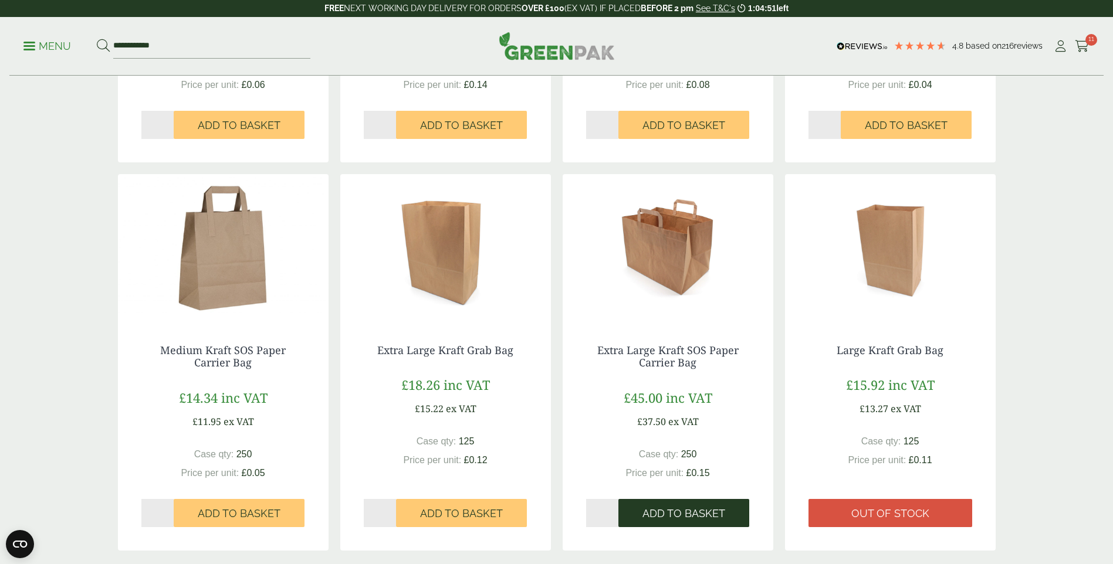
click at [686, 517] on span "Add to Basket" at bounding box center [683, 513] width 83 height 13
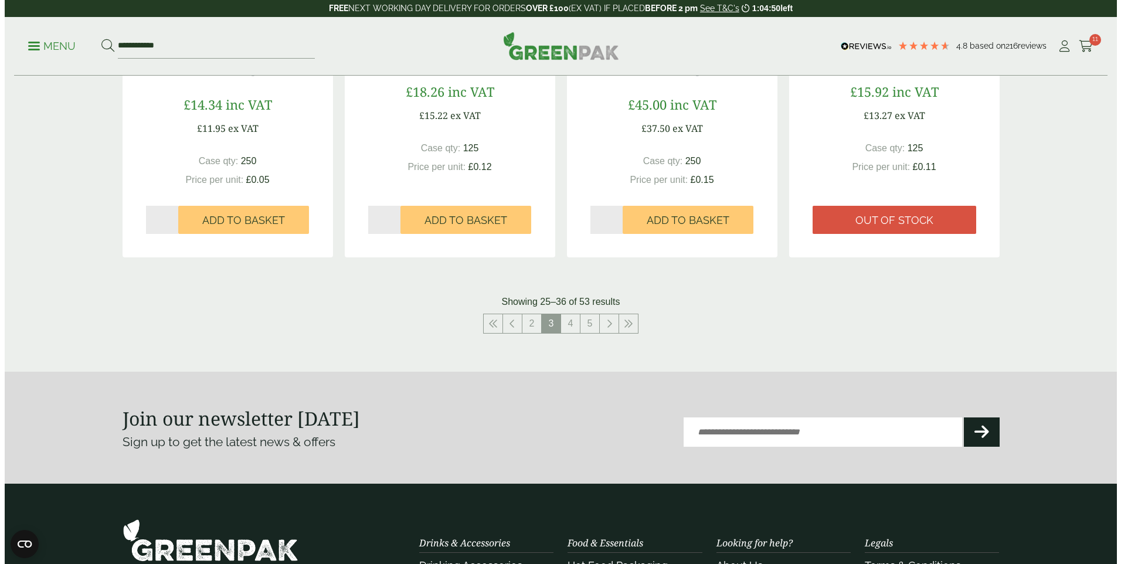
scroll to position [1132, 0]
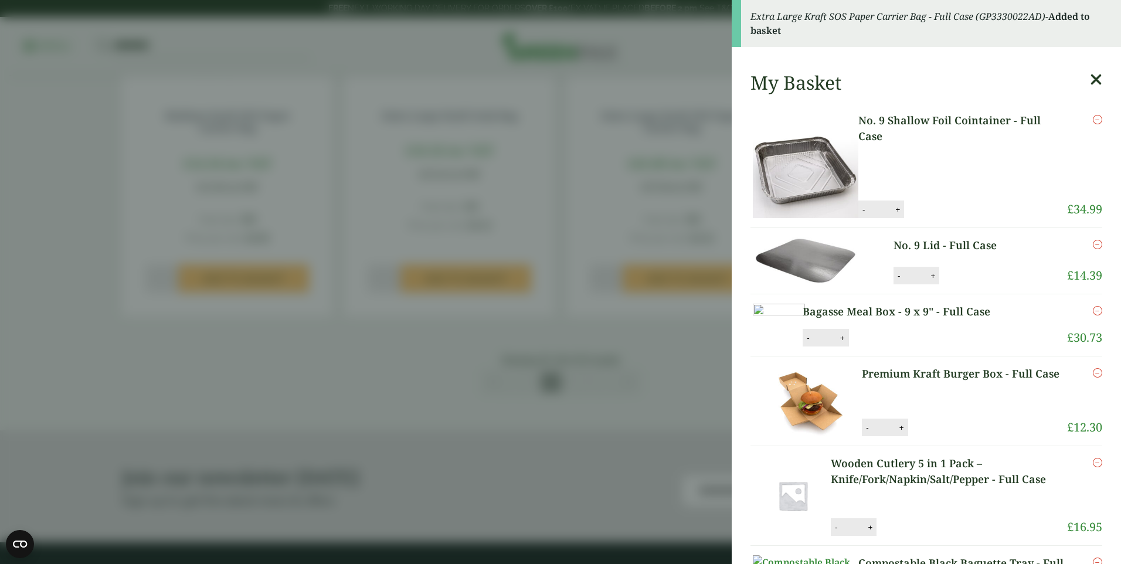
click at [953, 124] on link "No. 9 Shallow Foil Cointainer - Full Case" at bounding box center [963, 129] width 209 height 32
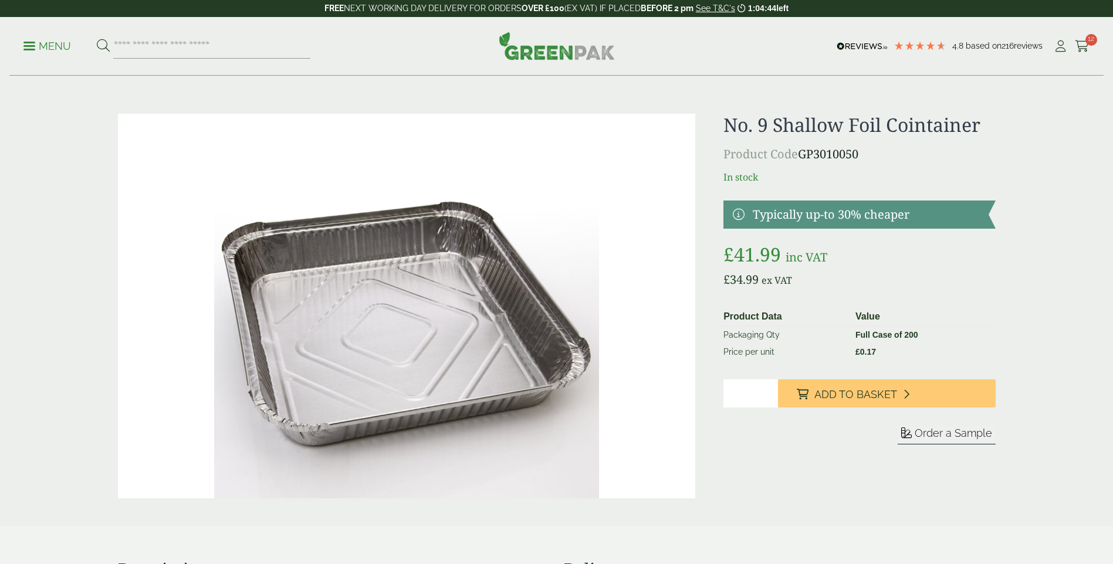
click at [960, 435] on span "Order a Sample" at bounding box center [952, 433] width 77 height 12
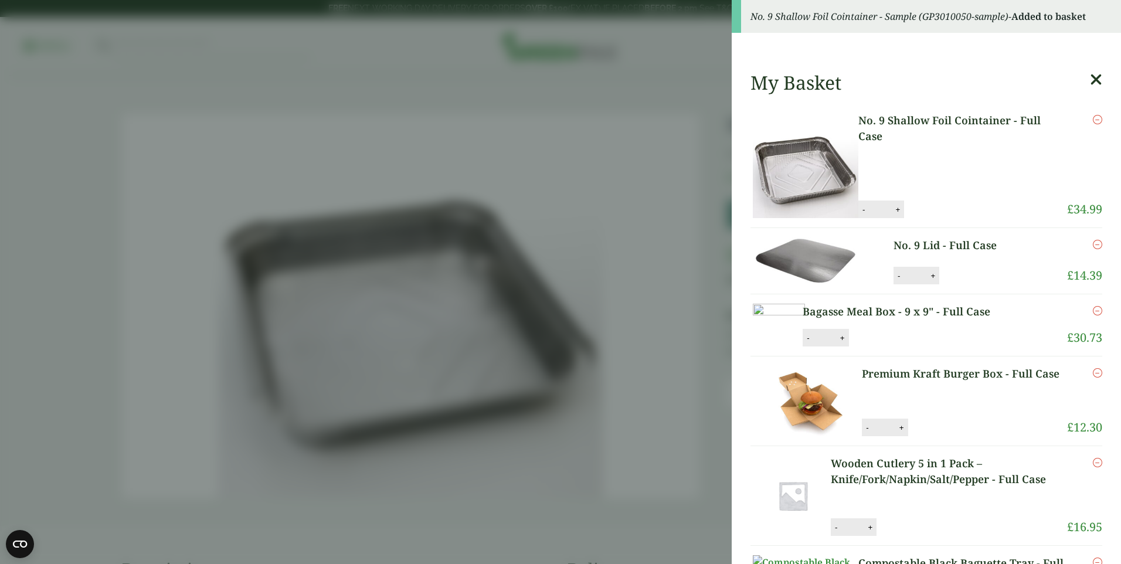
click at [966, 247] on link "No. 9 Lid - Full Case" at bounding box center [963, 246] width 138 height 16
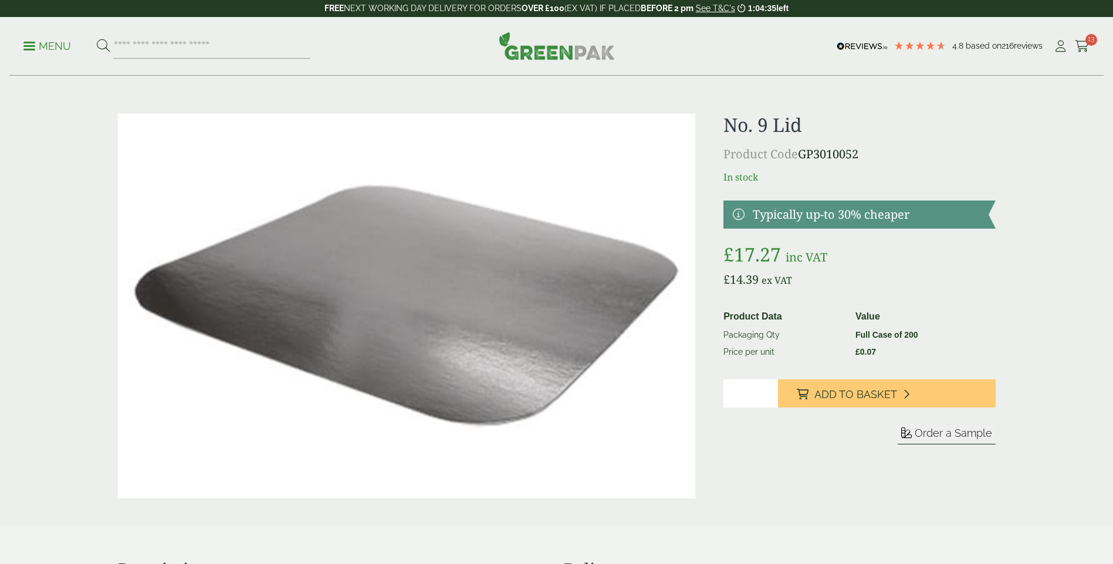
click at [954, 436] on span "Order a Sample" at bounding box center [952, 433] width 77 height 12
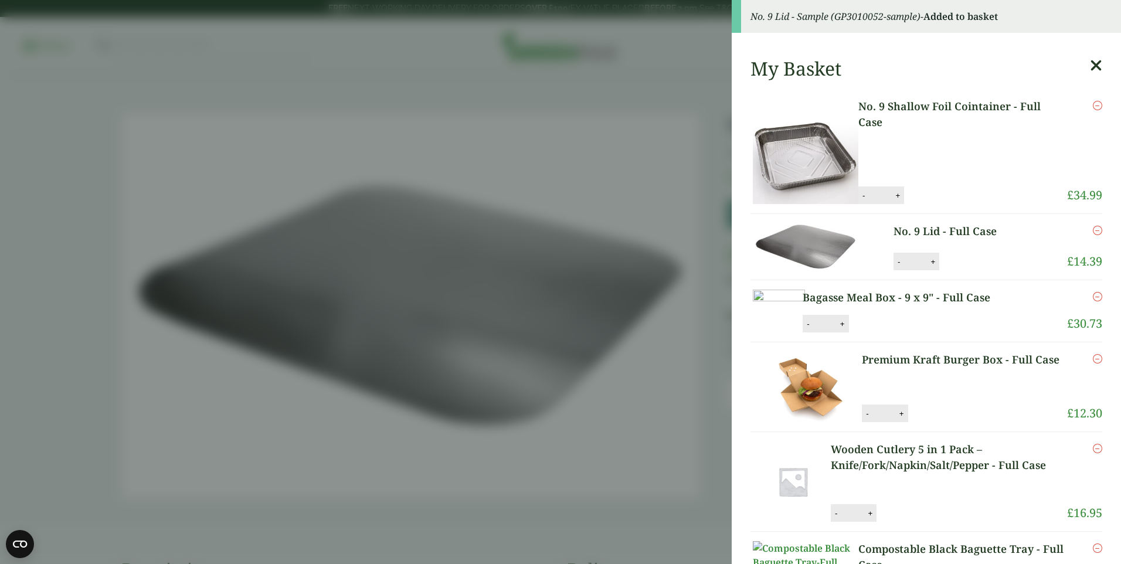
click at [968, 296] on link "Bagasse Meal Box - 9 x 9" - Full Case" at bounding box center [916, 298] width 226 height 16
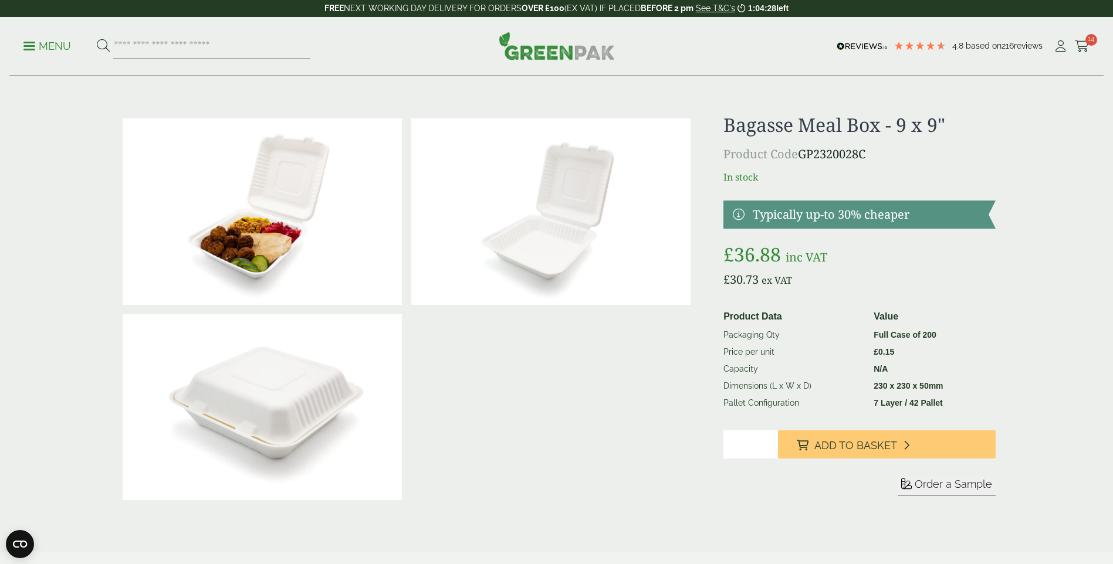
click at [923, 483] on span "Order a Sample" at bounding box center [952, 484] width 77 height 12
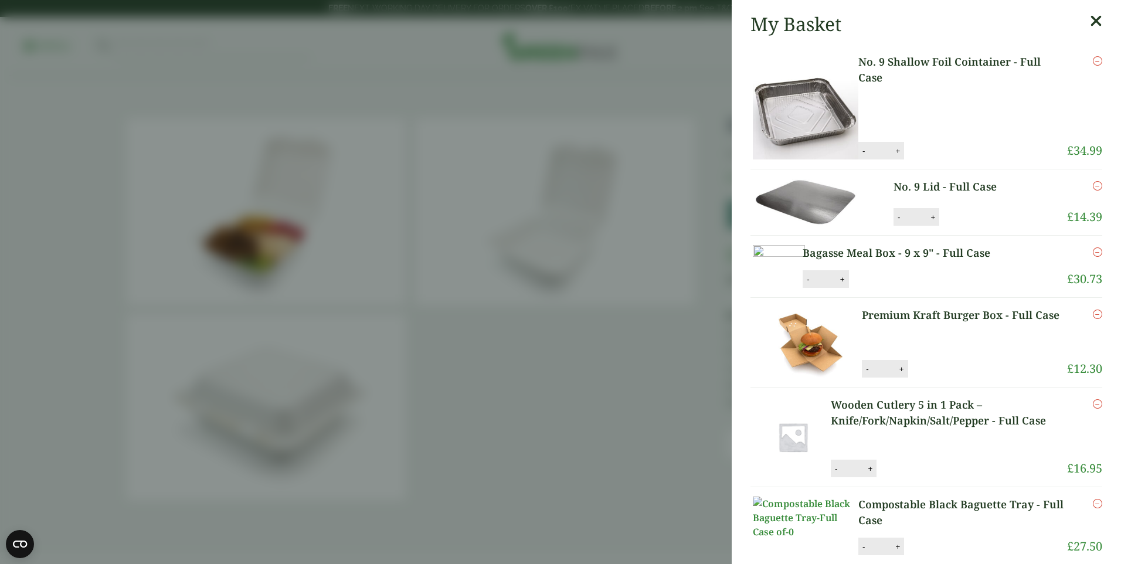
scroll to position [117, 0]
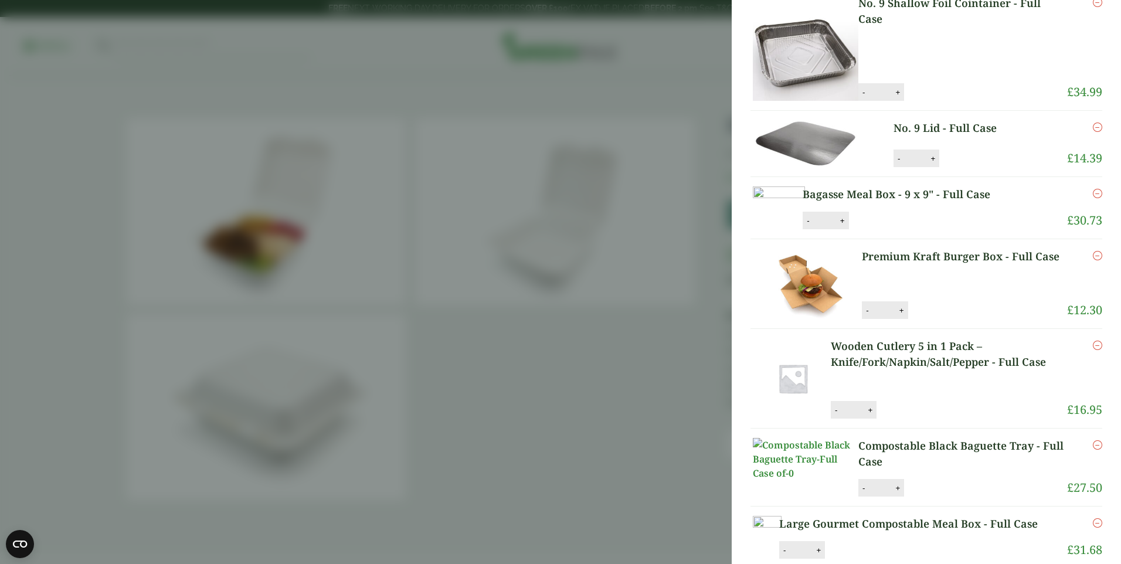
click at [929, 264] on link "Premium Kraft Burger Box - Full Case" at bounding box center [962, 257] width 201 height 16
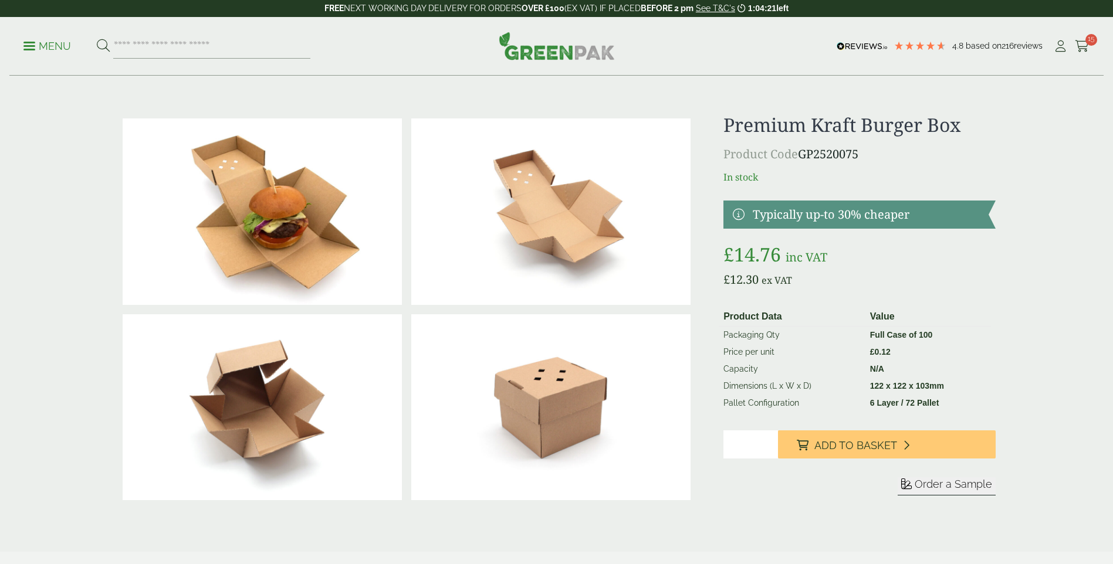
click at [949, 487] on span "Order a Sample" at bounding box center [952, 484] width 77 height 12
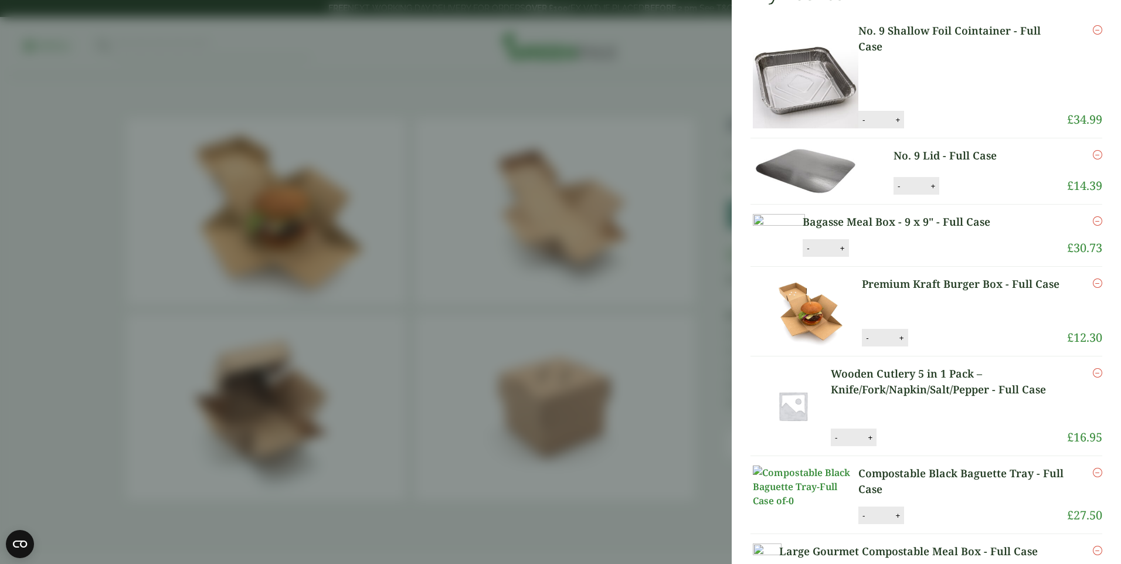
scroll to position [117, 0]
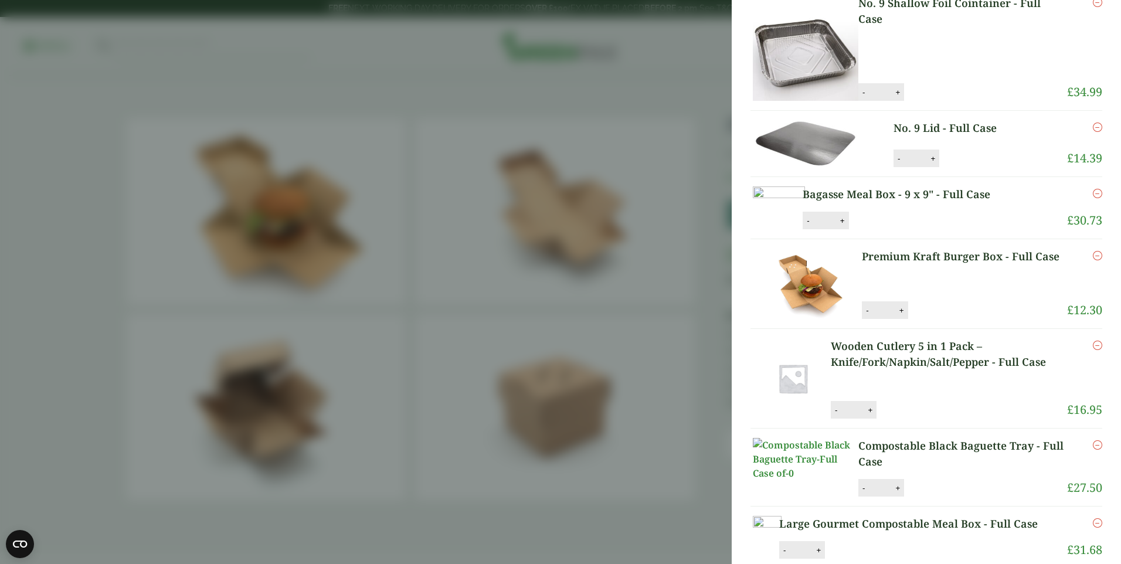
click at [887, 370] on link "Wooden Cutlery 5 in 1 Pack – Knife/Fork/Napkin/Salt/Pepper - Full Case" at bounding box center [949, 354] width 236 height 32
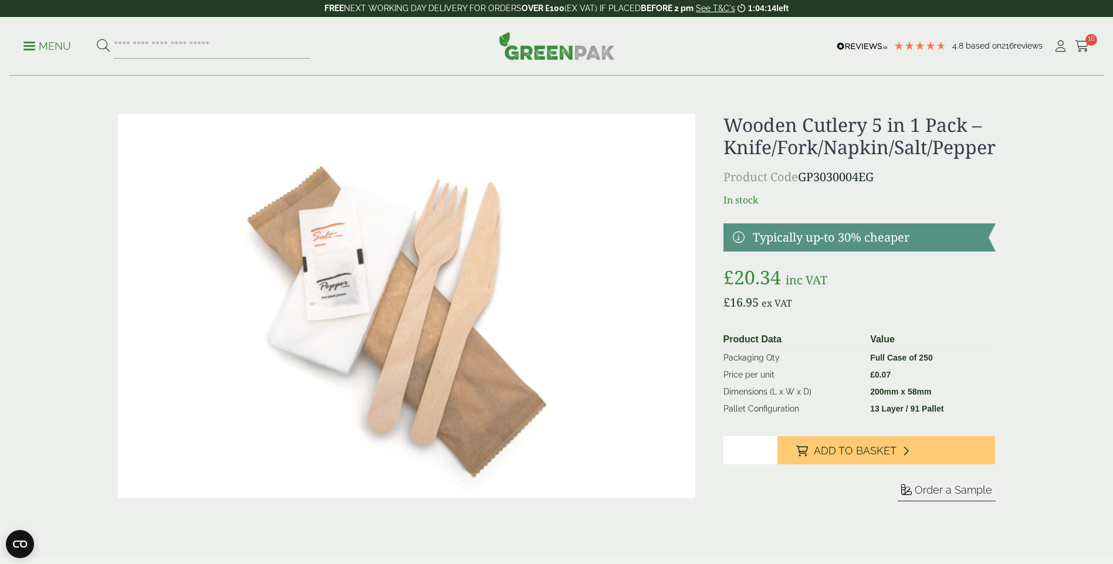
click at [945, 490] on span "Order a Sample" at bounding box center [952, 490] width 77 height 12
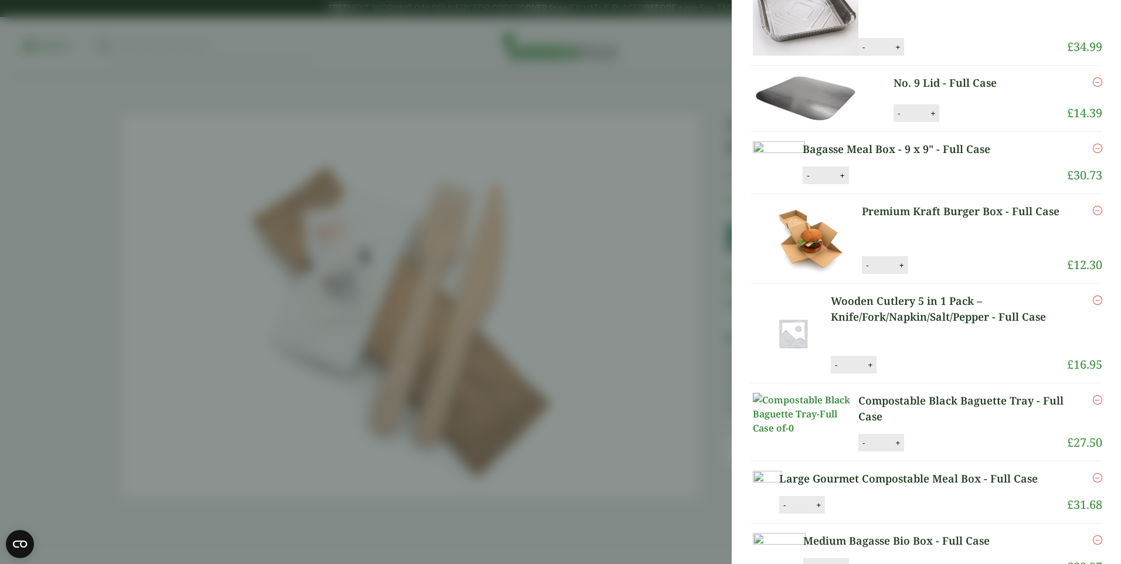
scroll to position [176, 0]
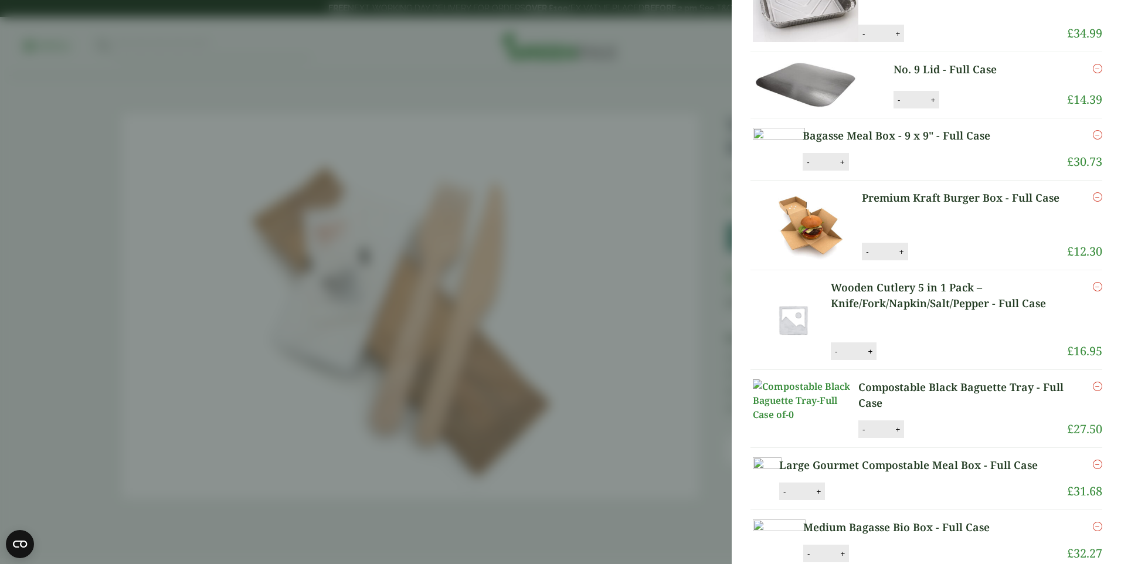
click at [926, 403] on link "Compostable Black Baguette Tray - Full Case" at bounding box center [963, 395] width 209 height 32
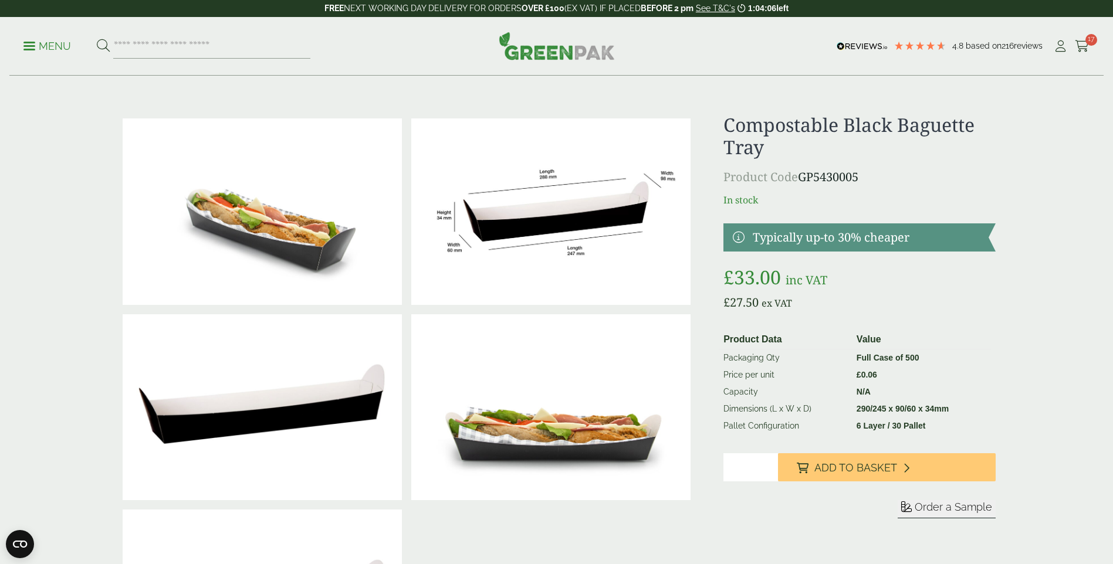
click at [950, 506] on span "Order a Sample" at bounding box center [952, 507] width 77 height 12
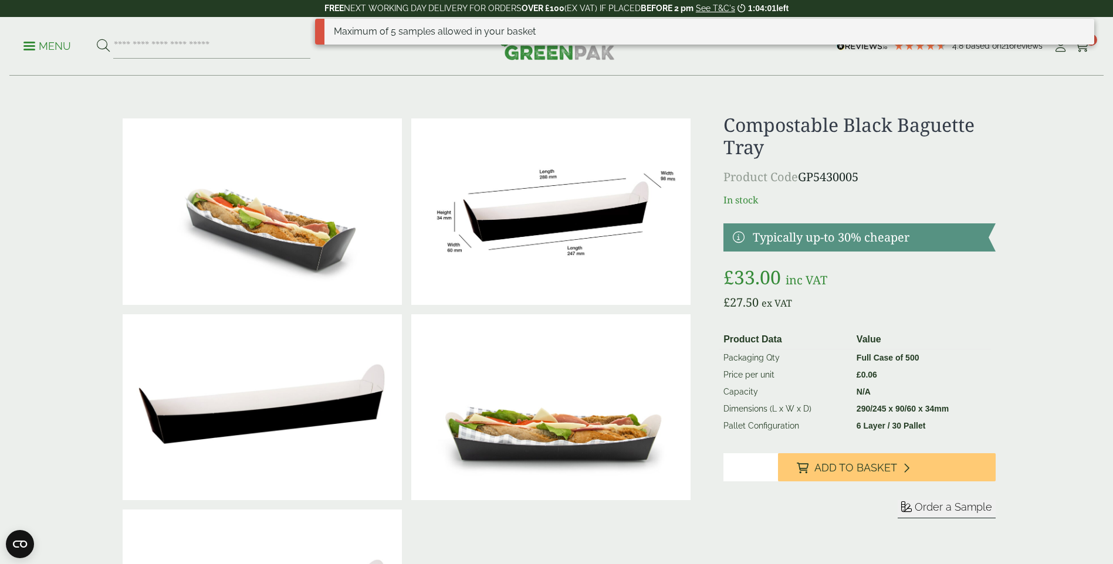
click at [925, 509] on span "Order a Sample" at bounding box center [952, 507] width 77 height 12
click at [1093, 46] on div "Maximum of 5 samples allowed in your basket" at bounding box center [704, 36] width 779 height 35
click at [1091, 40] on div "Maximum of 5 samples allowed in your basket" at bounding box center [704, 32] width 779 height 26
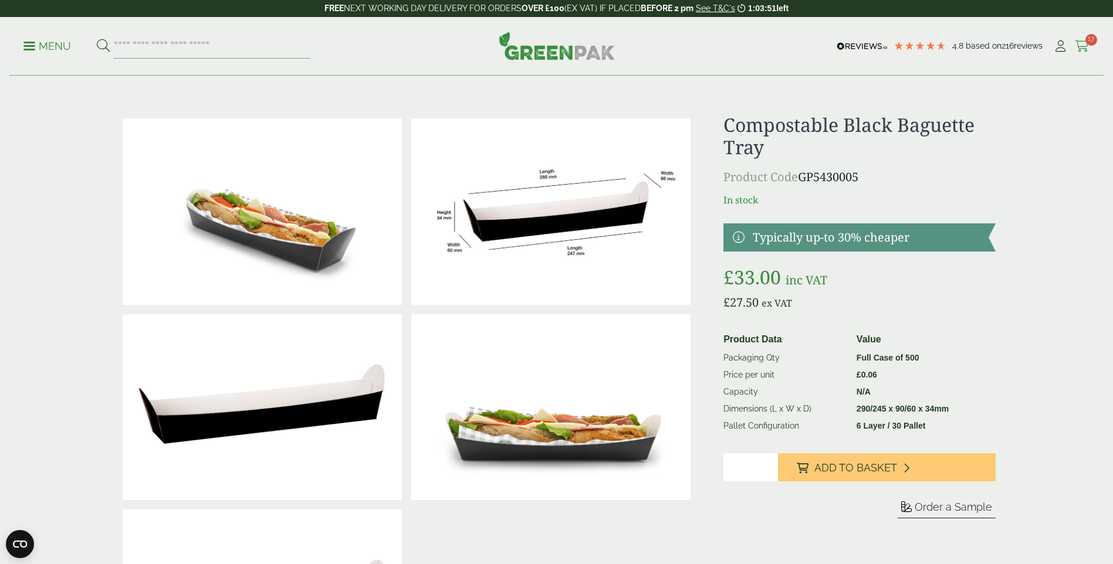
click at [1081, 43] on icon at bounding box center [1081, 46] width 15 height 12
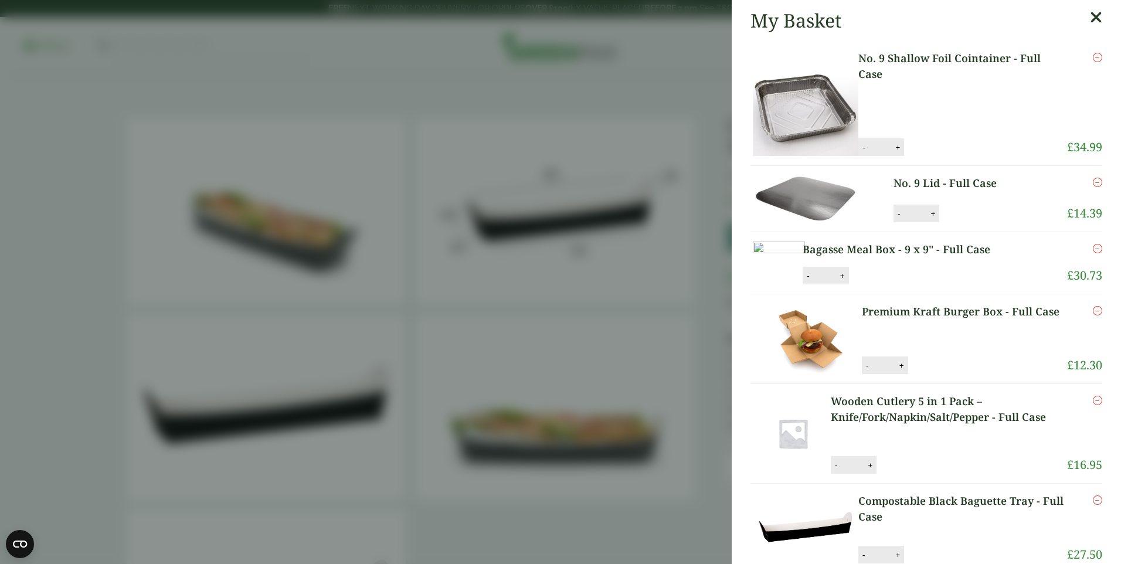
click at [1090, 16] on icon at bounding box center [1096, 17] width 12 height 16
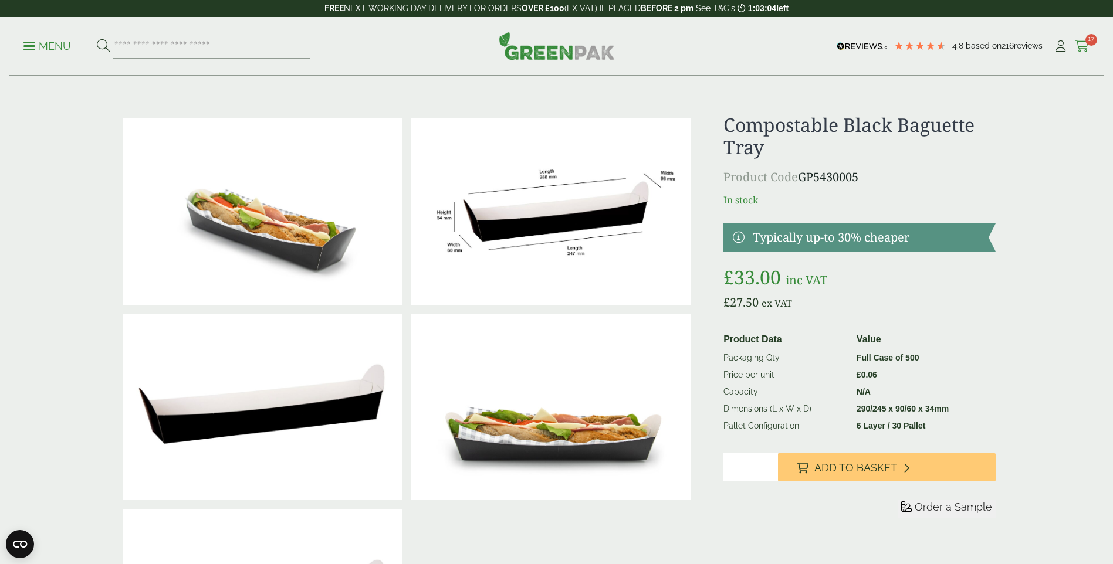
click at [1085, 46] on icon at bounding box center [1081, 46] width 15 height 12
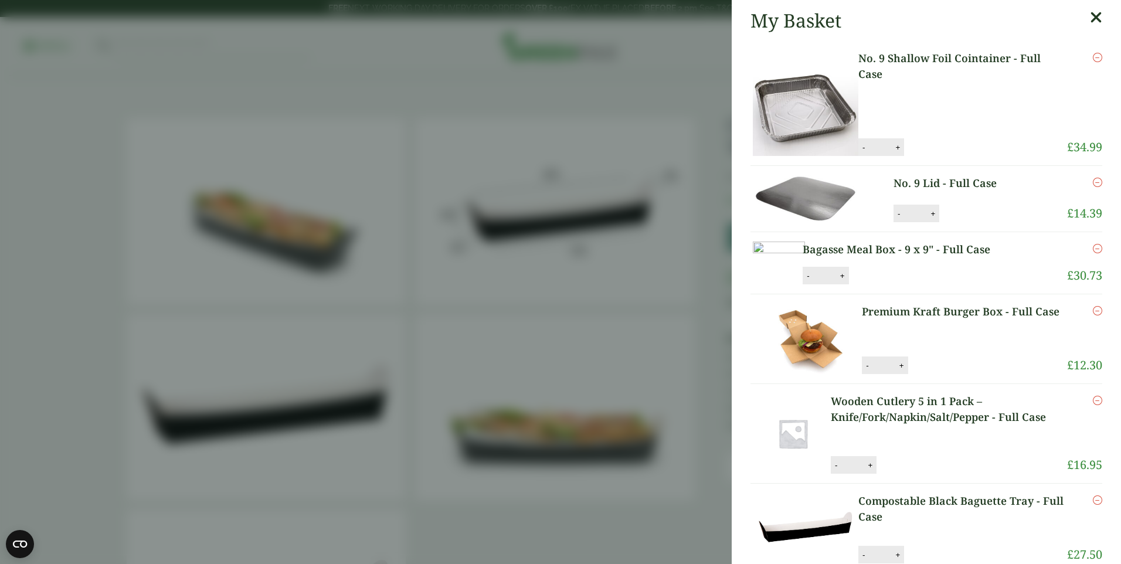
click at [1093, 55] on icon "Remove this item" at bounding box center [1097, 57] width 9 height 9
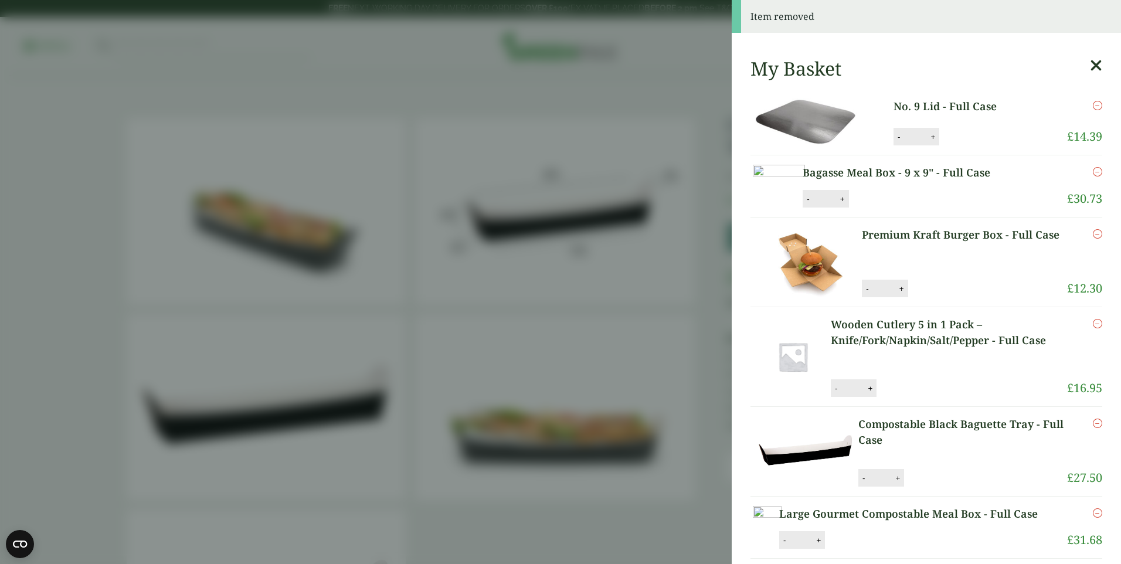
click at [1093, 106] on icon "Remove this item" at bounding box center [1097, 105] width 9 height 9
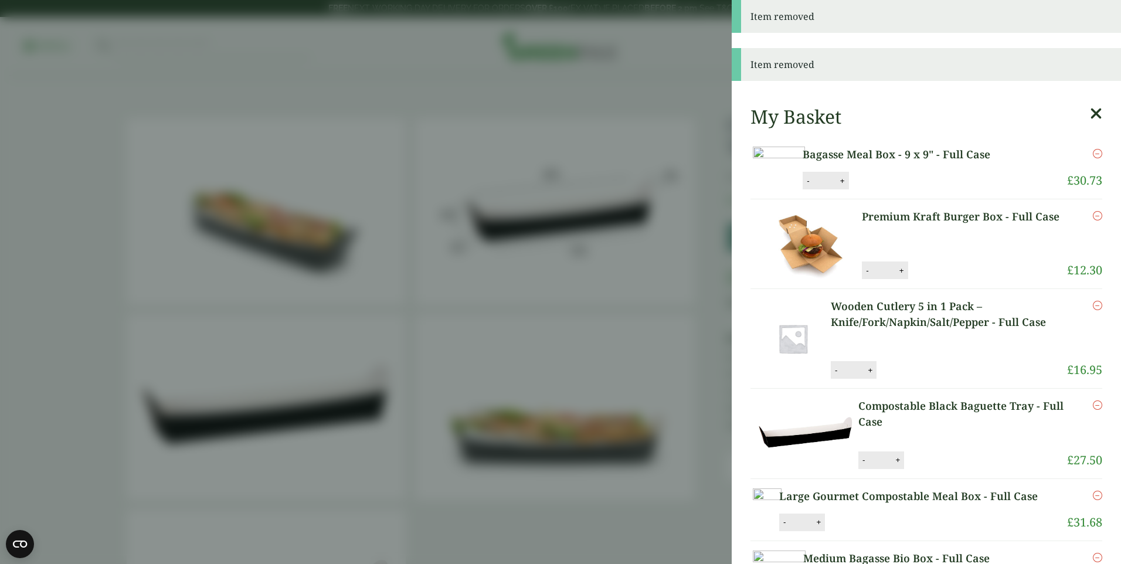
click at [1093, 152] on icon "Remove this item" at bounding box center [1097, 153] width 9 height 9
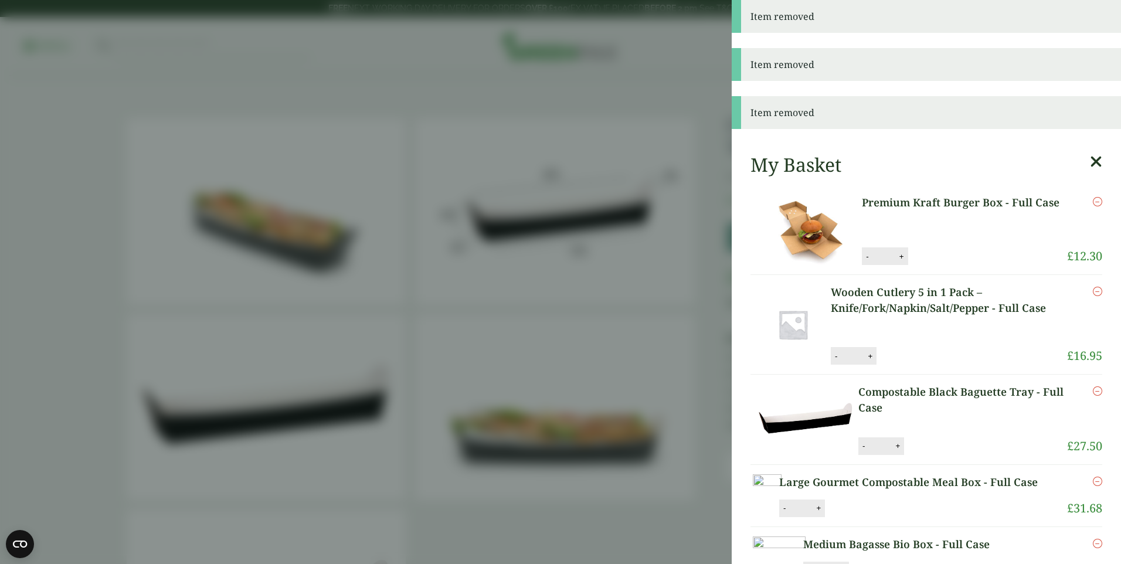
click at [1093, 202] on icon "Remove this item" at bounding box center [1097, 201] width 9 height 9
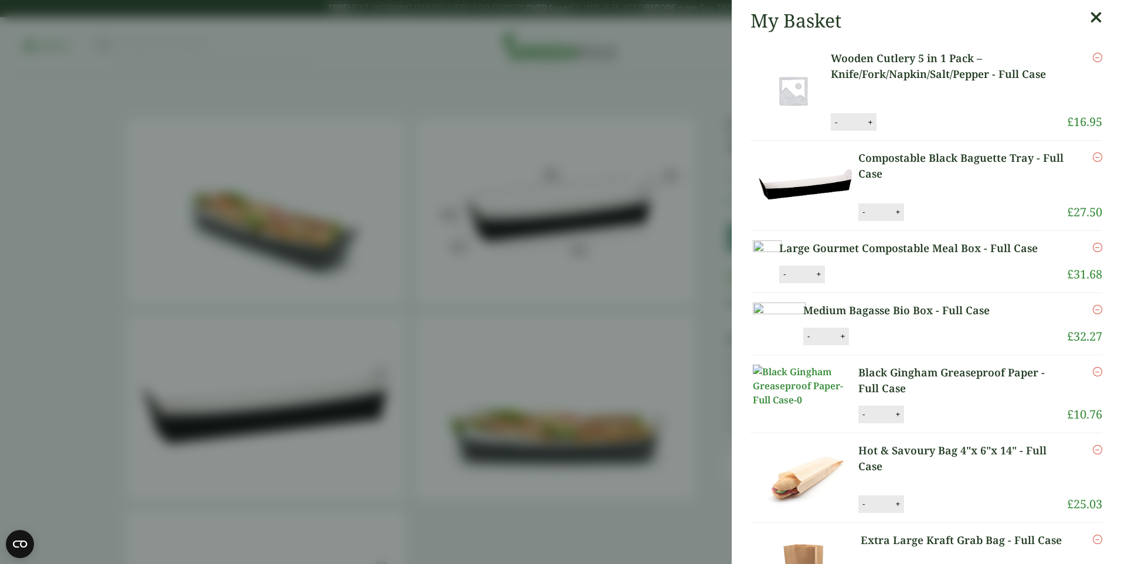
click at [1093, 56] on icon "Remove this item" at bounding box center [1097, 57] width 9 height 9
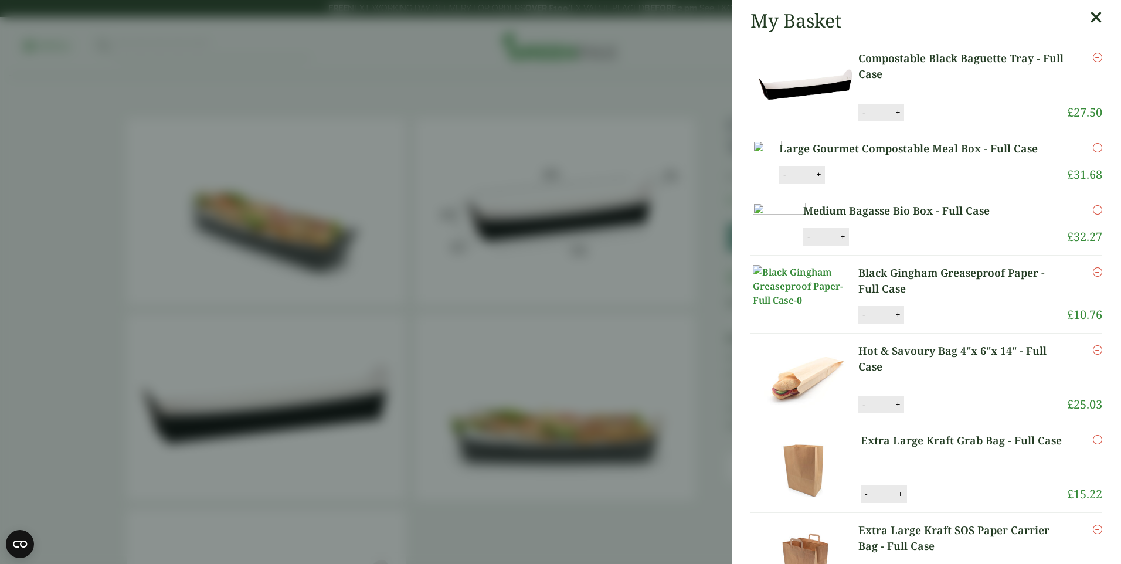
click at [1093, 55] on icon "Remove this item" at bounding box center [1097, 57] width 9 height 9
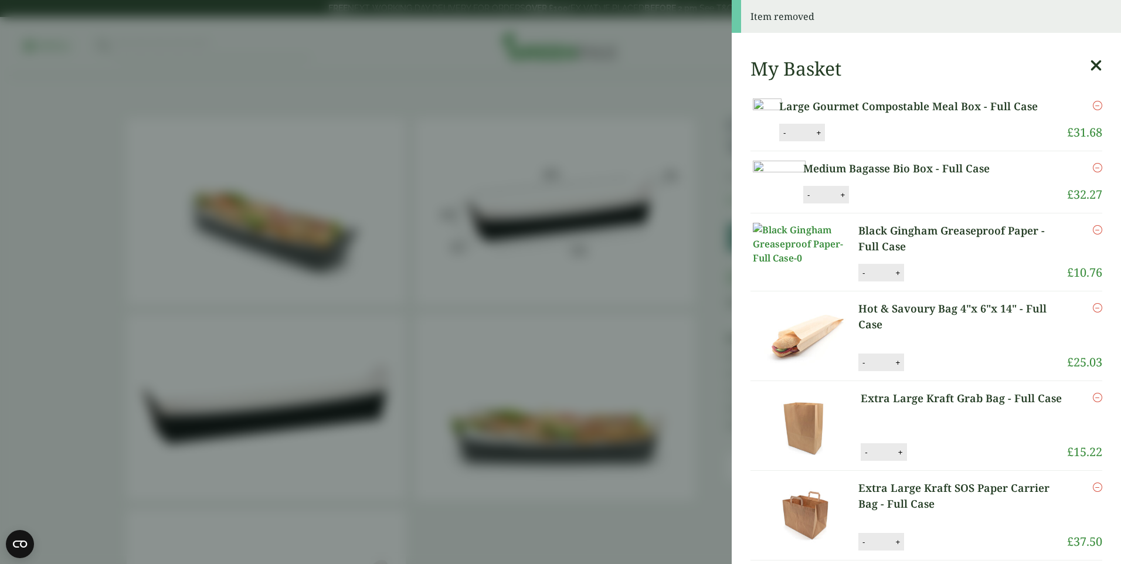
click at [1093, 106] on icon "Remove this item" at bounding box center [1097, 105] width 9 height 9
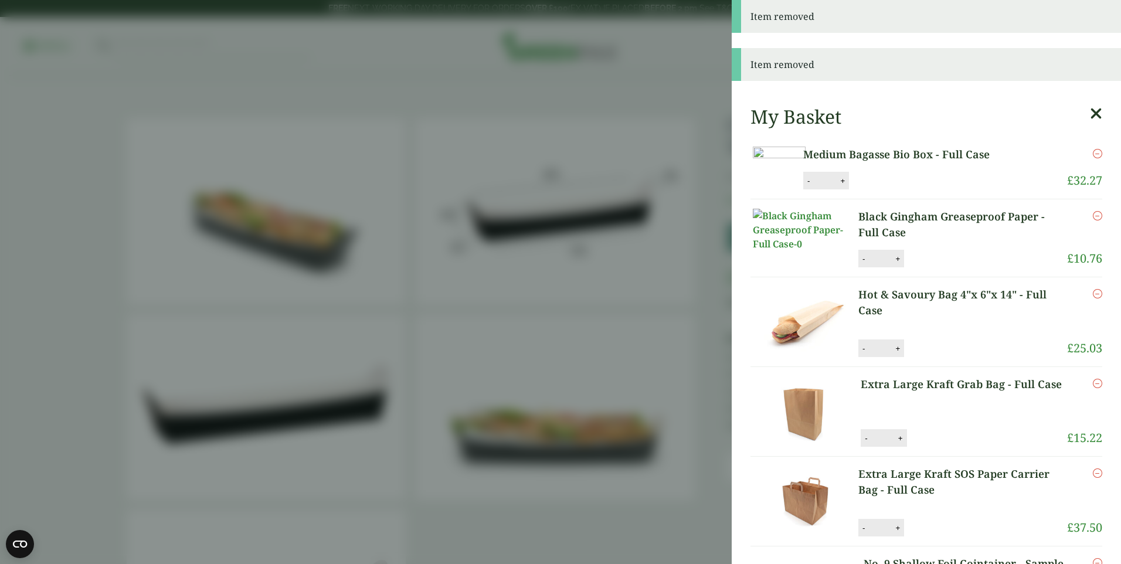
click at [1093, 155] on icon "Remove this item" at bounding box center [1097, 153] width 9 height 9
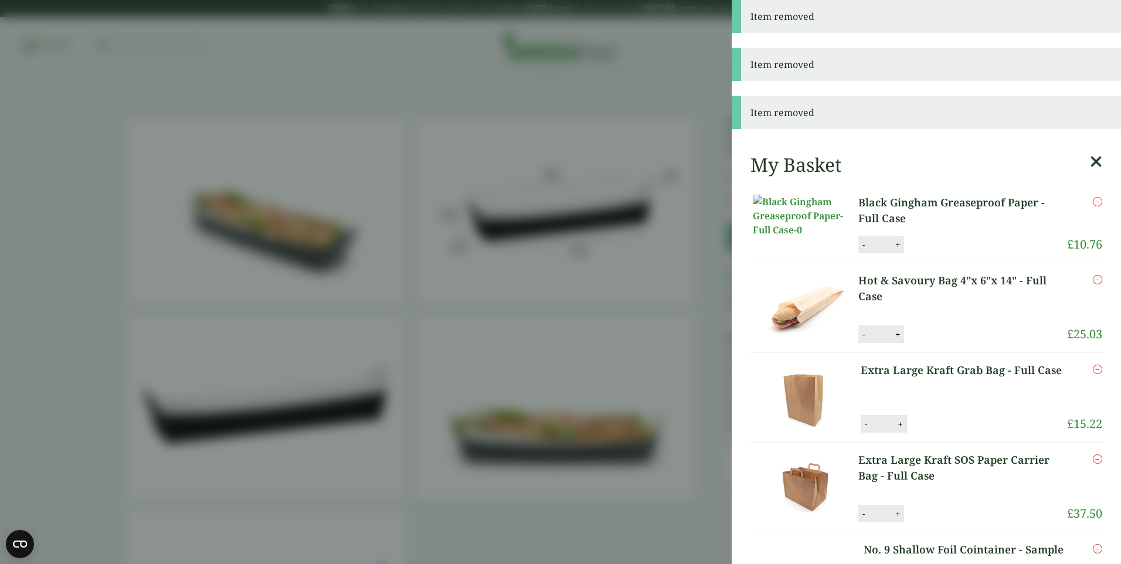
click at [1093, 201] on icon "Remove this item" at bounding box center [1097, 201] width 9 height 9
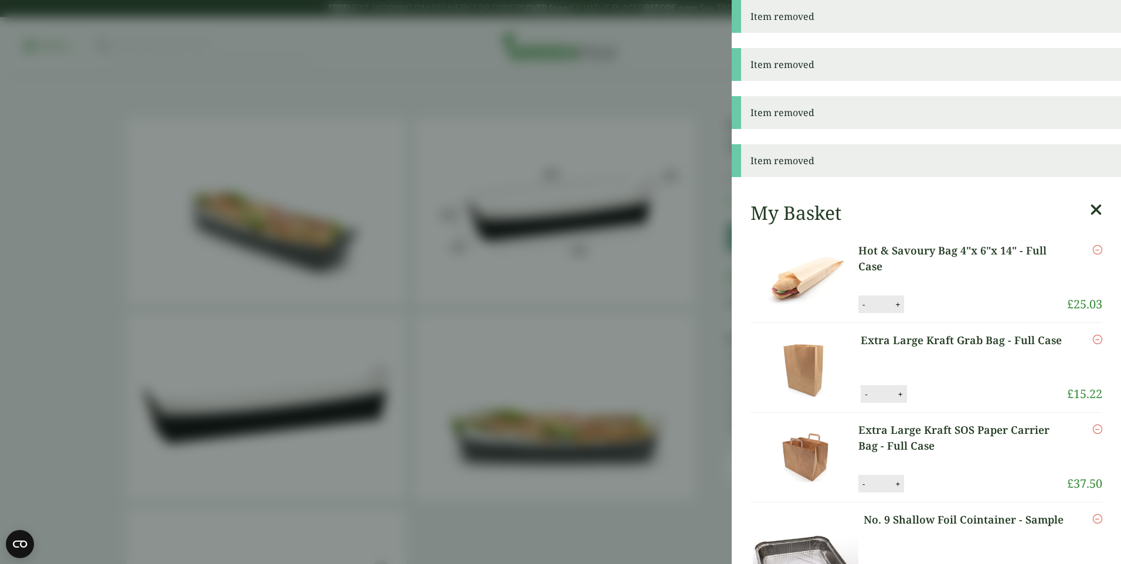
click at [1093, 251] on icon "Remove this item" at bounding box center [1097, 249] width 9 height 9
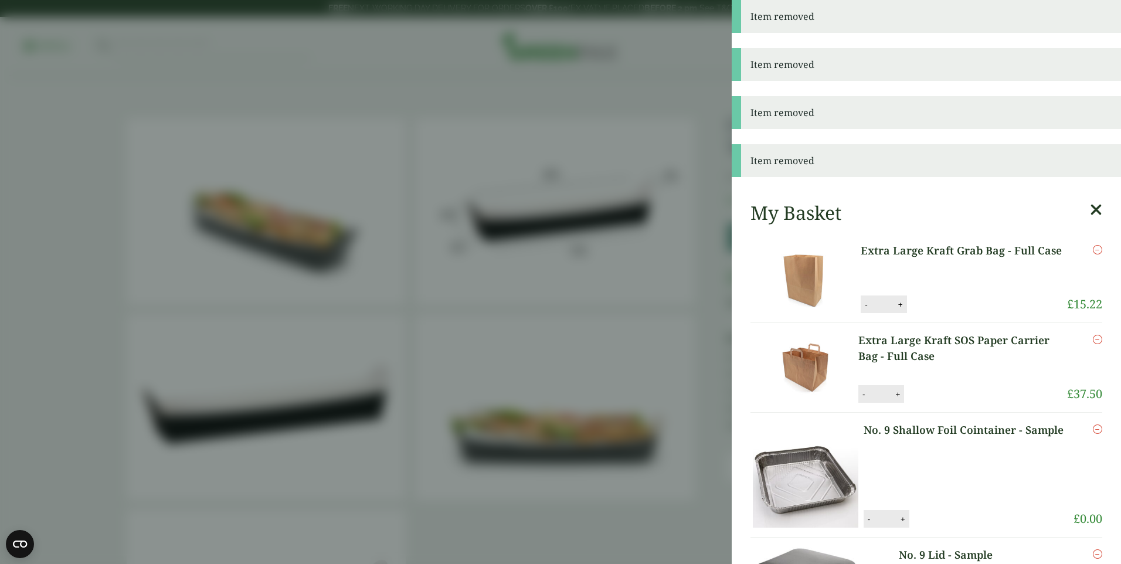
click at [1093, 250] on icon "Remove this item" at bounding box center [1097, 249] width 9 height 9
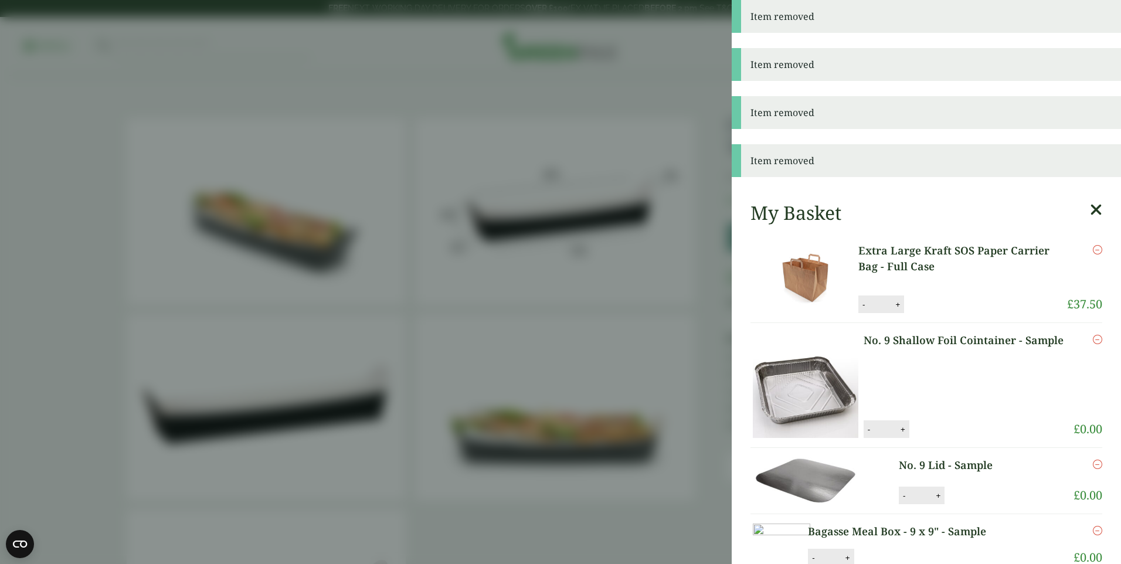
click at [1093, 251] on icon "Remove this item" at bounding box center [1097, 249] width 9 height 9
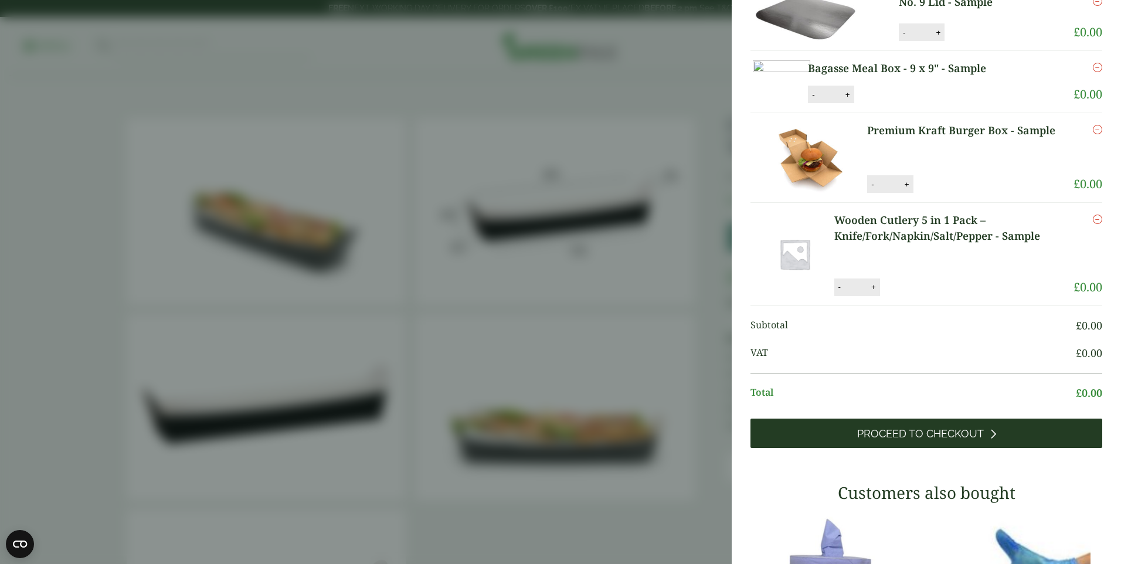
click at [917, 428] on span "Proceed to Checkout" at bounding box center [920, 434] width 127 height 13
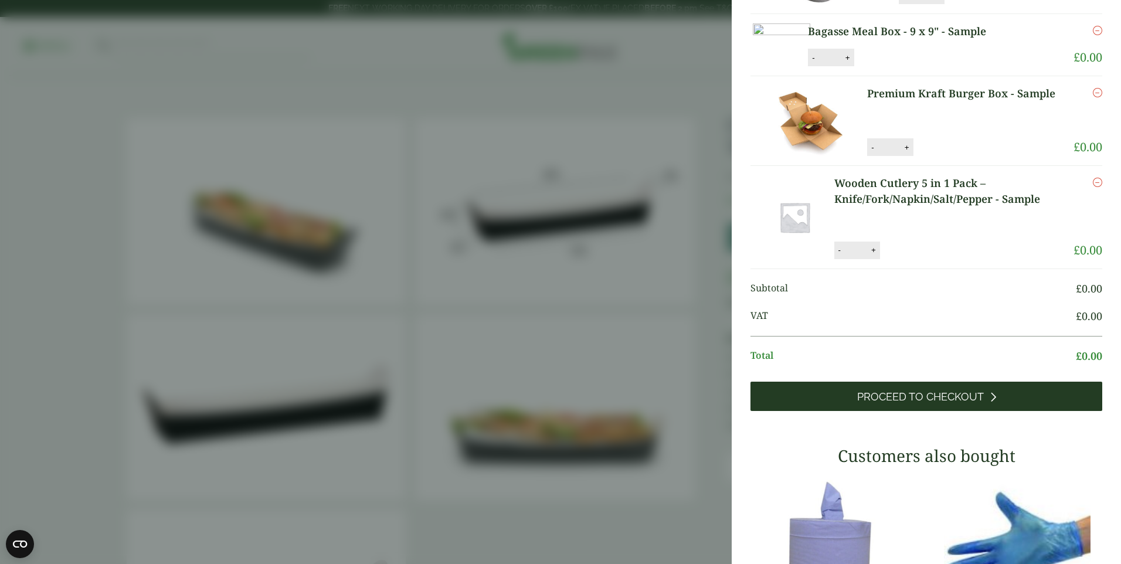
scroll to position [362, 0]
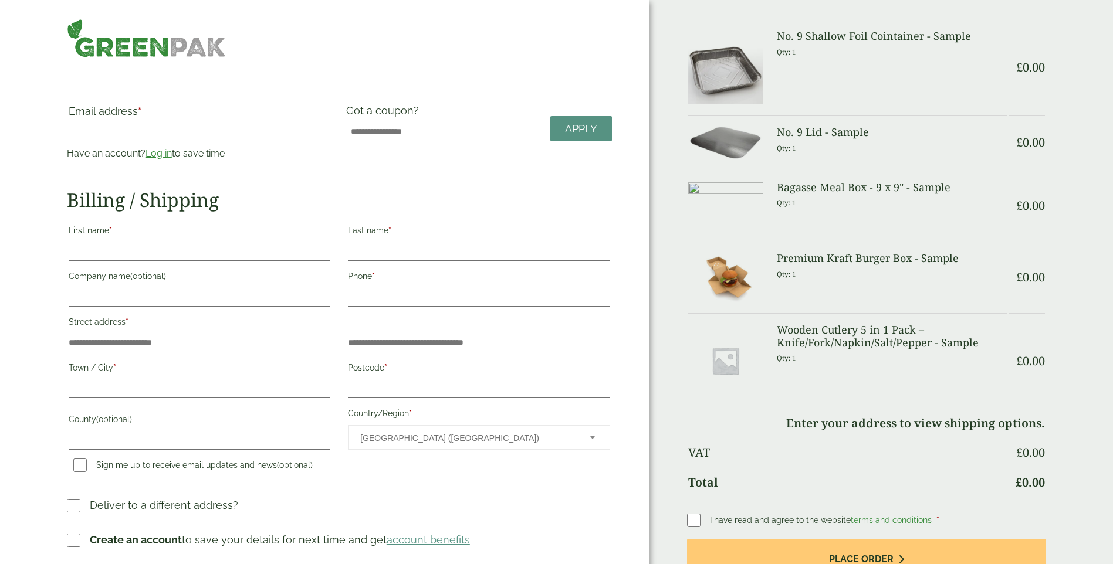
click at [223, 134] on input "Email address *" at bounding box center [200, 132] width 262 height 19
type input "**********"
type input "******"
type input "********"
type input "**********"
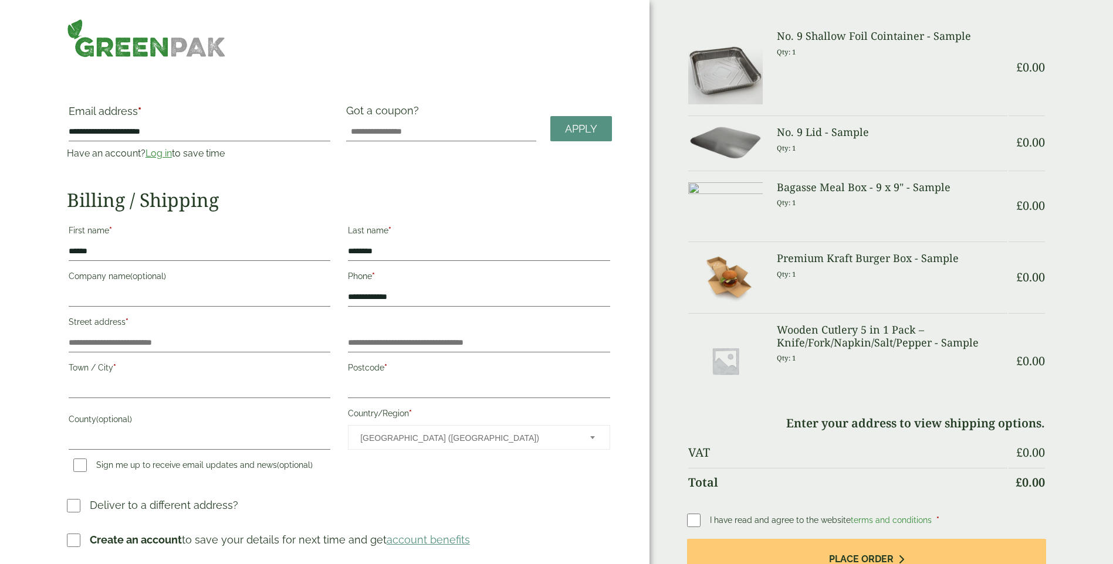
type input "*******"
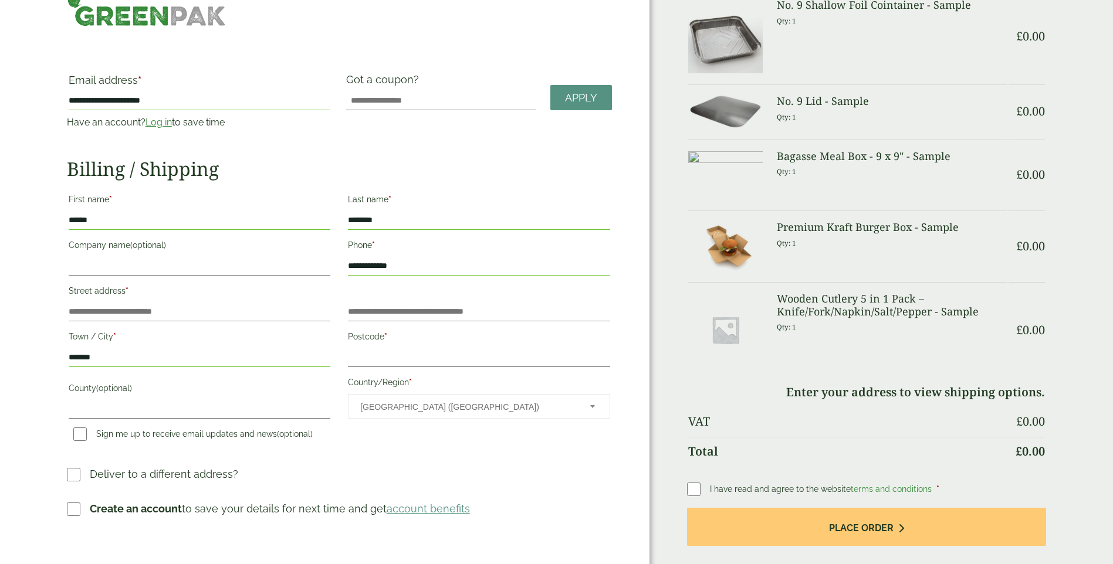
scroll to position [59, 0]
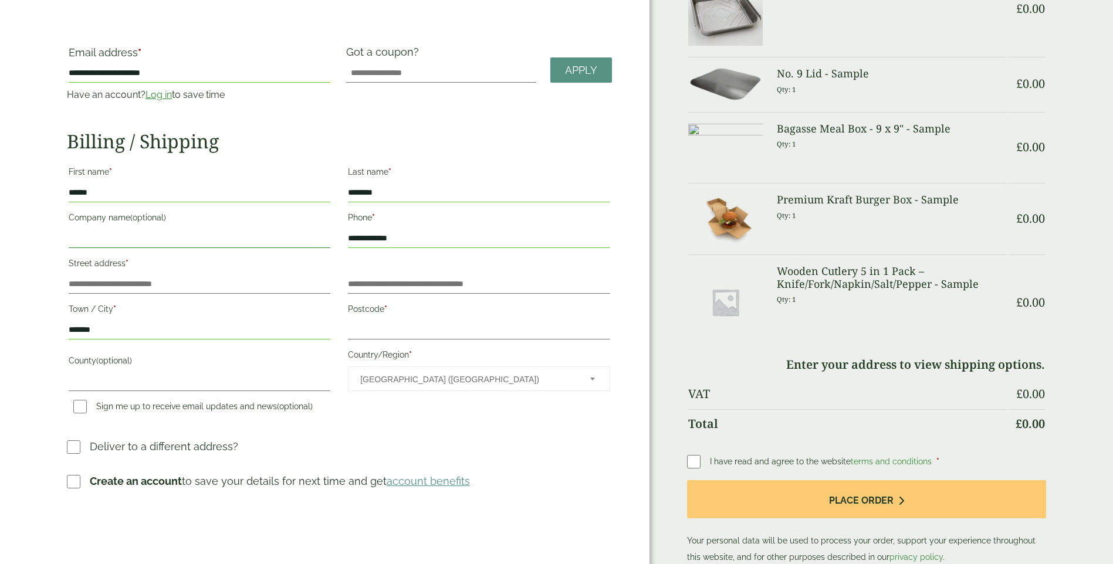
click at [124, 230] on input "Company name (optional)" at bounding box center [200, 238] width 262 height 19
type input "**********"
type input "*******"
type input "********"
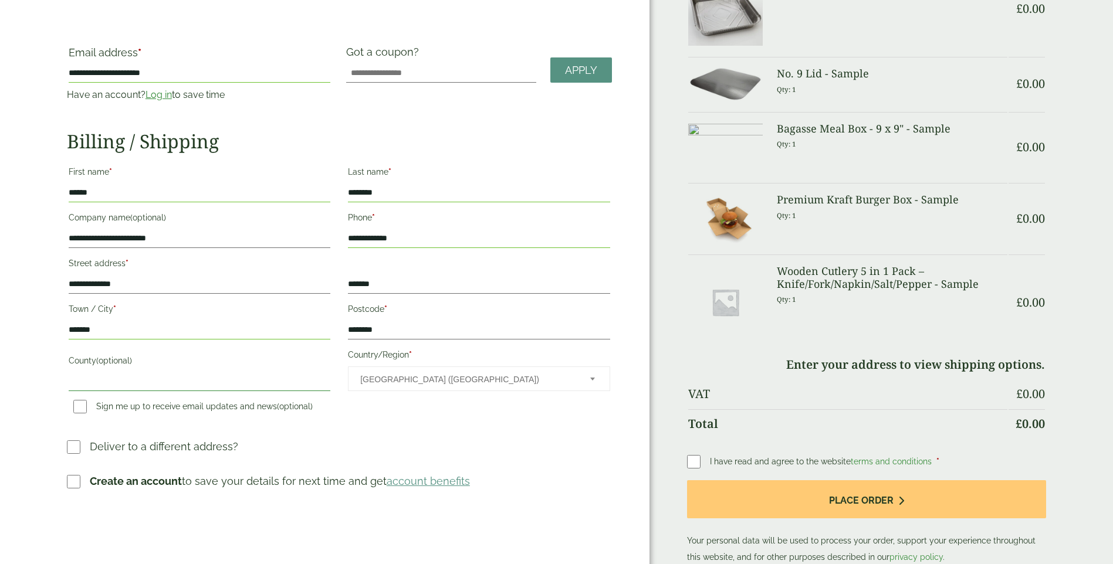
type input "**********"
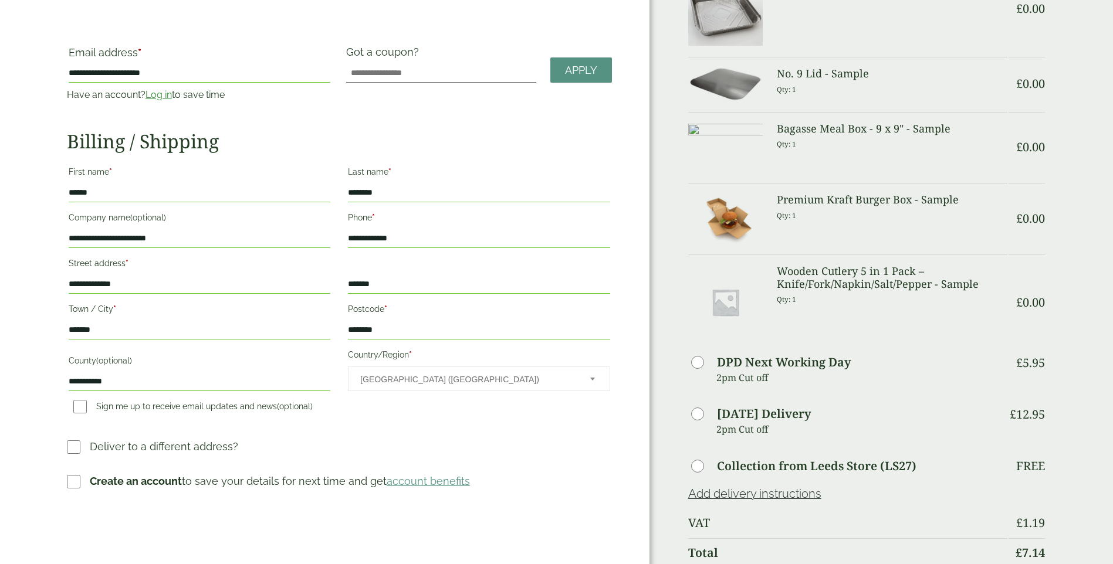
click at [392, 330] on input "********" at bounding box center [479, 330] width 262 height 19
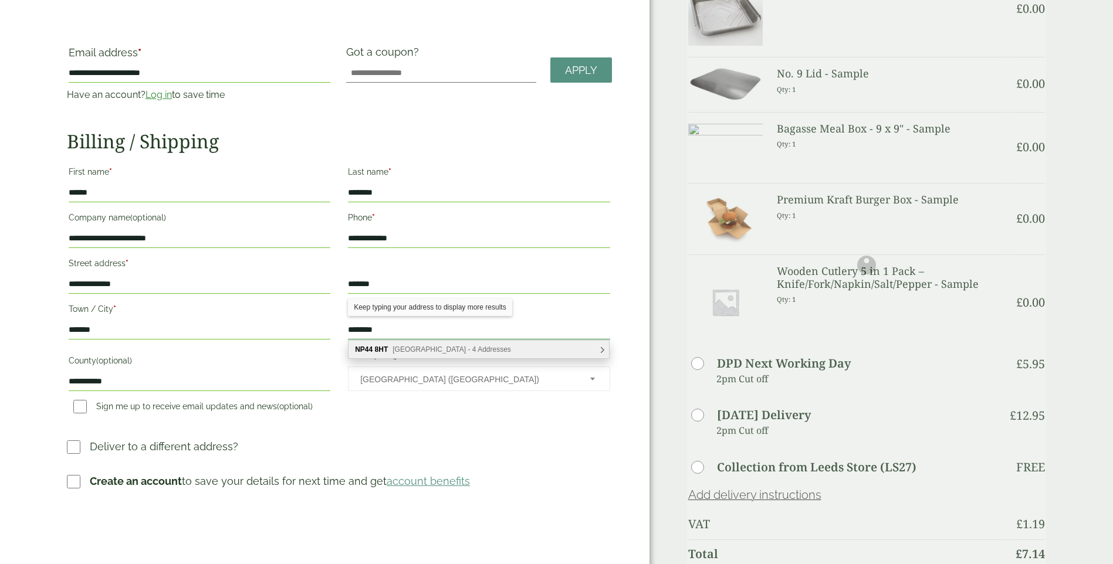
type input "********"
click at [548, 463] on h3 "Deliver to a different address?" at bounding box center [339, 451] width 545 height 25
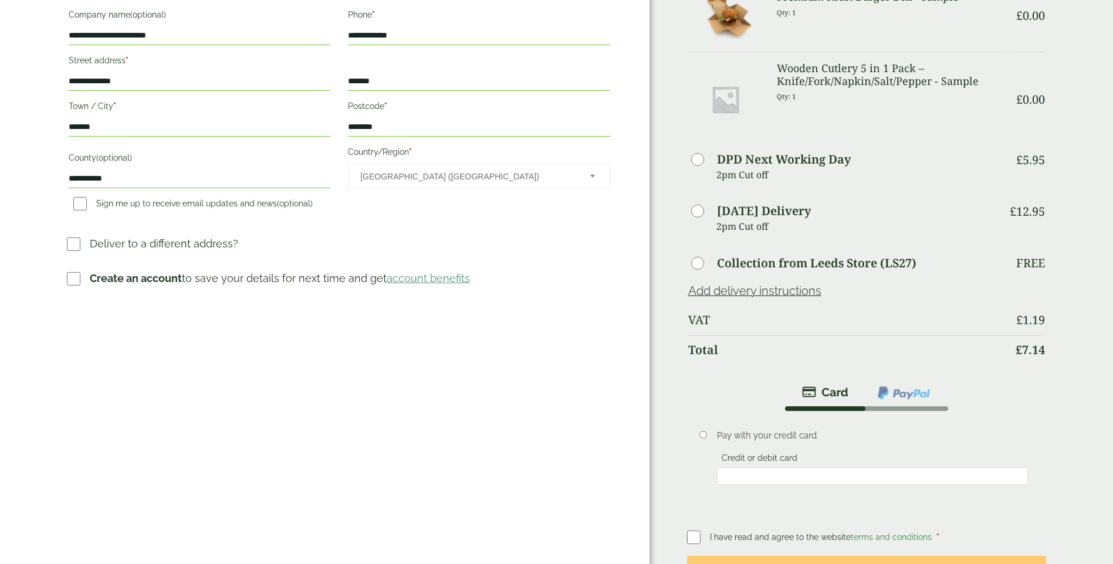
scroll to position [117, 0]
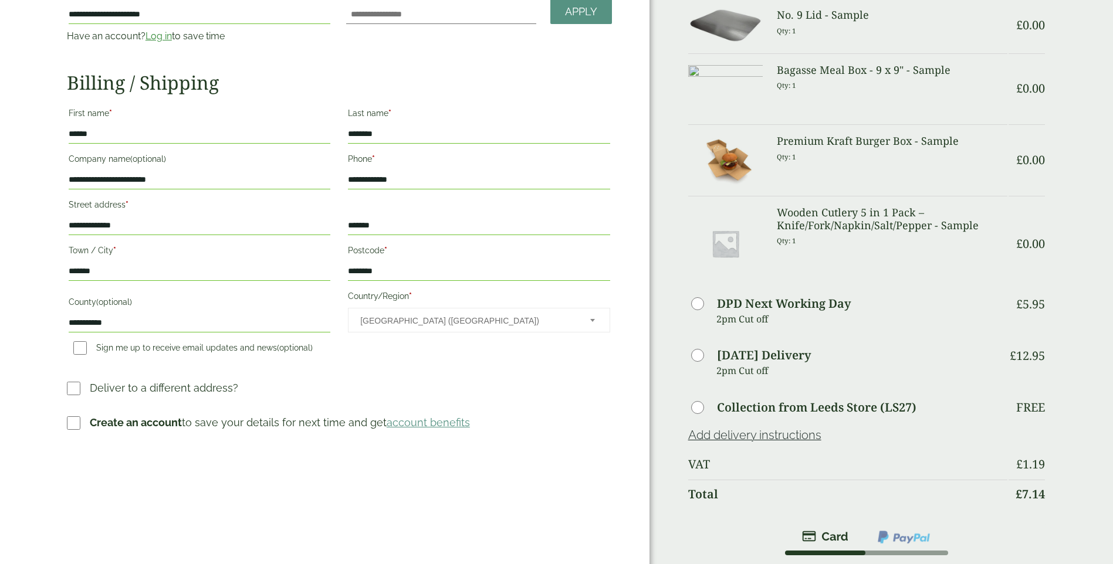
click at [729, 365] on p "2pm Cut off" at bounding box center [861, 371] width 291 height 18
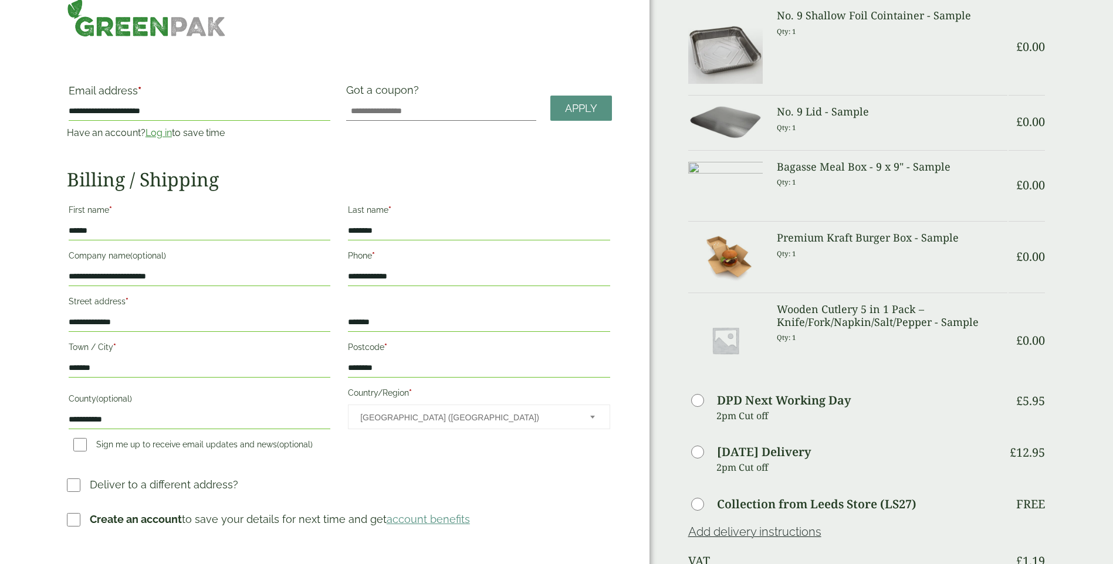
scroll to position [0, 0]
